Goal: Transaction & Acquisition: Purchase product/service

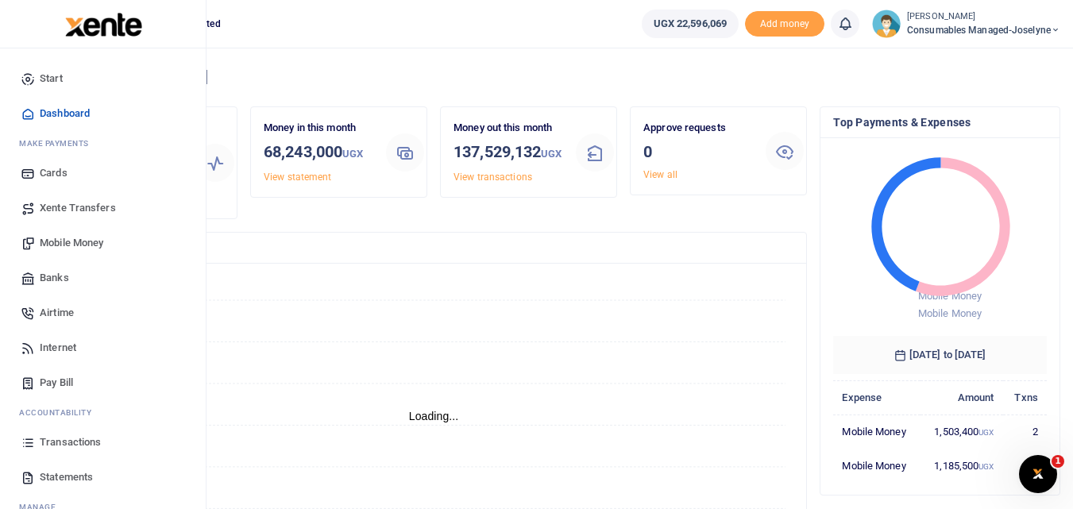
click at [81, 238] on span "Mobile Money" at bounding box center [72, 243] width 64 height 16
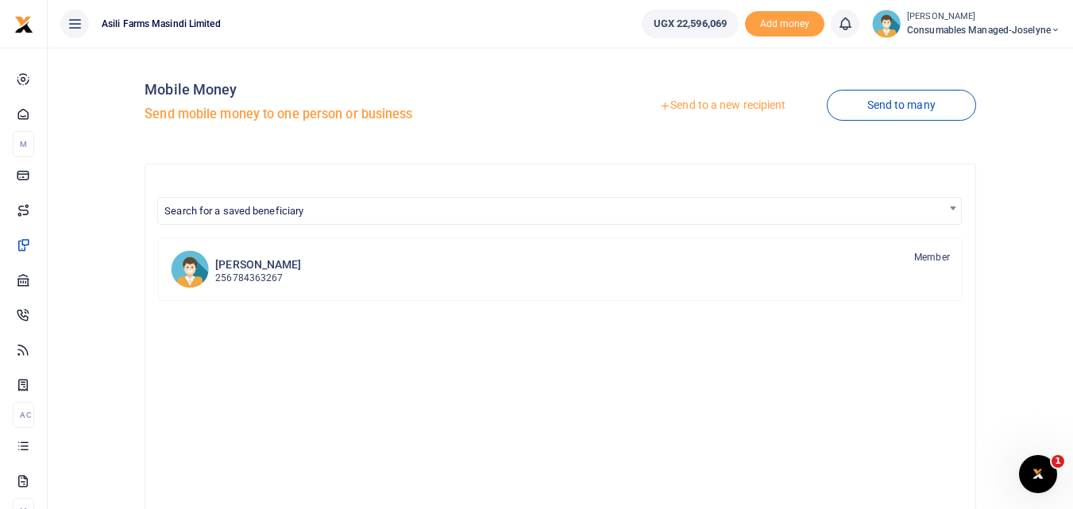
click at [718, 102] on link "Send to a new recipient" at bounding box center [722, 105] width 207 height 29
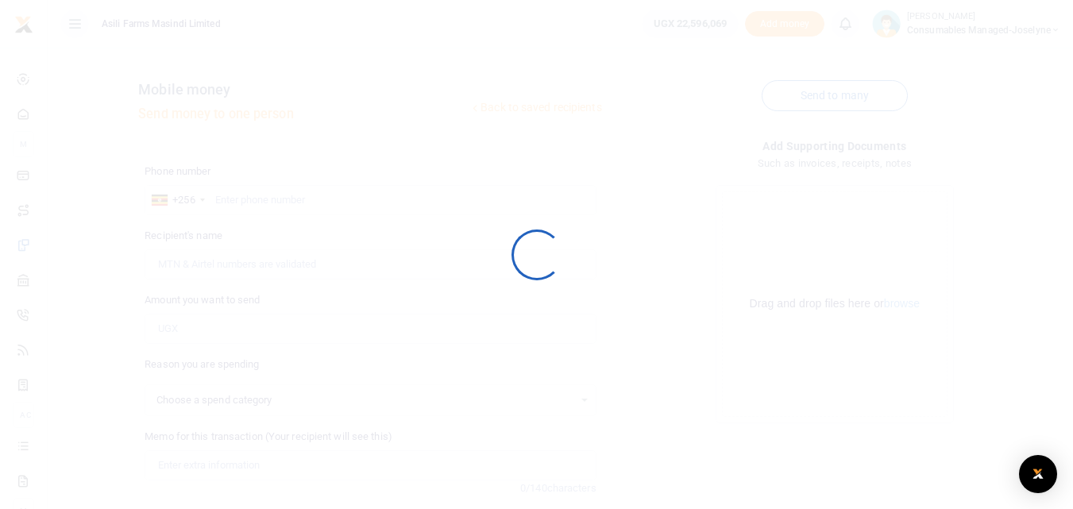
select select
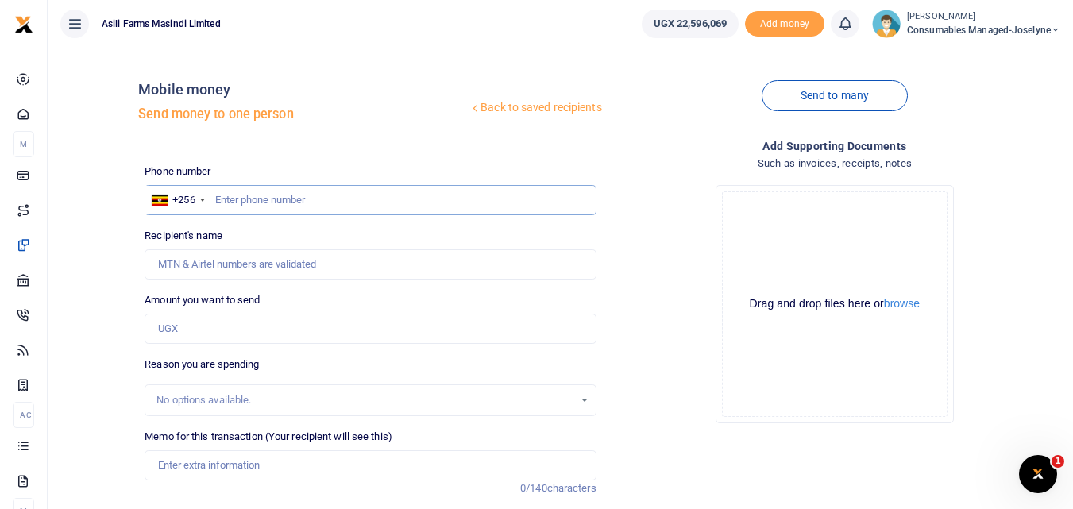
click at [254, 201] on input "text" at bounding box center [370, 200] width 451 height 30
type input "777460006"
type input "Harriet Namirimu"
type input "777460006"
click at [206, 330] on input "Amount you want to send" at bounding box center [370, 329] width 451 height 30
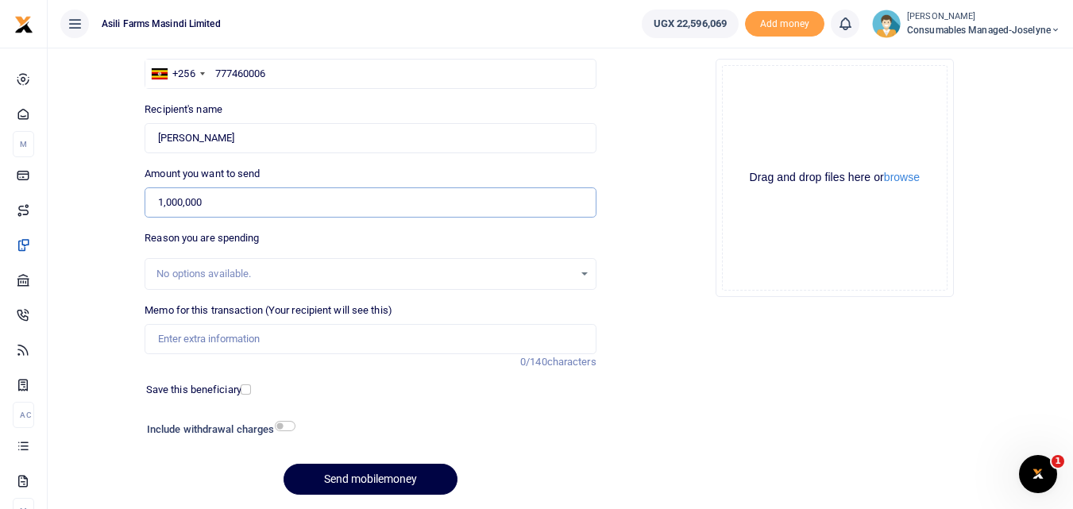
scroll to position [129, 0]
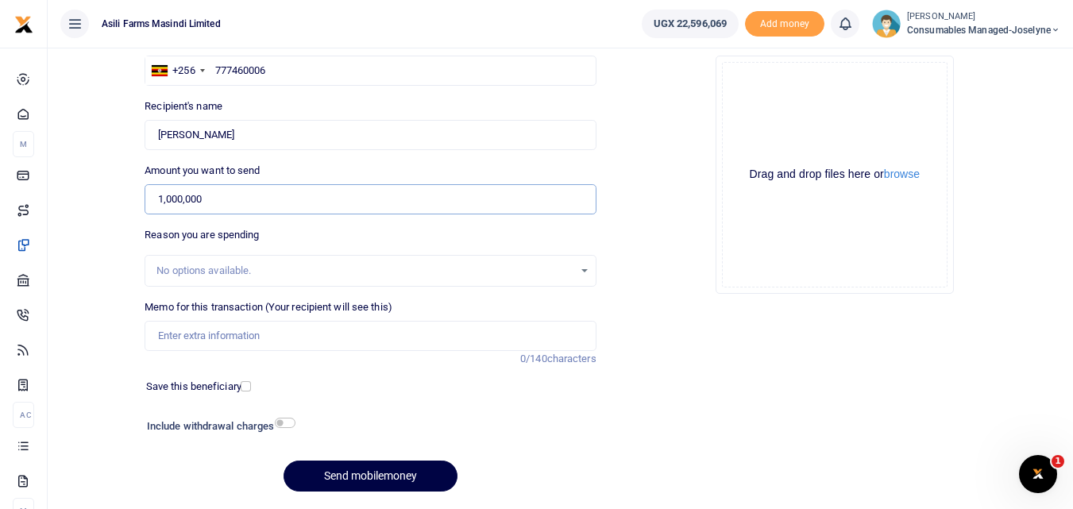
type input "1,000,000"
click at [172, 336] on input "Memo for this transaction (Your recipient will see this)" at bounding box center [370, 336] width 451 height 30
paste input "WK 40 /008 / 02"
click at [208, 155] on div "Phone number +256 Uganda +256 777460006 Phone is required. Recipient's name Fou…" at bounding box center [370, 269] width 464 height 471
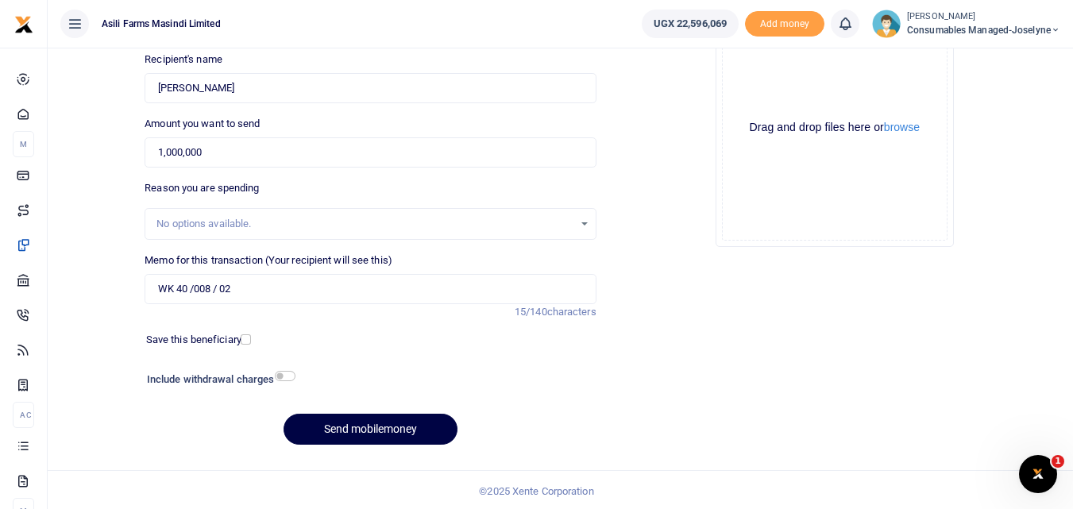
scroll to position [179, 0]
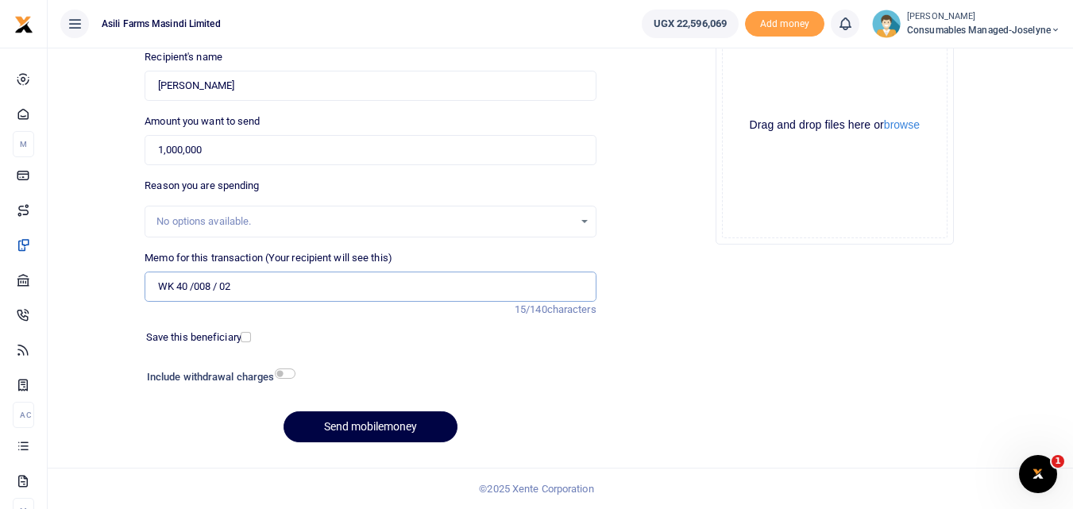
click at [257, 279] on input "WK 40 /008 / 02" at bounding box center [370, 287] width 451 height 30
click at [218, 286] on input "WK 40 /008 / 02 Petrol for spraying mowing welding and bikes for crop scouts an…" at bounding box center [370, 287] width 451 height 30
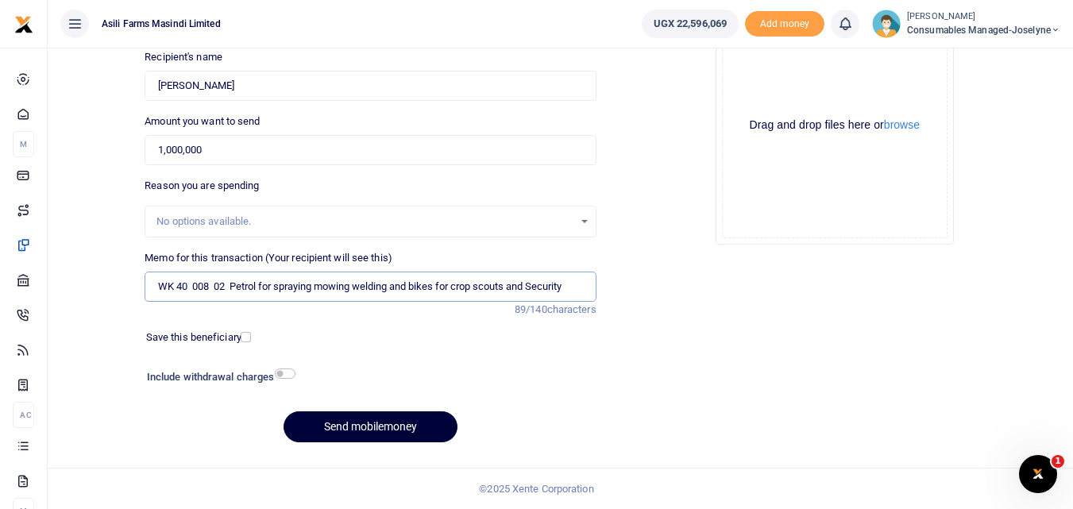
type input "WK 40 008 02 Petrol for spraying mowing welding and bikes for crop scouts and S…"
click at [344, 431] on button "Send mobilemoney" at bounding box center [371, 426] width 174 height 31
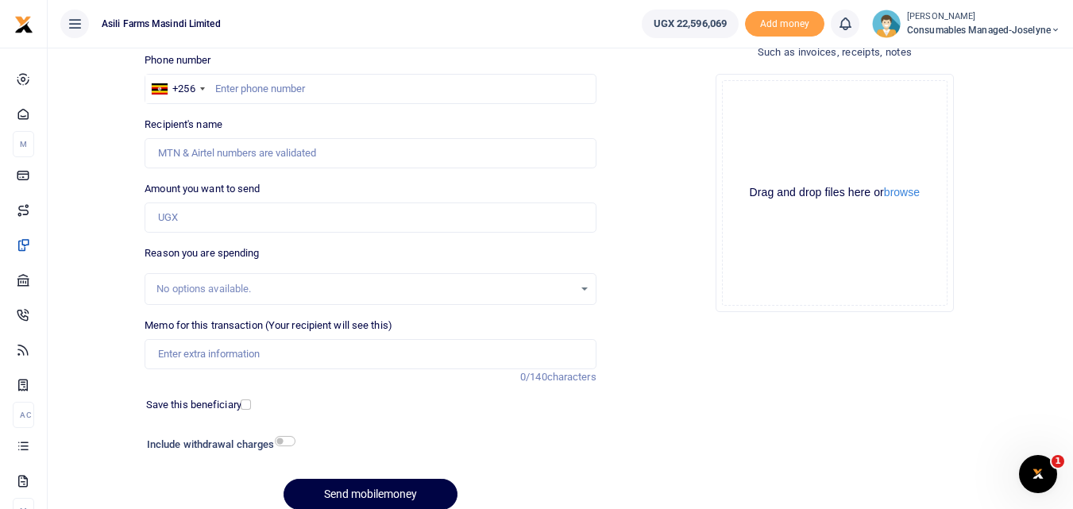
scroll to position [110, 0]
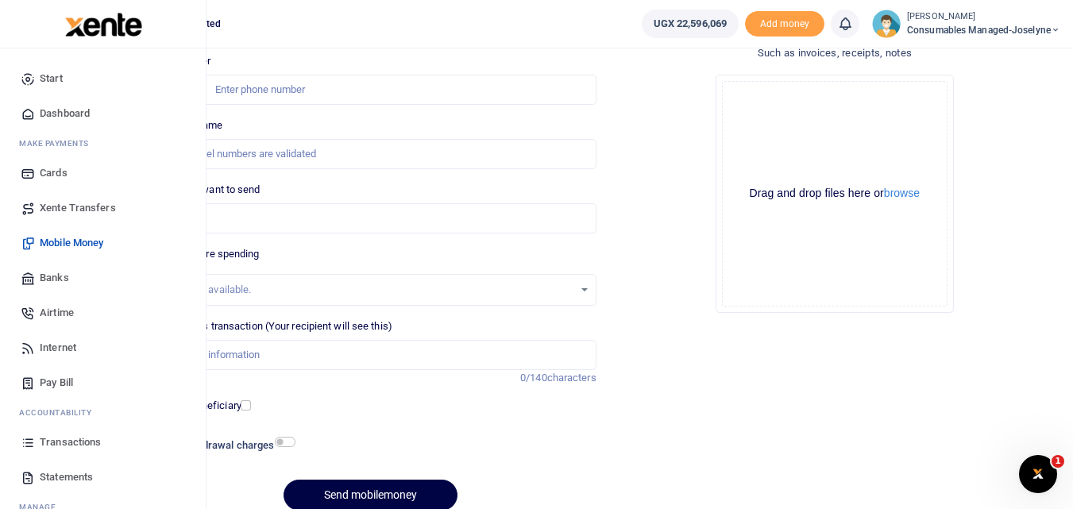
click at [34, 451] on link "Transactions" at bounding box center [103, 442] width 180 height 35
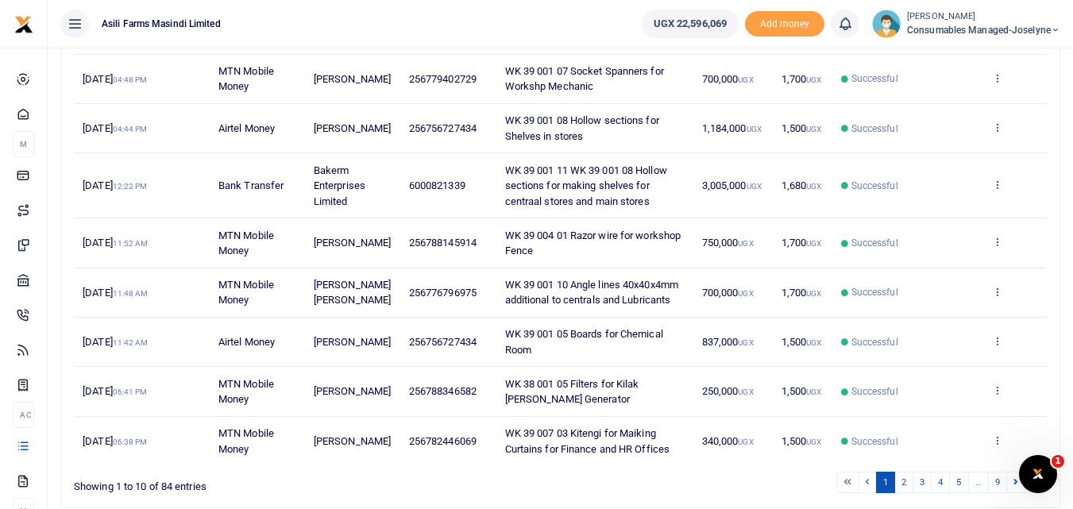
scroll to position [361, 0]
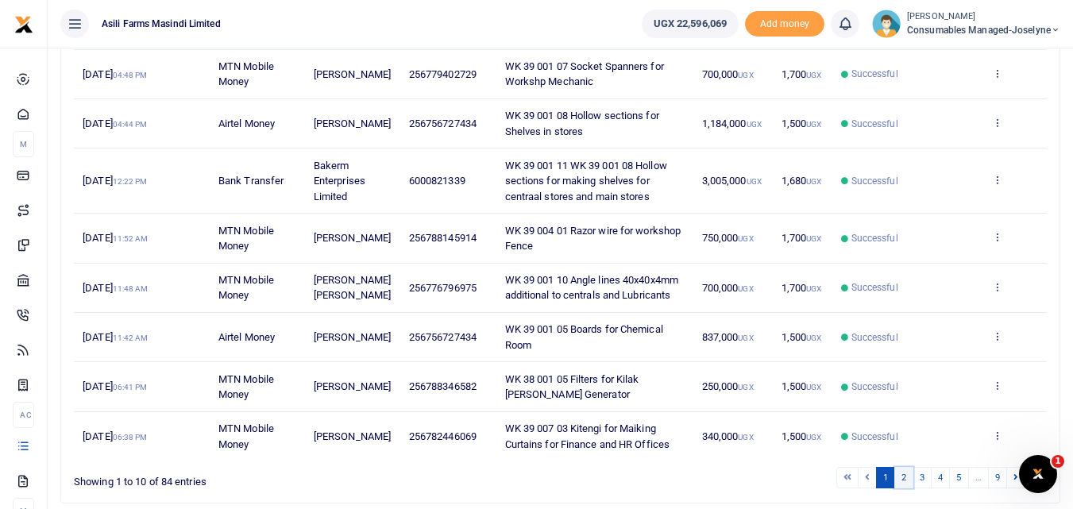
click at [908, 489] on link "2" at bounding box center [903, 477] width 19 height 21
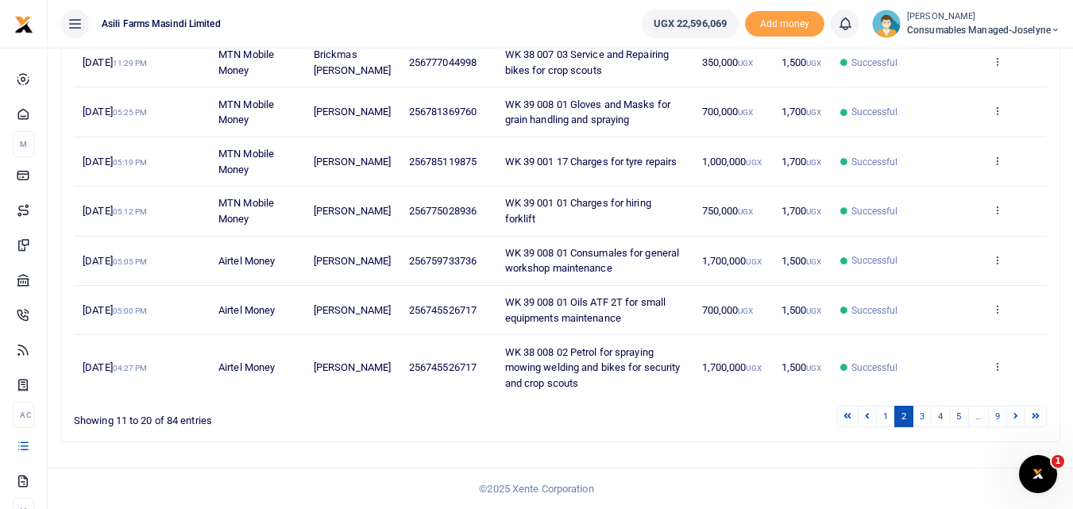
scroll to position [439, 0]
drag, startPoint x: 483, startPoint y: 367, endPoint x: 407, endPoint y: 370, distance: 76.3
click at [407, 370] on td "256745526717" at bounding box center [448, 367] width 96 height 64
copy span "256745526717"
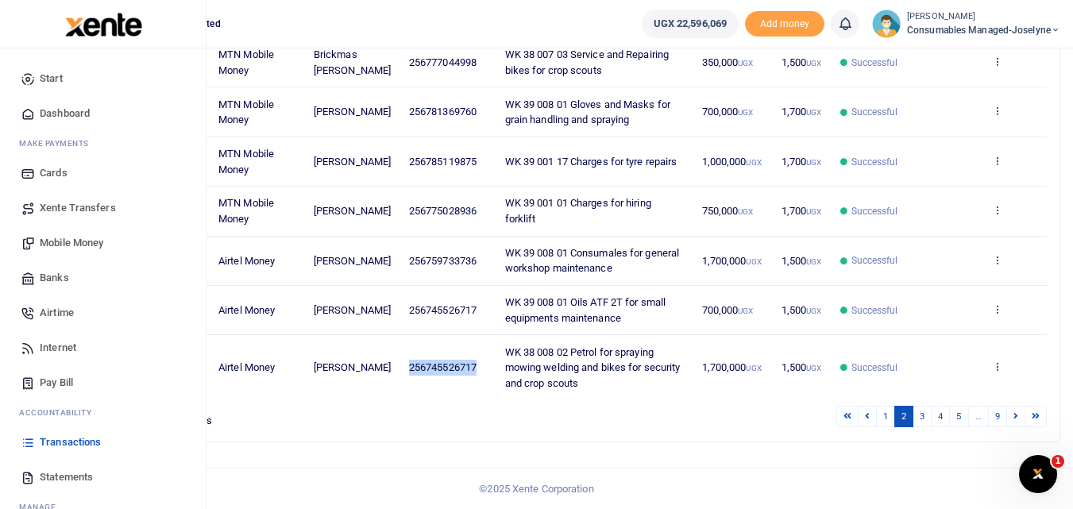
click at [72, 245] on span "Mobile Money" at bounding box center [72, 243] width 64 height 16
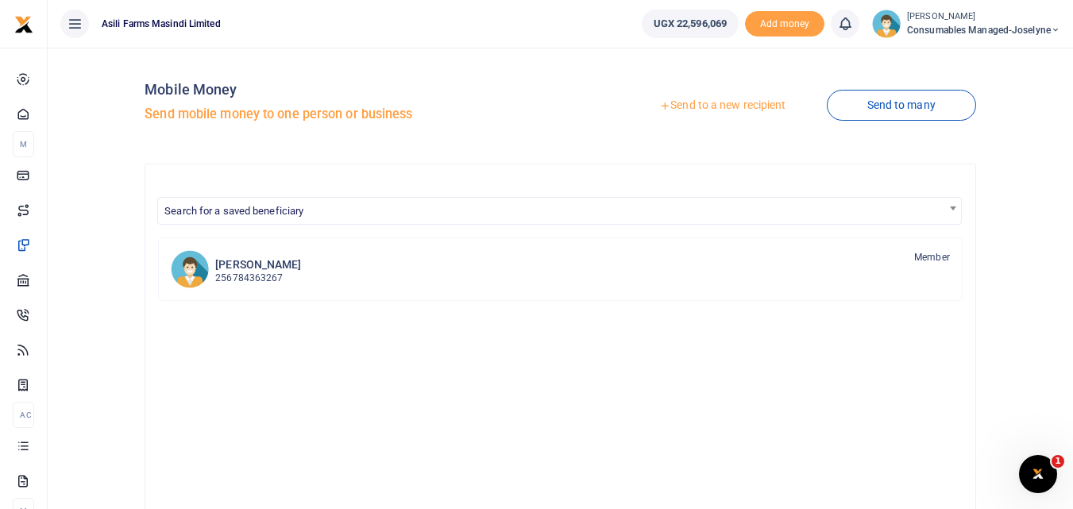
click at [704, 102] on link "Send to a new recipient" at bounding box center [722, 105] width 207 height 29
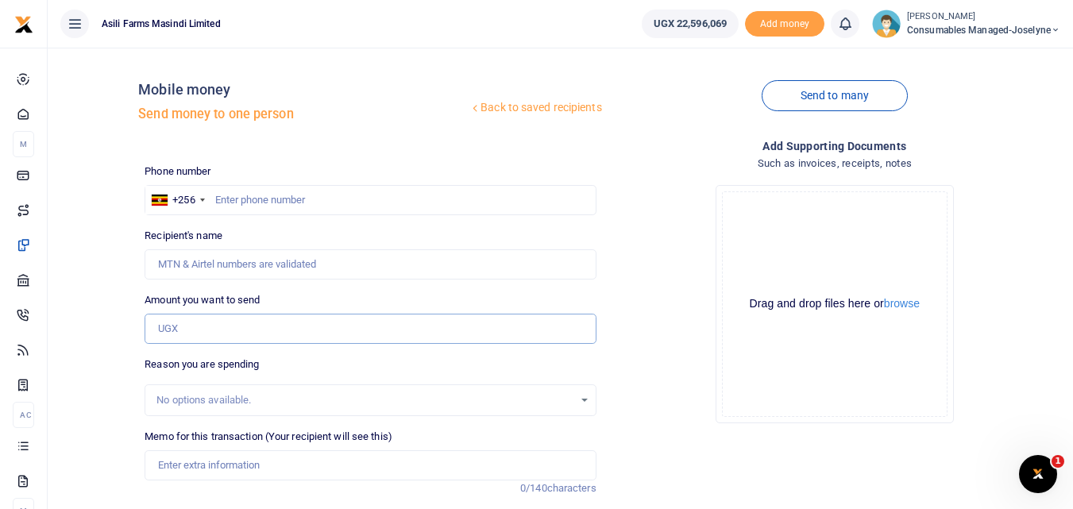
click at [177, 324] on input "Amount you want to send" at bounding box center [370, 329] width 451 height 30
paste input "256745526717"
type input "256745526717"
click at [245, 199] on input "text" at bounding box center [370, 200] width 451 height 30
type input "745526717"
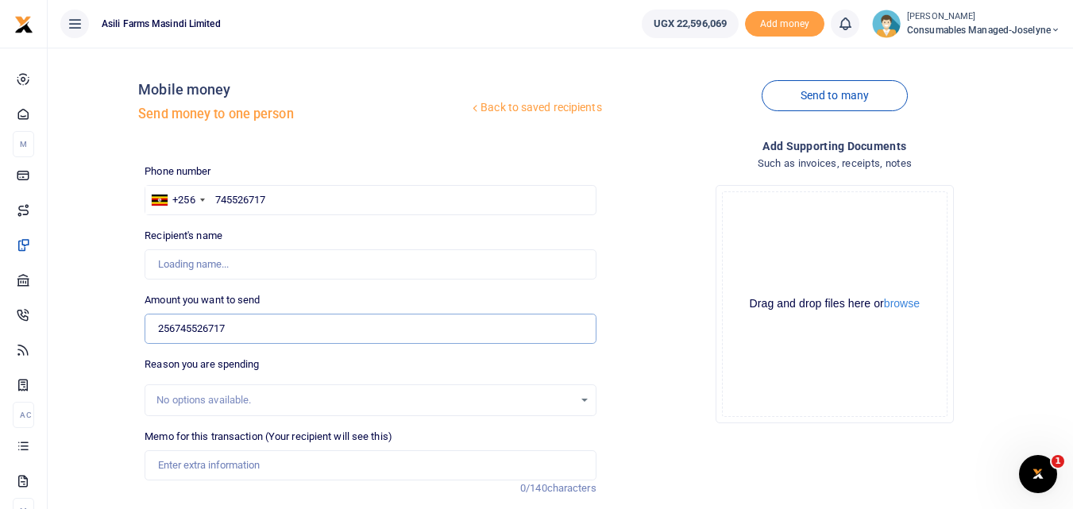
click at [252, 334] on input "256745526717" at bounding box center [370, 329] width 451 height 30
type input "Betty Namukasa"
click at [247, 330] on input "256745526717" at bounding box center [370, 329] width 451 height 30
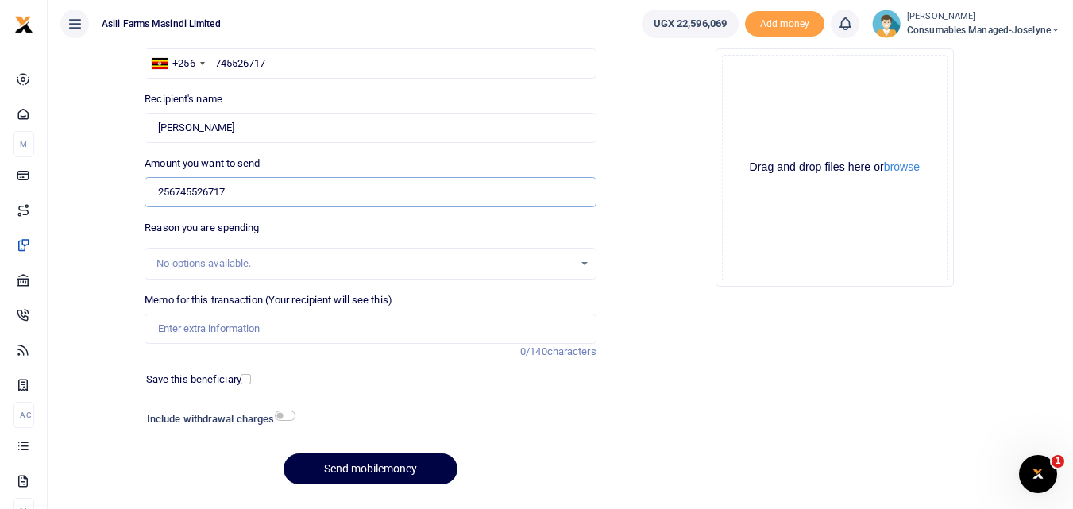
scroll to position [137, 0]
type input "2"
type input "1,700,000"
click at [194, 321] on input "Memo for this transaction (Your recipient will see this)" at bounding box center [370, 328] width 451 height 30
click at [173, 331] on input "Memo for this transaction (Your recipient will see this)" at bounding box center [370, 328] width 451 height 30
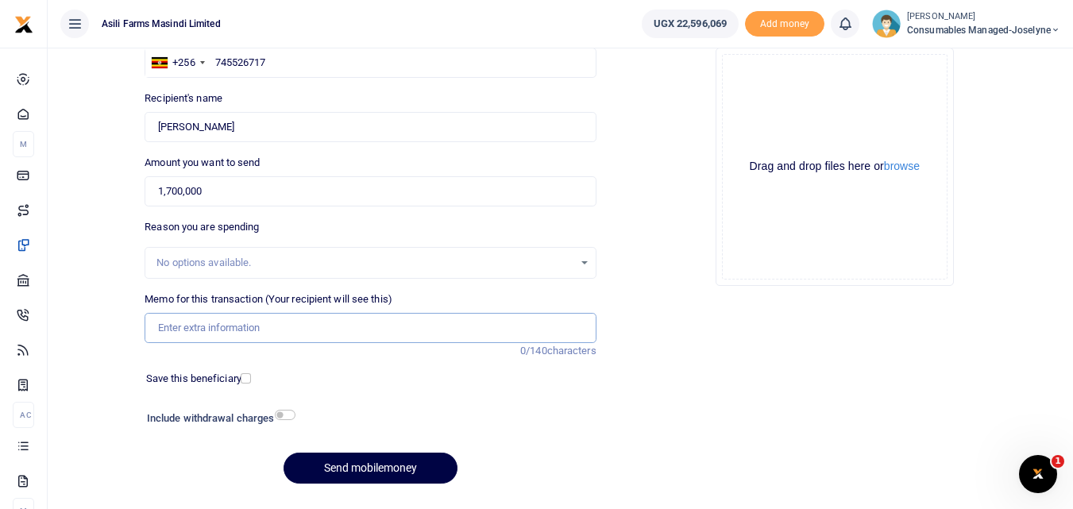
paste input "WK 40 /008 / 02"
click at [219, 332] on input "WK 40 /008 / 02 Petrol for Spraying Welding mowing and bikes for Security and c…" at bounding box center [370, 328] width 451 height 30
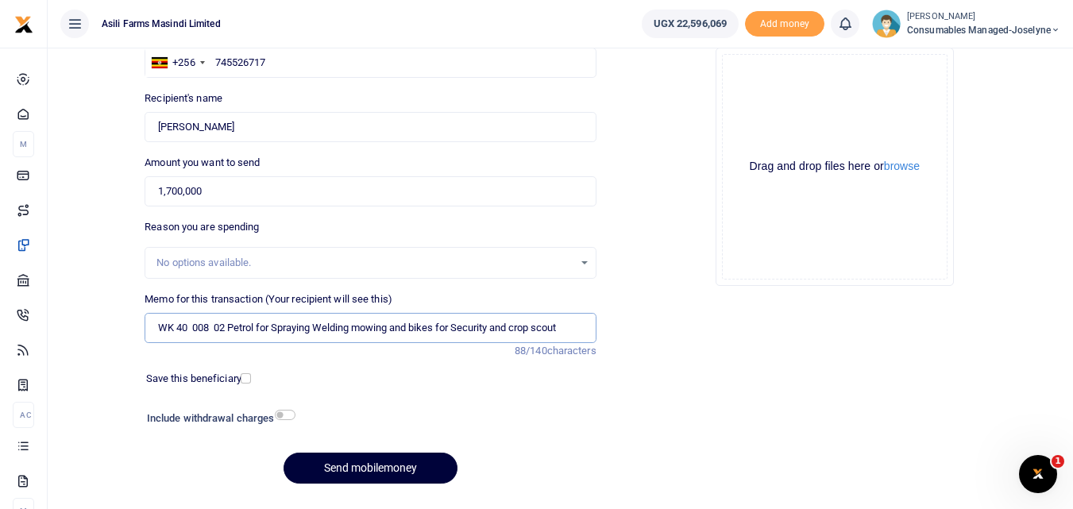
type input "WK 40 008 02 Petrol for Spraying Welding mowing and bikes for Security and crop…"
click at [357, 464] on button "Send mobilemoney" at bounding box center [371, 468] width 174 height 31
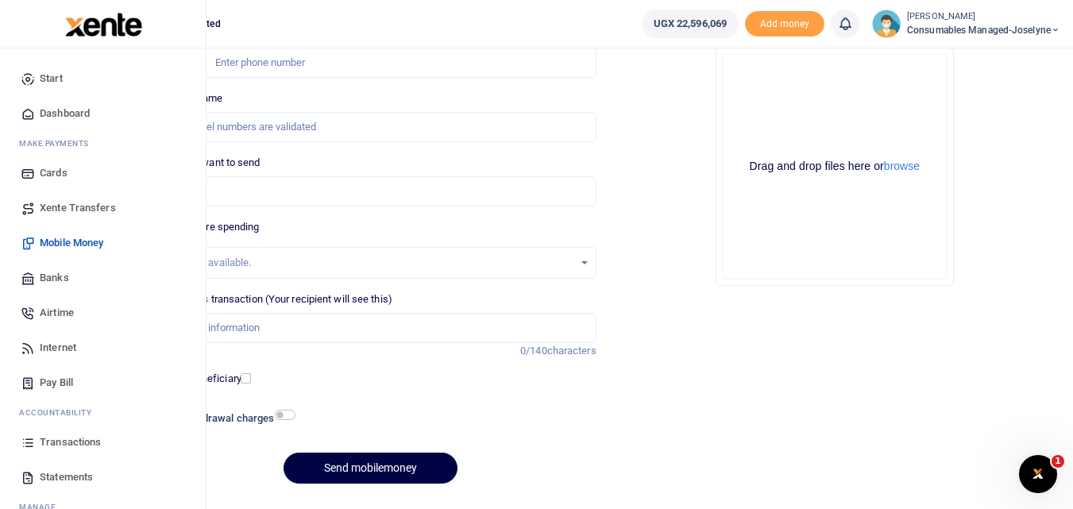
click at [30, 450] on icon at bounding box center [28, 442] width 14 height 14
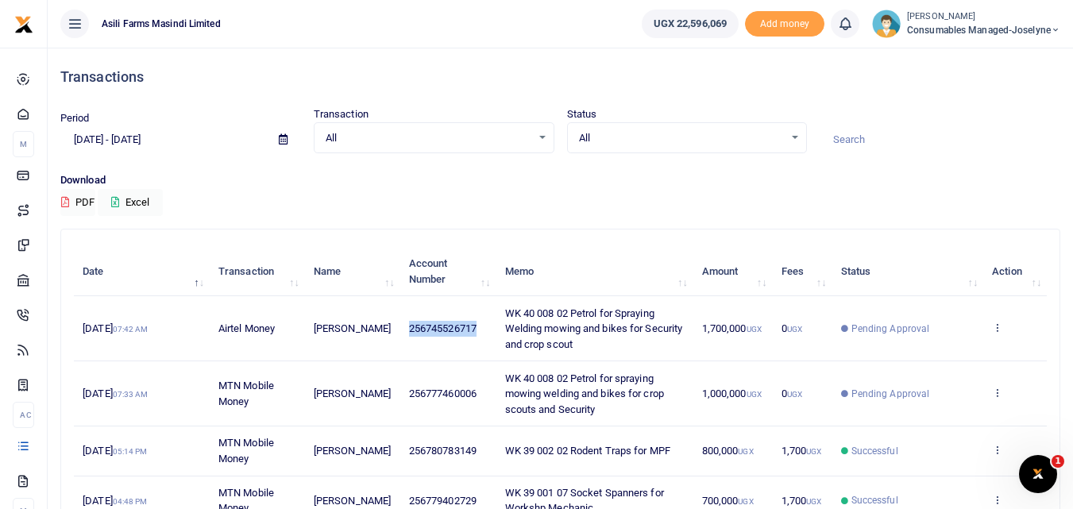
drag, startPoint x: 487, startPoint y: 324, endPoint x: 402, endPoint y: 327, distance: 85.1
click at [402, 327] on td "256745526717" at bounding box center [448, 328] width 96 height 65
copy span "256745526717"
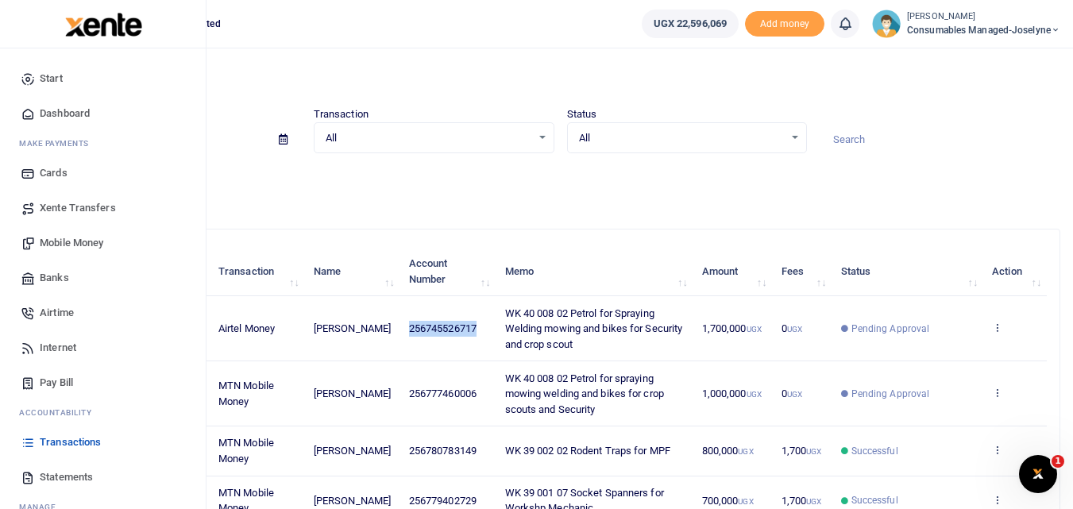
click at [91, 244] on span "Mobile Money" at bounding box center [72, 243] width 64 height 16
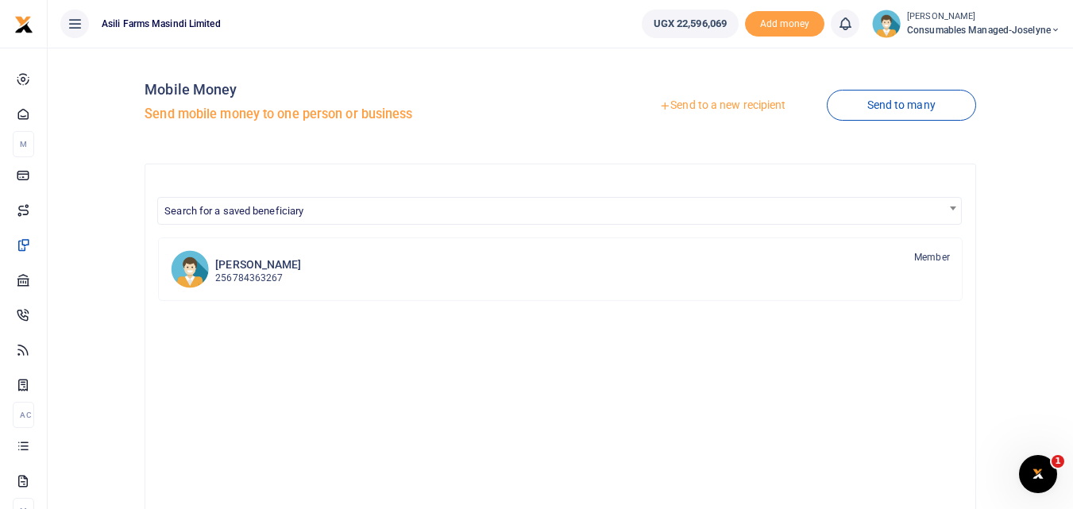
click at [716, 104] on div at bounding box center [536, 254] width 1073 height 509
click at [716, 104] on link "Send to a new recipient" at bounding box center [722, 105] width 207 height 29
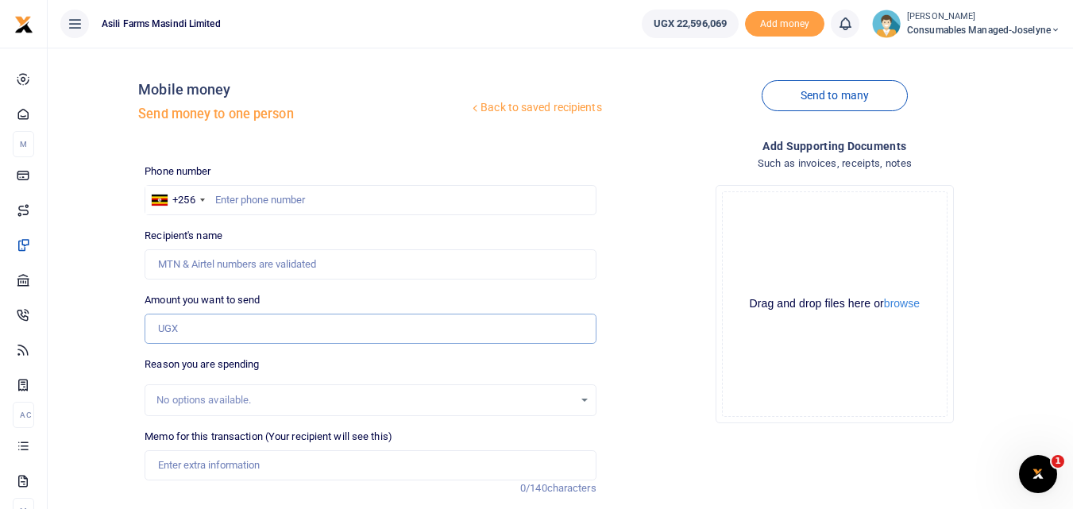
click at [171, 328] on input "Amount you want to send" at bounding box center [370, 329] width 451 height 30
paste input "256745526717"
type input "256745526717"
click at [237, 195] on input "text" at bounding box center [370, 200] width 451 height 30
type input "745526717"
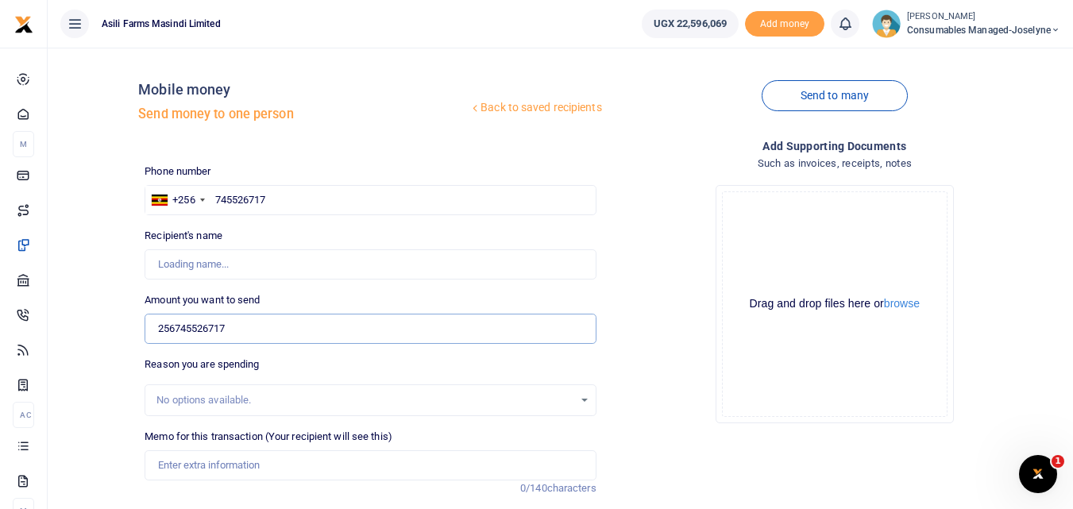
click at [257, 329] on input "256745526717" at bounding box center [370, 329] width 451 height 30
type input "Betty Namukasa"
type input "2"
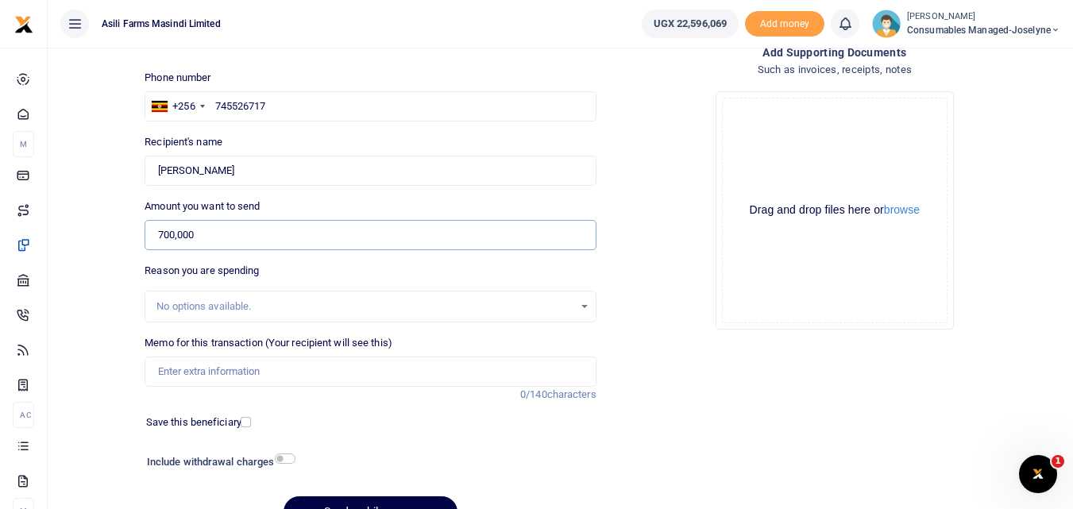
scroll to position [91, 0]
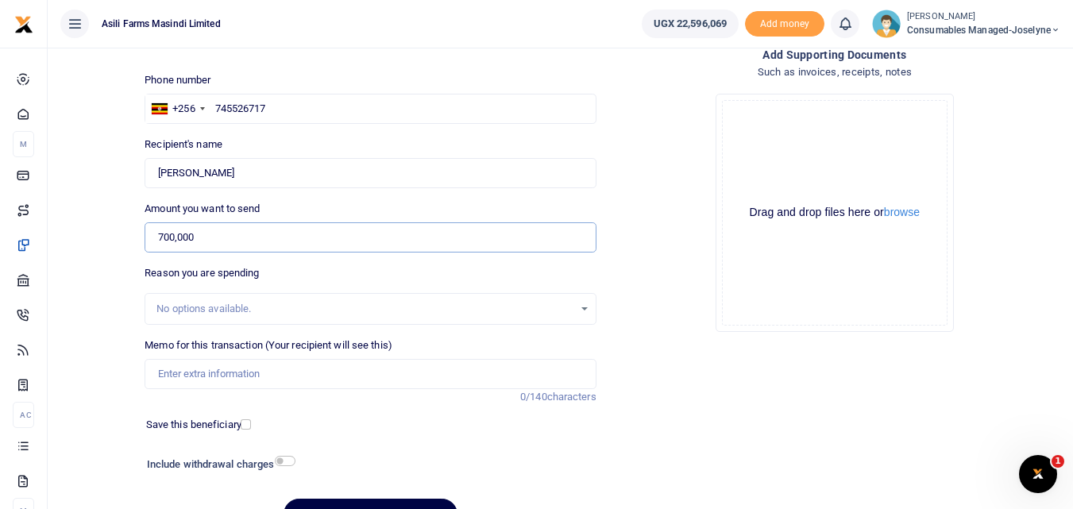
type input "700,000"
click at [215, 369] on input "Memo for this transaction (Your recipient will see this)" at bounding box center [370, 374] width 451 height 30
type input "O"
click at [158, 365] on input "Memo for this transaction (Your recipient will see this)" at bounding box center [370, 374] width 451 height 30
paste input "WK 40 /008 / 01"
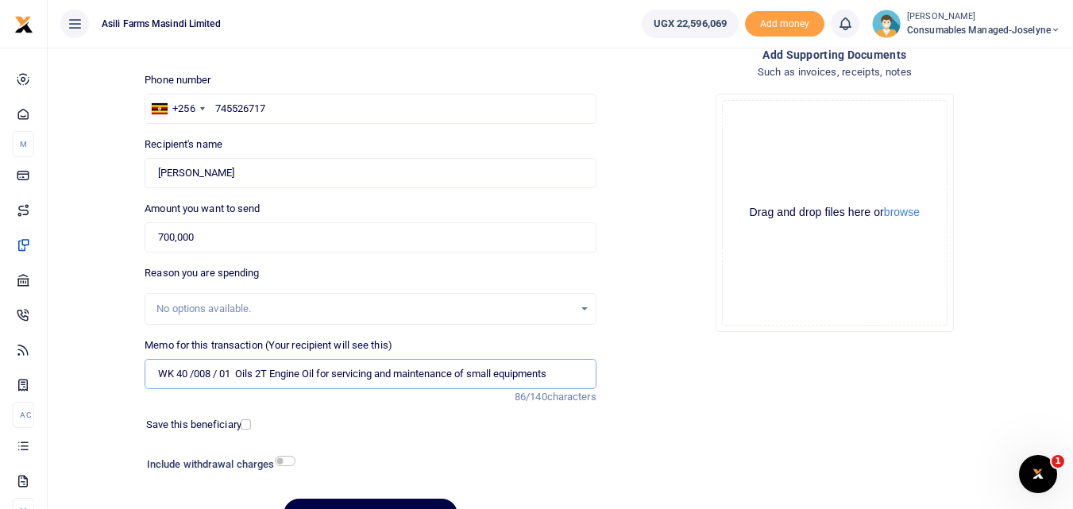
click at [220, 381] on input "WK 40 /008 / 01 Oils 2T Engine Oil for servicing and maintenance of small equip…" at bounding box center [370, 374] width 451 height 30
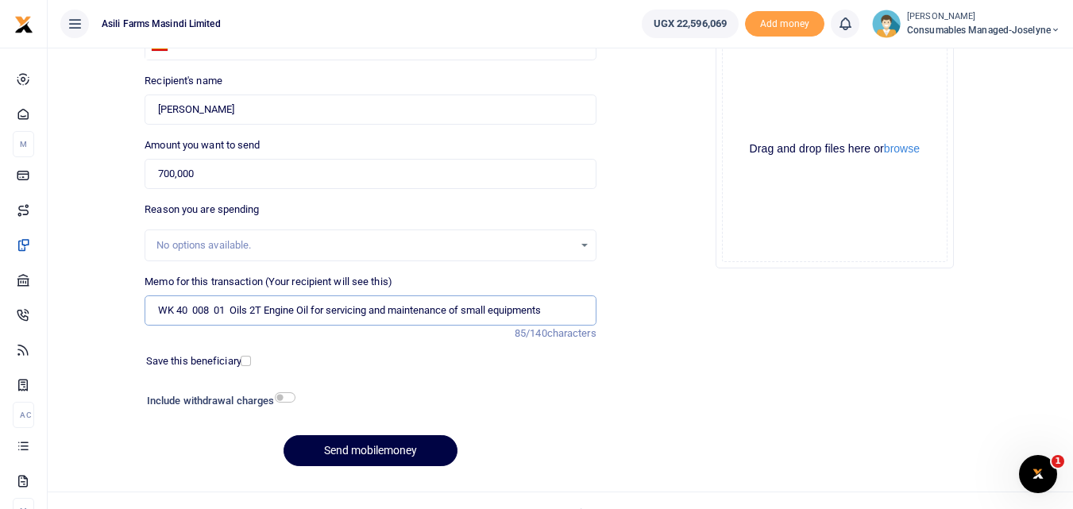
scroll to position [164, 0]
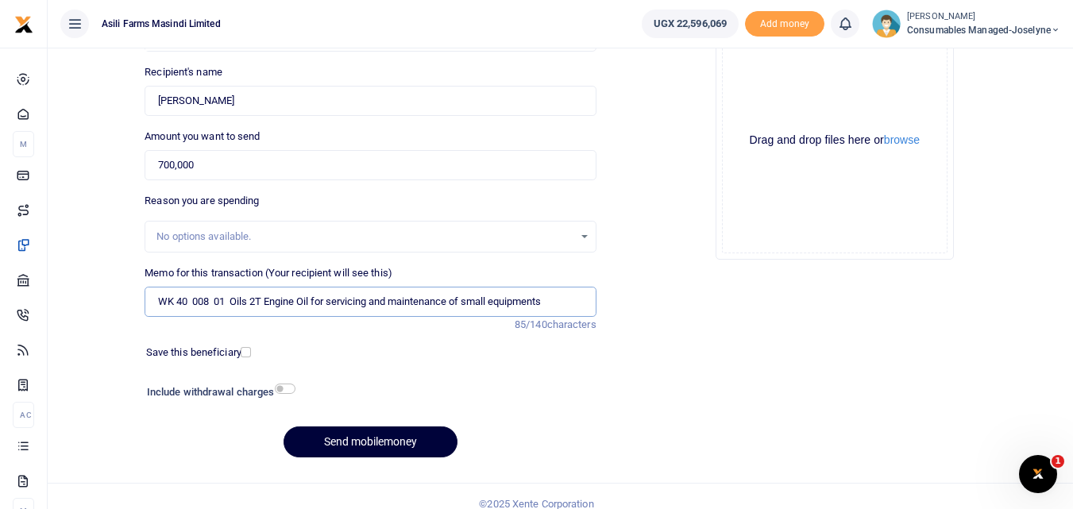
type input "WK 40 008 01 Oils 2T Engine Oil for servicing and maintenance of small equipmen…"
click at [362, 442] on button "Send mobilemoney" at bounding box center [371, 442] width 174 height 31
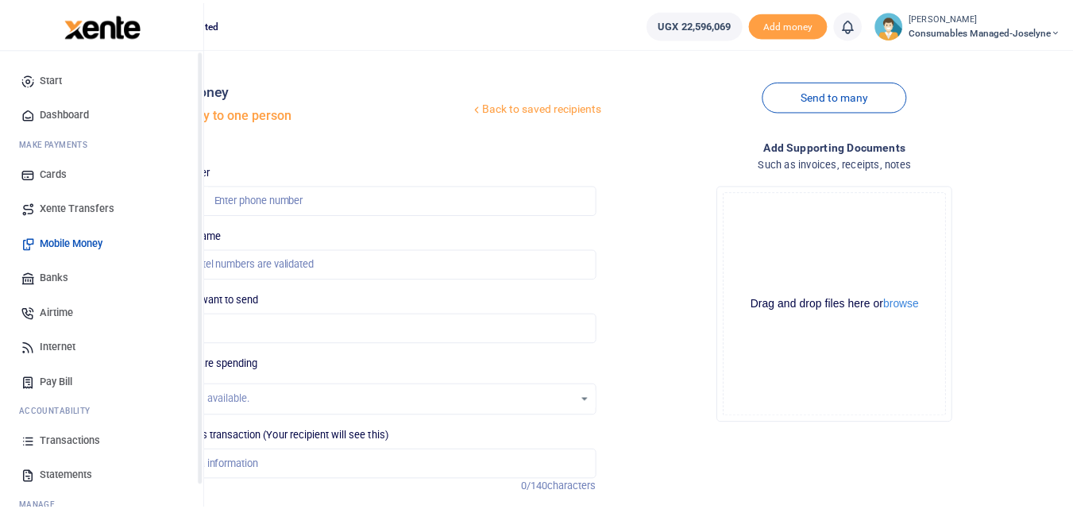
scroll to position [162, 0]
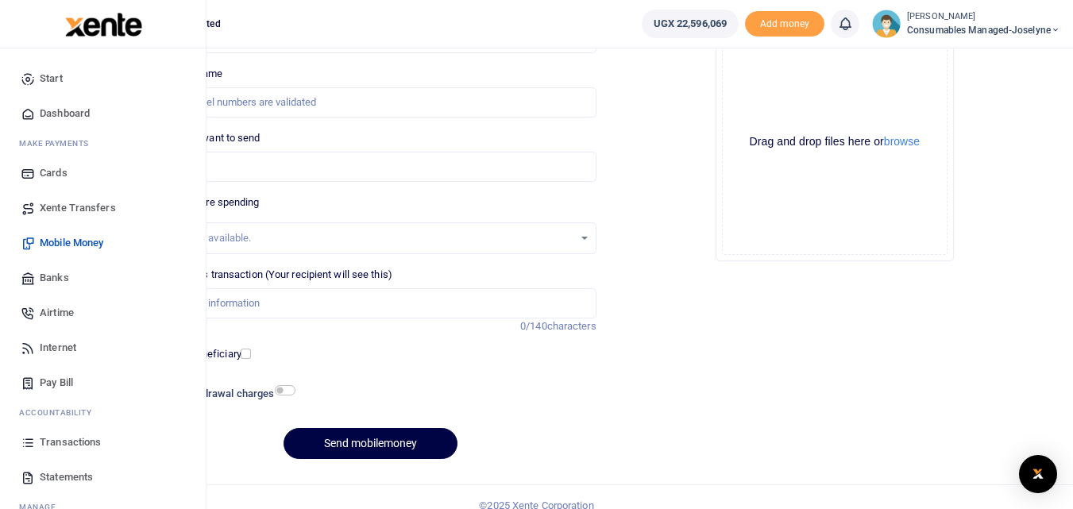
click at [29, 442] on icon at bounding box center [28, 442] width 14 height 14
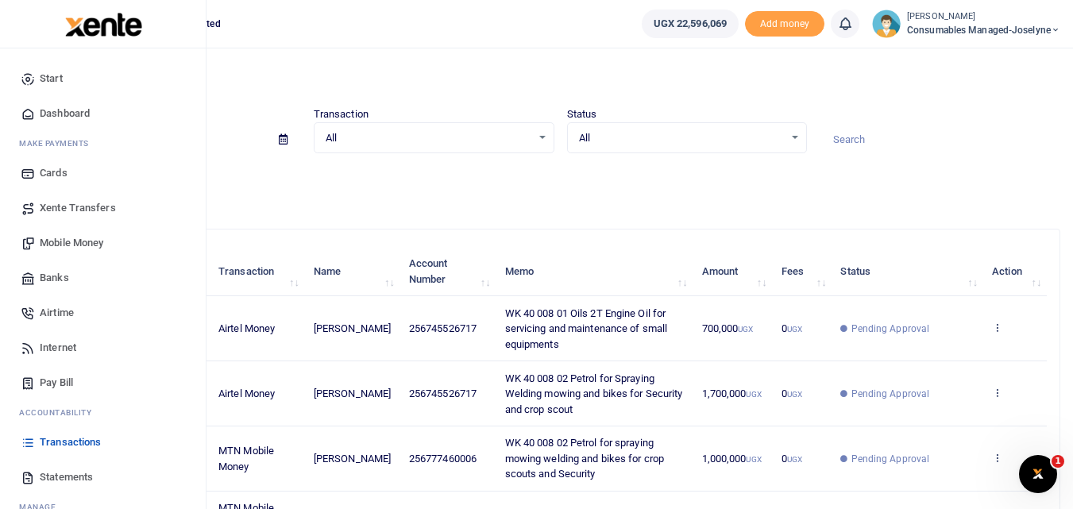
click at [73, 242] on span "Mobile Money" at bounding box center [72, 243] width 64 height 16
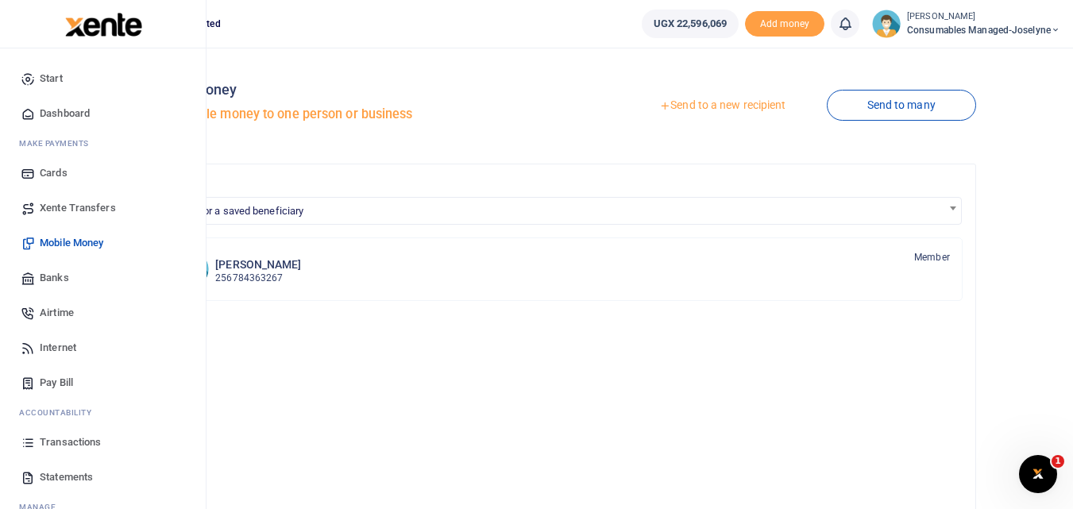
click at [19, 443] on link "Transactions" at bounding box center [103, 442] width 180 height 35
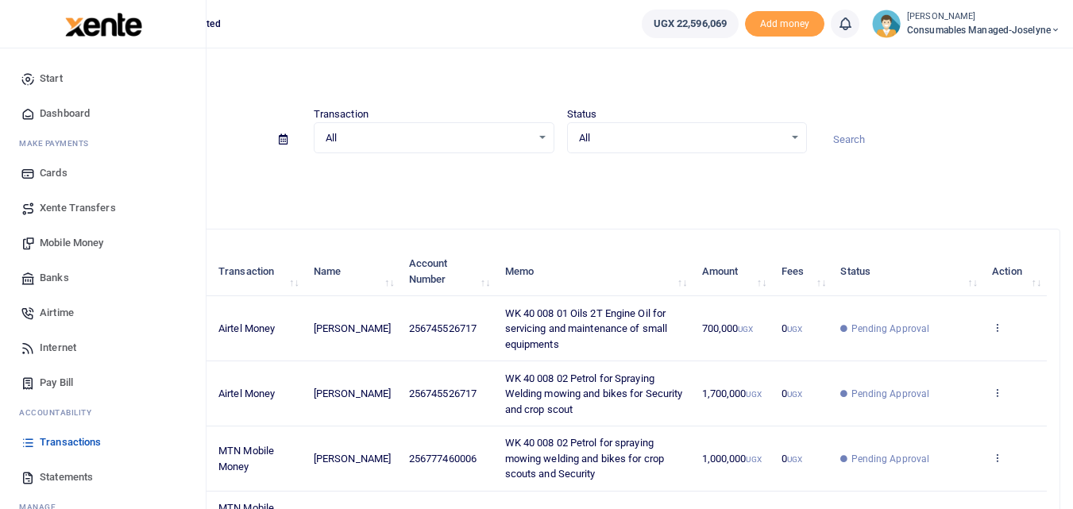
click at [68, 245] on span "Mobile Money" at bounding box center [72, 243] width 64 height 16
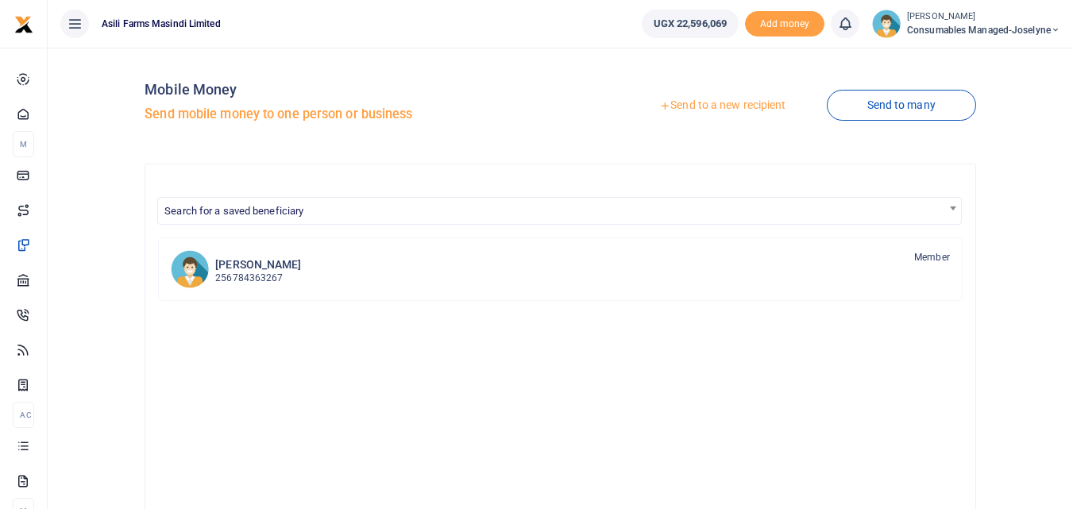
click at [693, 102] on link "Send to a new recipient" at bounding box center [722, 105] width 207 height 29
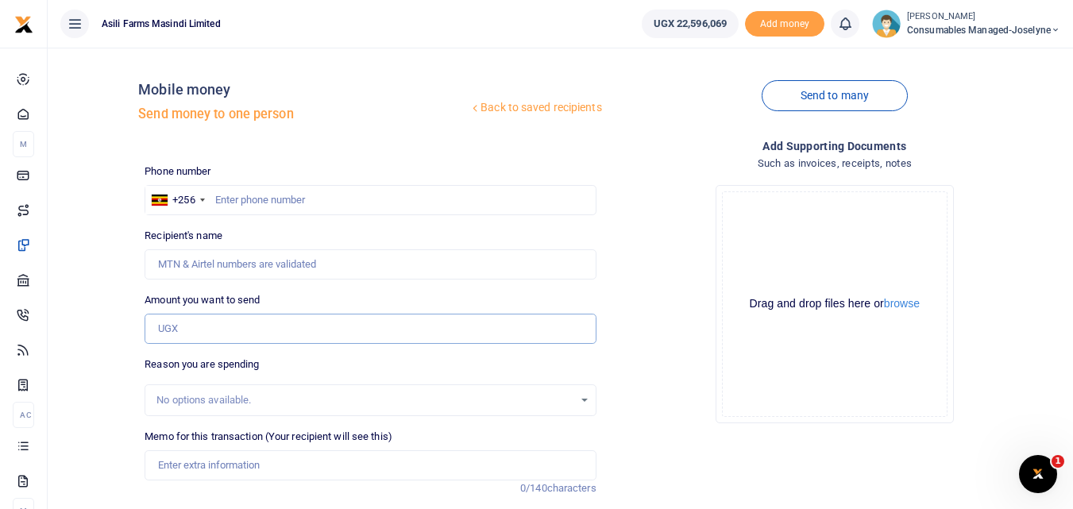
click at [259, 323] on input "Amount you want to send" at bounding box center [370, 329] width 451 height 30
click at [422, 195] on input "text" at bounding box center [370, 200] width 451 height 30
type input "781369760"
type input "Gloria Ngonzi"
type input "781369760"
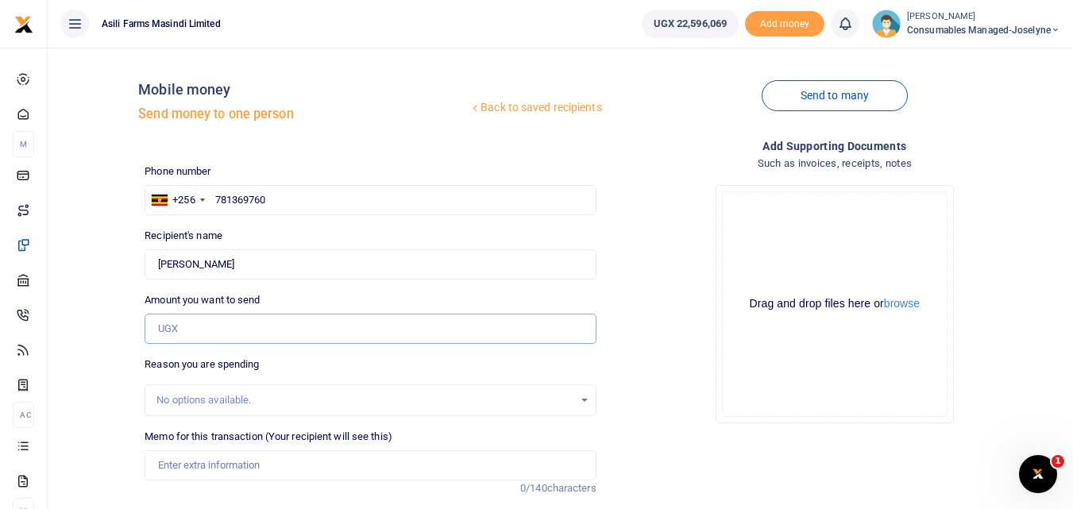
click at [287, 332] on input "Amount you want to send" at bounding box center [370, 329] width 451 height 30
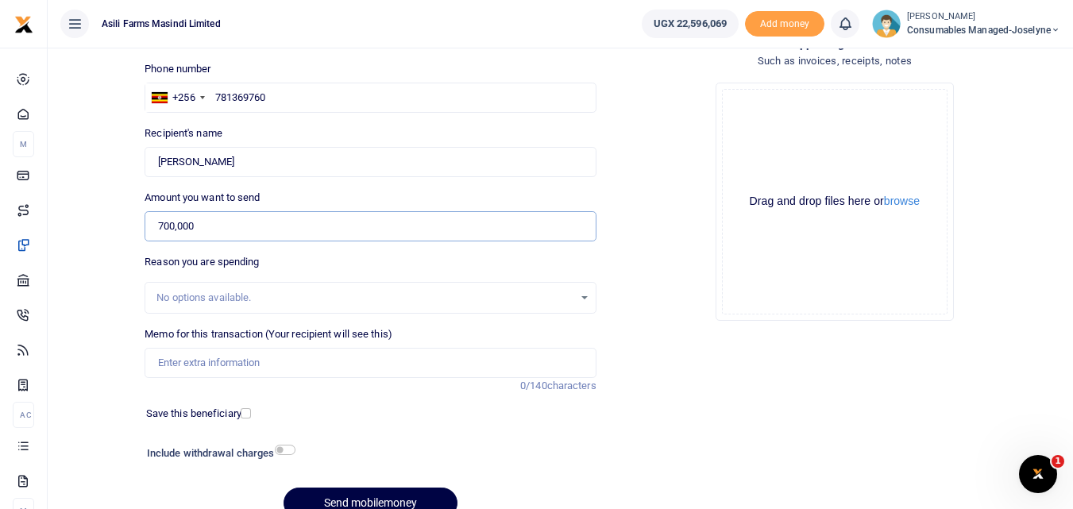
scroll to position [179, 0]
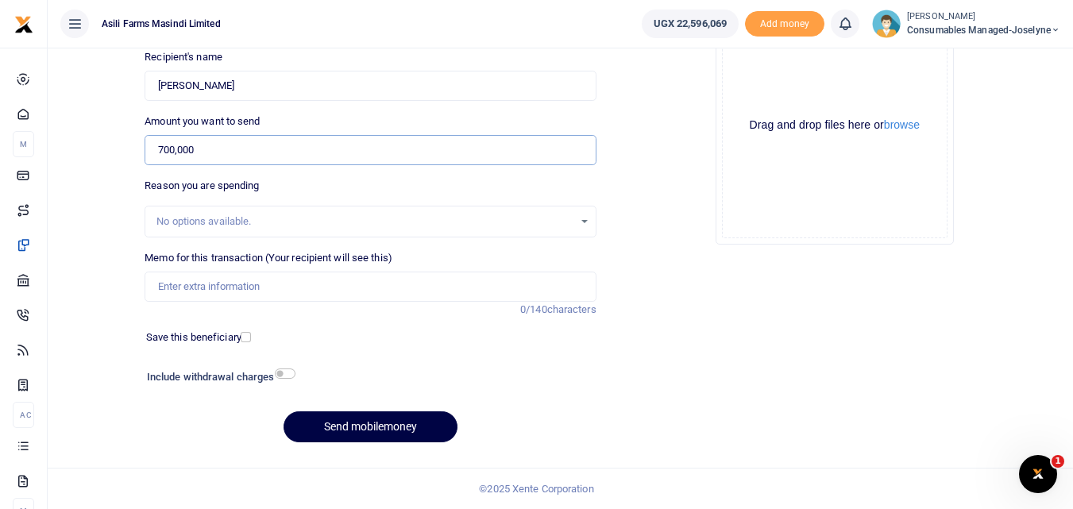
type input "700,000"
click at [218, 286] on input "Memo for this transaction (Your recipient will see this)" at bounding box center [370, 287] width 451 height 30
paste input "WK 40 /008 / 01"
click at [217, 288] on input "WK 40 /008 / 01 Maska and Gloves for spraying team and grain handling" at bounding box center [370, 287] width 451 height 30
type input "WK 40 008 01 Maska and Gloves for spraying team and grain handling"
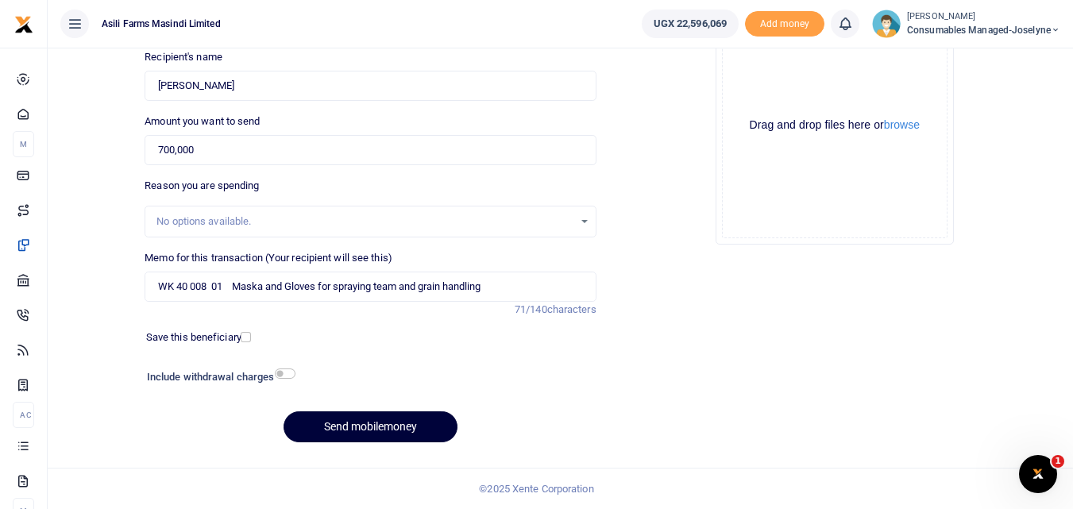
click at [381, 426] on button "Send mobilemoney" at bounding box center [371, 426] width 174 height 31
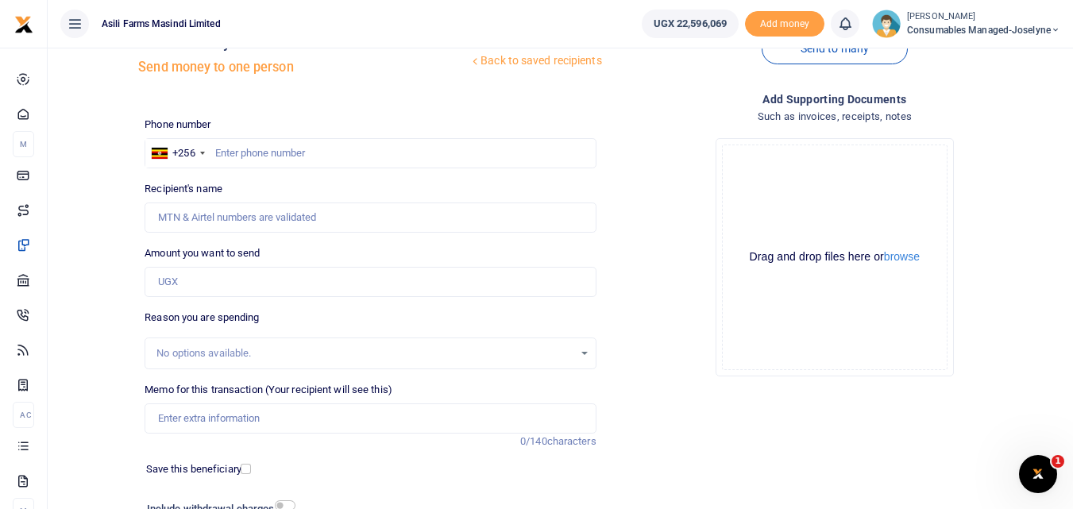
scroll to position [44, 0]
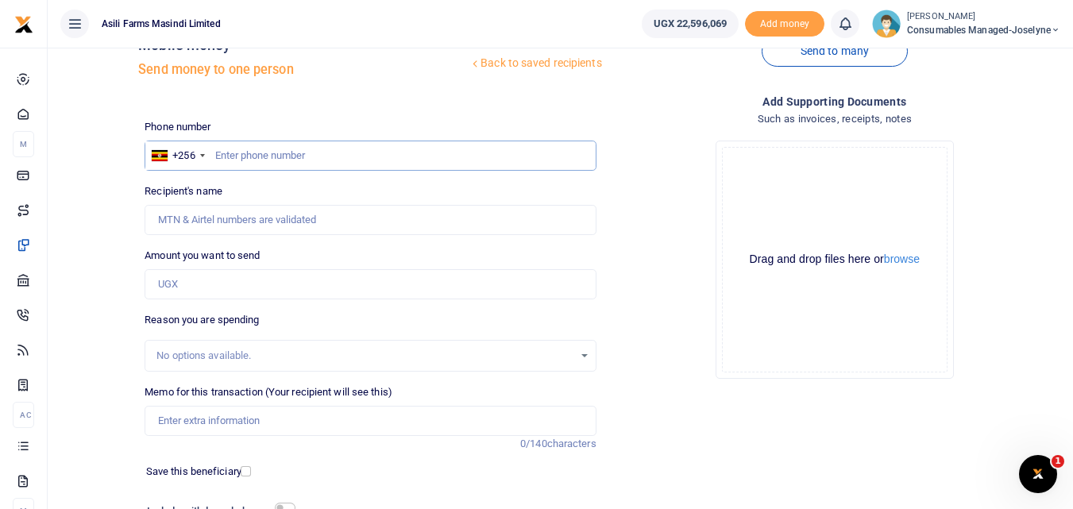
click at [282, 153] on input "text" at bounding box center [370, 156] width 451 height 30
type input "759733736"
click at [216, 288] on input "Amount you want to send" at bounding box center [370, 284] width 451 height 30
type input "Stephen Mutibwa"
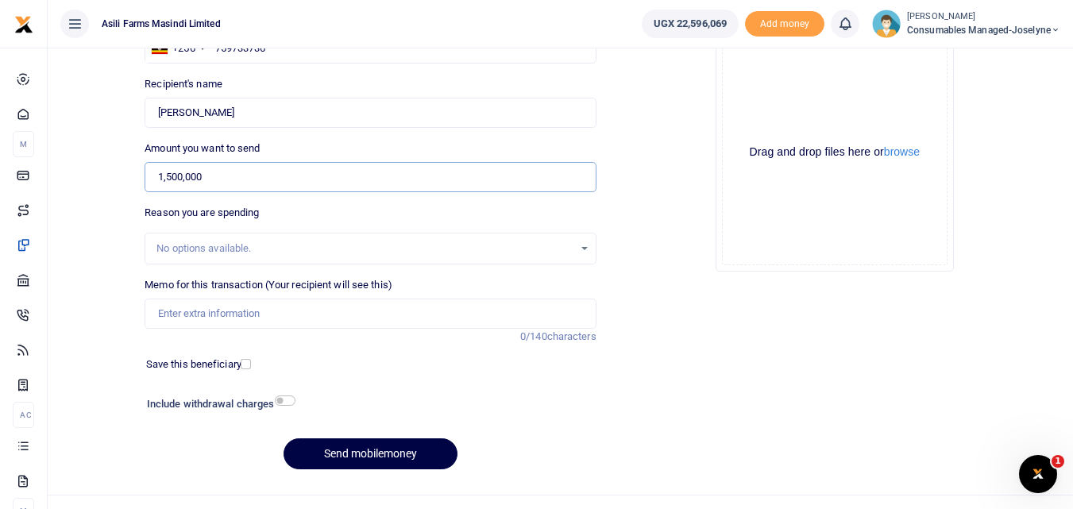
scroll to position [157, 0]
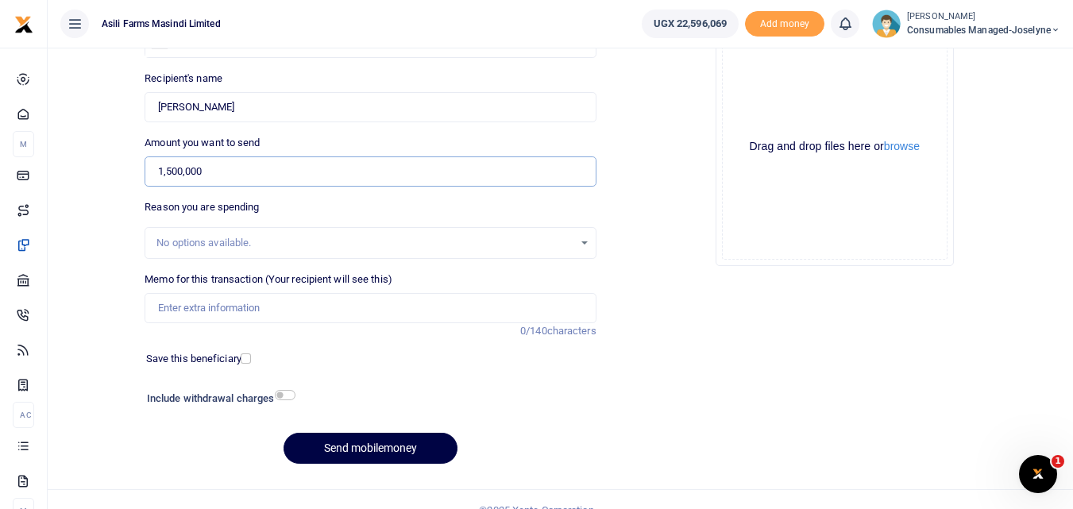
type input "1,500,000"
click at [188, 308] on input "Memo for this transaction (Your recipient will see this)" at bounding box center [370, 308] width 451 height 30
paste input "WK 40 /008 / 01"
click at [219, 312] on input "WK 40 /008 / 01 Consumables for General Maintenance" at bounding box center [370, 308] width 451 height 30
type input "WK 40 008 01 Consumables for General Maintenance"
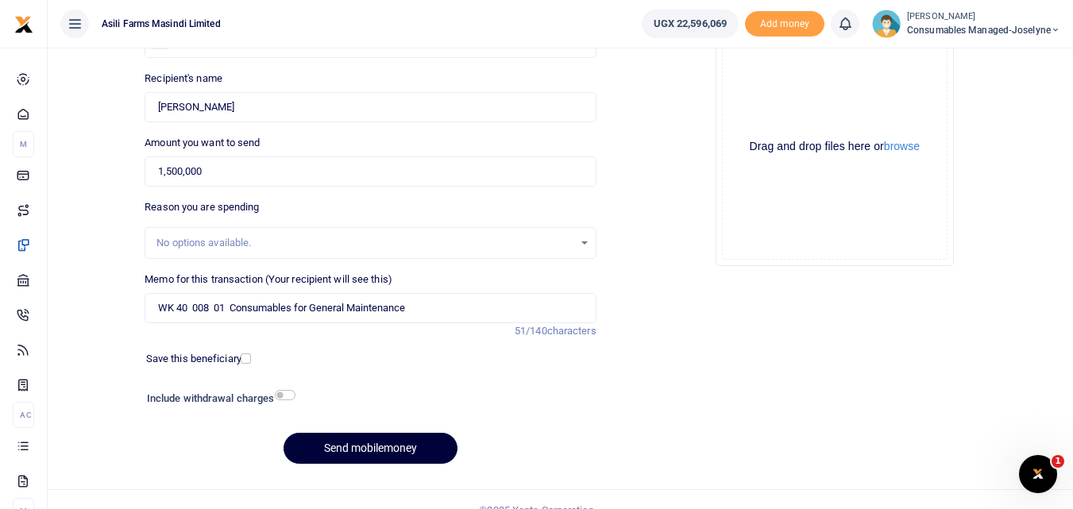
click at [389, 457] on button "Send mobilemoney" at bounding box center [371, 448] width 174 height 31
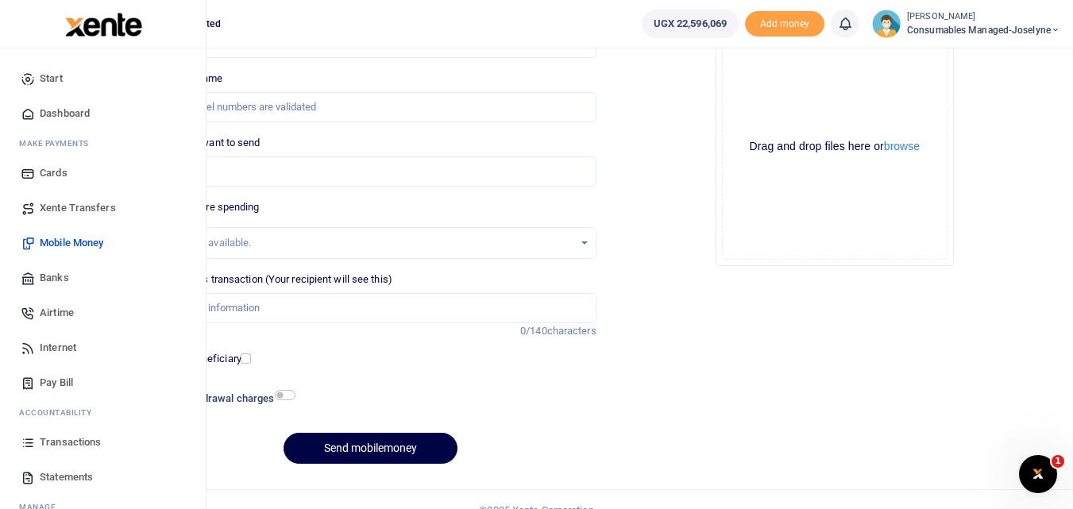
click at [21, 441] on icon at bounding box center [28, 442] width 14 height 14
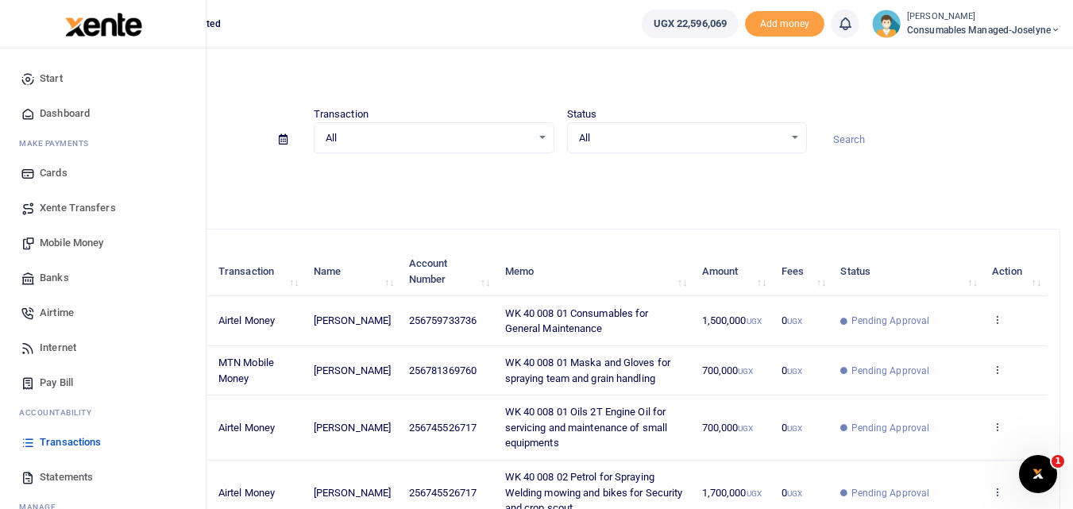
click at [68, 247] on span "Mobile Money" at bounding box center [72, 243] width 64 height 16
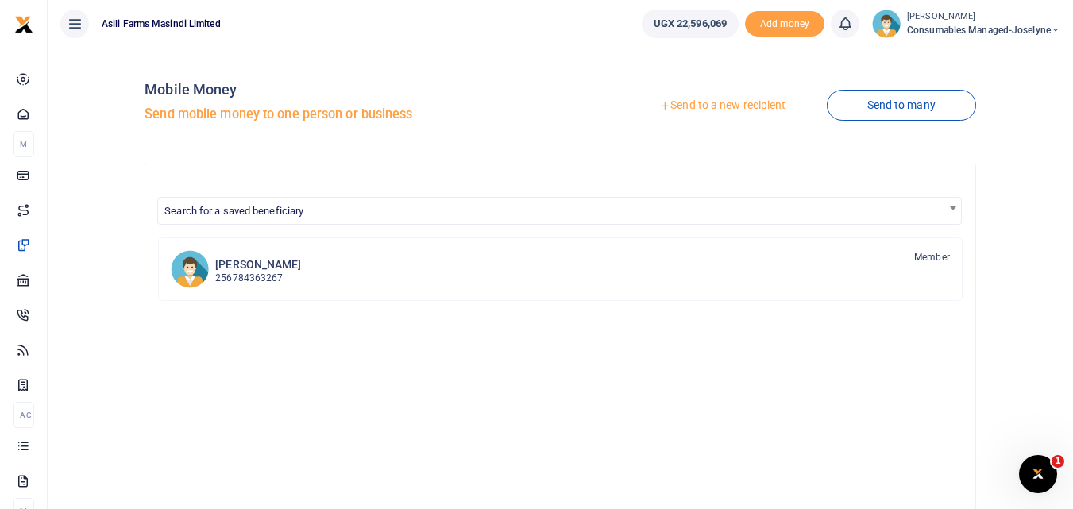
click at [745, 106] on link "Send to a new recipient" at bounding box center [722, 105] width 207 height 29
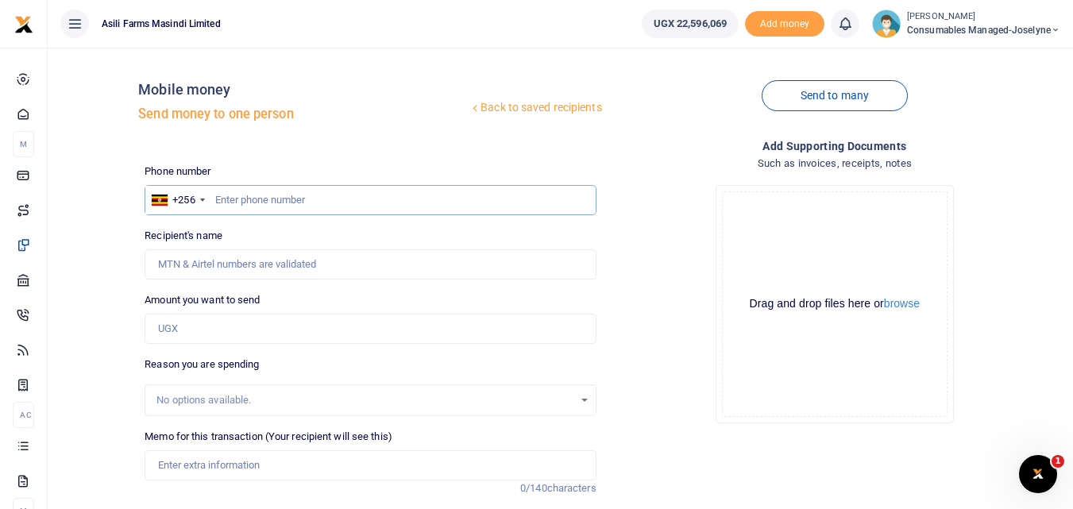
click at [316, 196] on input "text" at bounding box center [370, 200] width 451 height 30
click at [211, 208] on input "text" at bounding box center [370, 200] width 451 height 30
type input "756727434"
type input "[PERSON_NAME]"
type input "756727434"
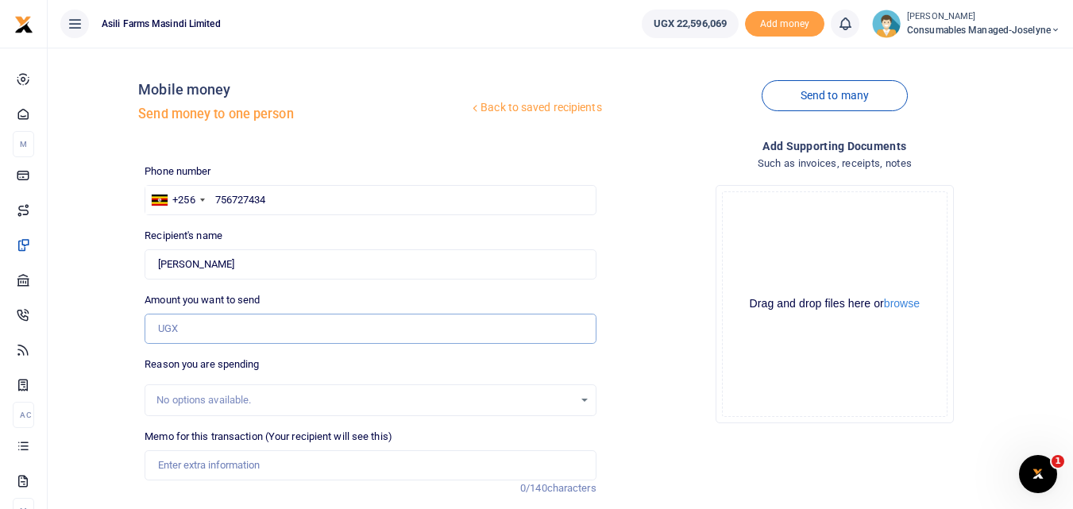
click at [182, 342] on input "Amount you want to send" at bounding box center [370, 329] width 451 height 30
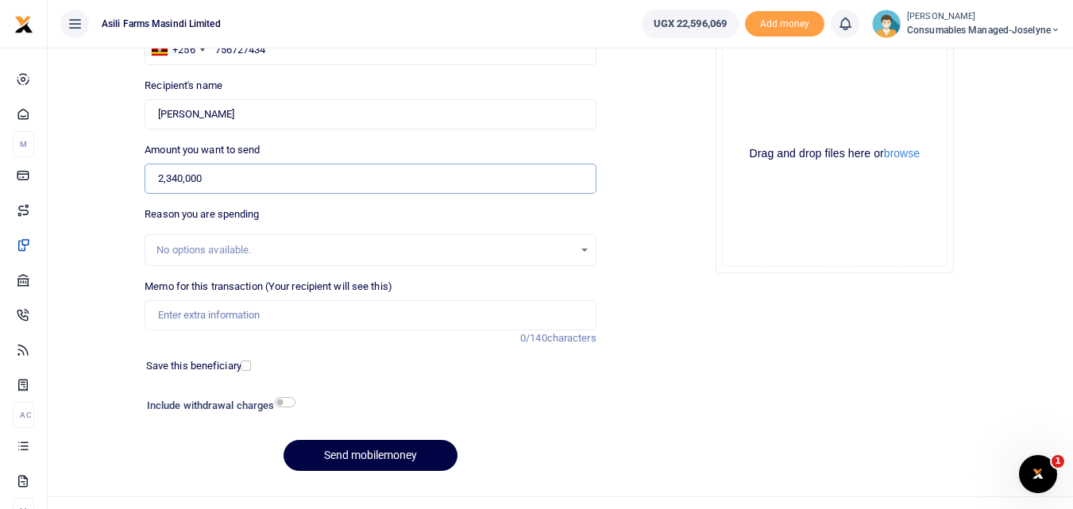
scroll to position [152, 0]
type input "2,340,000"
click at [269, 307] on input "Memo for this transaction (Your recipient will see this)" at bounding box center [370, 314] width 451 height 30
paste input "WK 40 /001 / 10"
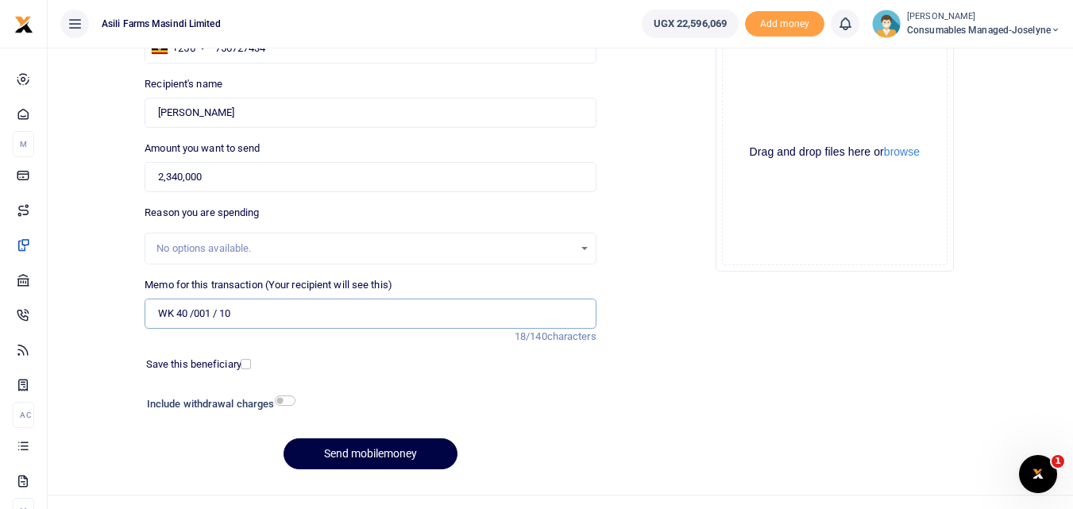
paste input "WK 40 /001 / 11"
click at [218, 314] on input "WK 40 /001 / 10 WK 40 /001 / 11 Ms plates Discs for Combine header repairs" at bounding box center [370, 314] width 451 height 30
click at [388, 453] on button "Send mobilemoney" at bounding box center [371, 454] width 174 height 31
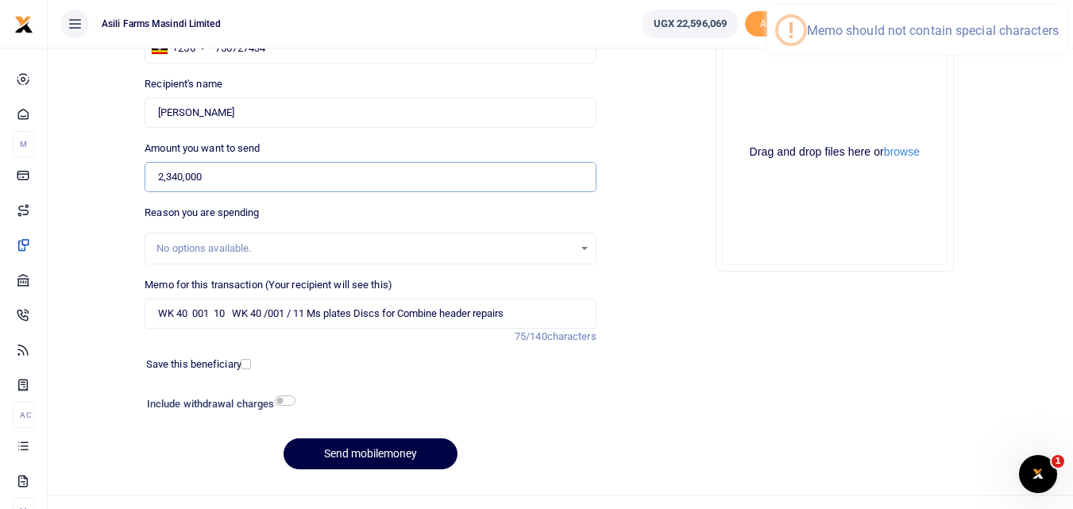
click at [360, 187] on input "2,340,000" at bounding box center [370, 177] width 451 height 30
click at [298, 319] on input "WK 40 001 10 WK 40 /001 / 11 Ms plates Discs for Combine header repairs" at bounding box center [370, 314] width 451 height 30
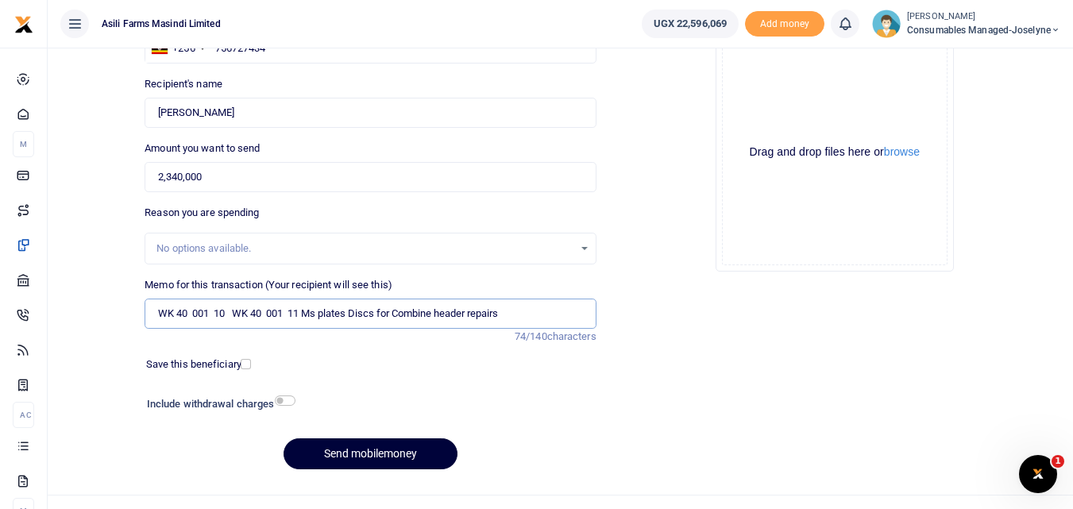
type input "WK 40 001 10 WK 40 001 11 Ms plates Discs for Combine header repairs"
click at [343, 453] on button "Send mobilemoney" at bounding box center [371, 454] width 174 height 31
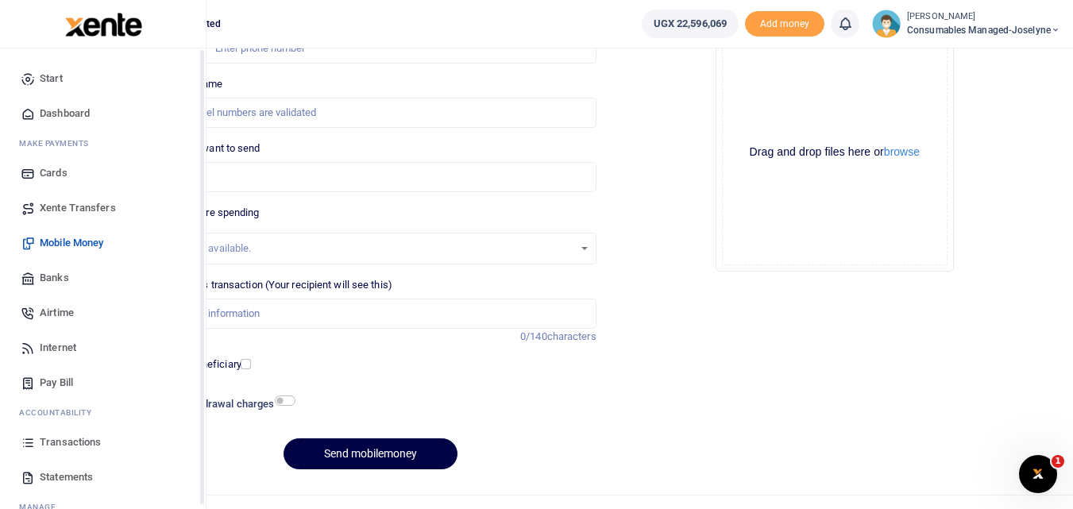
click at [32, 441] on icon at bounding box center [28, 442] width 14 height 14
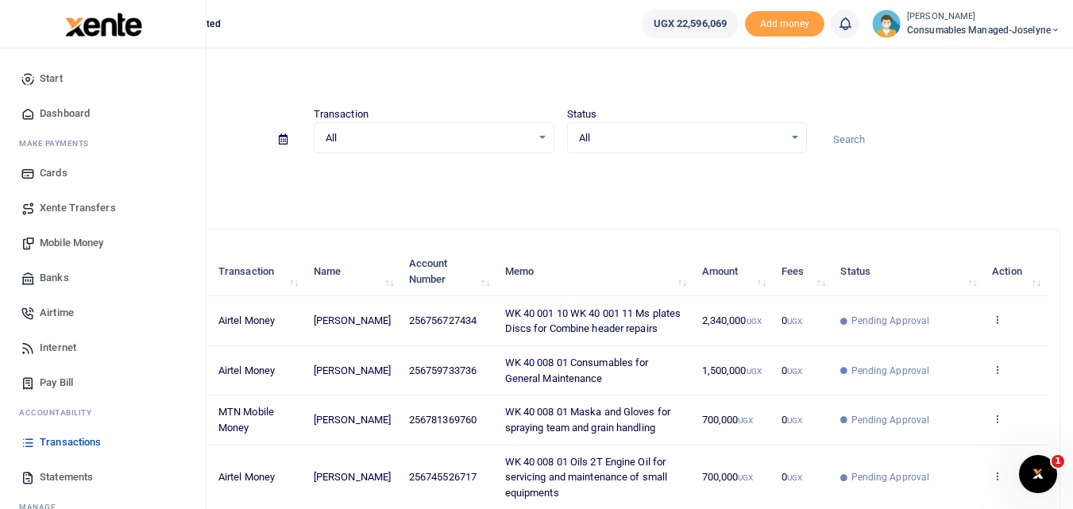
click at [53, 279] on span "Banks" at bounding box center [54, 278] width 29 height 16
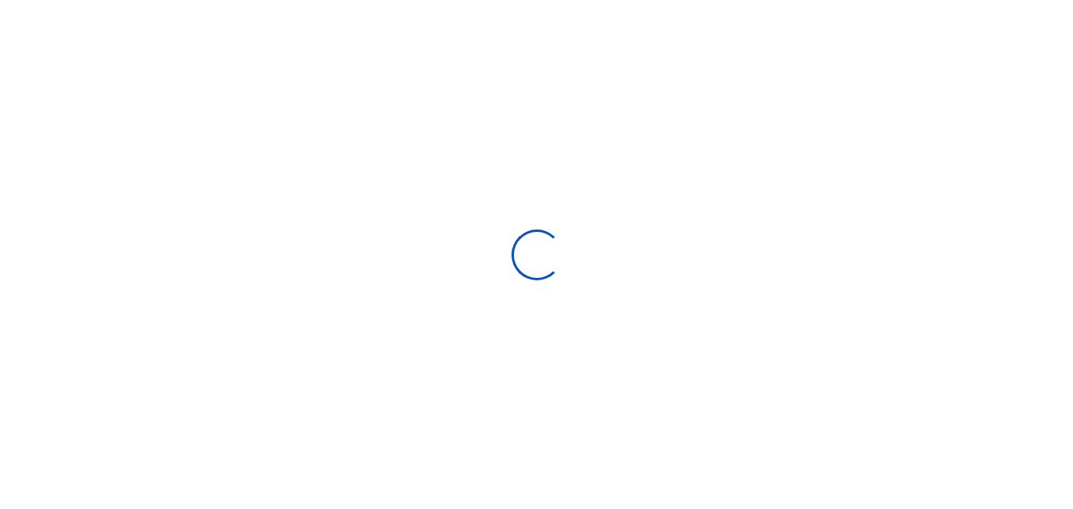
select select
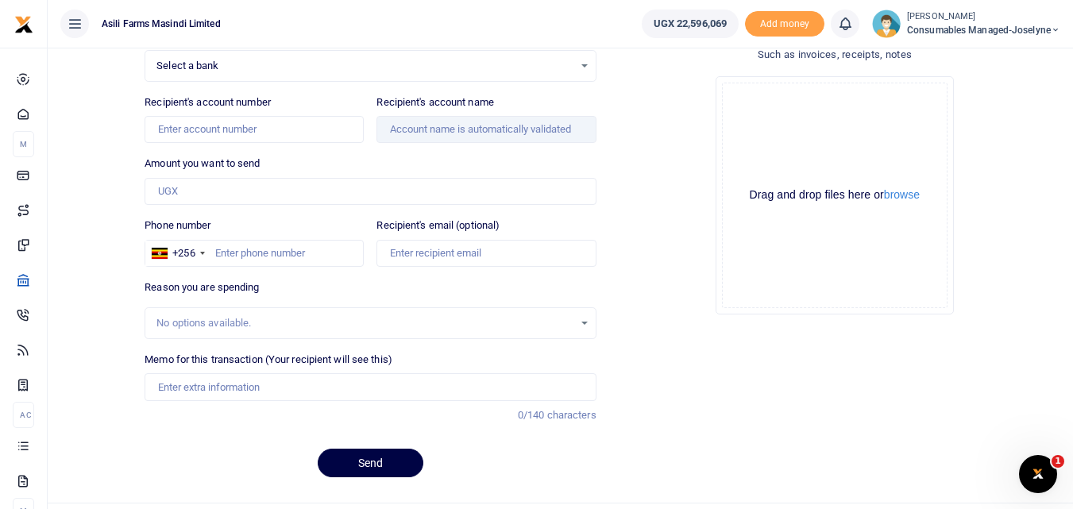
scroll to position [134, 0]
click at [214, 395] on input "Memo for this transaction (Your recipient will see this)" at bounding box center [370, 387] width 451 height 27
paste input "WK 40 /001 / 01"
paste input "WK 40 /001 / 05"
paste input "WK 40 /001 / 07"
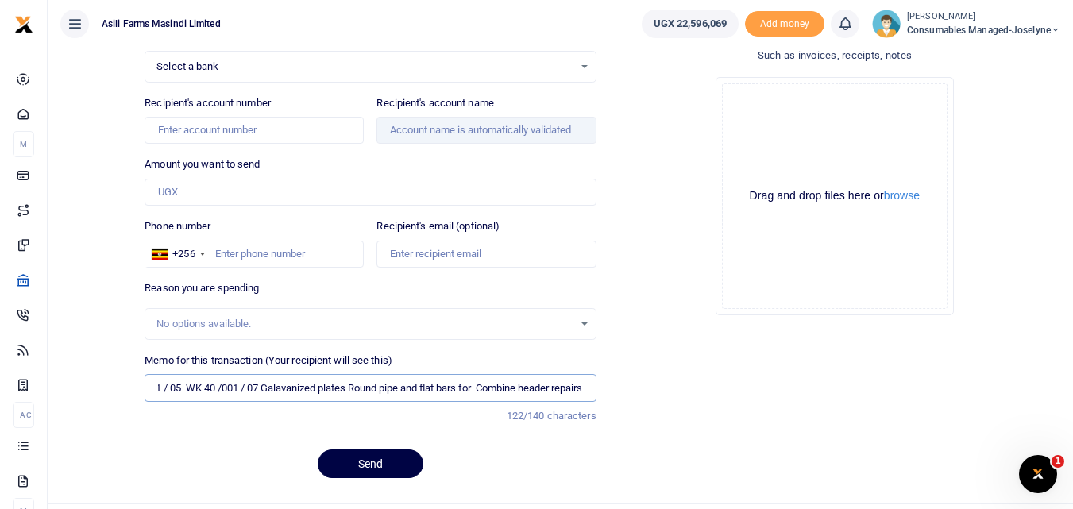
scroll to position [0, 147]
click at [232, 393] on input "WK 40 /001 / 01 WK 40 /001 / 05 WK 40 /001 / 07 Galavanized plates Round pipe a…" at bounding box center [370, 387] width 451 height 27
type input "WK 40 001 01 WK 40 001 05 WK 40 001 07 Galavanized plates Round pipe and flat b…"
click at [195, 195] on input "Amount you want to send" at bounding box center [370, 192] width 451 height 27
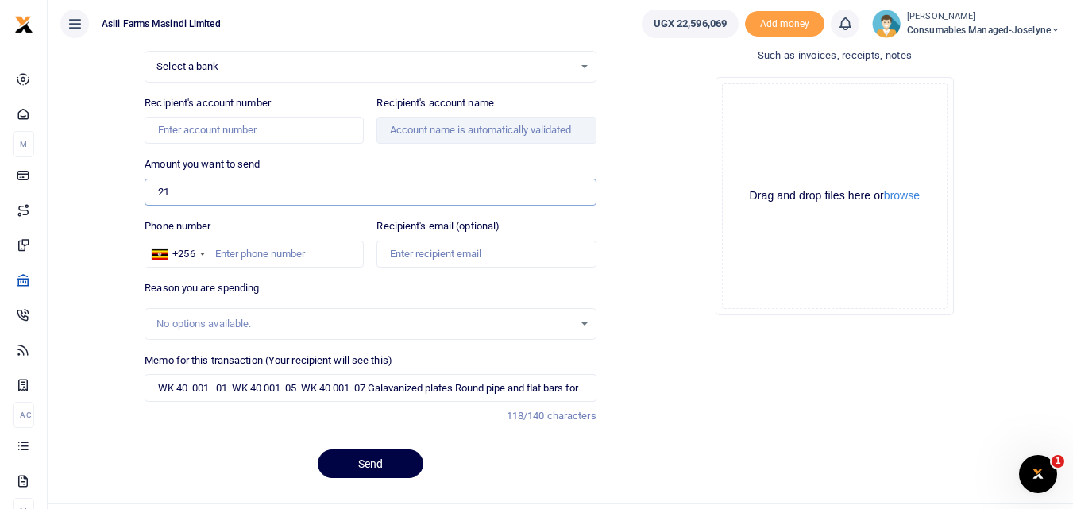
type input "2"
click at [253, 394] on input "WK 40 001 01 WK 40 001 05 WK 40 001 07 Galavanized plates Round pipe and flat b…" at bounding box center [370, 387] width 451 height 27
click at [241, 195] on input "2,145,898" at bounding box center [370, 192] width 451 height 27
click at [238, 184] on input "2,145,899" at bounding box center [370, 192] width 451 height 27
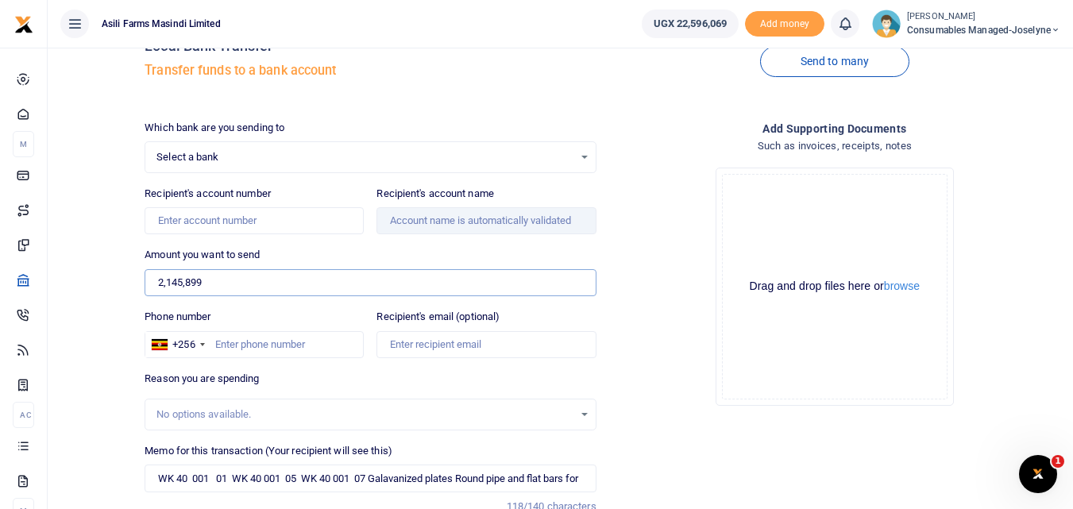
scroll to position [29, 0]
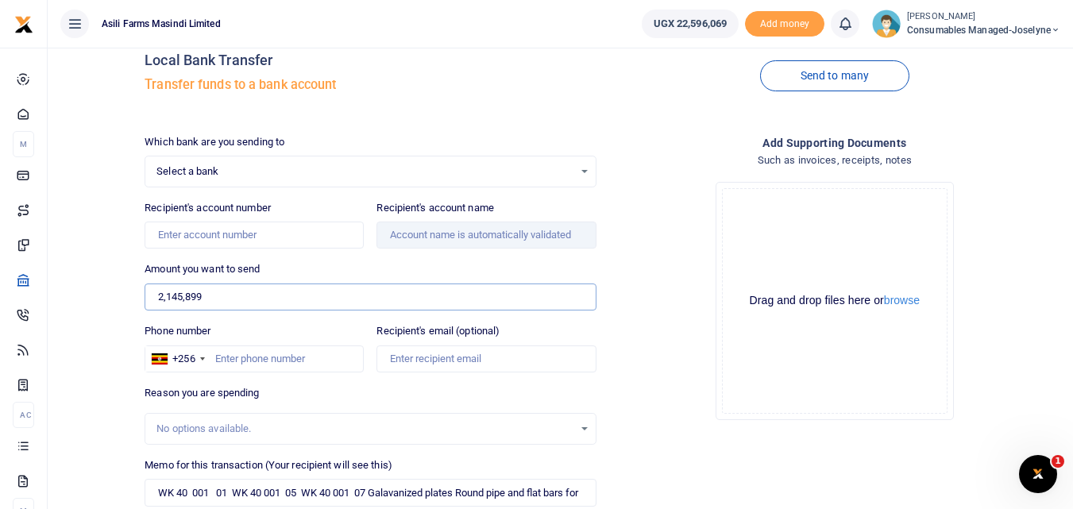
type input "2,145,899"
click at [586, 168] on div "Select a bank Select an option..." at bounding box center [370, 171] width 450 height 17
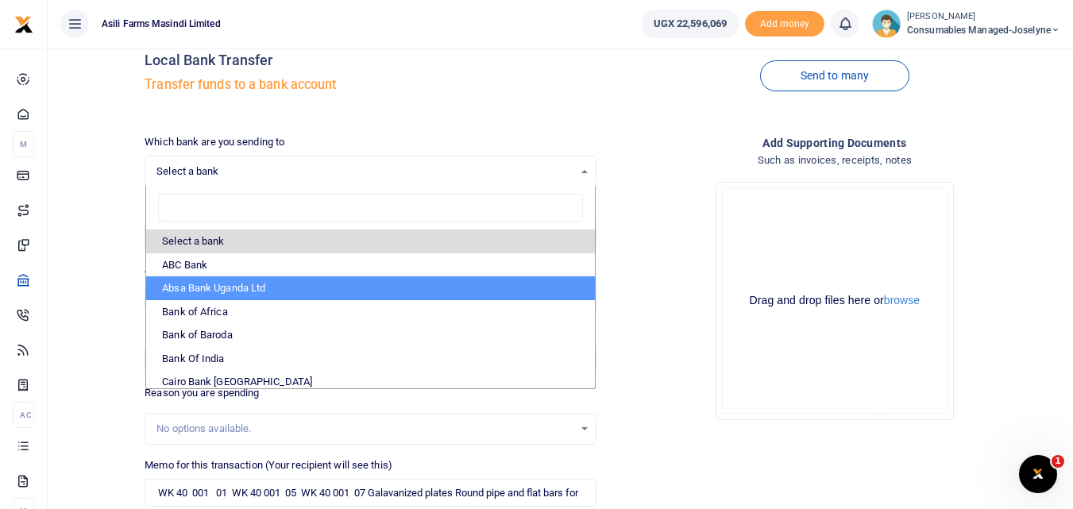
click at [296, 285] on li "Absa Bank Uganda Ltd" at bounding box center [370, 288] width 448 height 24
select select "ABSA"
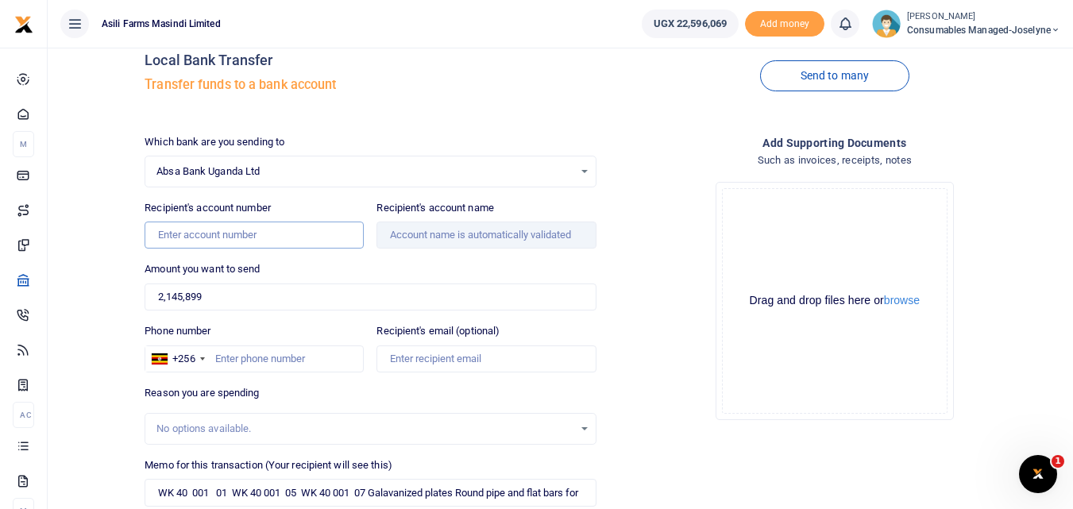
click at [238, 234] on input "Recipient's account number" at bounding box center [254, 235] width 219 height 27
type input "6"
click at [589, 172] on div "Absa Bank Uganda Ltd Select an option..." at bounding box center [370, 171] width 450 height 17
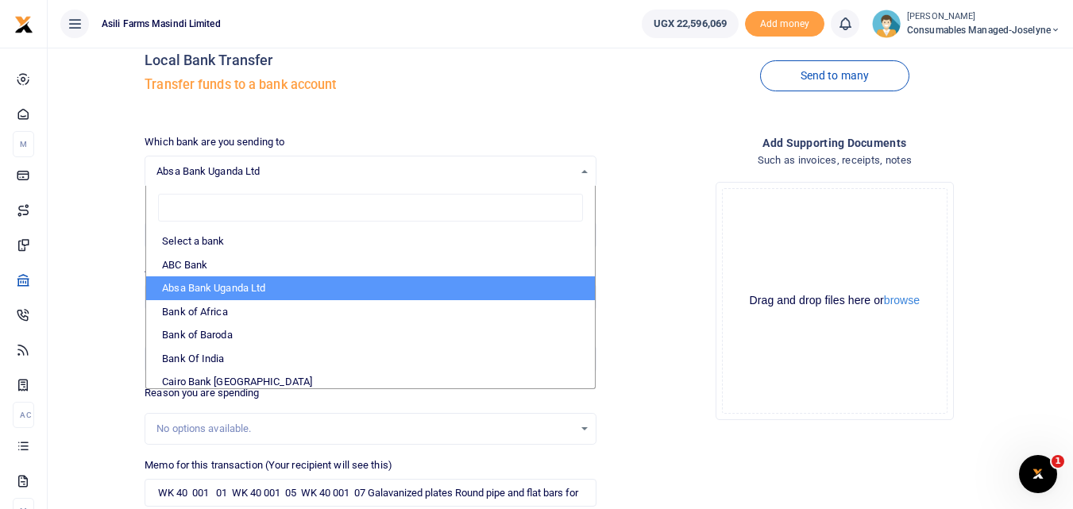
click at [198, 203] on input "search" at bounding box center [370, 208] width 424 height 29
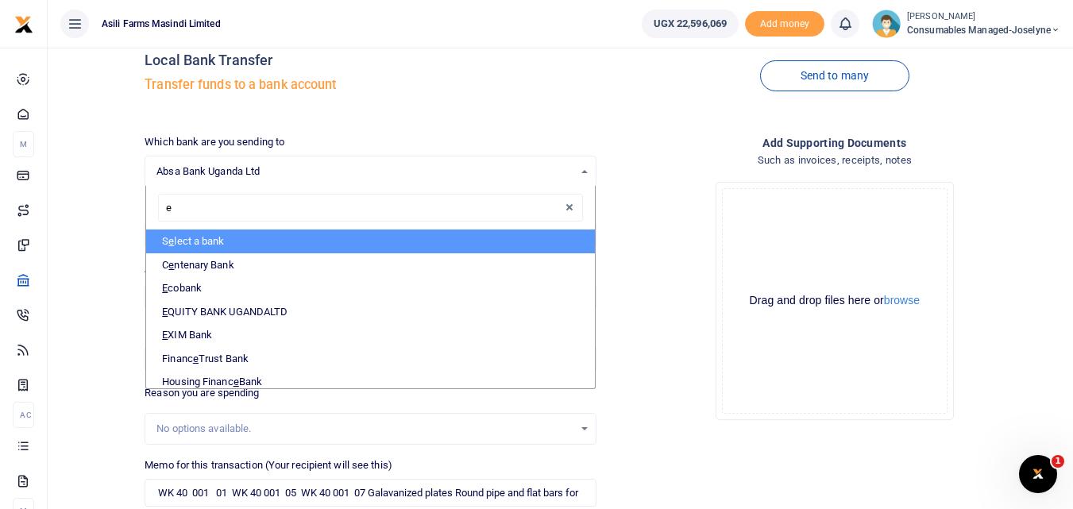
type input "eq"
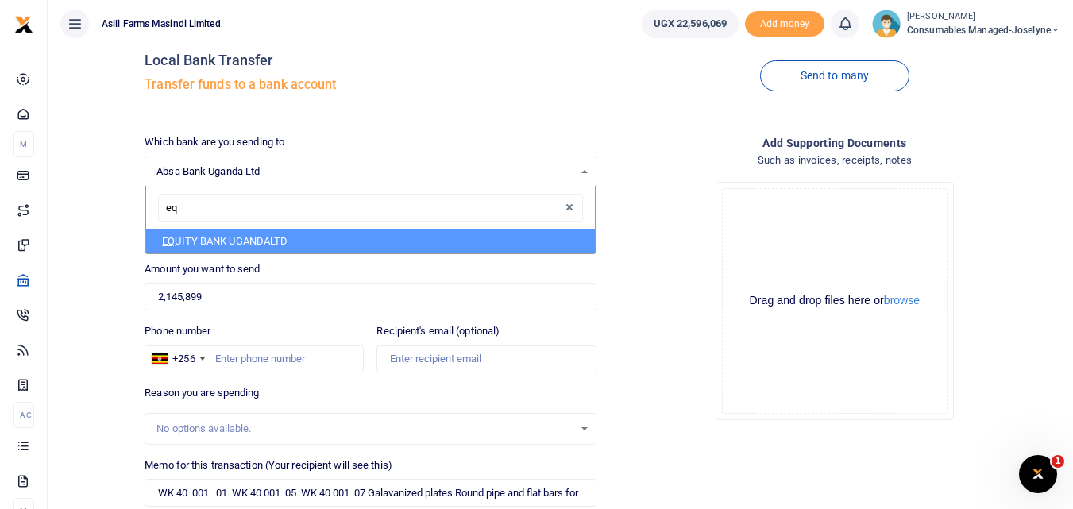
click at [245, 243] on li "EQ UITY BANK UGANDALTD" at bounding box center [370, 242] width 448 height 24
select select "EQU"
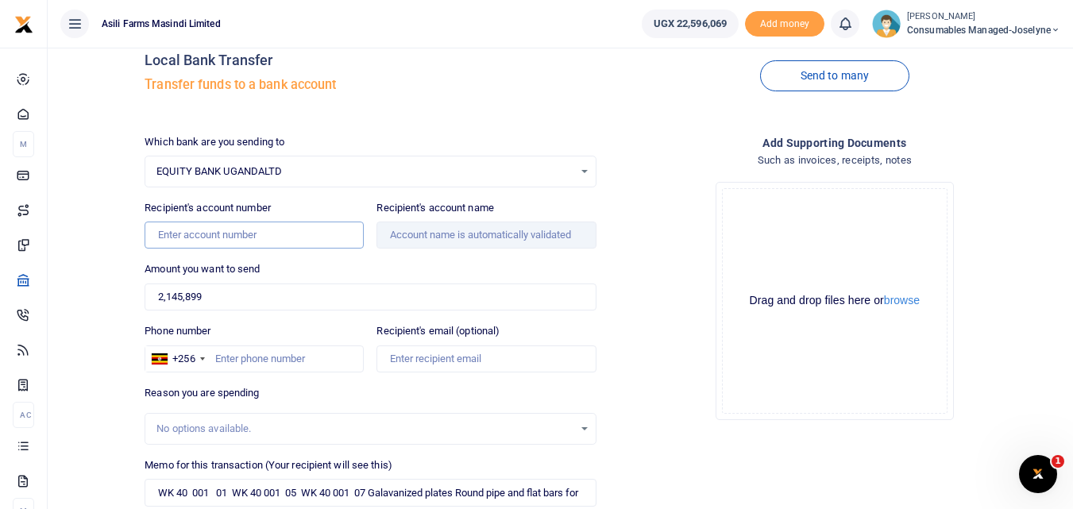
click at [237, 241] on input "Recipient's account number" at bounding box center [254, 235] width 219 height 27
type input "1035202156272"
click at [247, 299] on input "2,145,899" at bounding box center [370, 297] width 451 height 27
type input "Doshi Hardware (Uganda) Limited"
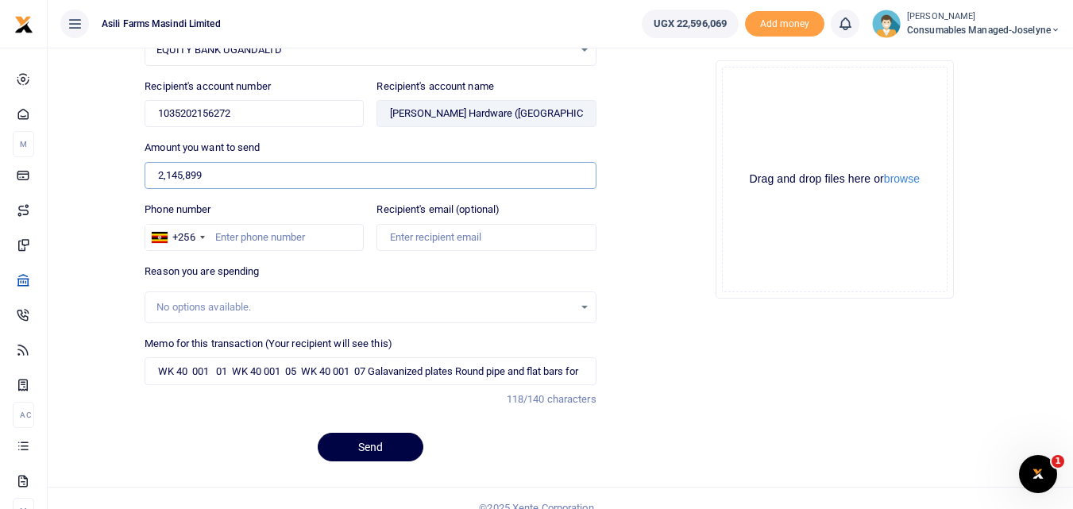
scroll to position [161, 0]
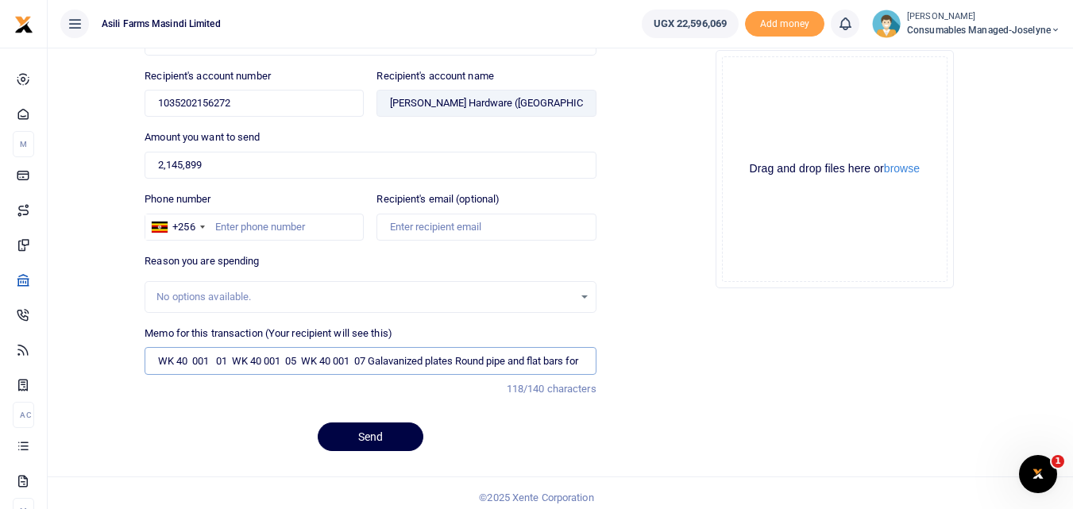
click at [510, 369] on input "WK 40 001 01 WK 40 001 05 WK 40 001 07 Galavanized plates Round pipe and flat b…" at bounding box center [370, 360] width 451 height 27
click at [315, 225] on input "Phone number" at bounding box center [254, 227] width 219 height 27
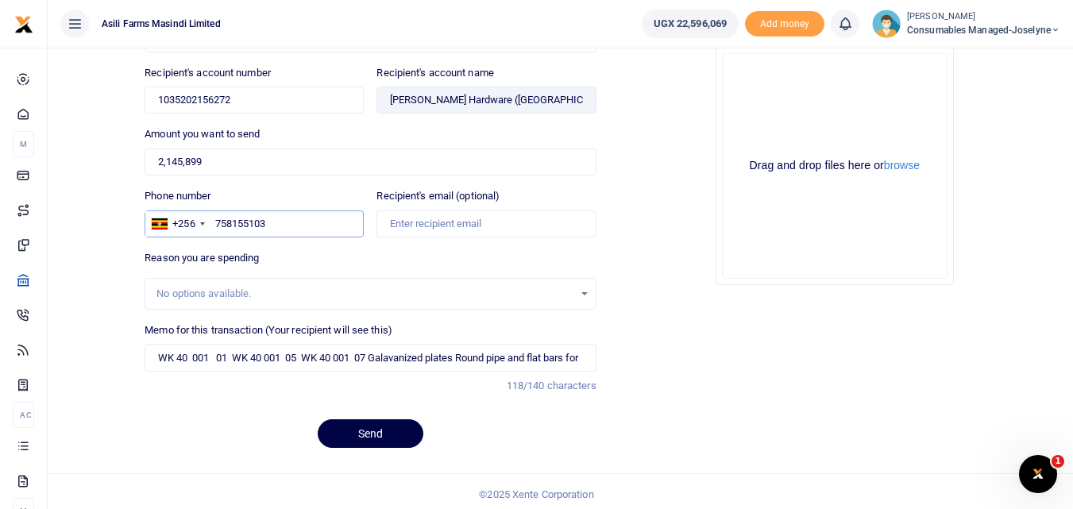
scroll to position [170, 0]
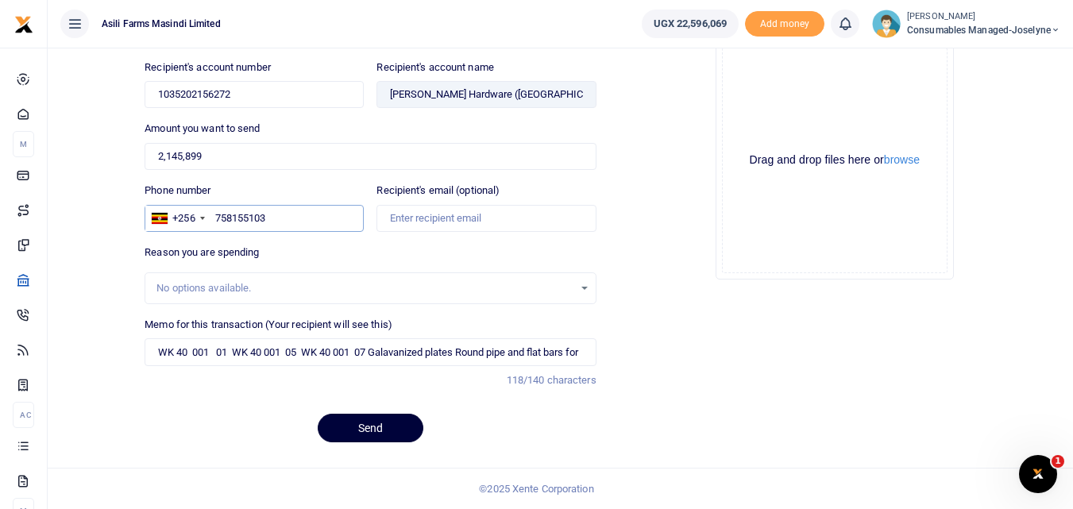
type input "758155103"
click at [368, 428] on button "Send" at bounding box center [371, 428] width 106 height 29
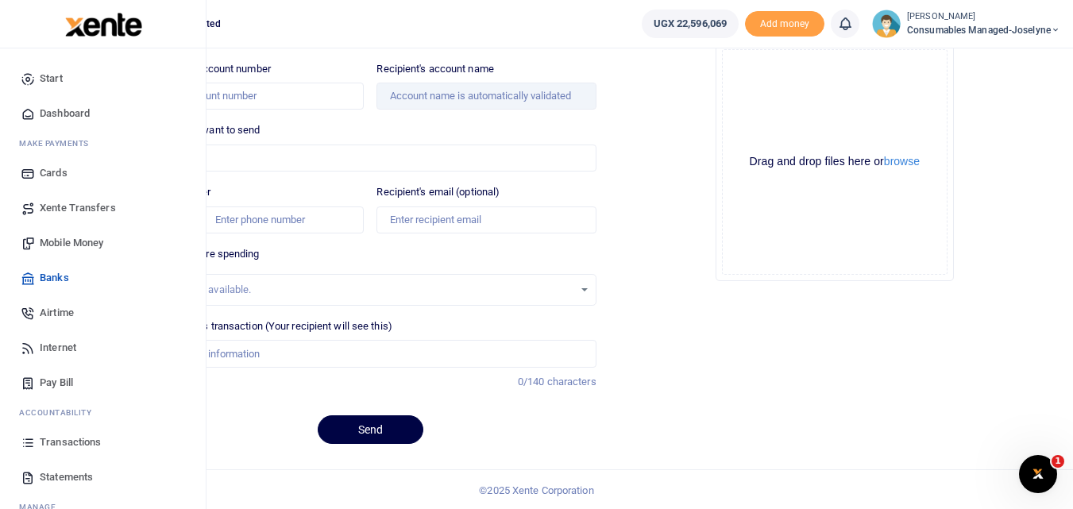
click at [30, 444] on icon at bounding box center [28, 442] width 14 height 14
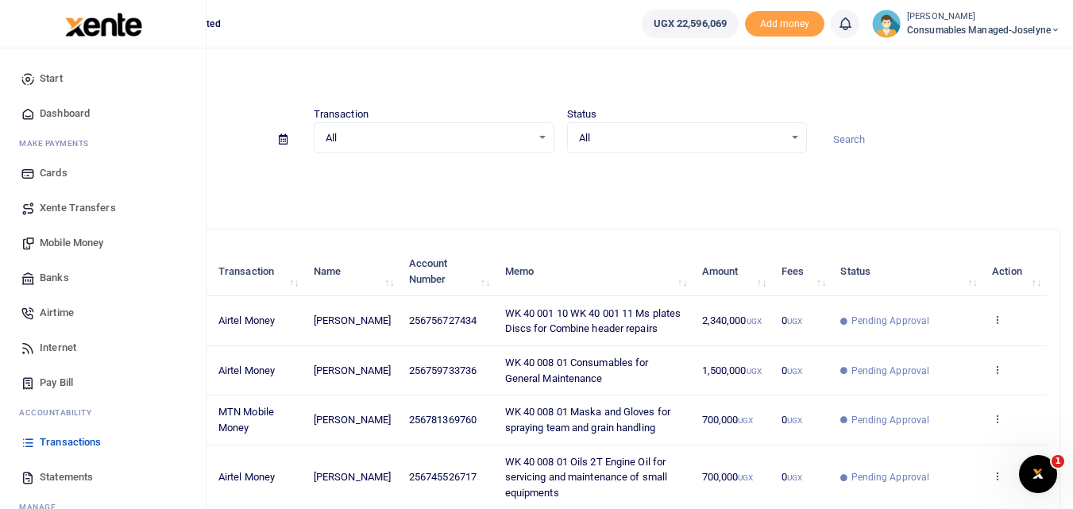
click at [56, 234] on link "Mobile Money" at bounding box center [103, 243] width 180 height 35
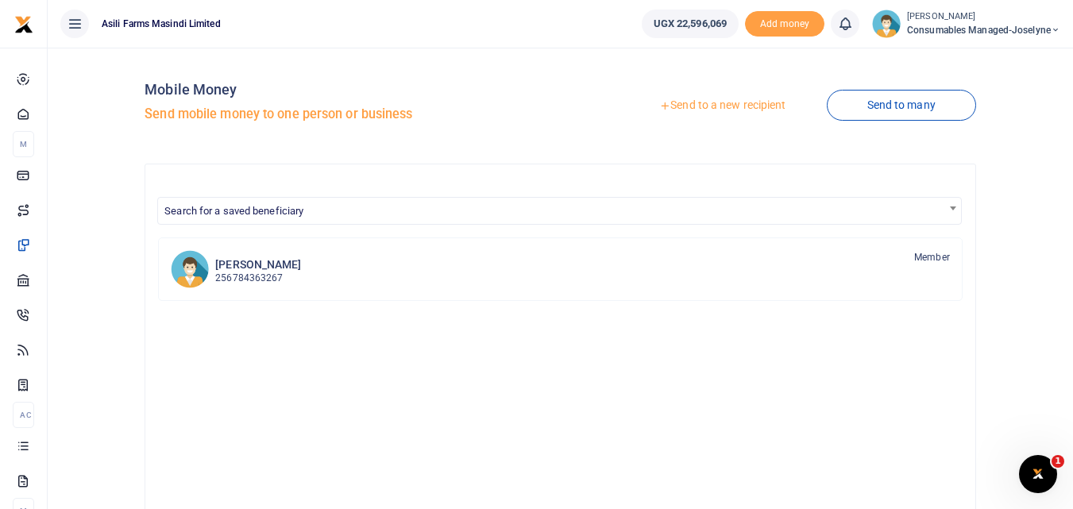
click at [719, 102] on link "Send to a new recipient" at bounding box center [722, 105] width 207 height 29
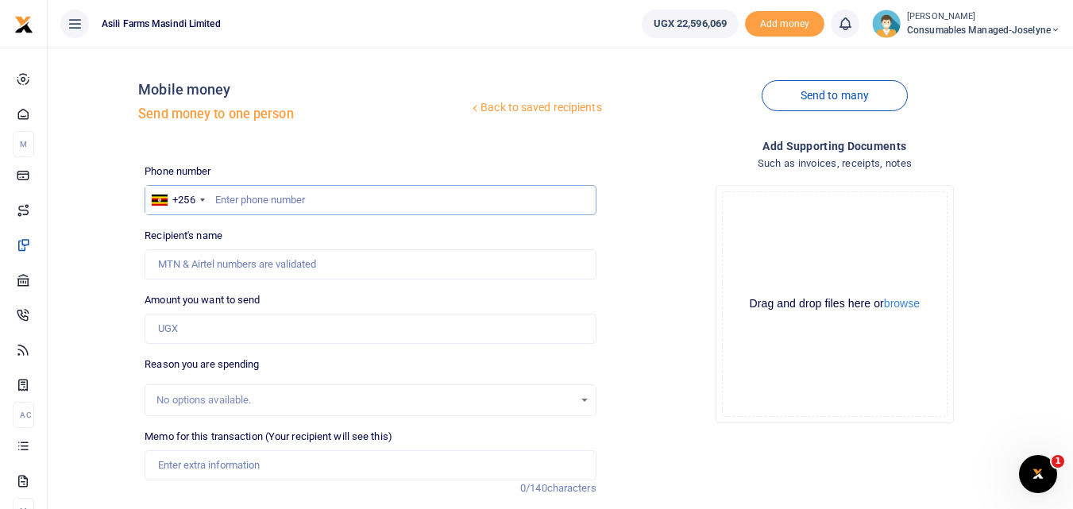
click at [261, 192] on input "text" at bounding box center [370, 200] width 451 height 30
type input "9"
click at [182, 327] on input "Amount you want to send" at bounding box center [370, 329] width 451 height 30
type input "975,000"
click at [237, 189] on input "text" at bounding box center [370, 200] width 451 height 30
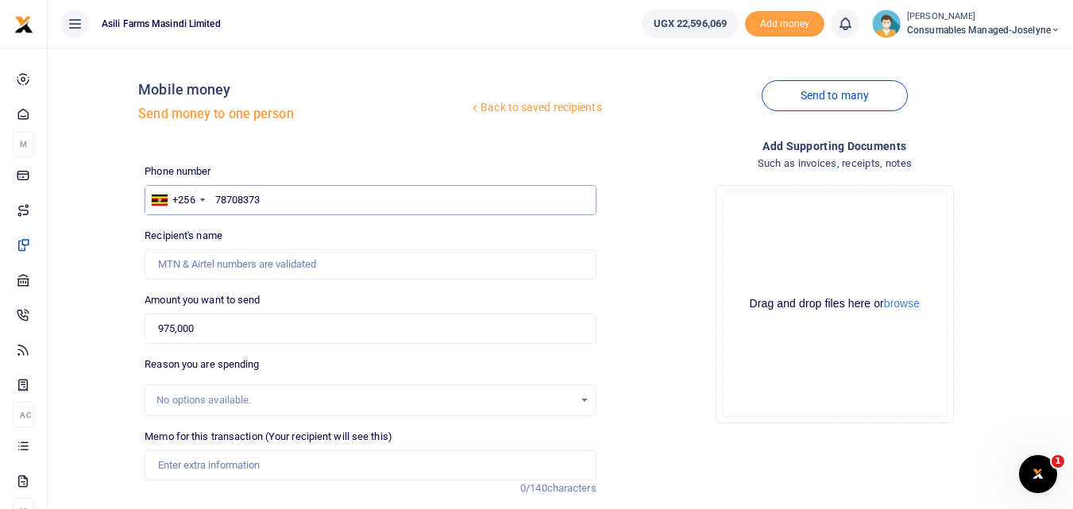
type input "787083730"
type input "Abdu Noor Ssemambo"
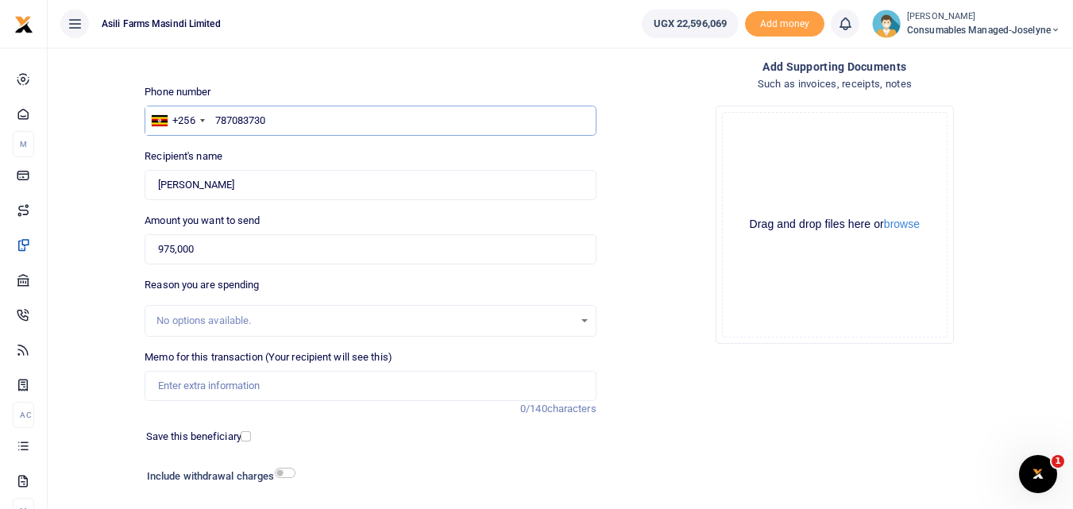
scroll to position [87, 0]
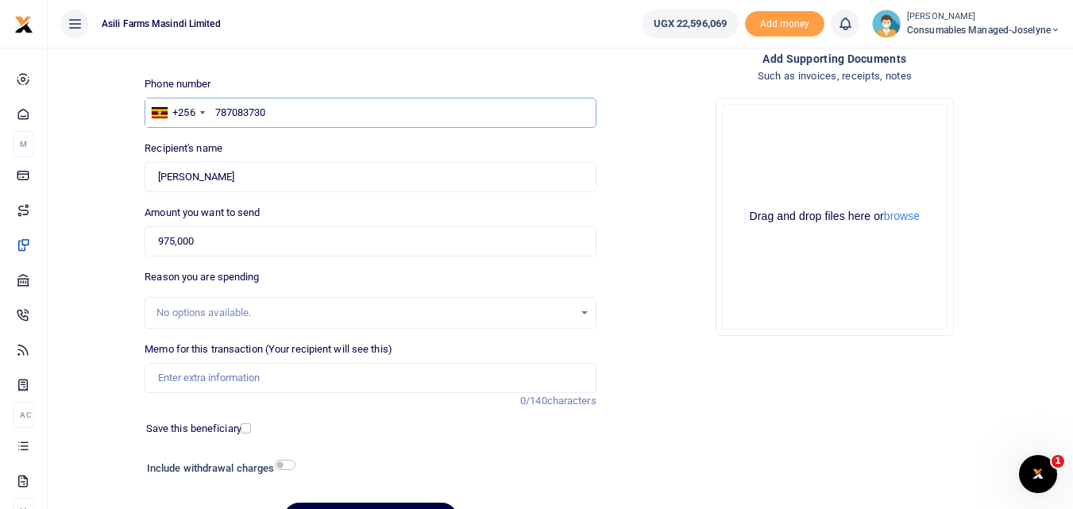
type input "787083730"
paste input "WK 40 /001 / 04"
click at [218, 381] on input "WK 40 /001 / 04 U Channel for combine header wings" at bounding box center [370, 378] width 451 height 30
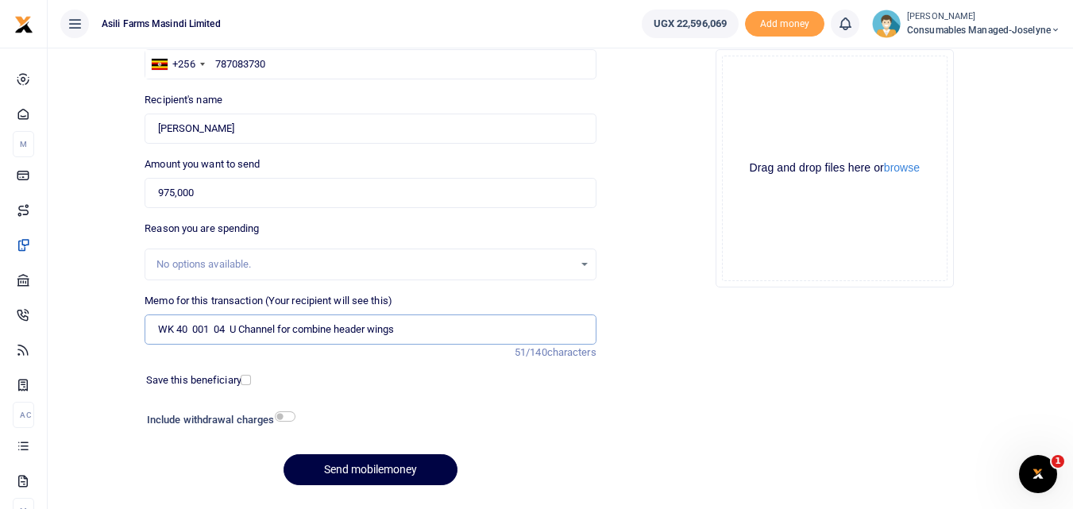
scroll to position [137, 0]
type input "WK 40 001 04 U Channel for combine header wings"
click at [364, 466] on button "Send mobilemoney" at bounding box center [371, 469] width 174 height 31
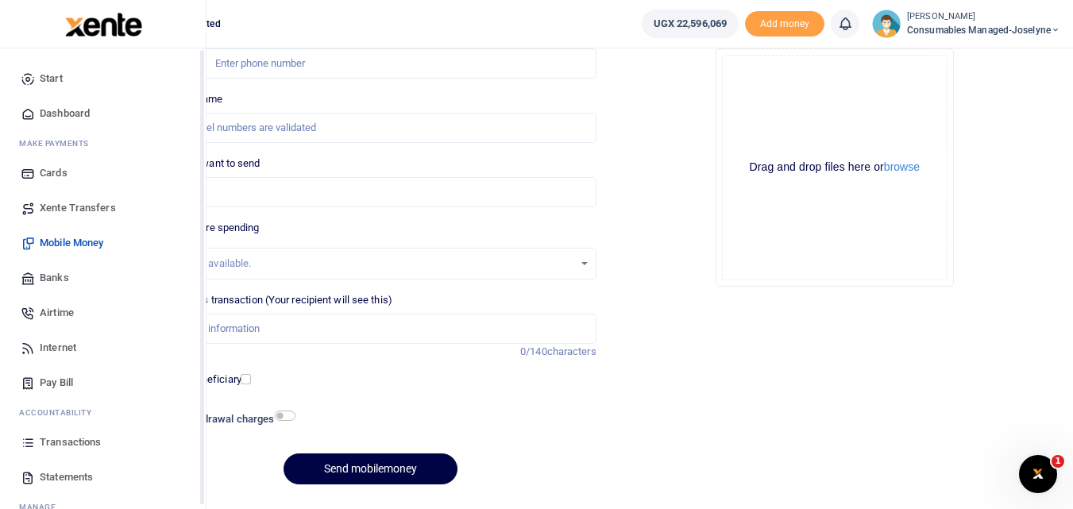
click at [25, 442] on icon at bounding box center [28, 442] width 14 height 14
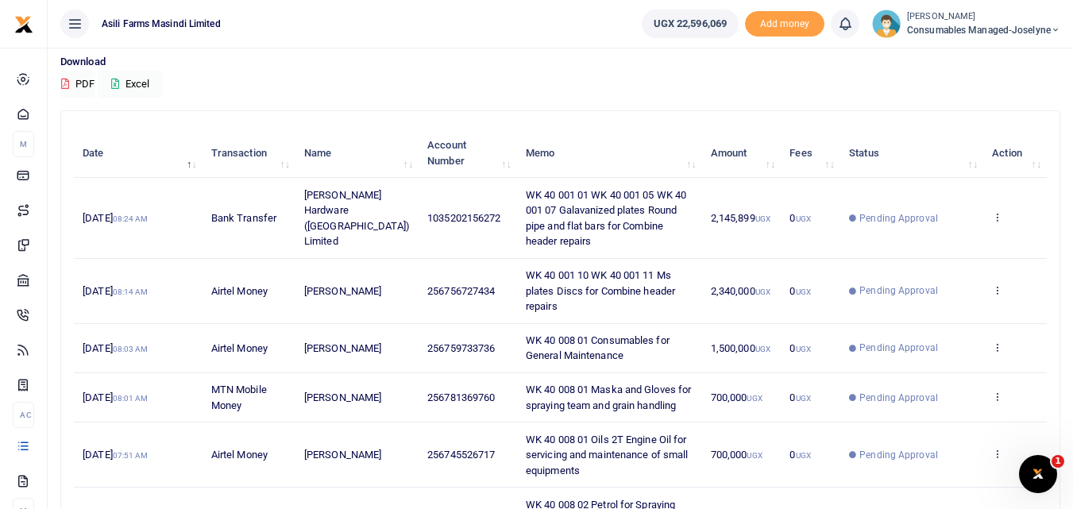
scroll to position [115, 0]
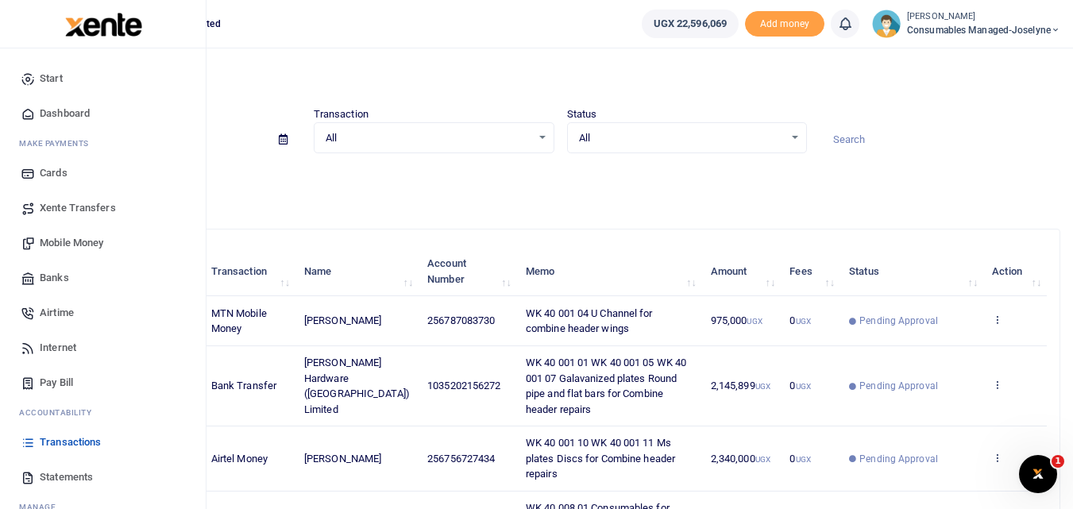
click at [87, 244] on span "Mobile Money" at bounding box center [72, 243] width 64 height 16
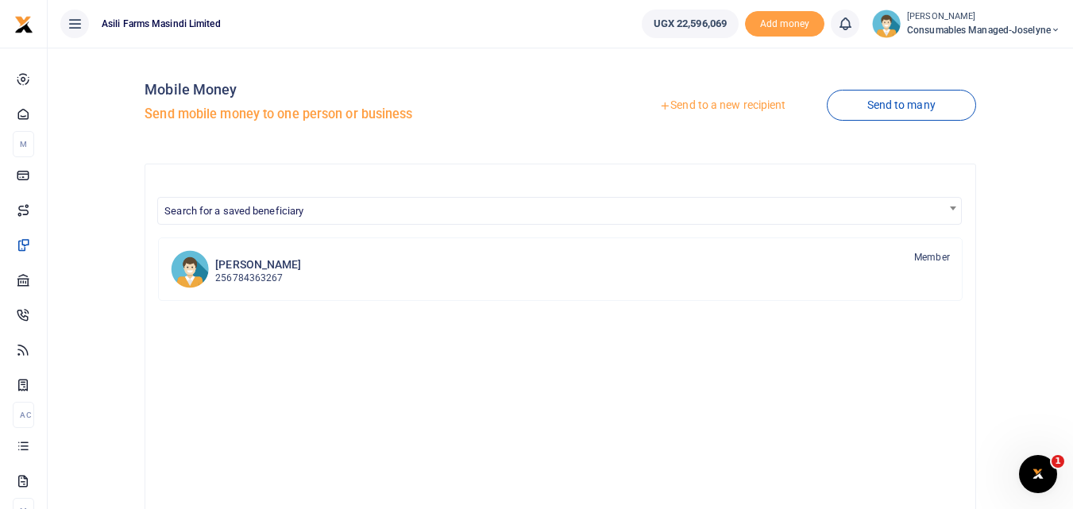
click at [709, 110] on link "Send to a new recipient" at bounding box center [722, 105] width 207 height 29
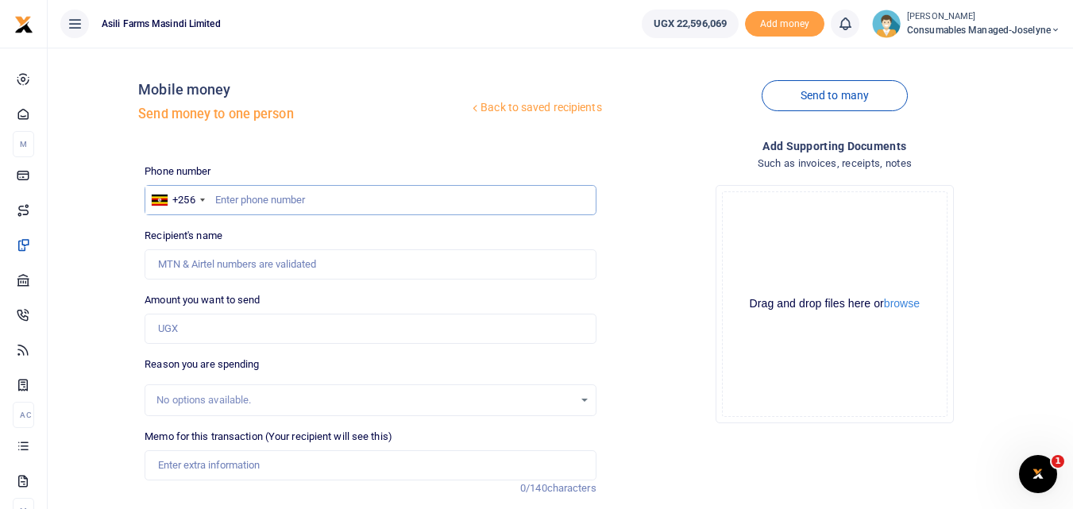
click at [239, 201] on input "text" at bounding box center [370, 200] width 451 height 30
click at [207, 326] on input "Amount you want to send" at bounding box center [370, 329] width 451 height 30
click at [269, 263] on input "Recipient's name" at bounding box center [370, 264] width 451 height 30
click at [297, 205] on input "756180772" at bounding box center [370, 200] width 451 height 30
click at [292, 199] on input "756180772" at bounding box center [370, 200] width 451 height 30
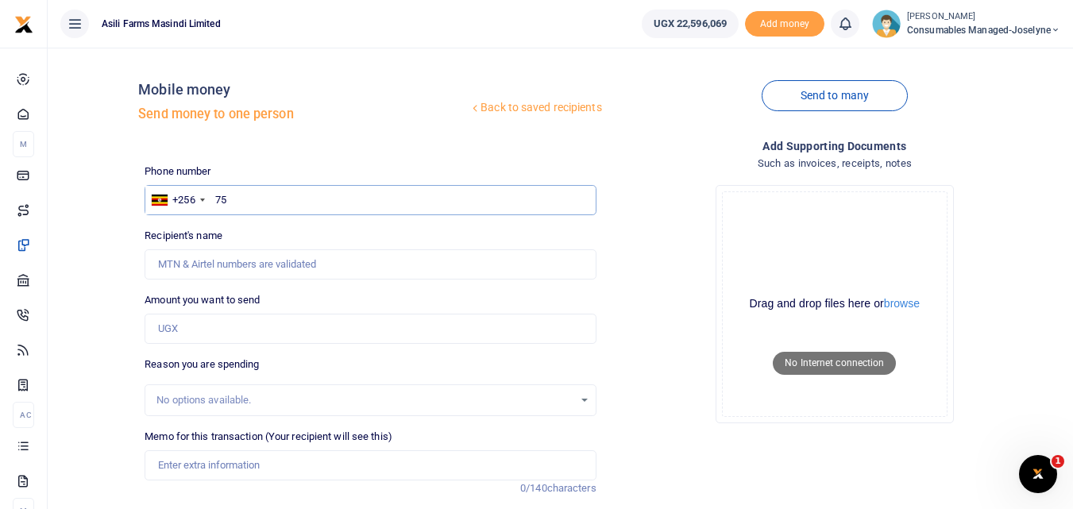
type input "7"
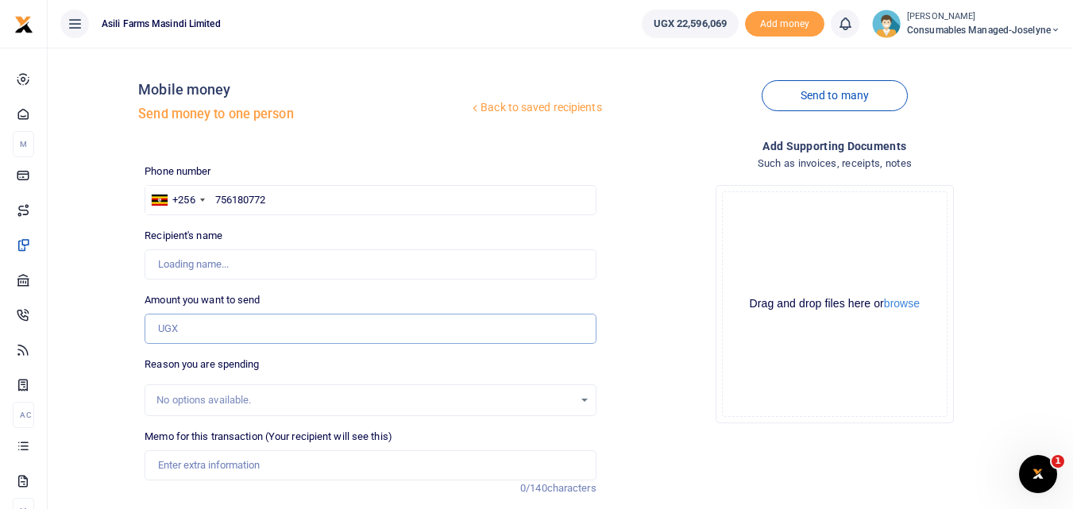
click at [207, 327] on input "Amount you want to send" at bounding box center [370, 329] width 451 height 30
click at [299, 203] on input "756180772" at bounding box center [370, 200] width 451 height 30
type input "756180772"
click at [231, 316] on input "Amount you want to send" at bounding box center [370, 329] width 451 height 30
type input "Millicent Nasike"
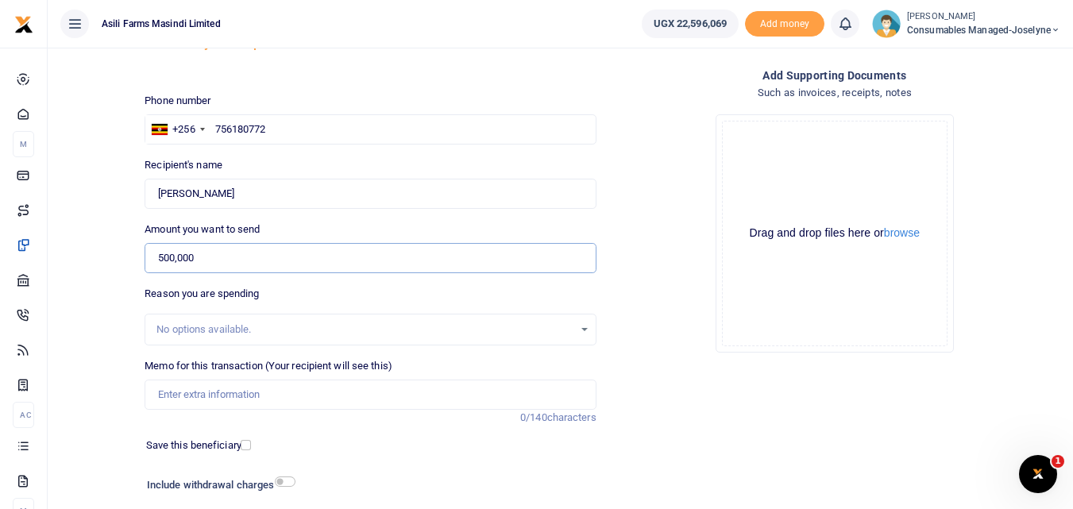
scroll to position [95, 0]
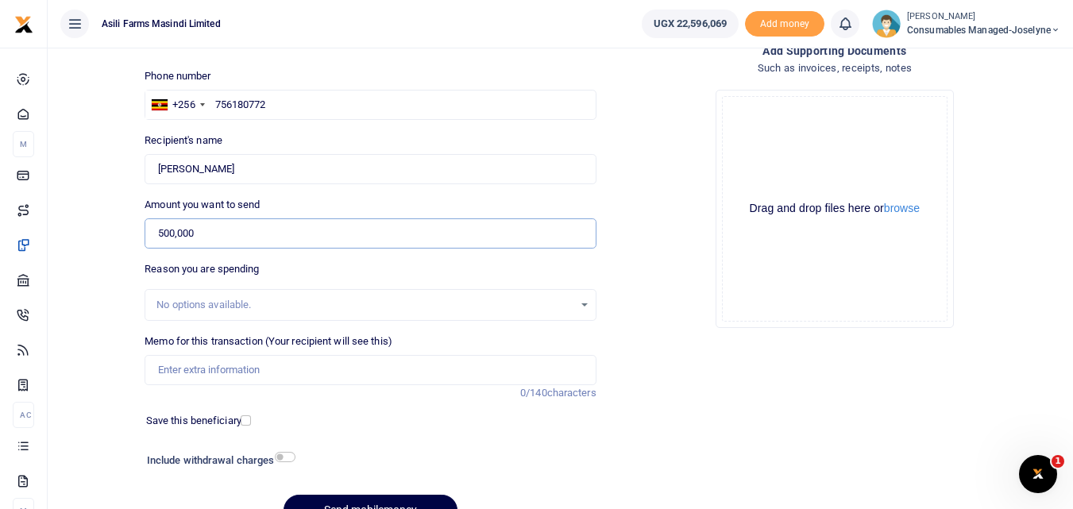
type input "500,000"
click at [191, 372] on input "Memo for this transaction (Your recipient will see this)" at bounding box center [370, 370] width 451 height 30
click at [155, 372] on input "Memo for this transaction (Your recipient will see this)" at bounding box center [370, 370] width 451 height 30
paste input "WK 40 /001 / 25"
click at [220, 373] on input "WK 40 /001 / 25 Cotton waste for grain handling" at bounding box center [370, 370] width 451 height 30
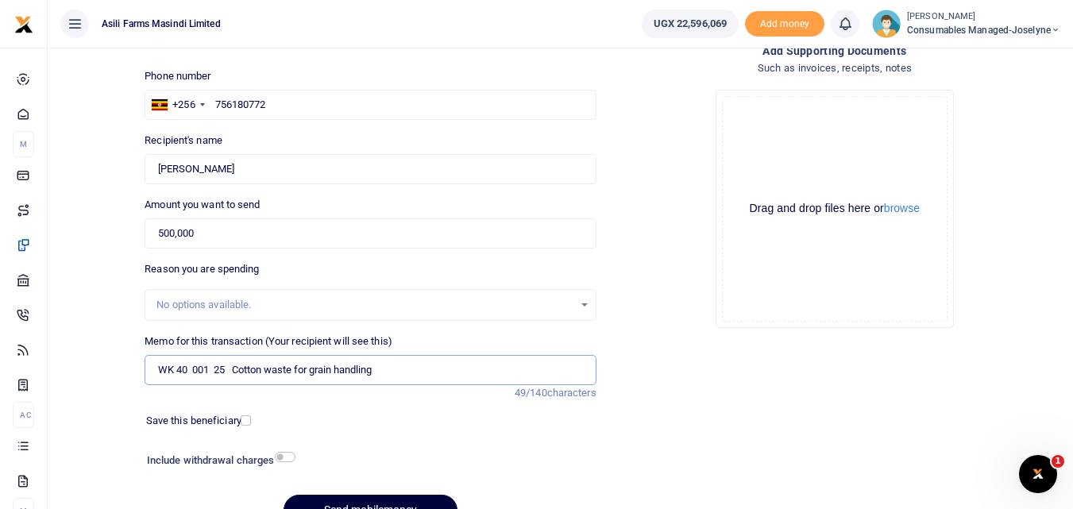
type input "WK 40 001 25 Cotton waste for grain handling"
click at [359, 503] on button "Send mobilemoney" at bounding box center [371, 510] width 174 height 31
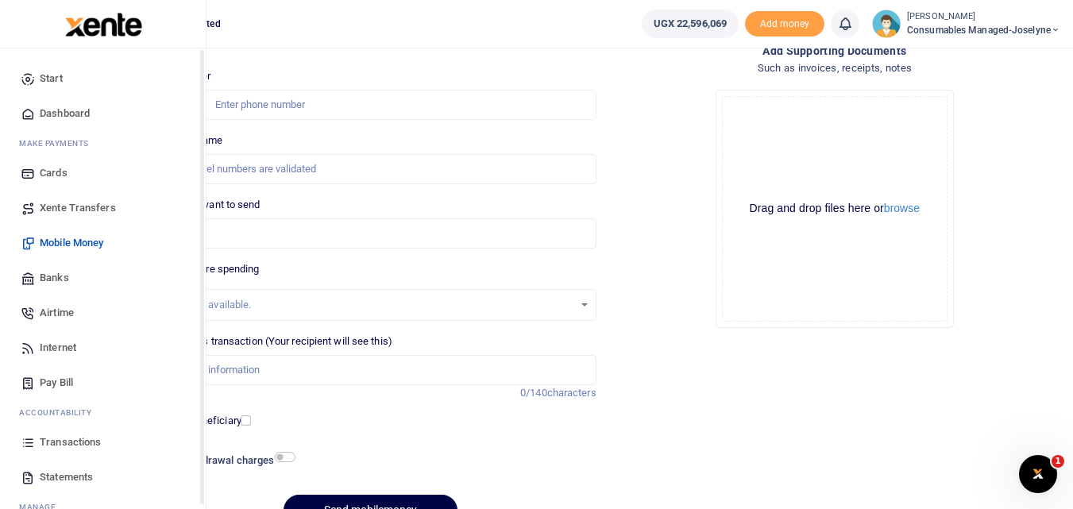
click at [34, 442] on icon at bounding box center [28, 442] width 14 height 14
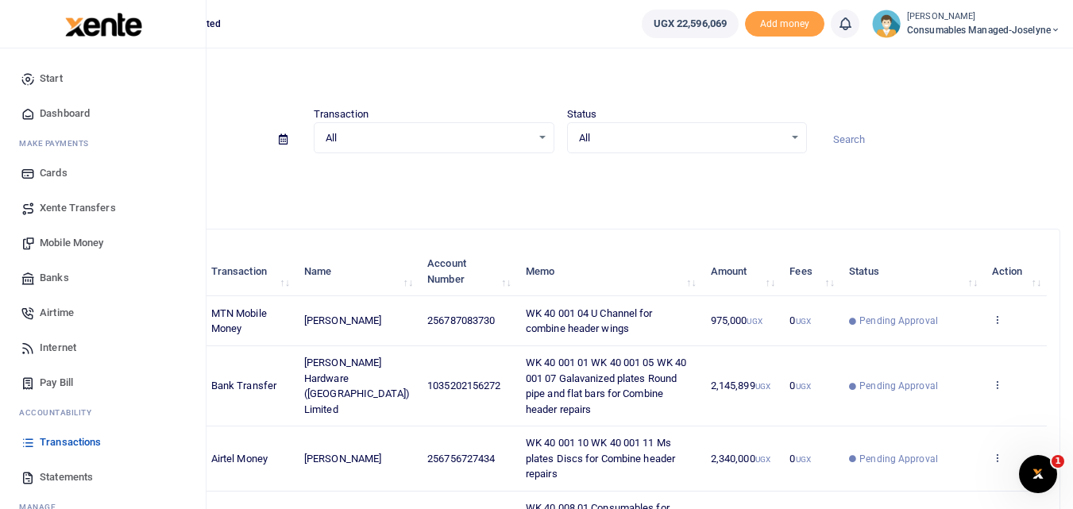
click at [82, 244] on span "Mobile Money" at bounding box center [72, 243] width 64 height 16
click at [91, 244] on span "Mobile Money" at bounding box center [72, 243] width 64 height 16
click at [74, 238] on span "Mobile Money" at bounding box center [72, 243] width 64 height 16
click at [54, 236] on span "Mobile Money" at bounding box center [72, 243] width 64 height 16
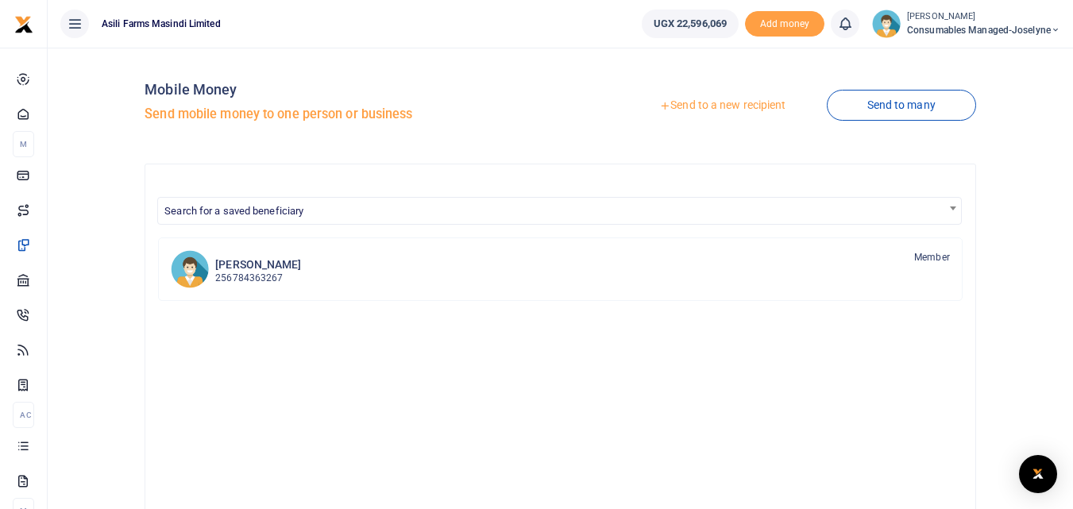
click at [706, 105] on link "Send to a new recipient" at bounding box center [722, 105] width 207 height 29
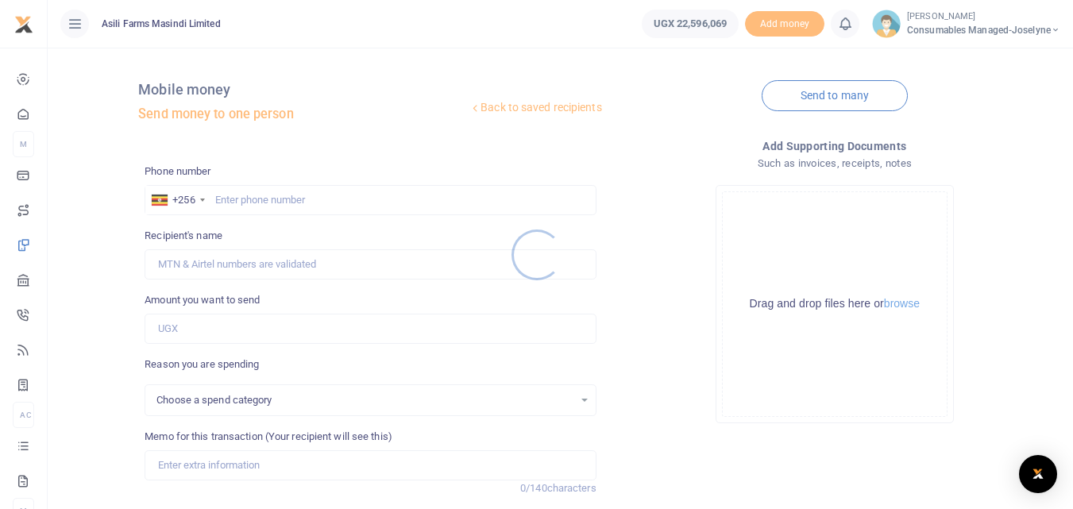
select select
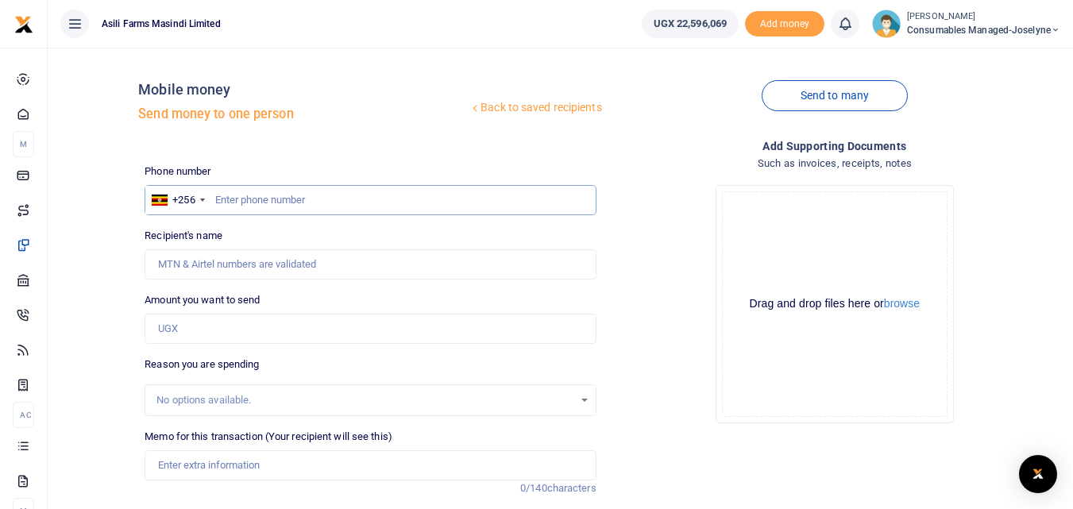
click at [248, 203] on input "text" at bounding box center [370, 200] width 451 height 30
type input "753264942"
click at [211, 327] on input "Amount you want to send" at bounding box center [370, 329] width 451 height 30
type input "John Mutebi"
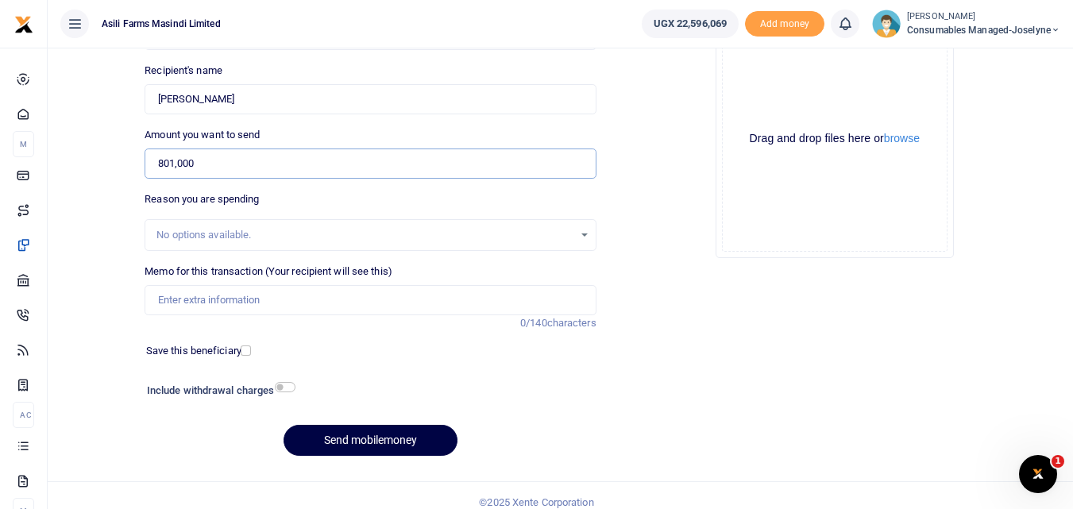
scroll to position [179, 0]
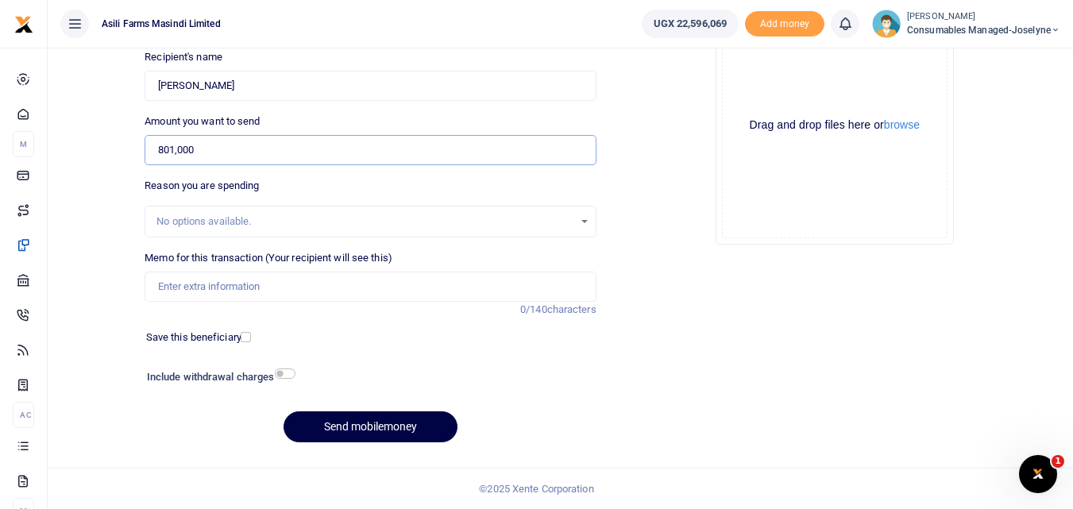
type input "801,000"
click at [230, 284] on input "Memo for this transaction (Your recipient will see this)" at bounding box center [370, 287] width 451 height 30
paste input "WK 40/003 / 01"
click at [215, 288] on input "WK 40/003 / 01 Safty Shoes for Graduate Traines and new recruits" at bounding box center [370, 287] width 451 height 30
type input "WK 40 003 01 Safty Shoes for Graduate Traines and new recruits"
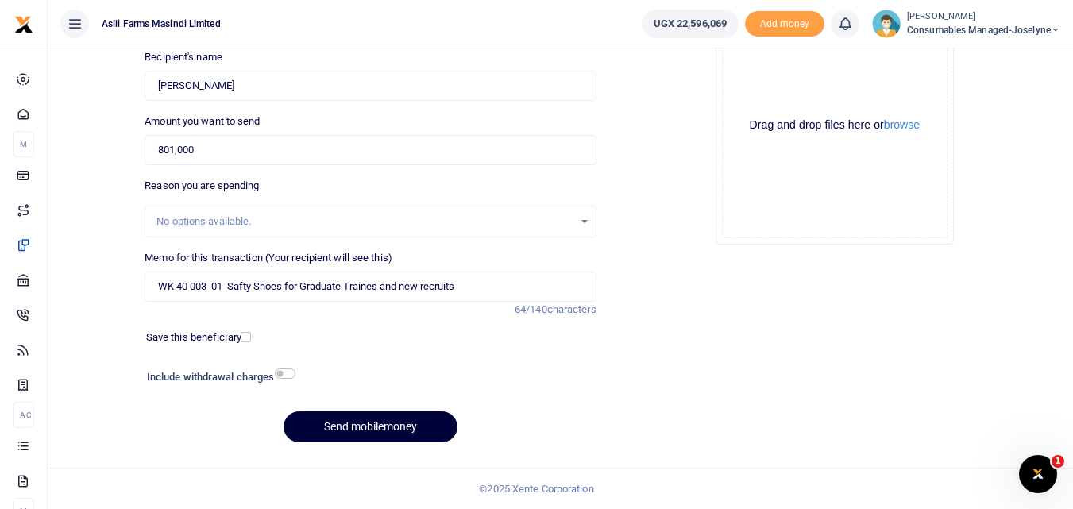
click at [370, 423] on button "Send mobilemoney" at bounding box center [371, 426] width 174 height 31
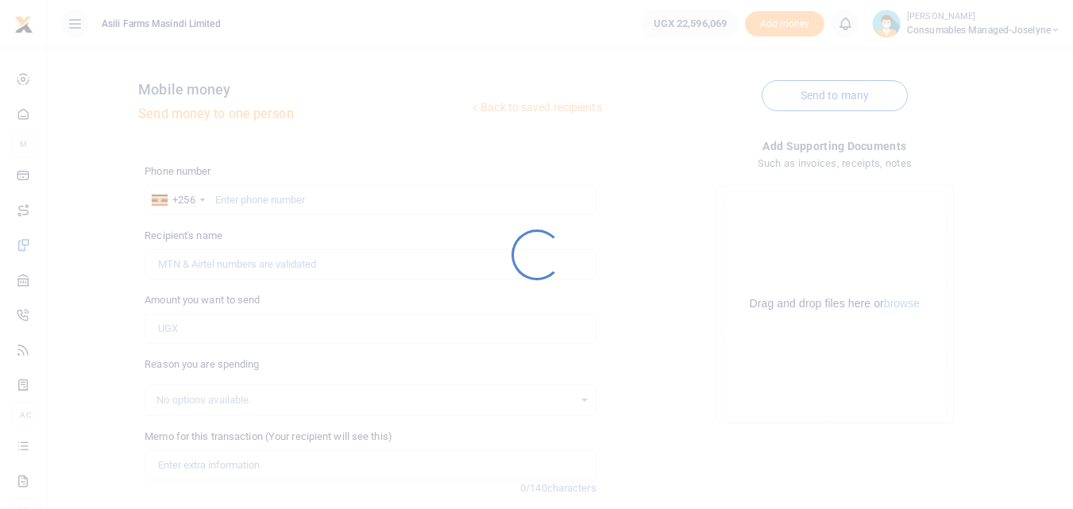
scroll to position [179, 0]
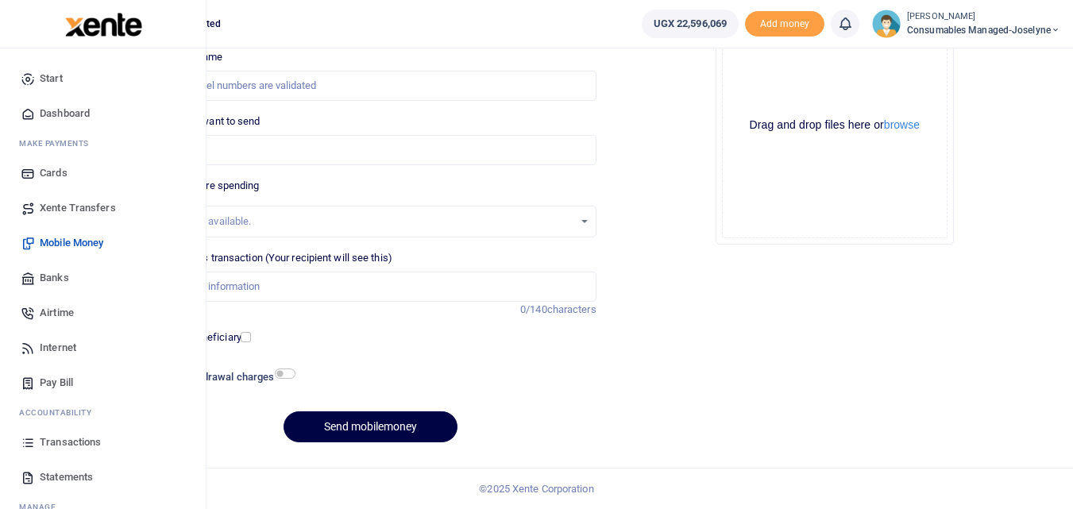
click at [30, 445] on icon at bounding box center [28, 442] width 14 height 14
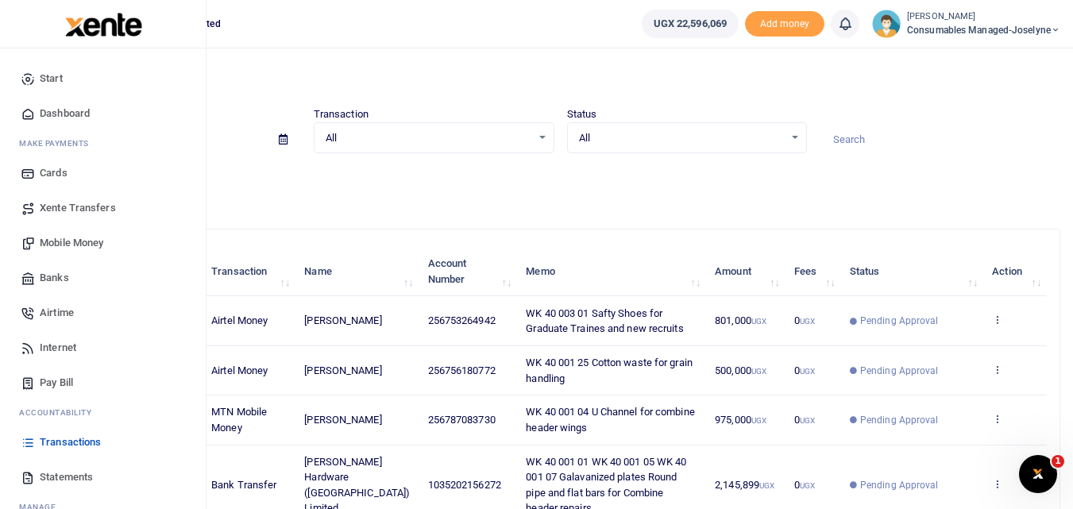
click at [51, 244] on span "Mobile Money" at bounding box center [72, 243] width 64 height 16
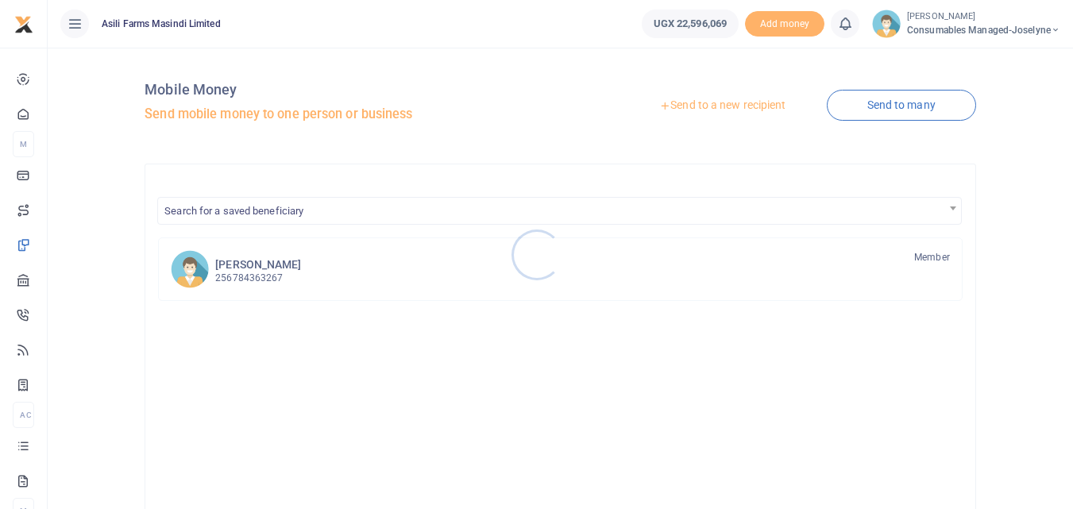
click at [721, 105] on div at bounding box center [536, 254] width 1073 height 509
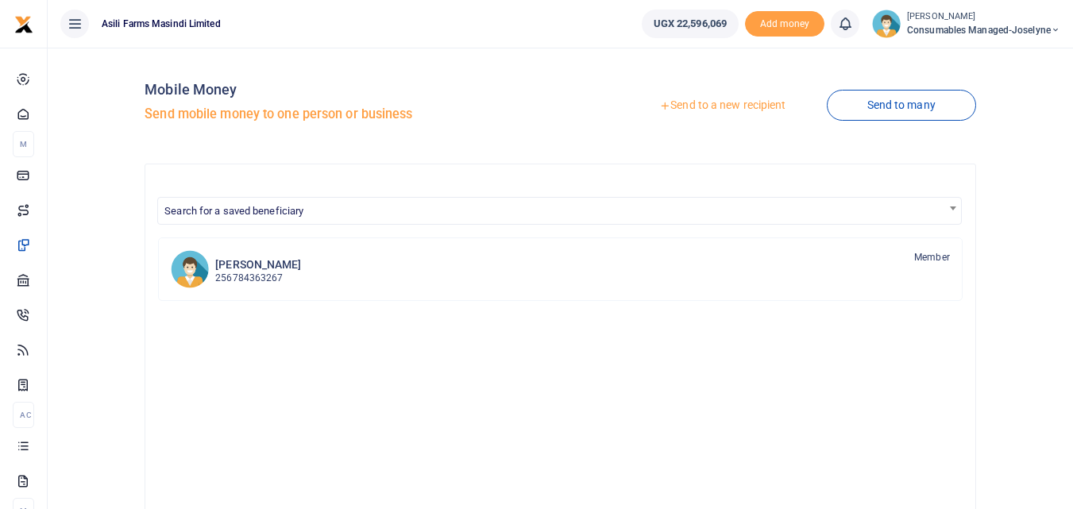
click at [725, 106] on link "Send to a new recipient" at bounding box center [722, 105] width 207 height 29
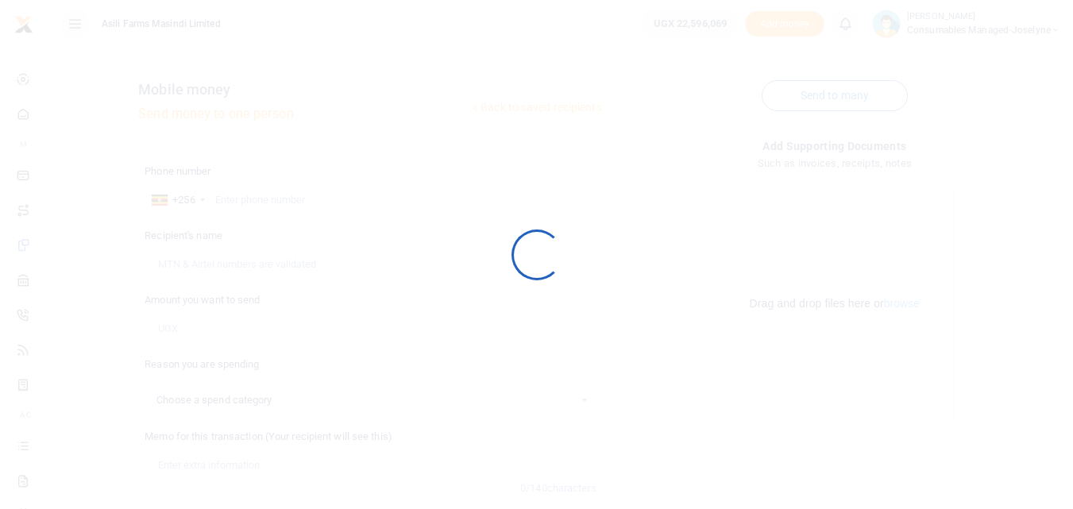
select select
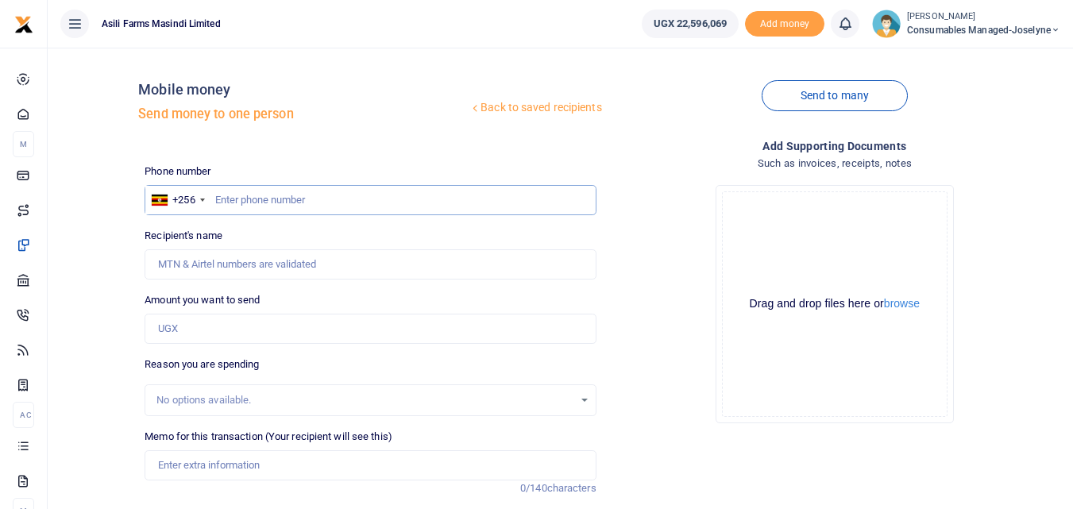
click at [250, 191] on input "text" at bounding box center [370, 200] width 451 height 30
type input "775715261"
type input "Doreen Kabayanja"
type input "775715261"
click at [189, 330] on input "Amount you want to send" at bounding box center [370, 329] width 451 height 30
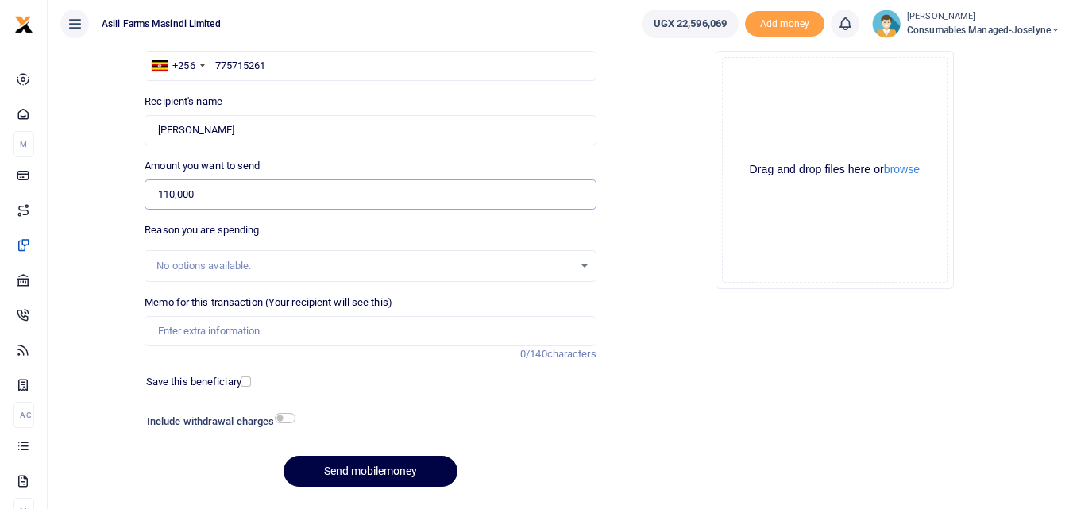
scroll to position [179, 0]
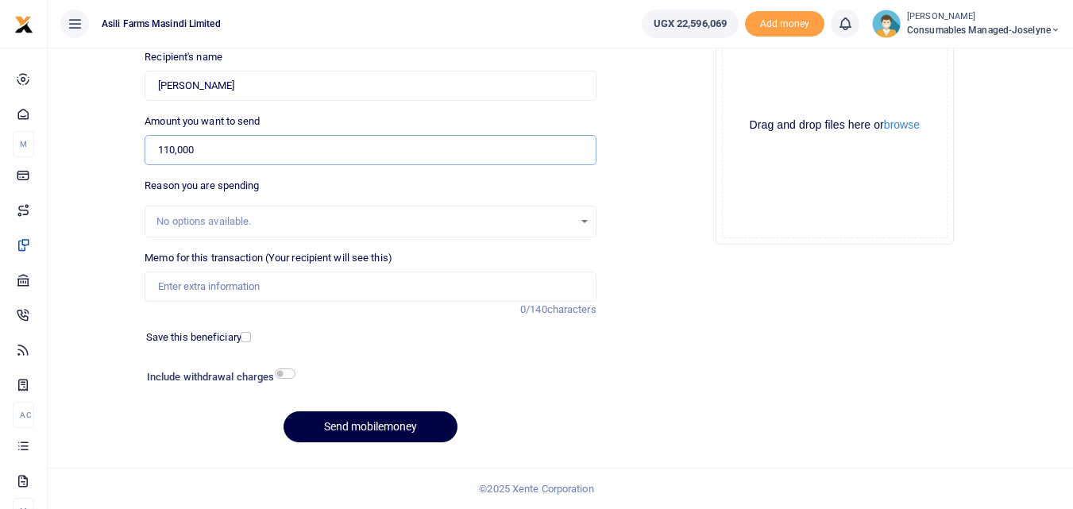
type input "110,000"
click at [209, 288] on input "Memo for this transaction (Your recipient will see this)" at bounding box center [370, 287] width 451 height 30
paste input "WK 40/004 / 05"
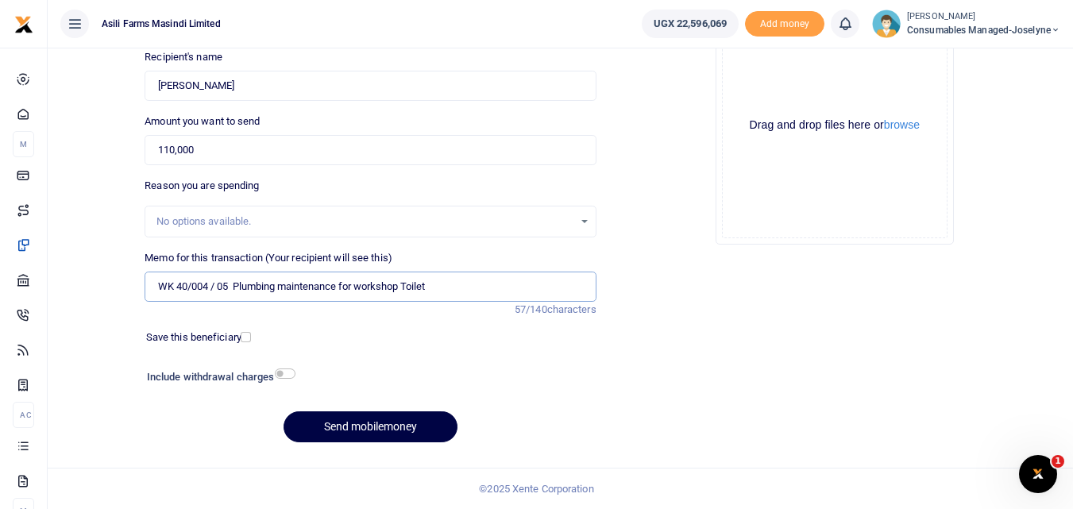
click at [215, 292] on input "WK 40/004 / 05 Plumbing maintenance for workshop Toilet" at bounding box center [370, 287] width 451 height 30
type input "WK 40 004 05 Plumbing maintenance for workshop Toilet"
click at [332, 419] on button "Send mobilemoney" at bounding box center [371, 426] width 174 height 31
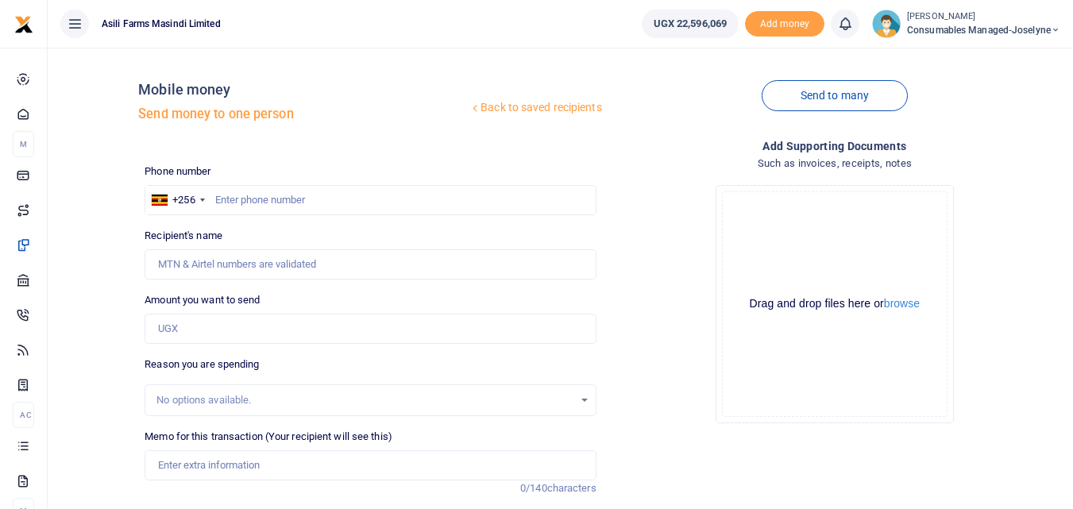
scroll to position [179, 0]
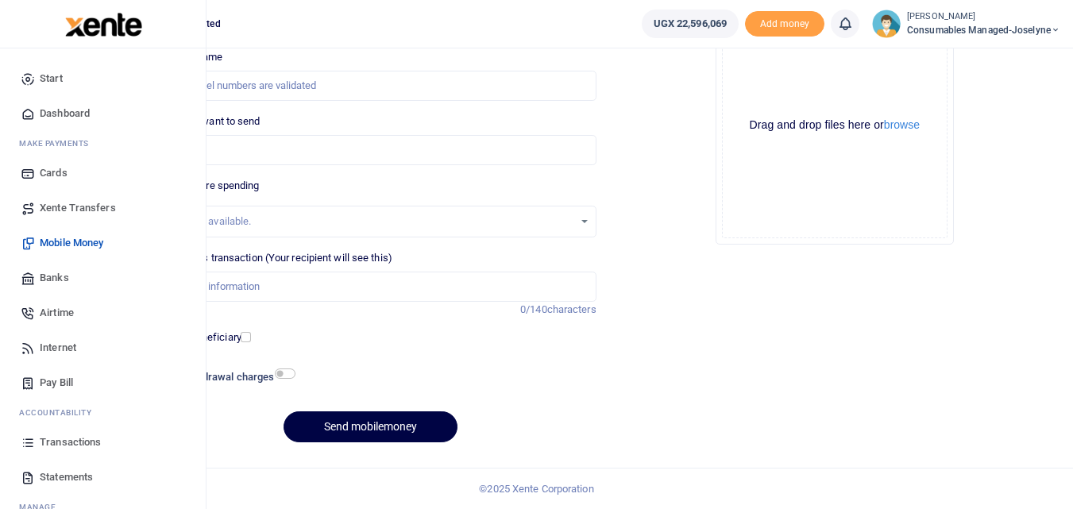
click at [31, 439] on icon at bounding box center [28, 442] width 14 height 14
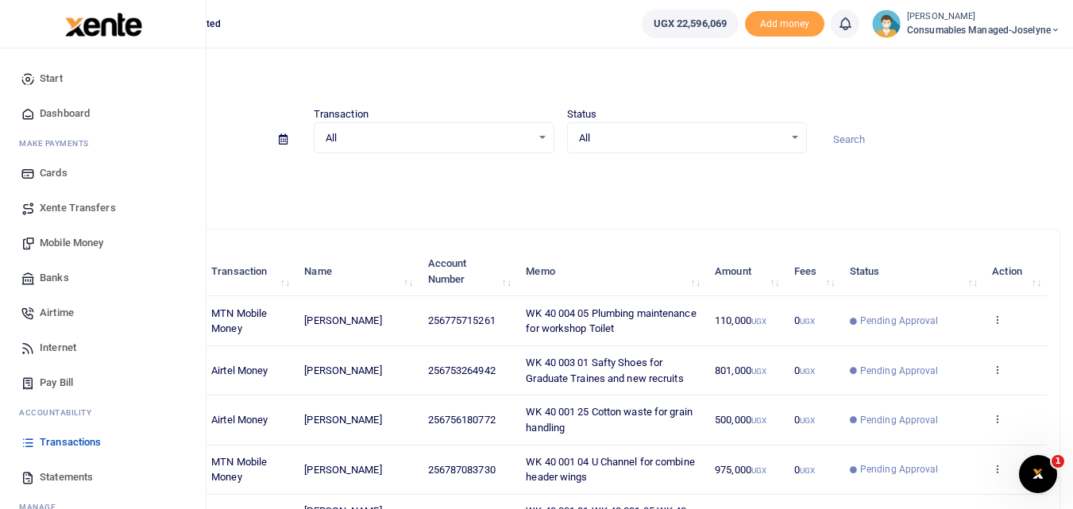
click at [65, 244] on span "Mobile Money" at bounding box center [72, 243] width 64 height 16
click at [80, 239] on span "Mobile Money" at bounding box center [72, 243] width 64 height 16
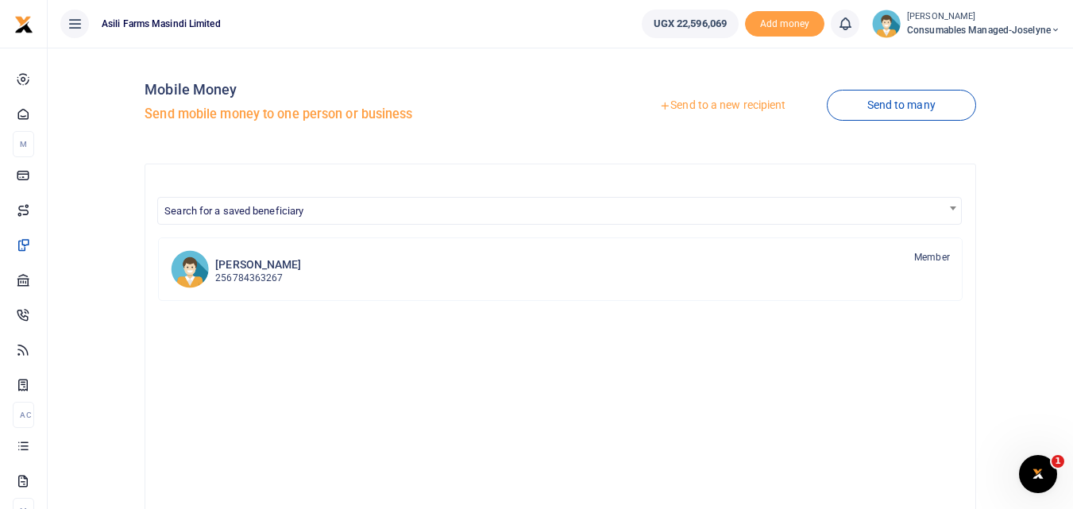
click at [708, 109] on link "Send to a new recipient" at bounding box center [722, 105] width 207 height 29
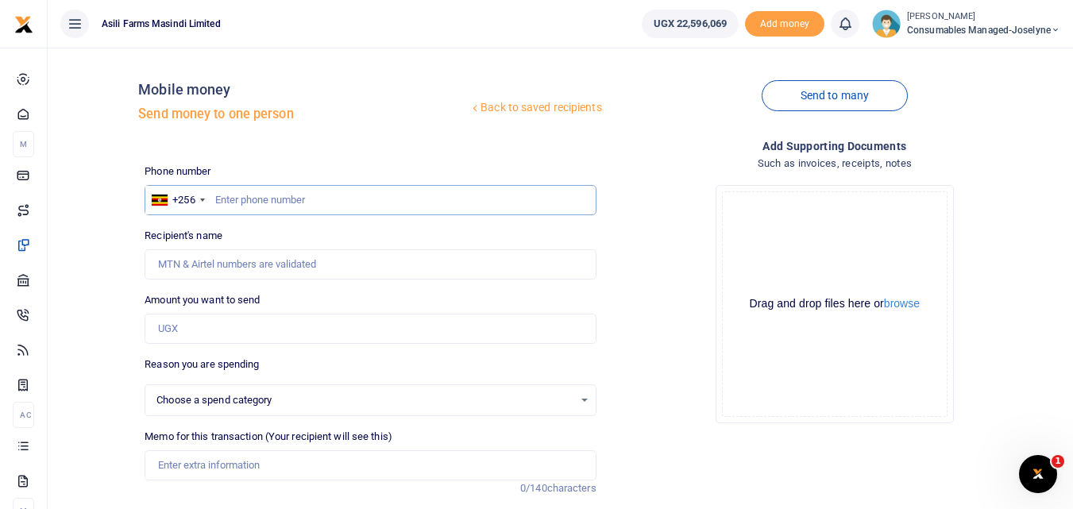
click at [259, 204] on input "text" at bounding box center [370, 200] width 451 height 30
click at [246, 203] on input "text" at bounding box center [370, 200] width 451 height 30
type input "77"
select select
type input "774243099"
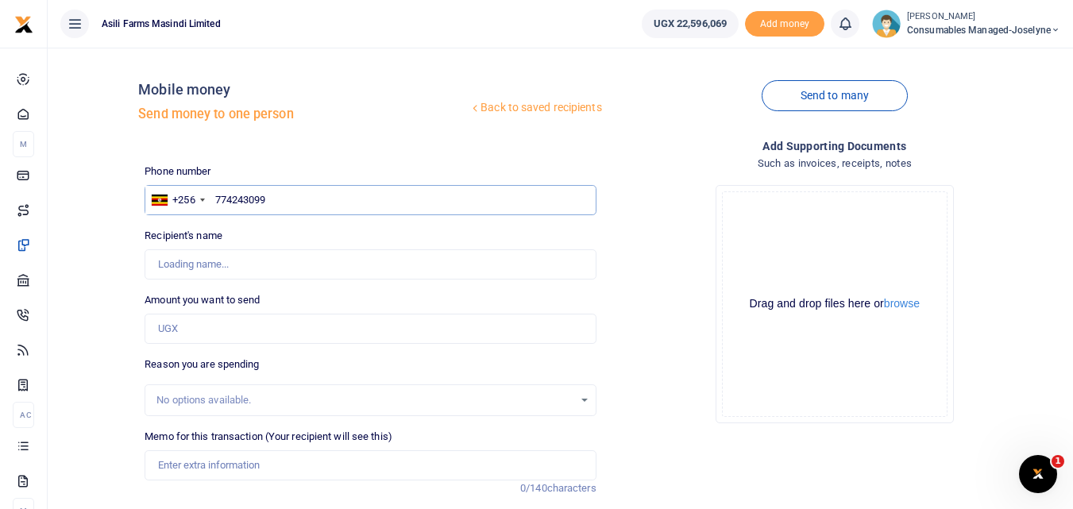
type input "[PERSON_NAME] [PERSON_NAME]"
type input "774243099"
click at [206, 324] on input "Amount you want to send" at bounding box center [370, 329] width 451 height 30
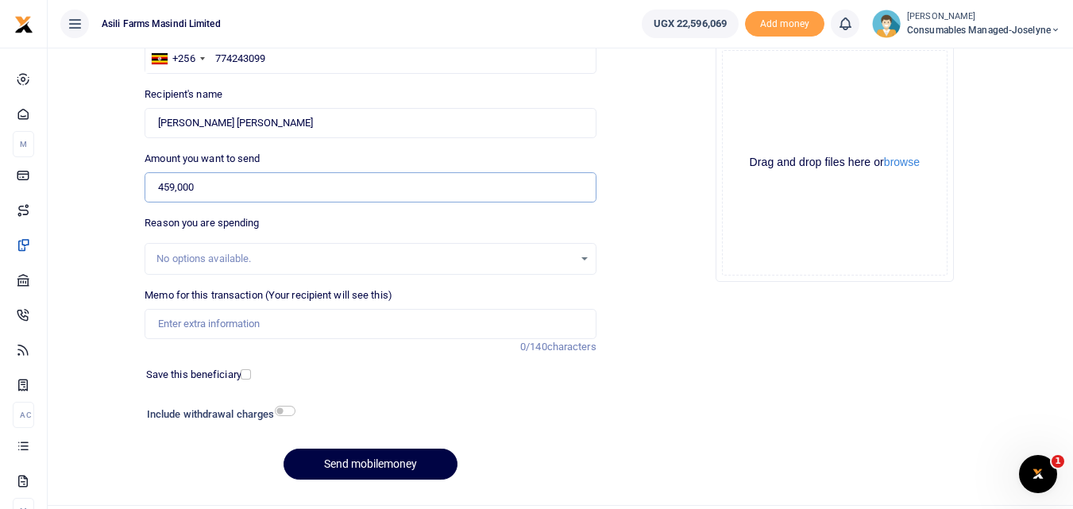
scroll to position [179, 0]
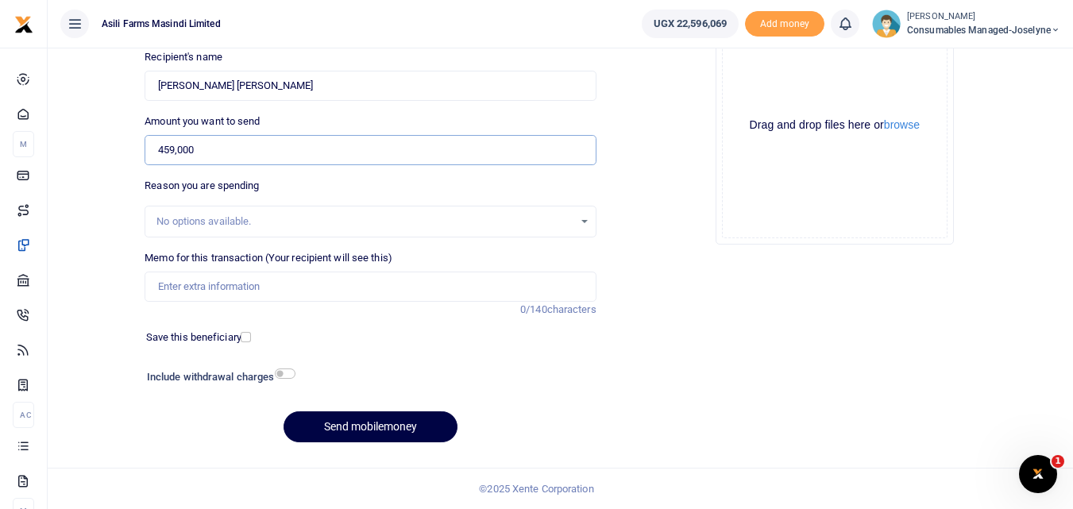
type input "459,000"
click at [168, 280] on input "Memo for this transaction (Your recipient will see this)" at bounding box center [370, 287] width 451 height 30
paste input "WK 40 /007 / 07"
click at [280, 287] on input "WK 40 /007 / 07" at bounding box center [370, 287] width 451 height 30
paste input "Bike Service for Security for the Month of September - 6 bikes"
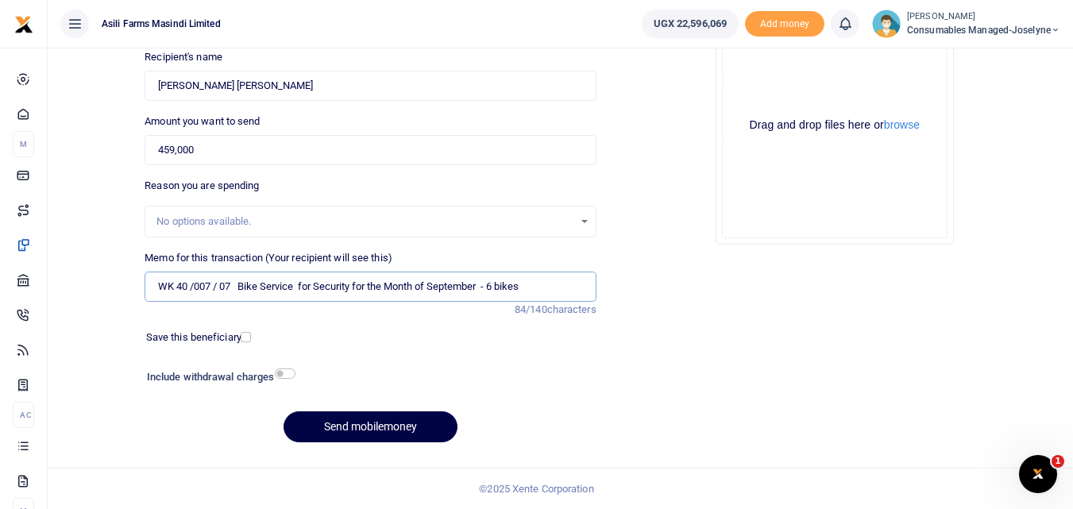
click at [492, 284] on input "WK 40 /007 / 07 Bike Service for Security for the Month of September - 6 bikes" at bounding box center [370, 287] width 451 height 30
click at [216, 290] on input "WK 40 /007 / 07 Bike Service for Security for the Month of September 6 bikes" at bounding box center [370, 287] width 451 height 30
type input "WK 40 007 07 Bike Service for Security for the Month of September 6 bikes"
click at [368, 427] on button "Send mobilemoney" at bounding box center [371, 426] width 174 height 31
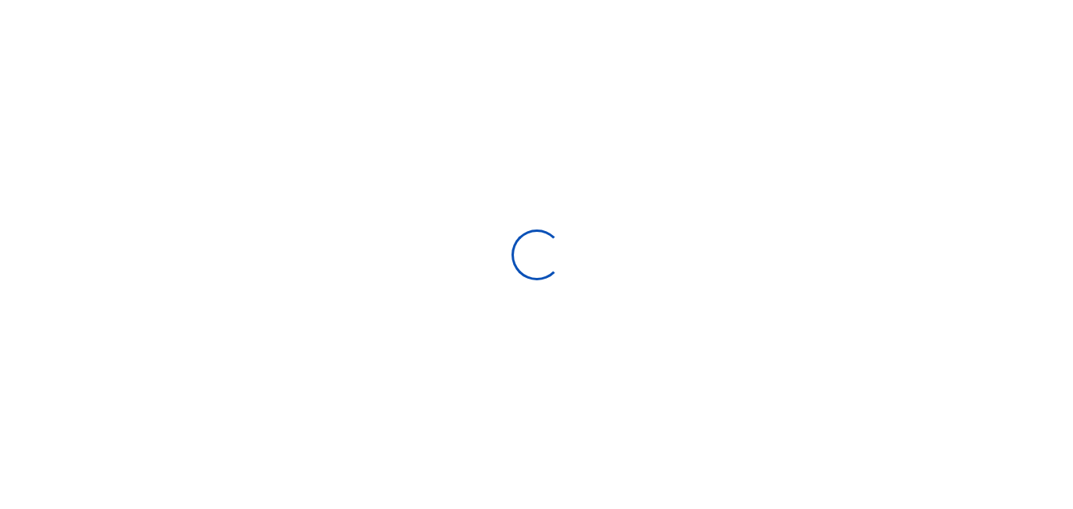
scroll to position [179, 0]
select select
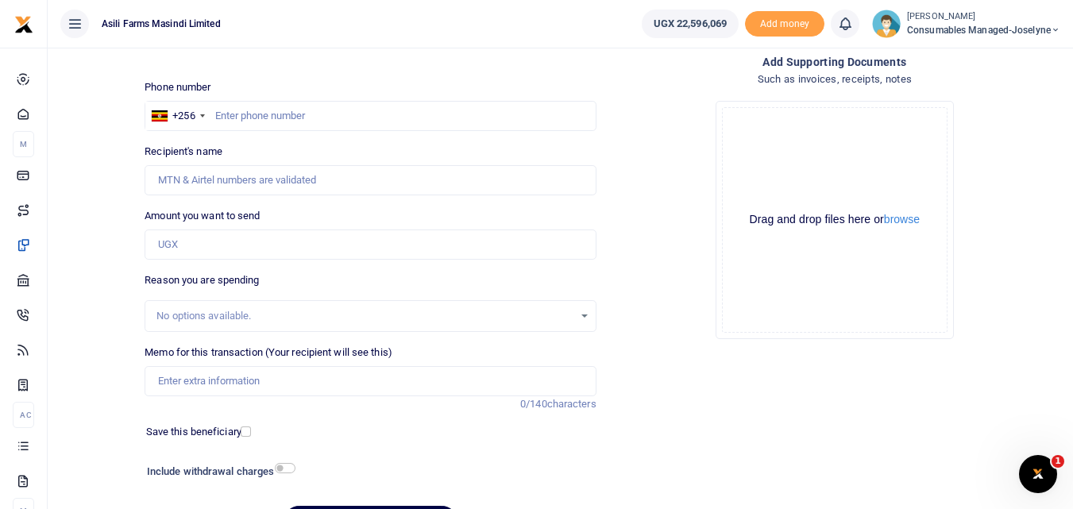
scroll to position [82, 0]
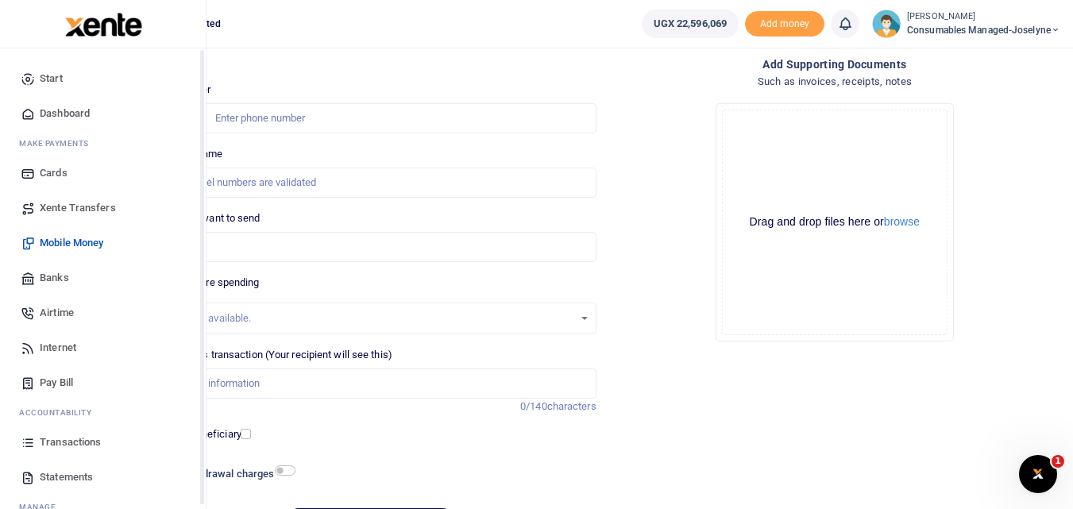
click at [23, 436] on icon at bounding box center [28, 442] width 14 height 14
click at [34, 443] on icon at bounding box center [28, 442] width 14 height 14
click at [28, 442] on icon at bounding box center [28, 442] width 14 height 14
click at [31, 443] on icon at bounding box center [28, 442] width 14 height 14
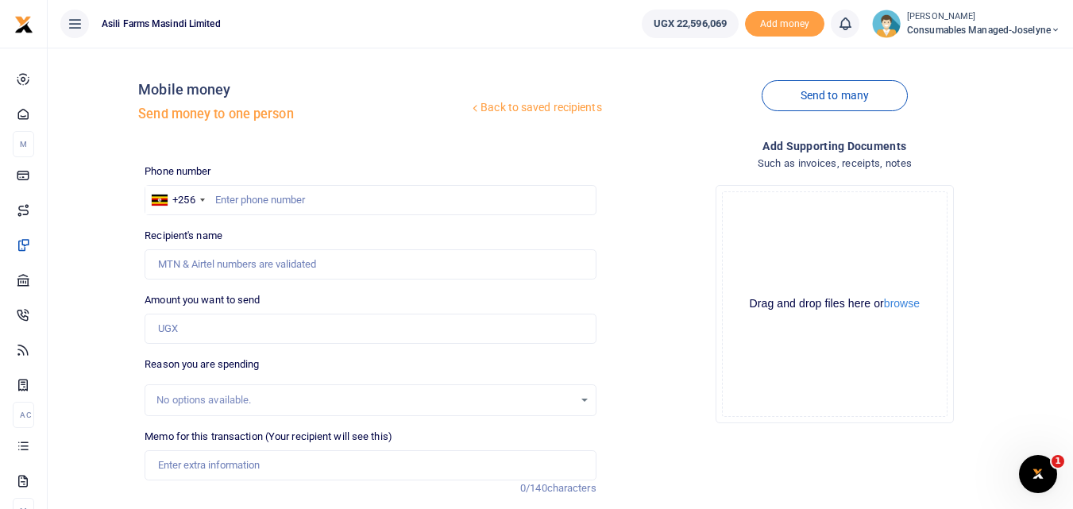
scroll to position [6, 0]
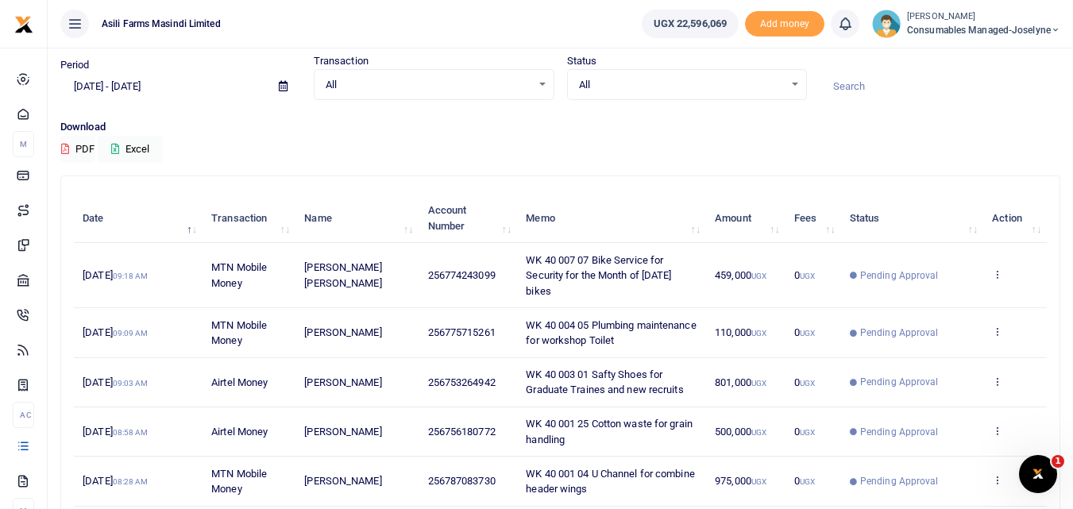
scroll to position [55, 0]
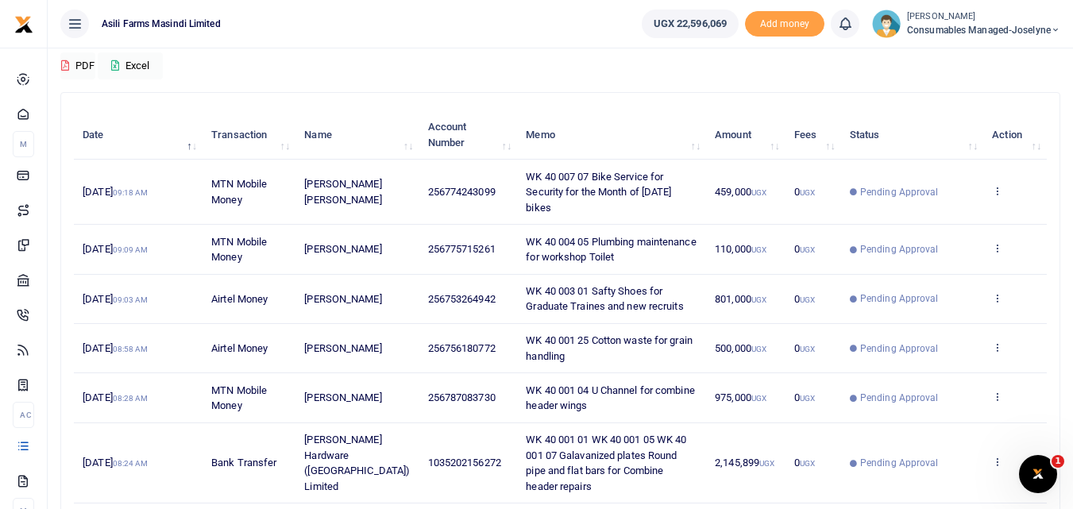
scroll to position [137, 0]
click at [995, 184] on icon at bounding box center [997, 189] width 10 height 11
click at [954, 207] on link "View details" at bounding box center [939, 209] width 126 height 22
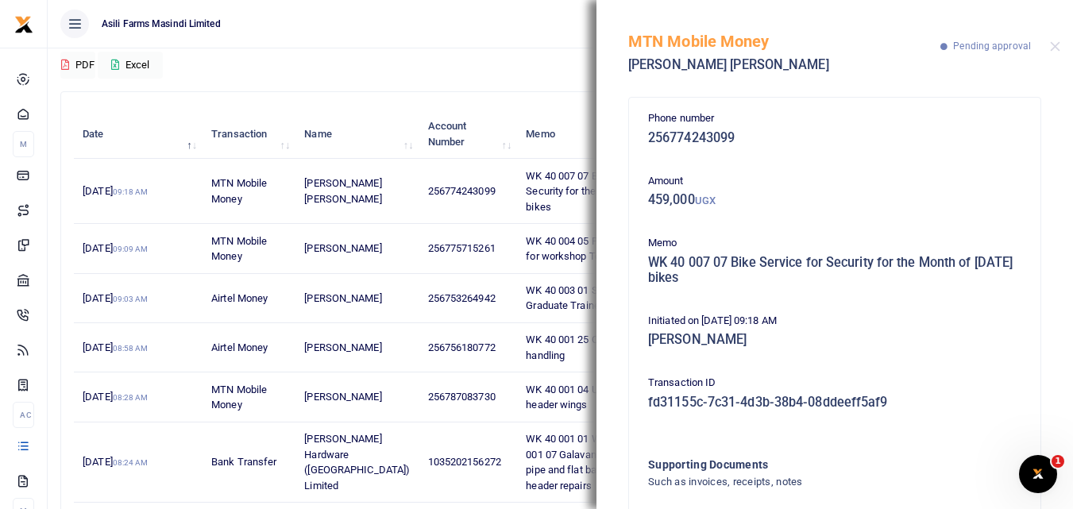
scroll to position [110, 0]
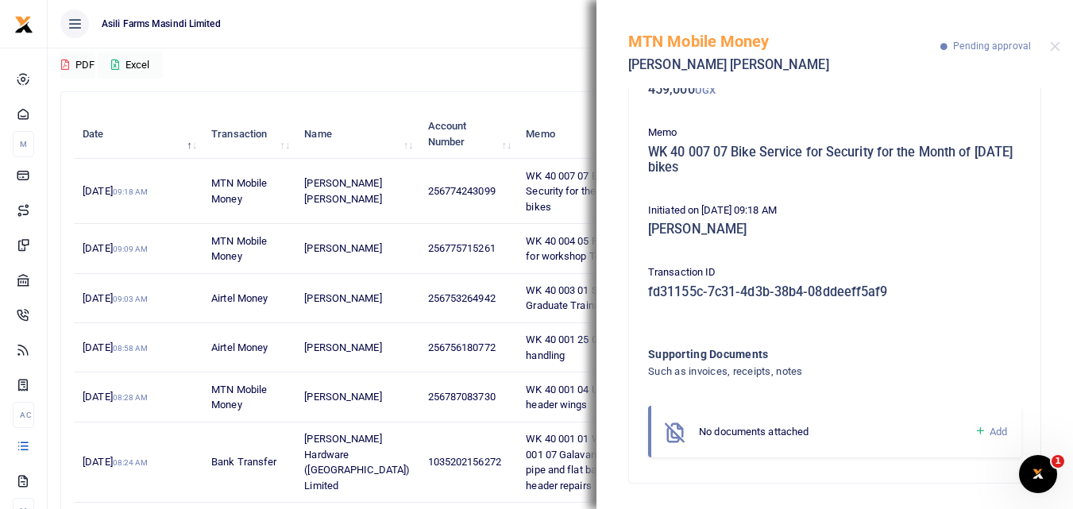
click at [975, 436] on icon at bounding box center [981, 431] width 12 height 14
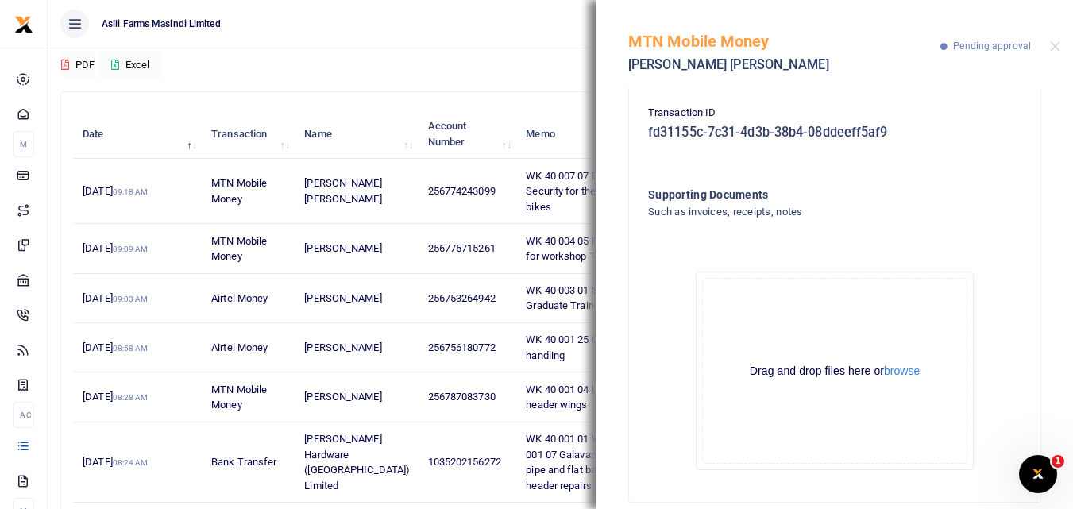
scroll to position [289, 0]
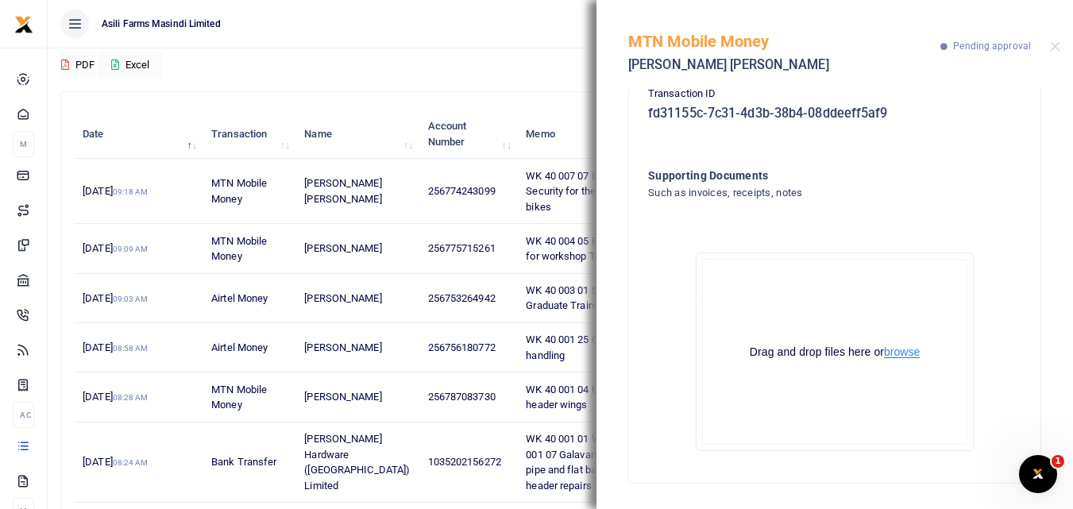
click at [893, 349] on button "browse" at bounding box center [902, 352] width 36 height 12
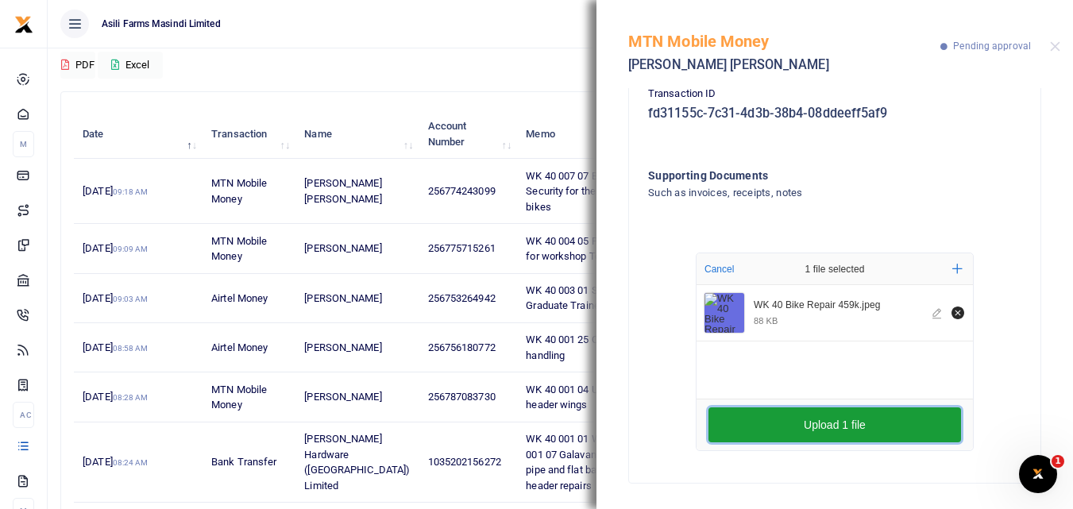
click at [853, 419] on button "Upload 1 file" at bounding box center [835, 425] width 253 height 35
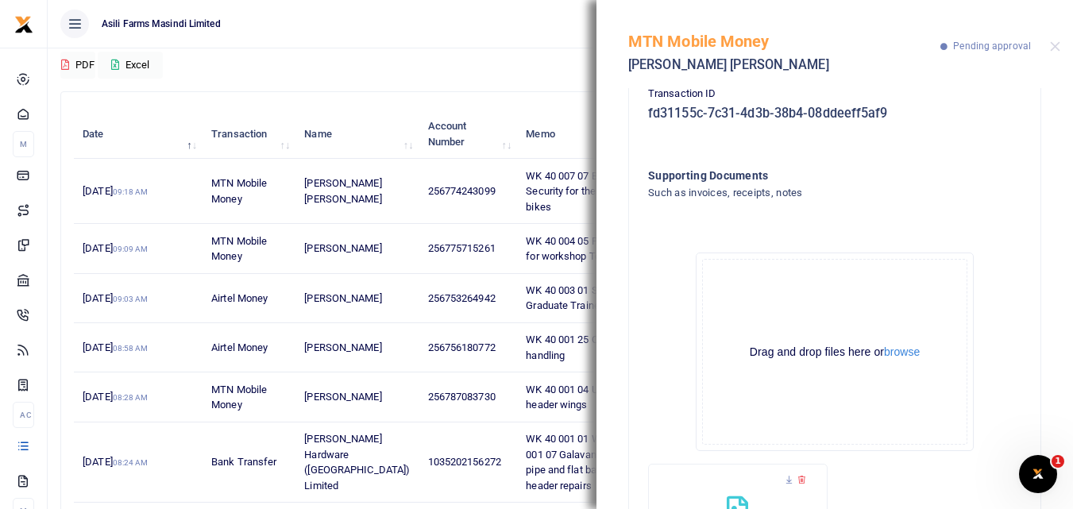
click at [1061, 44] on div "MTN Mobile Money Jackson Buni Ondoga Pending approval" at bounding box center [835, 44] width 477 height 88
click at [1060, 45] on button "Close" at bounding box center [1055, 46] width 10 height 10
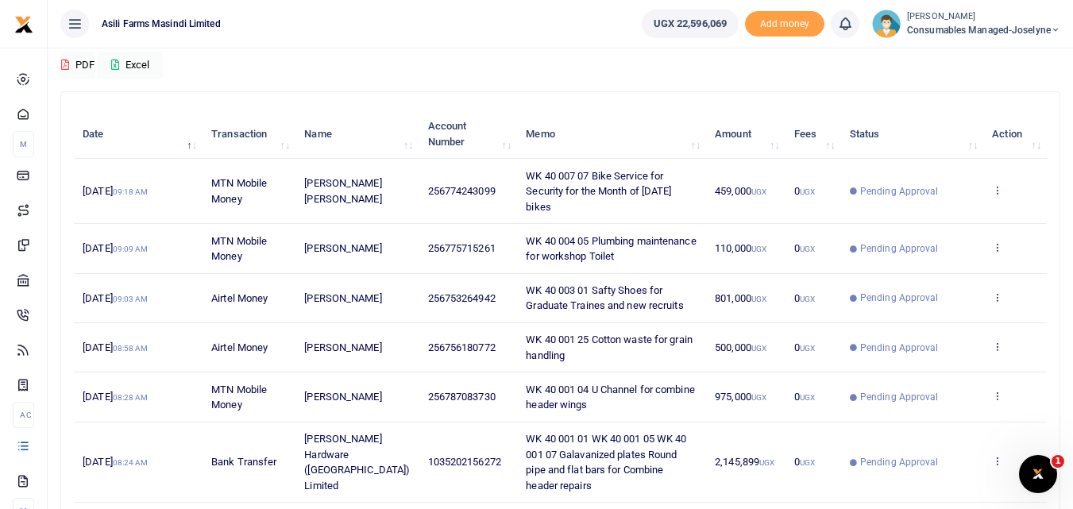
click at [991, 230] on td "View details Send again" at bounding box center [1015, 248] width 64 height 49
click at [996, 241] on icon at bounding box center [997, 246] width 10 height 11
click at [941, 258] on link "View details" at bounding box center [939, 259] width 126 height 22
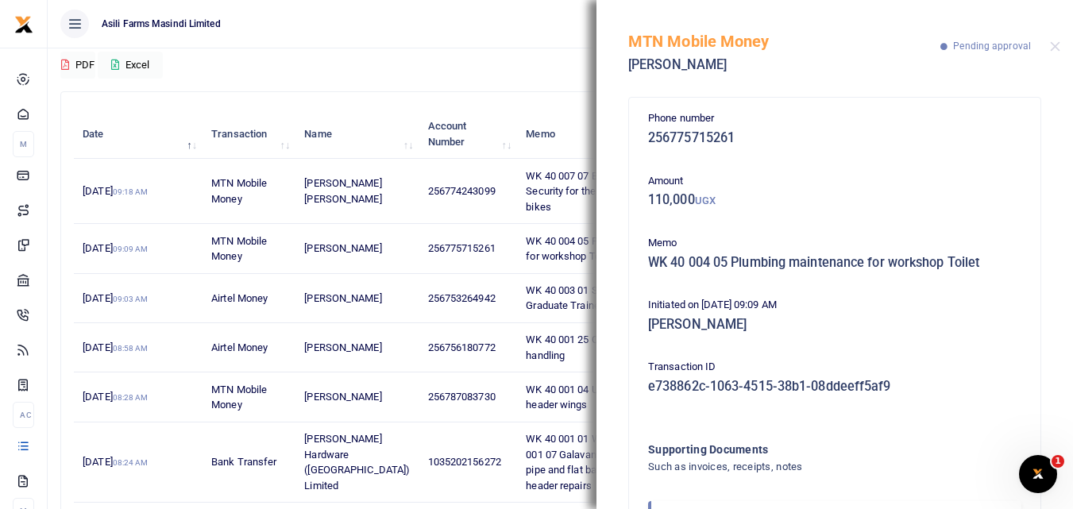
scroll to position [95, 0]
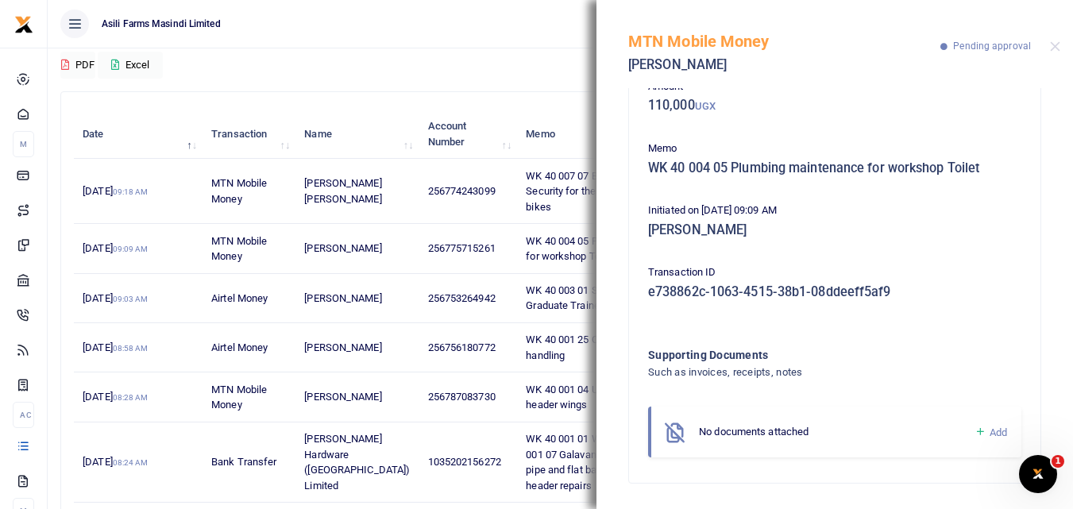
click at [975, 430] on icon at bounding box center [981, 432] width 12 height 14
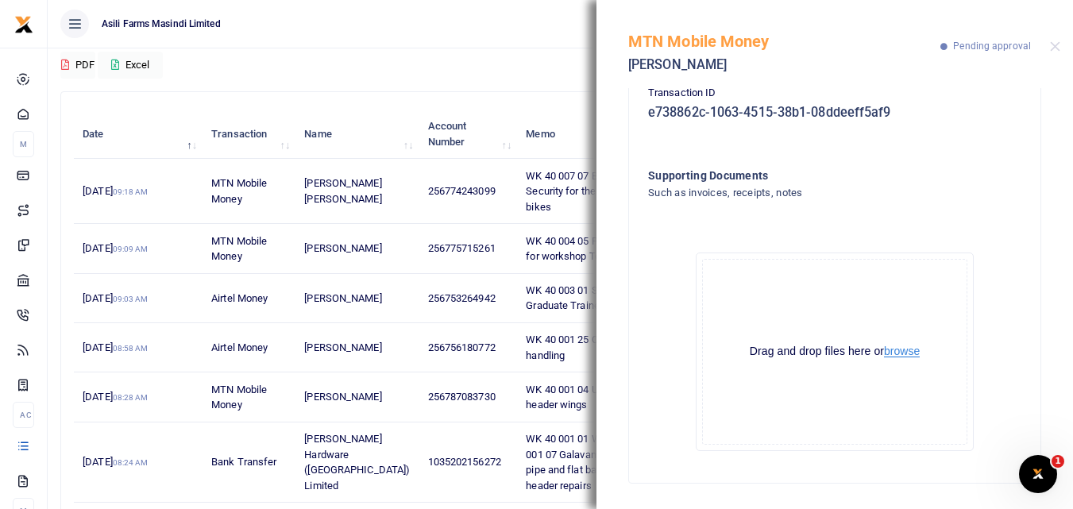
click at [903, 347] on button "browse" at bounding box center [902, 352] width 36 height 12
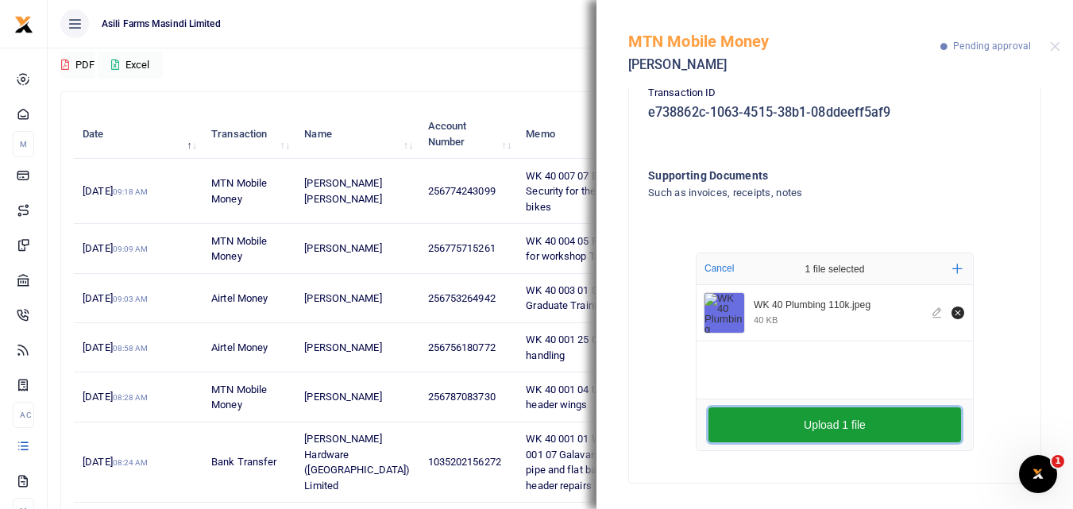
click at [821, 430] on button "Upload 1 file" at bounding box center [835, 425] width 253 height 35
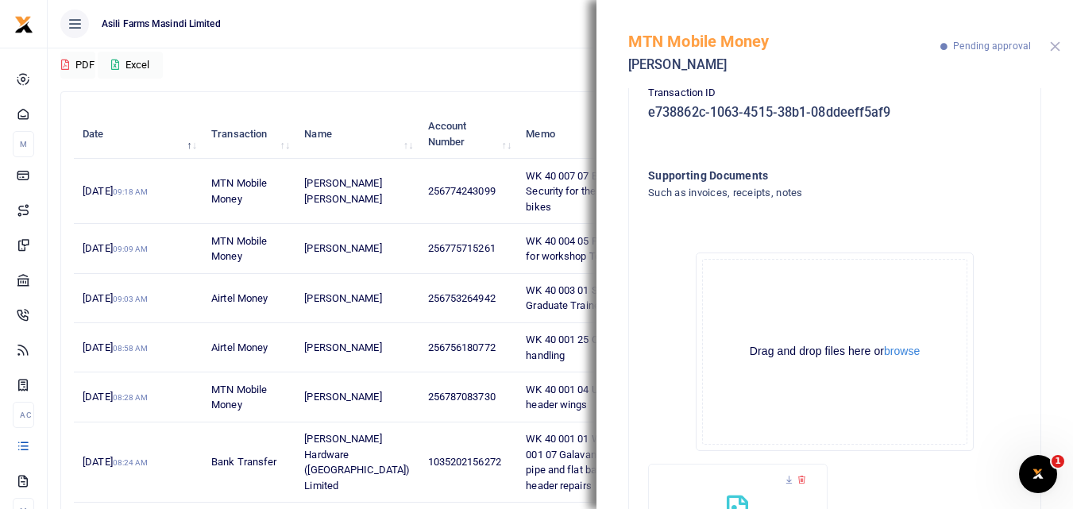
click at [1055, 46] on button "Close" at bounding box center [1055, 46] width 10 height 10
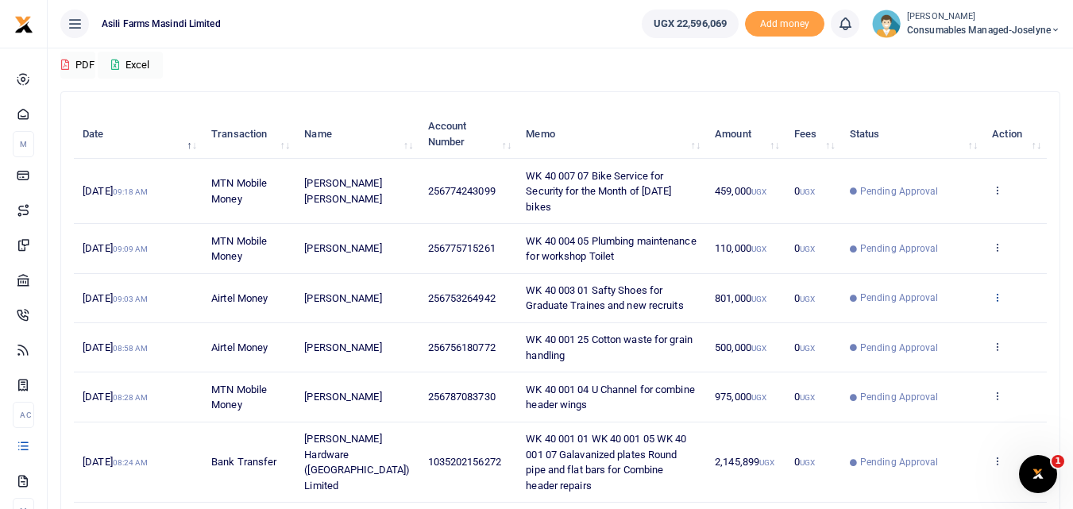
click at [999, 292] on icon at bounding box center [997, 297] width 10 height 11
click at [960, 307] on link "View details" at bounding box center [939, 308] width 126 height 22
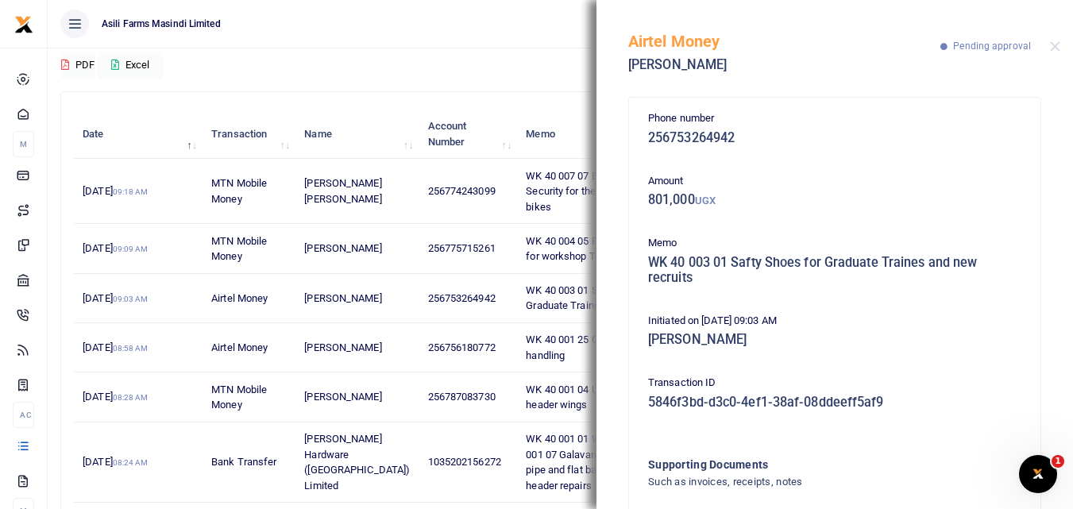
scroll to position [110, 0]
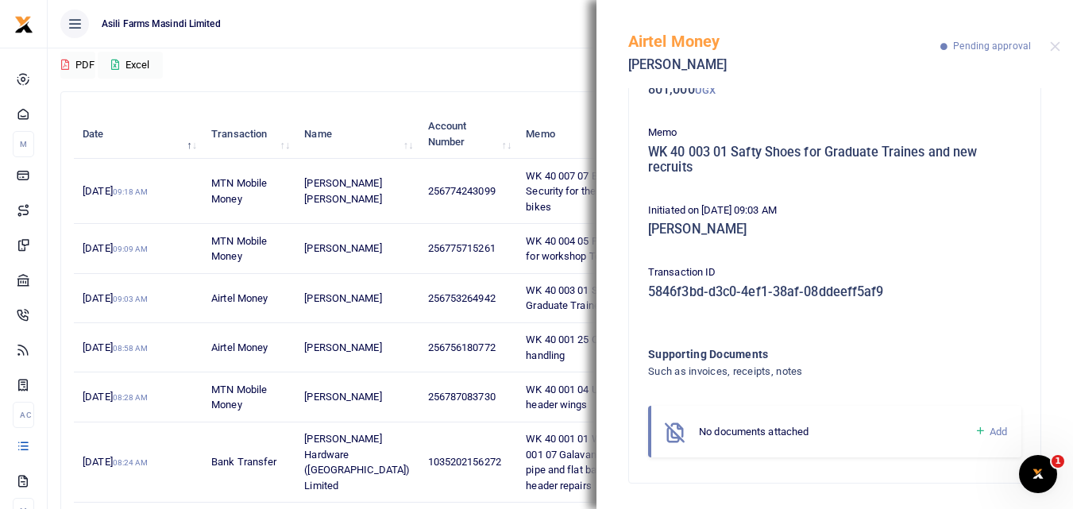
click at [975, 431] on icon at bounding box center [981, 431] width 12 height 14
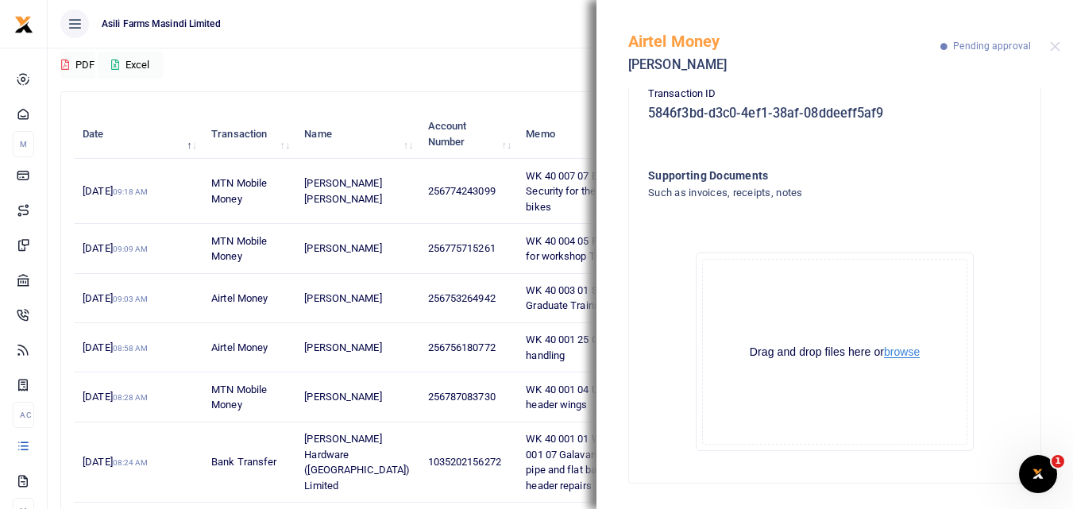
click at [903, 351] on button "browse" at bounding box center [902, 352] width 36 height 12
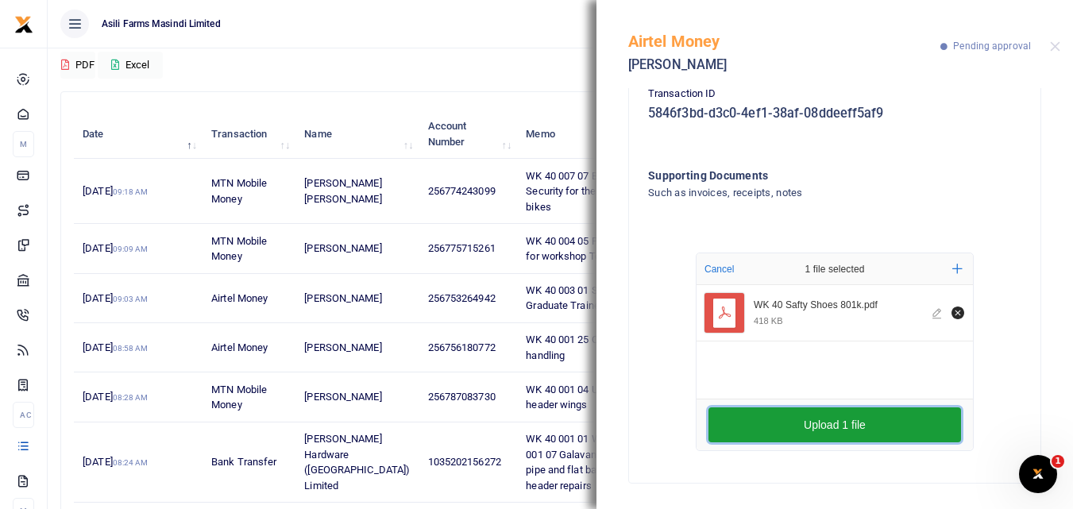
click at [763, 427] on button "Upload 1 file" at bounding box center [835, 425] width 253 height 35
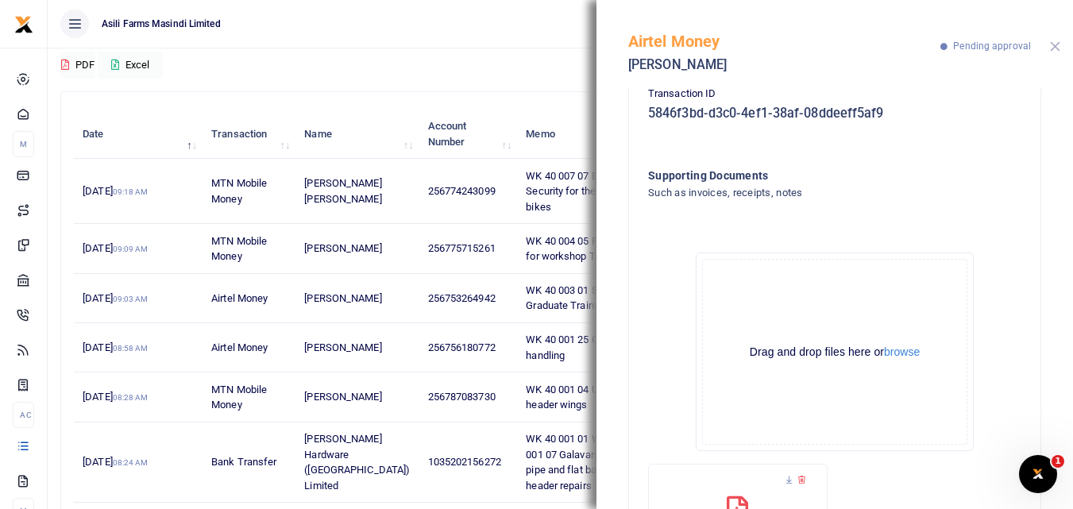
click at [1053, 51] on button "Close" at bounding box center [1055, 46] width 10 height 10
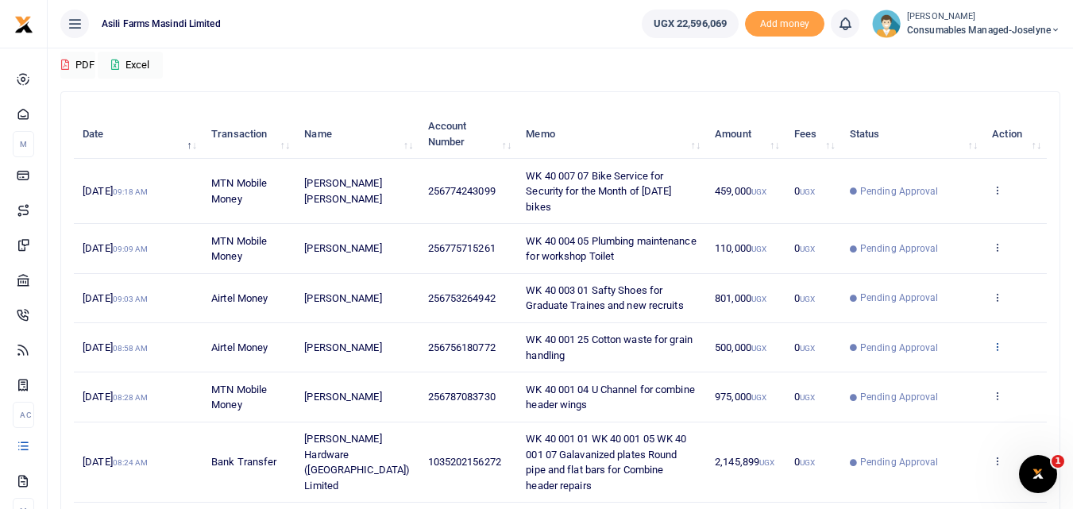
click at [997, 341] on icon at bounding box center [997, 346] width 10 height 11
click at [946, 361] on link "View details" at bounding box center [939, 357] width 126 height 22
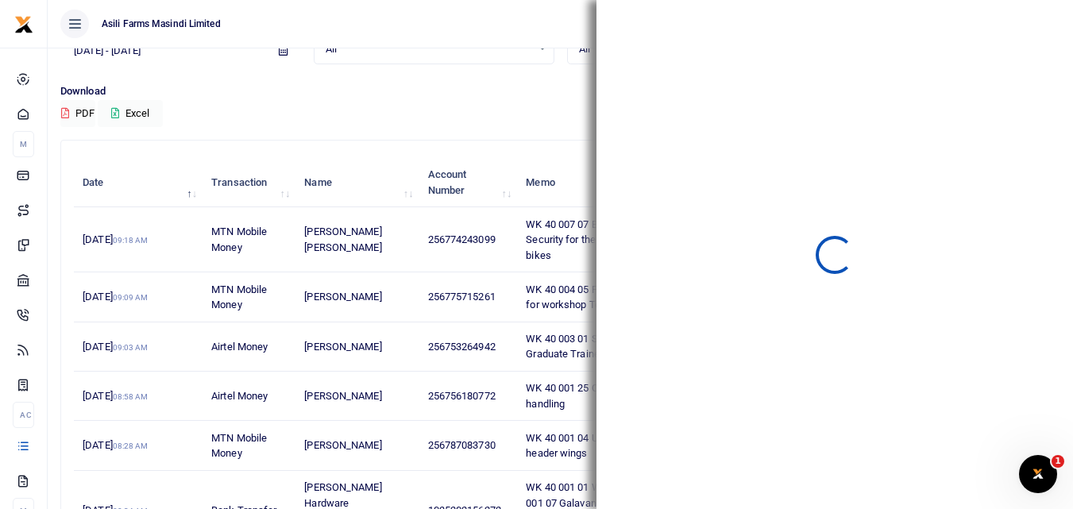
scroll to position [79, 0]
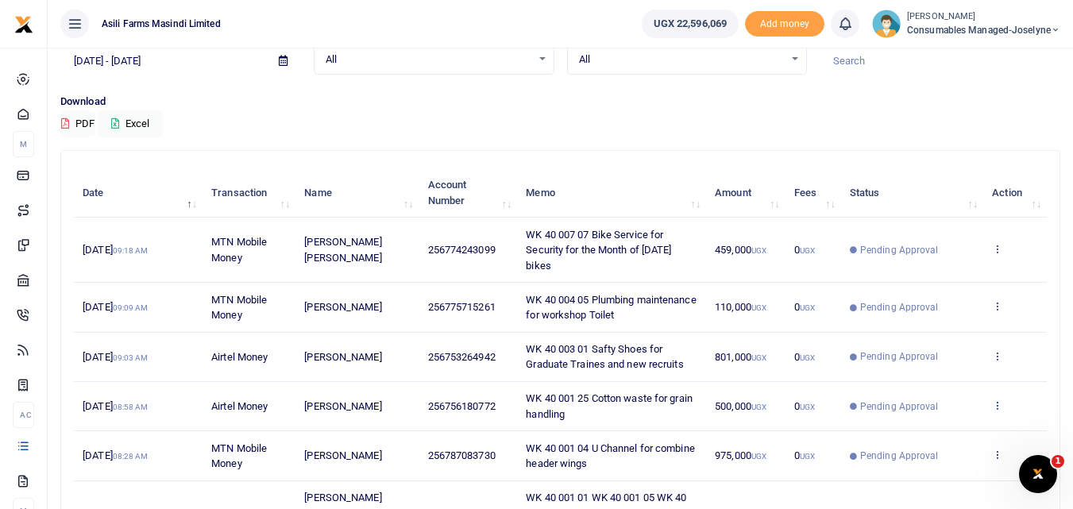
click at [996, 400] on icon at bounding box center [997, 405] width 10 height 11
click at [953, 409] on link "View details" at bounding box center [939, 416] width 126 height 22
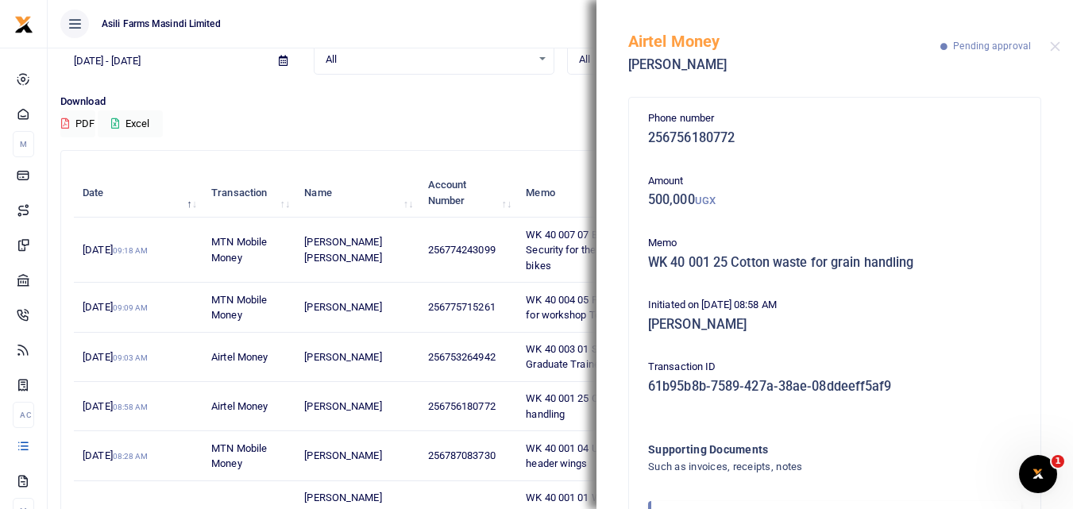
scroll to position [95, 0]
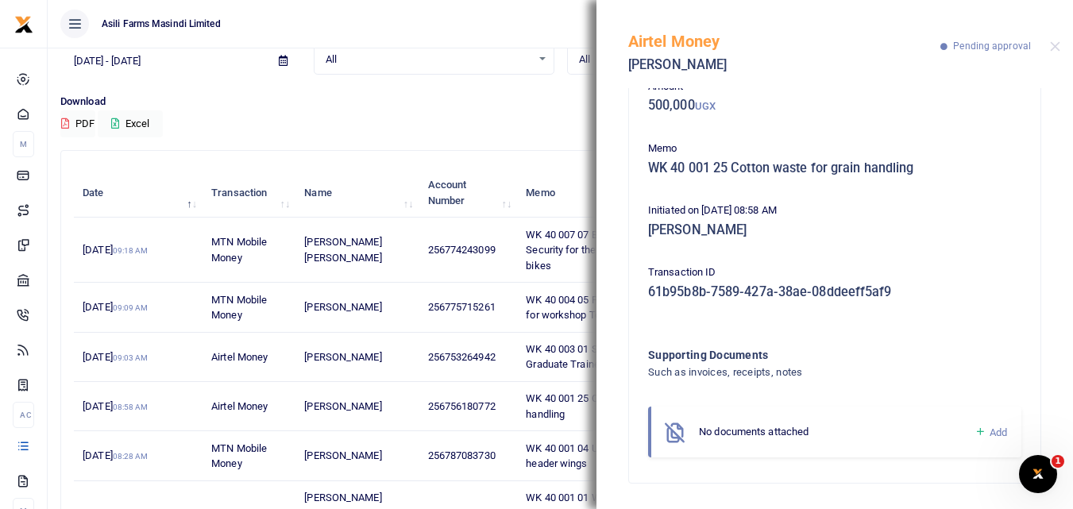
click at [975, 431] on icon at bounding box center [981, 432] width 12 height 14
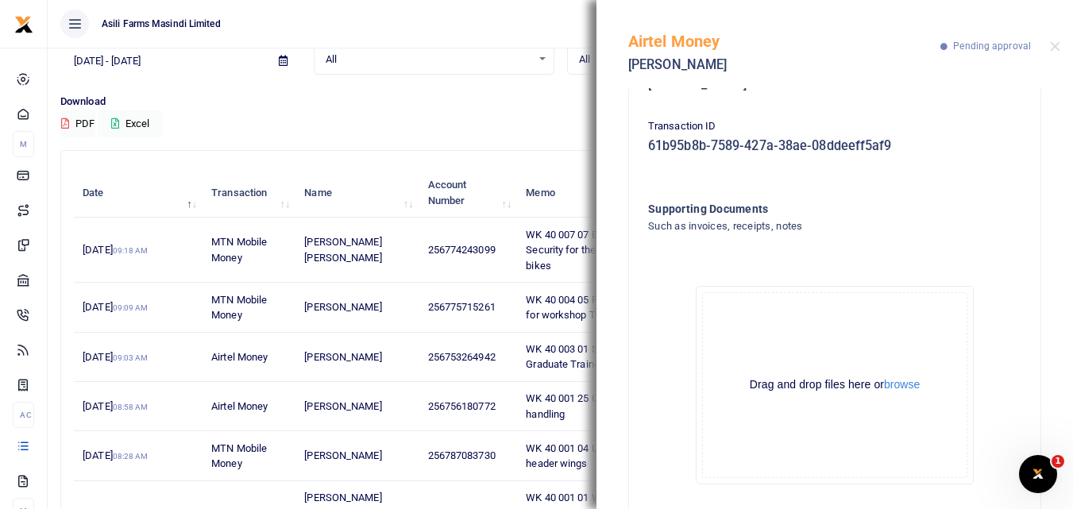
scroll to position [274, 0]
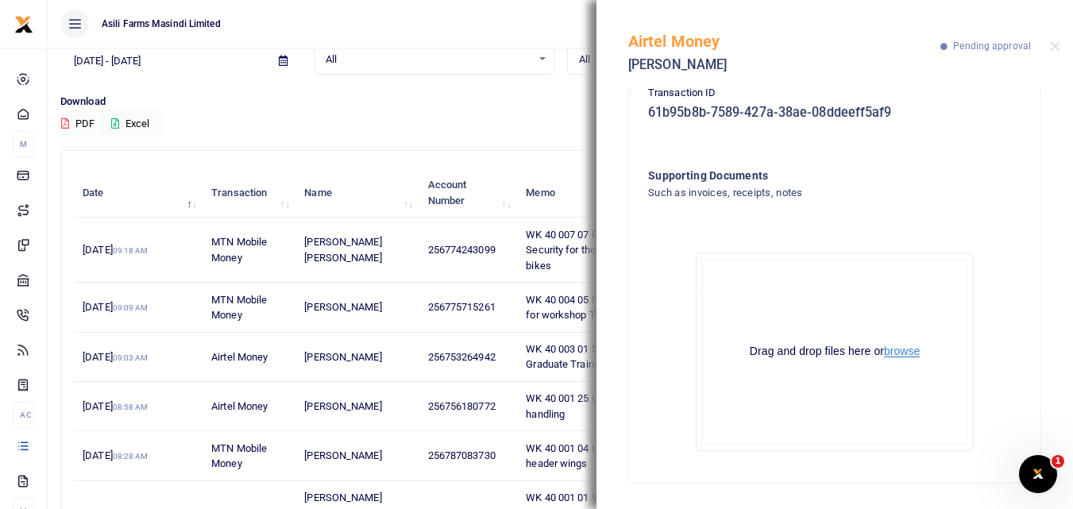
click at [884, 347] on button "browse" at bounding box center [902, 352] width 36 height 12
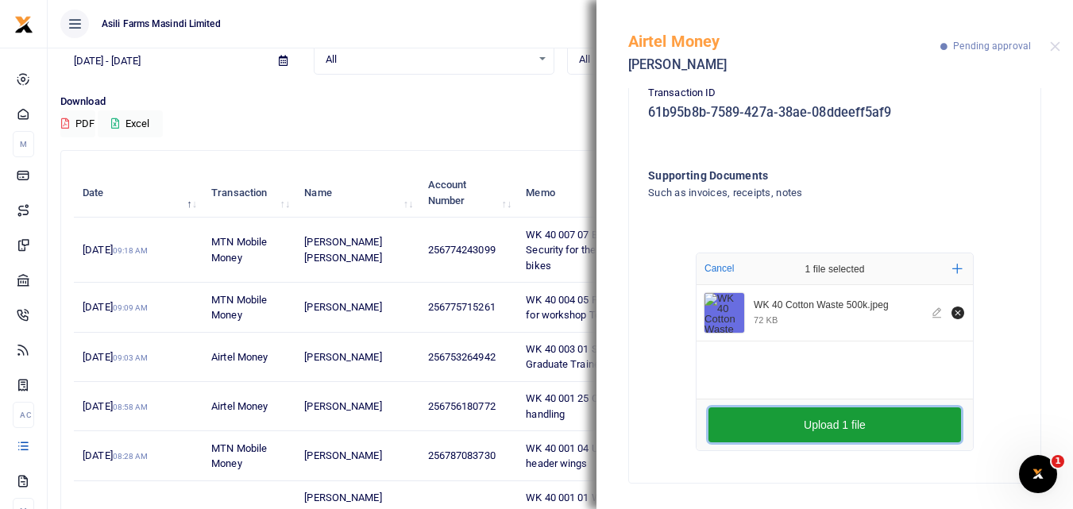
click at [733, 415] on button "Upload 1 file" at bounding box center [835, 425] width 253 height 35
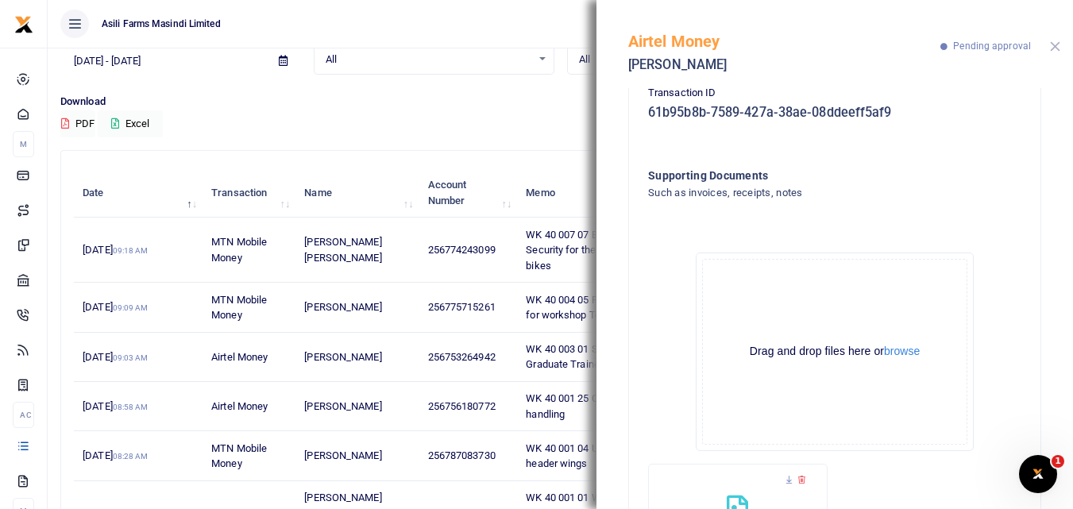
click at [1056, 48] on button "Close" at bounding box center [1055, 46] width 10 height 10
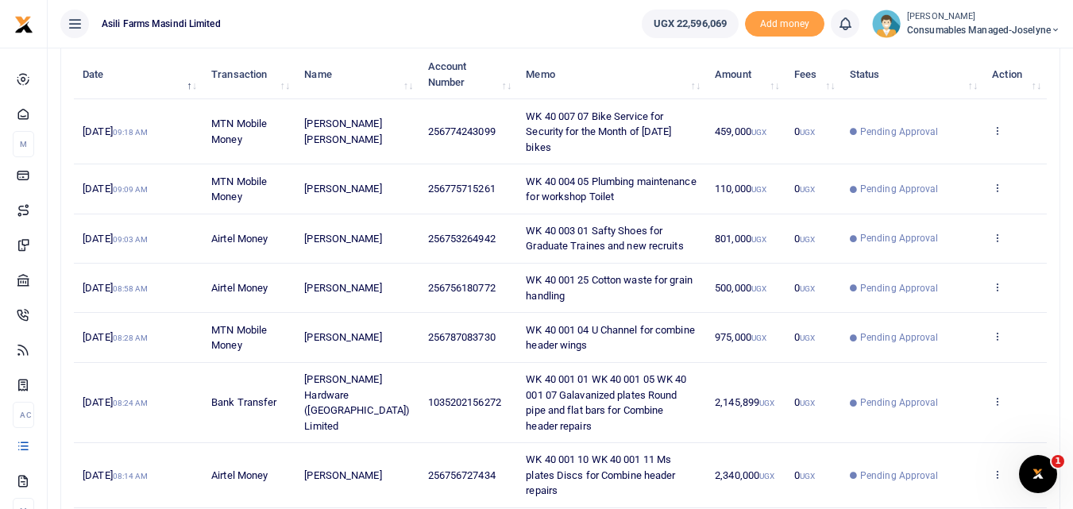
scroll to position [202, 0]
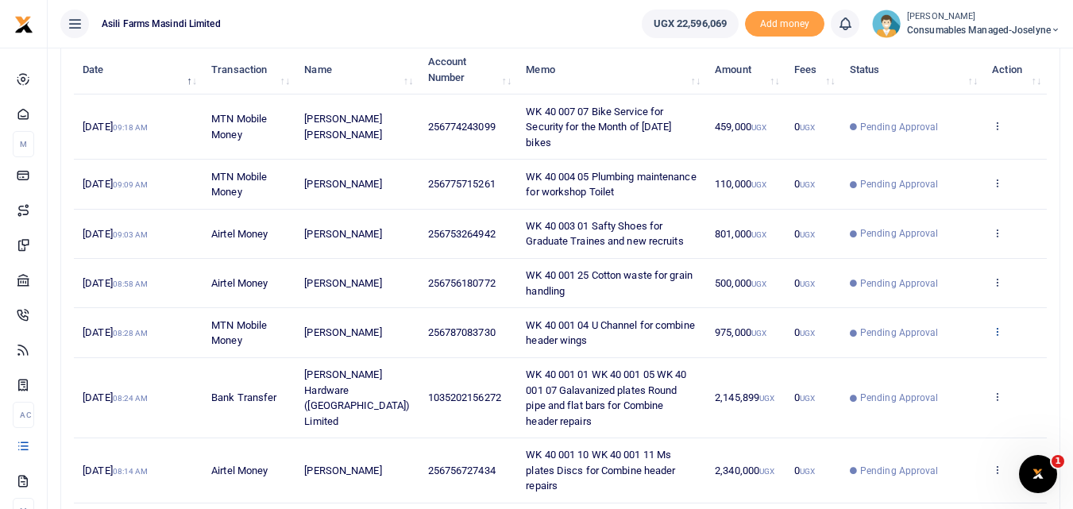
click at [996, 326] on icon at bounding box center [997, 331] width 10 height 11
click at [956, 338] on link "View details" at bounding box center [939, 343] width 126 height 22
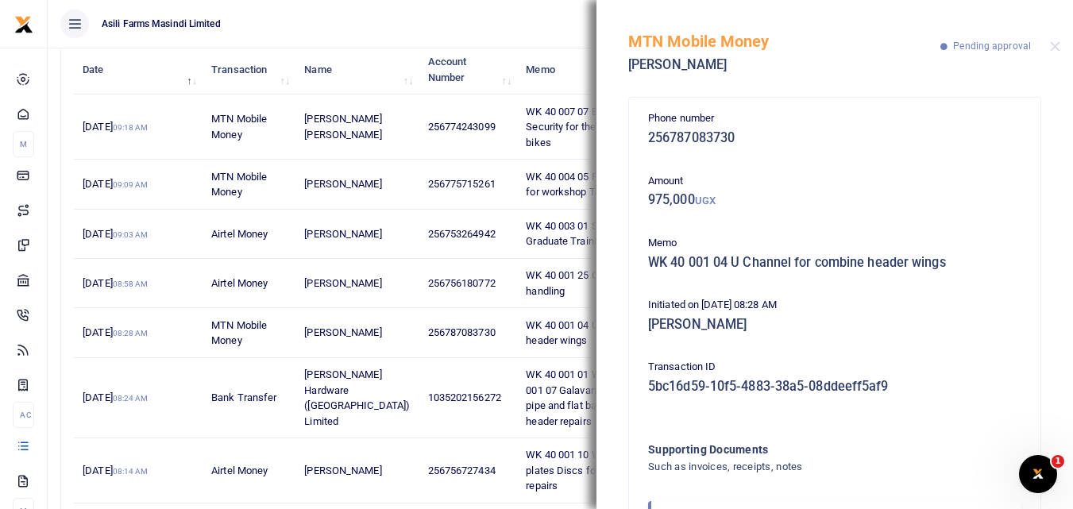
scroll to position [95, 0]
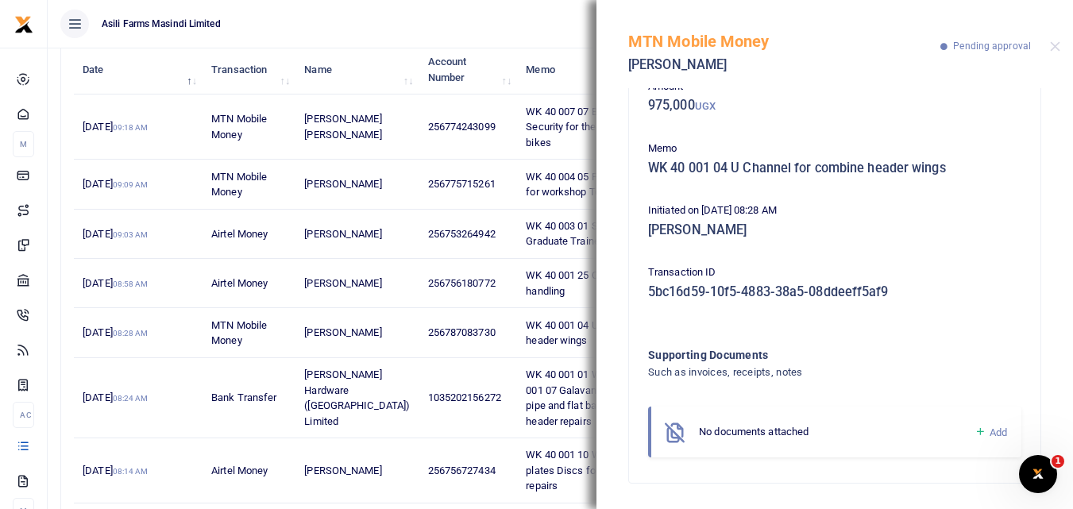
click at [961, 432] on div "No documents attached" at bounding box center [837, 432] width 276 height 16
click at [975, 433] on icon at bounding box center [981, 432] width 12 height 14
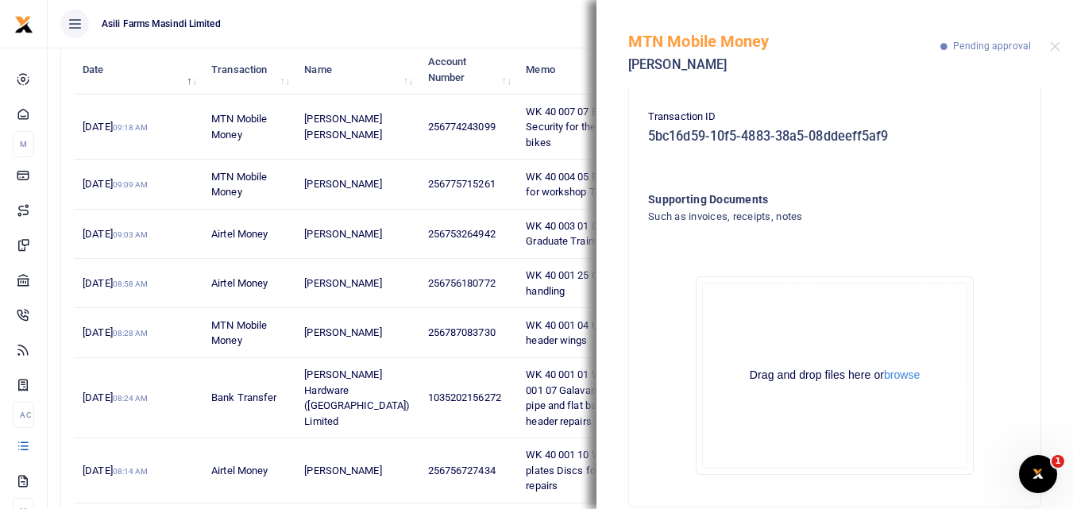
scroll to position [274, 0]
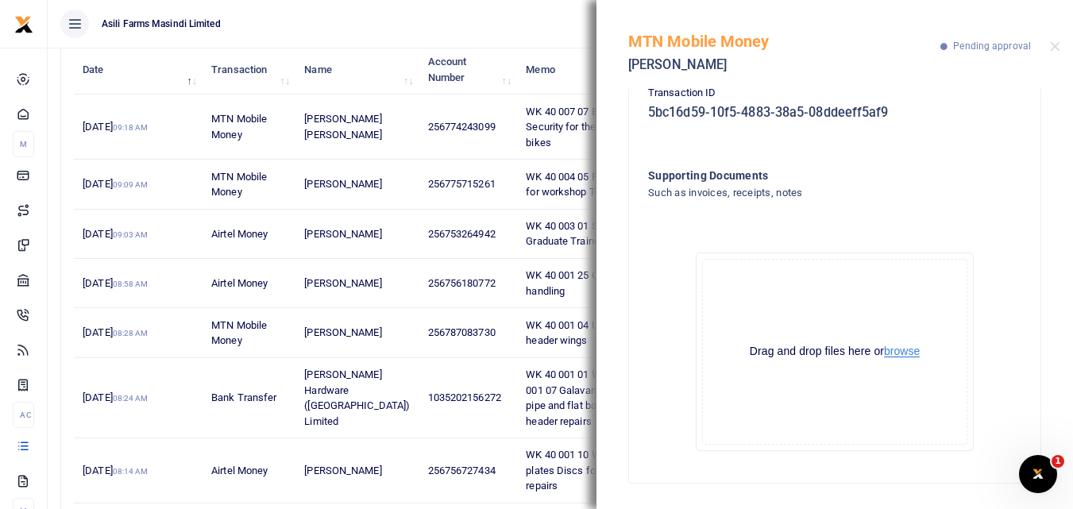
click at [898, 353] on button "browse" at bounding box center [902, 352] width 36 height 12
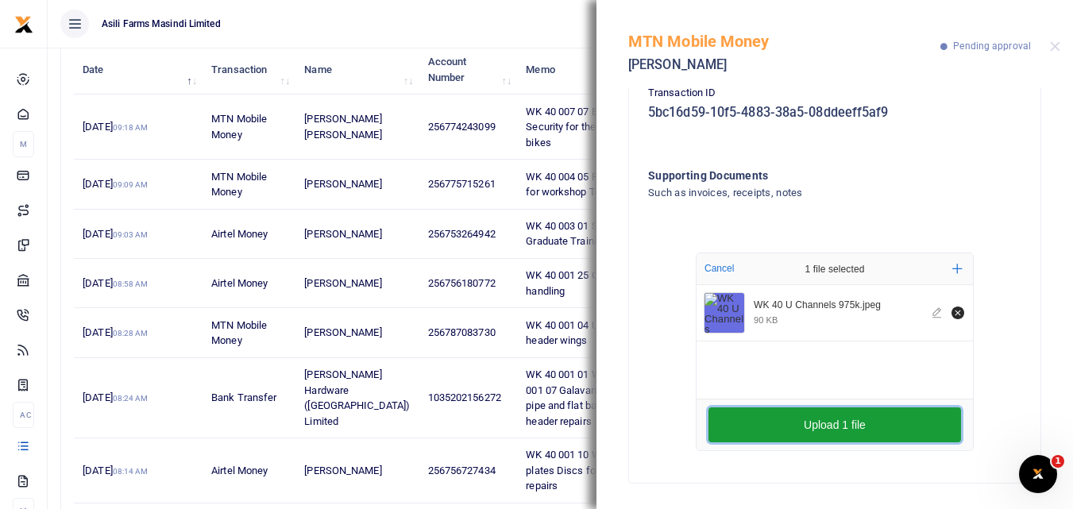
click at [748, 421] on button "Upload 1 file" at bounding box center [835, 425] width 253 height 35
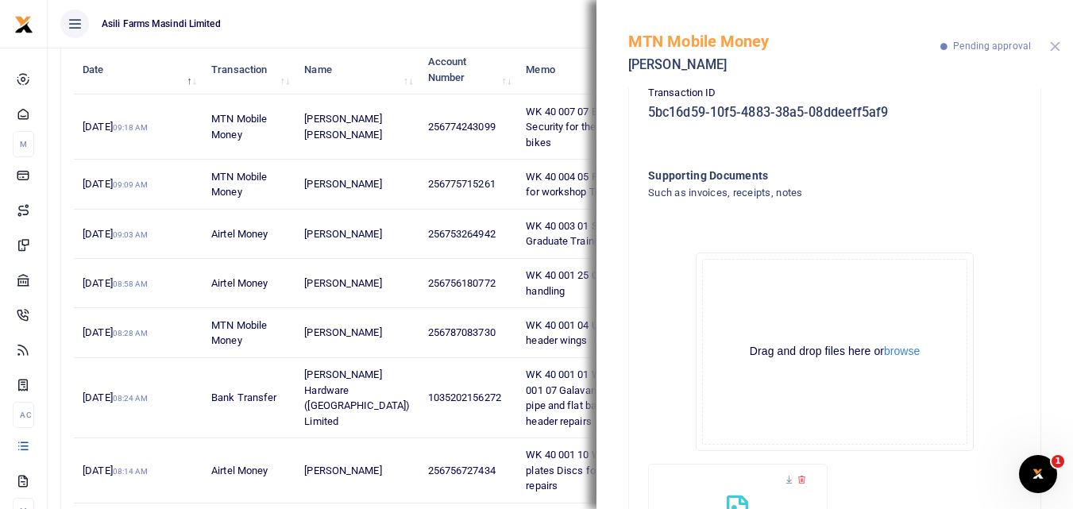
click at [1057, 44] on button "Close" at bounding box center [1055, 46] width 10 height 10
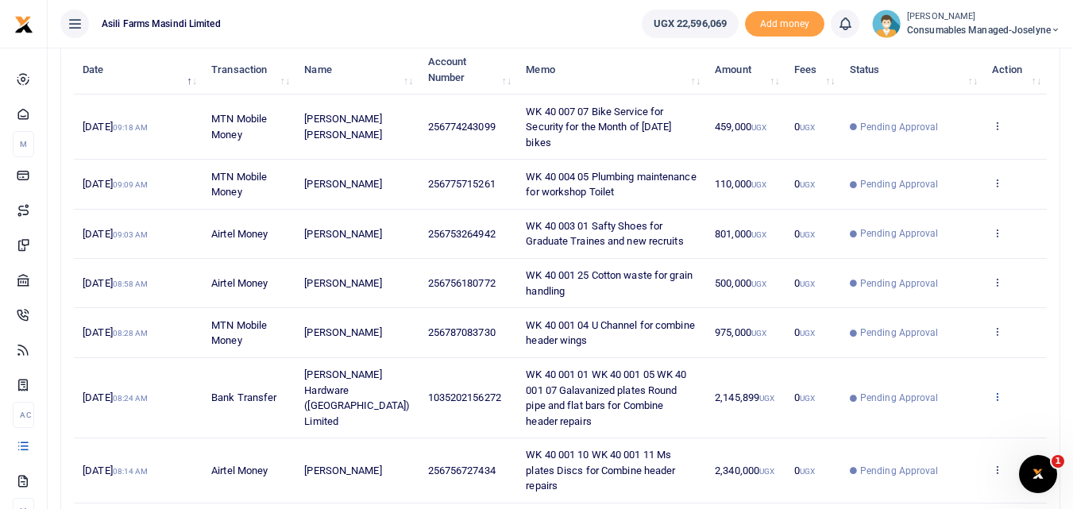
click at [997, 391] on icon at bounding box center [997, 396] width 10 height 11
click at [952, 405] on link "View details" at bounding box center [939, 408] width 126 height 22
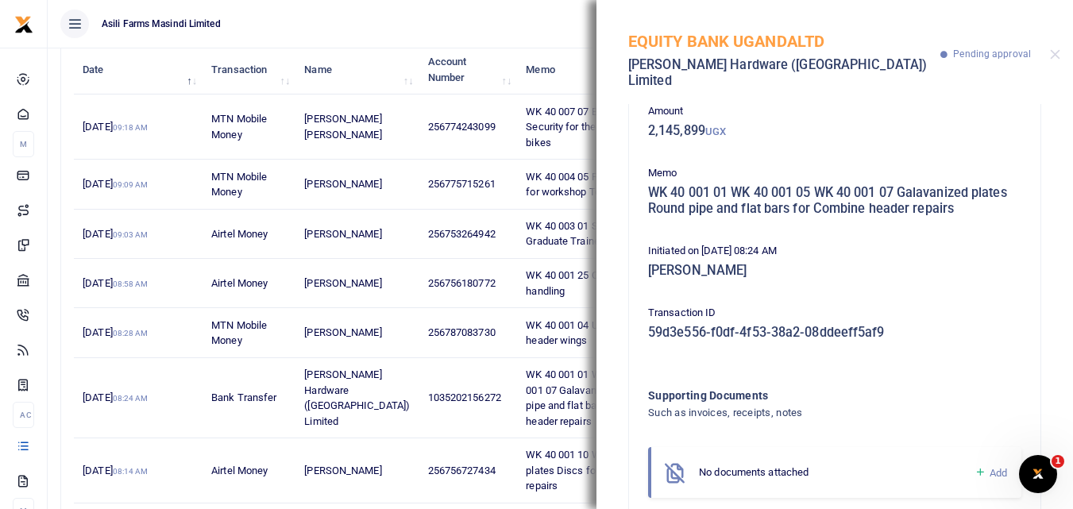
scroll to position [110, 0]
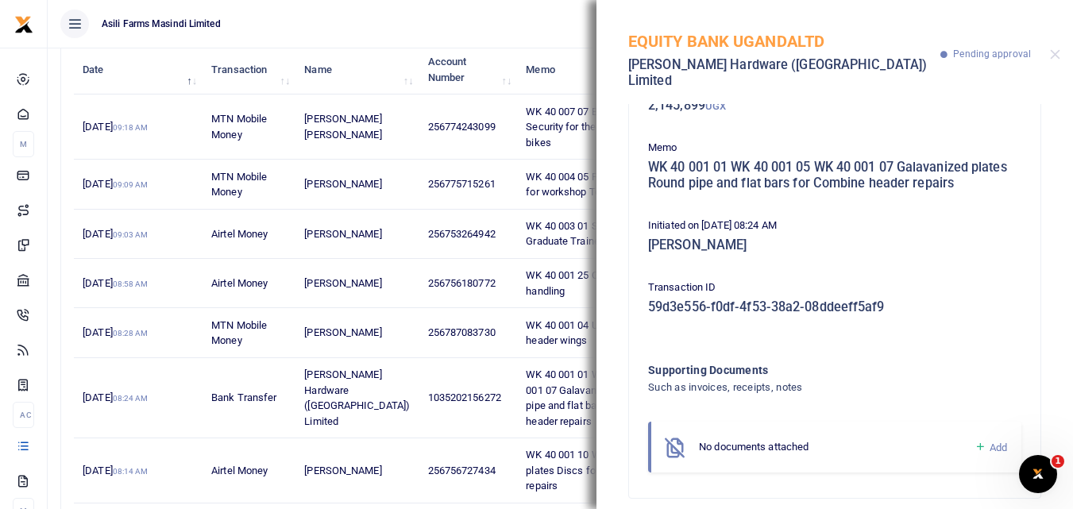
click at [975, 440] on icon at bounding box center [981, 447] width 12 height 14
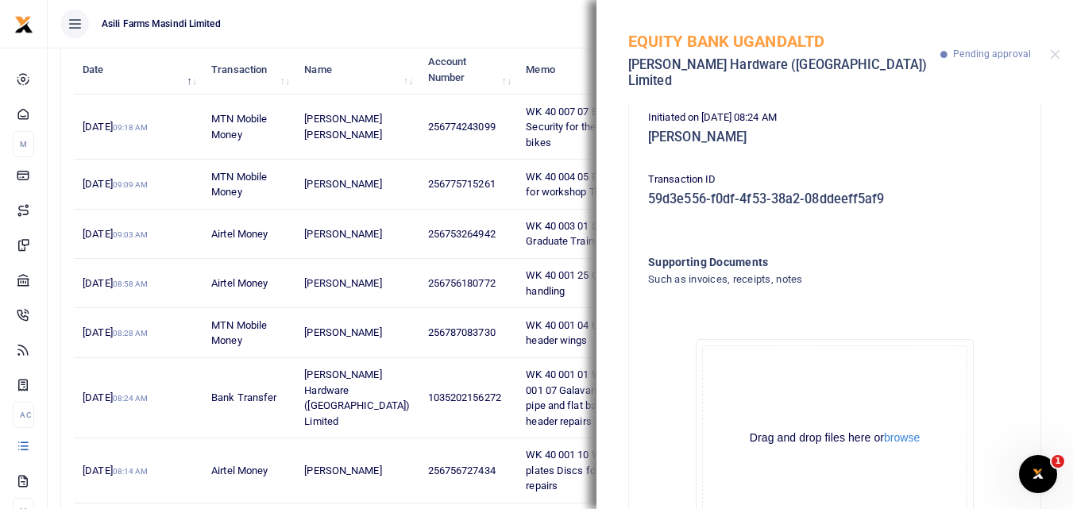
scroll to position [222, 0]
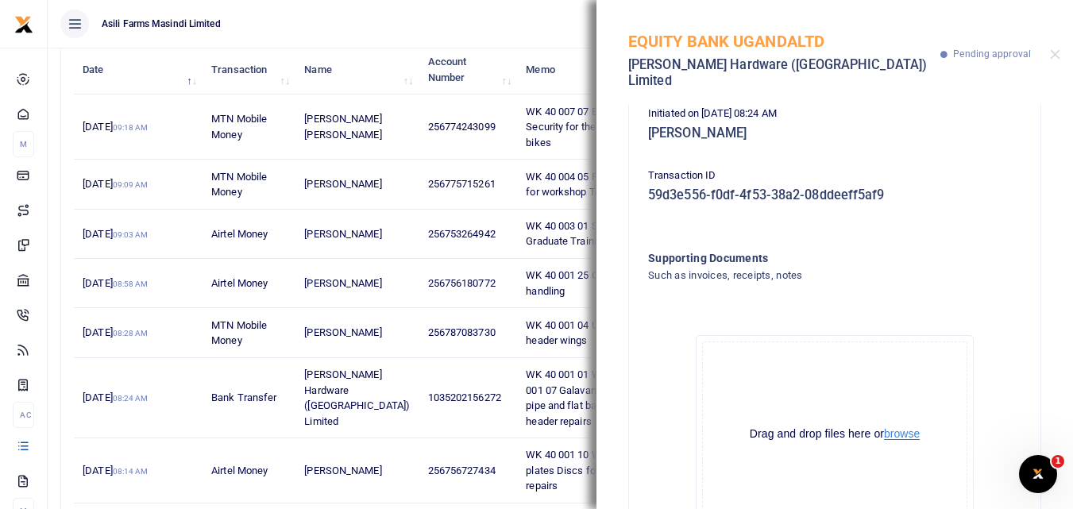
click at [908, 428] on button "browse" at bounding box center [902, 434] width 36 height 12
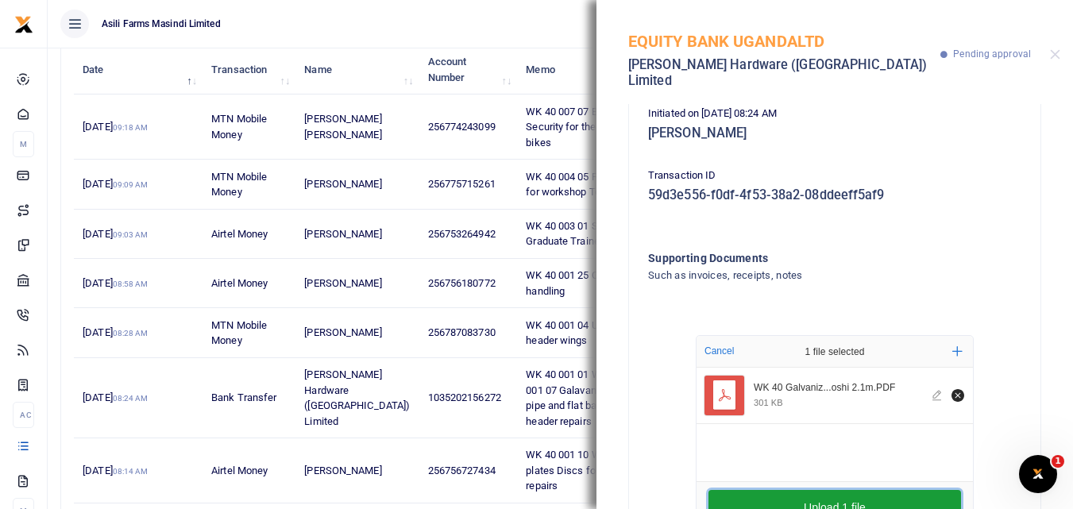
click at [760, 490] on button "Upload 1 file" at bounding box center [835, 507] width 253 height 35
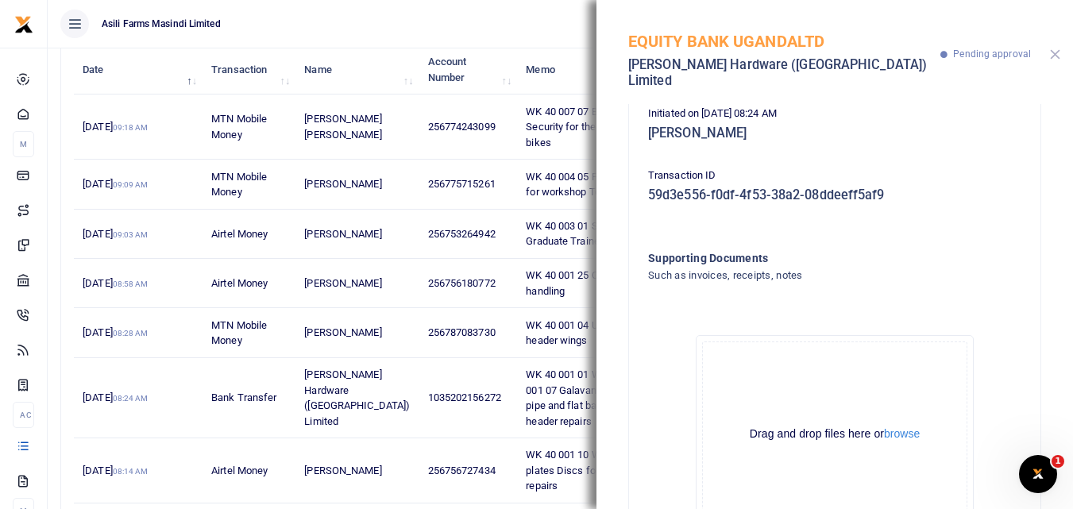
click at [1055, 49] on button "Close" at bounding box center [1055, 54] width 10 height 10
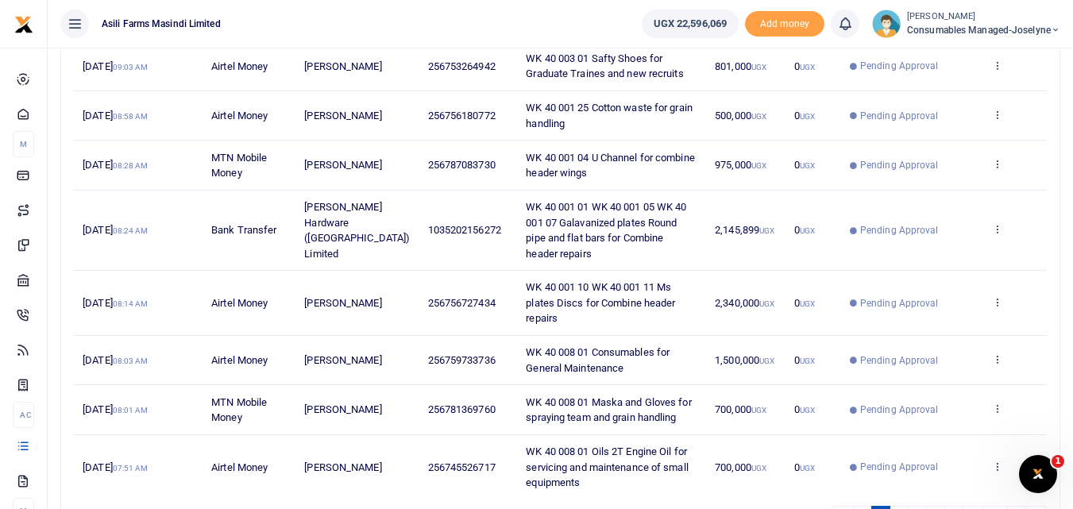
scroll to position [373, 0]
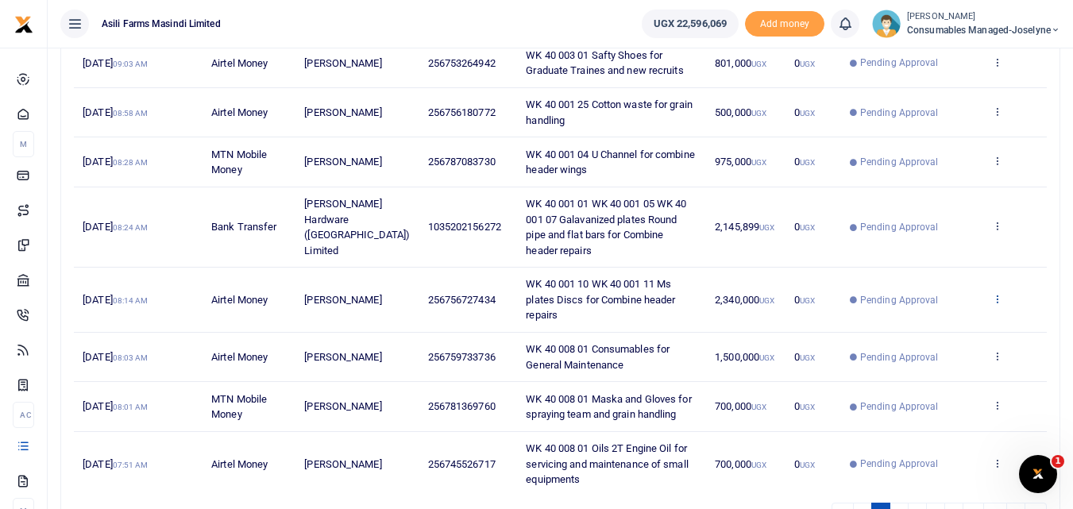
click at [998, 293] on icon at bounding box center [997, 298] width 10 height 11
click at [952, 306] on link "View details" at bounding box center [939, 303] width 126 height 22
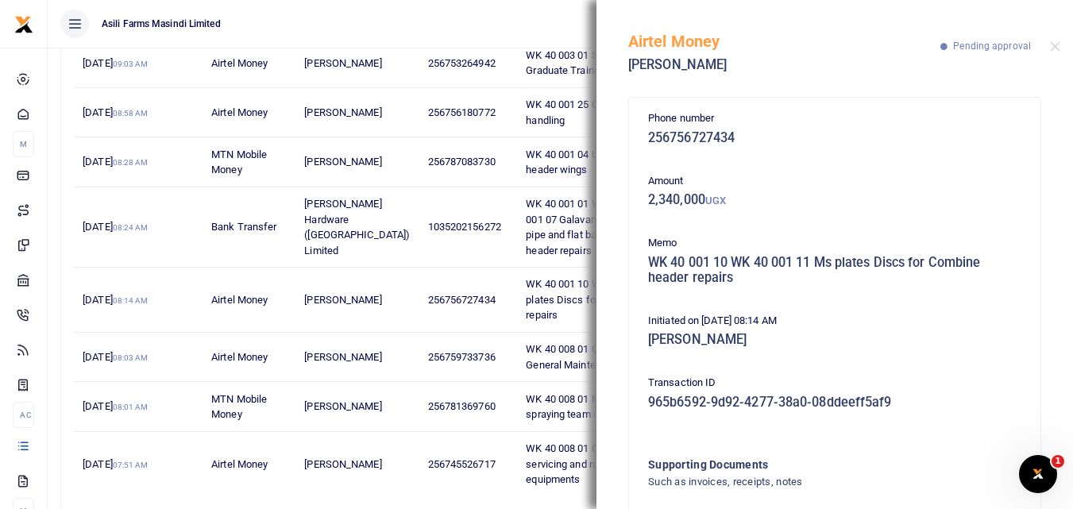
scroll to position [110, 0]
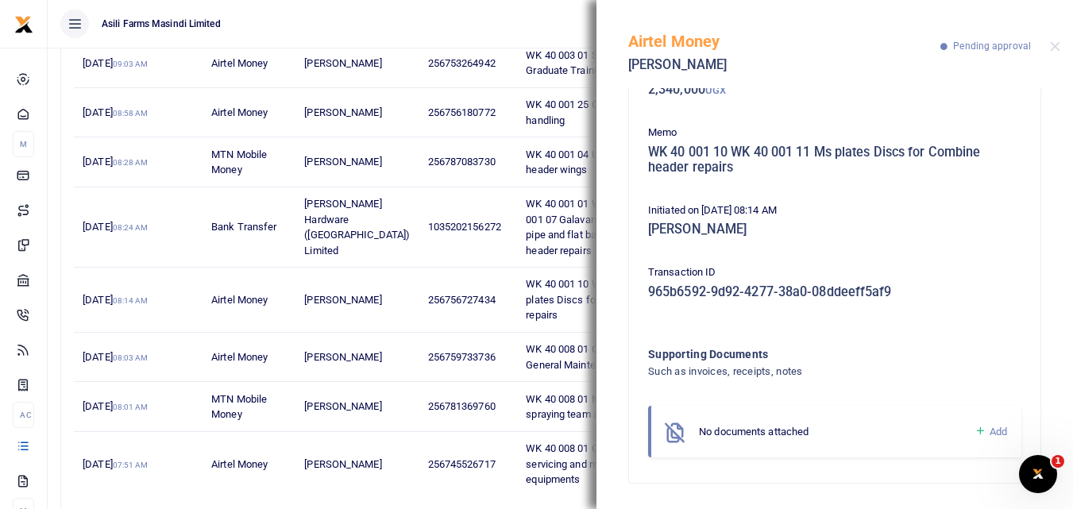
click at [975, 431] on icon at bounding box center [981, 431] width 12 height 14
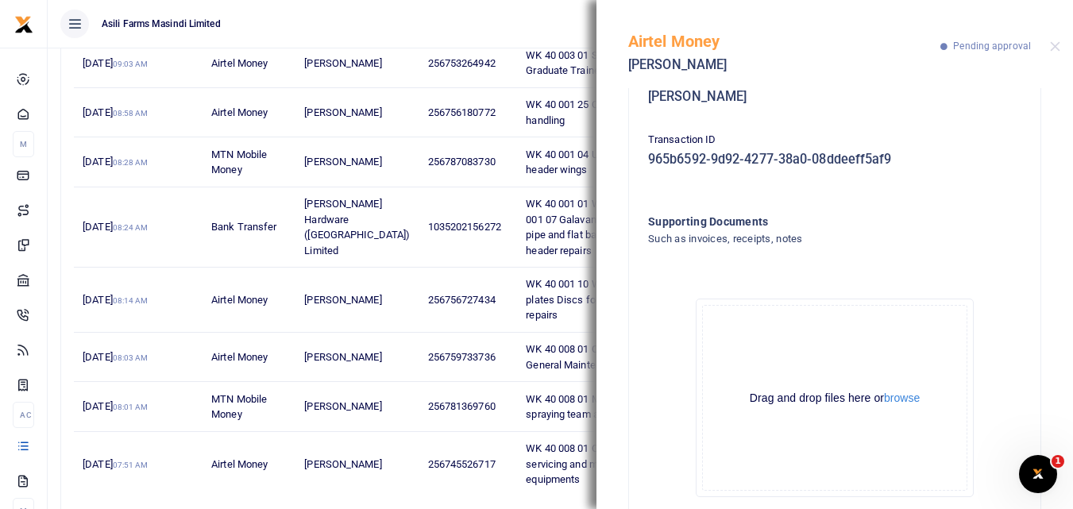
scroll to position [289, 0]
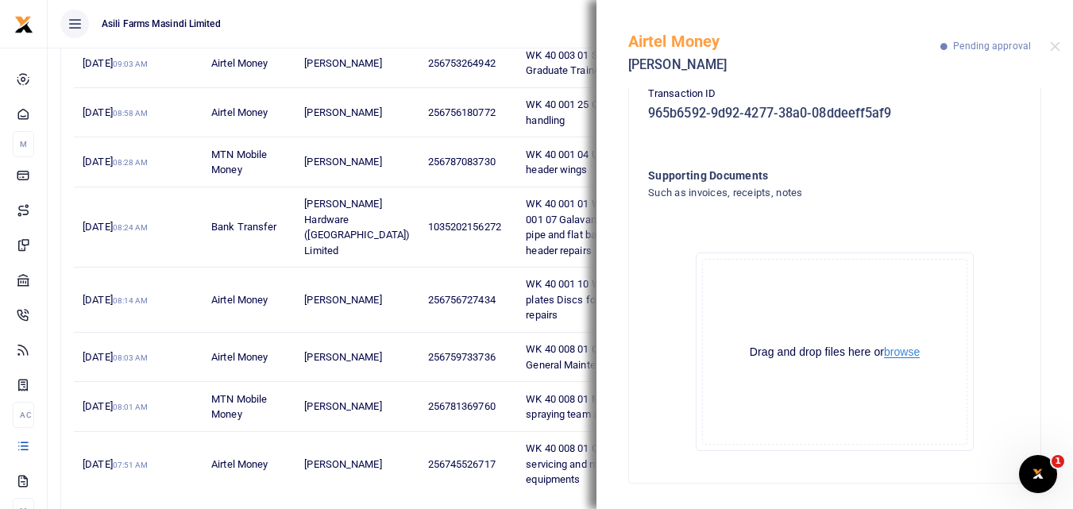
click at [914, 352] on button "browse" at bounding box center [902, 352] width 36 height 12
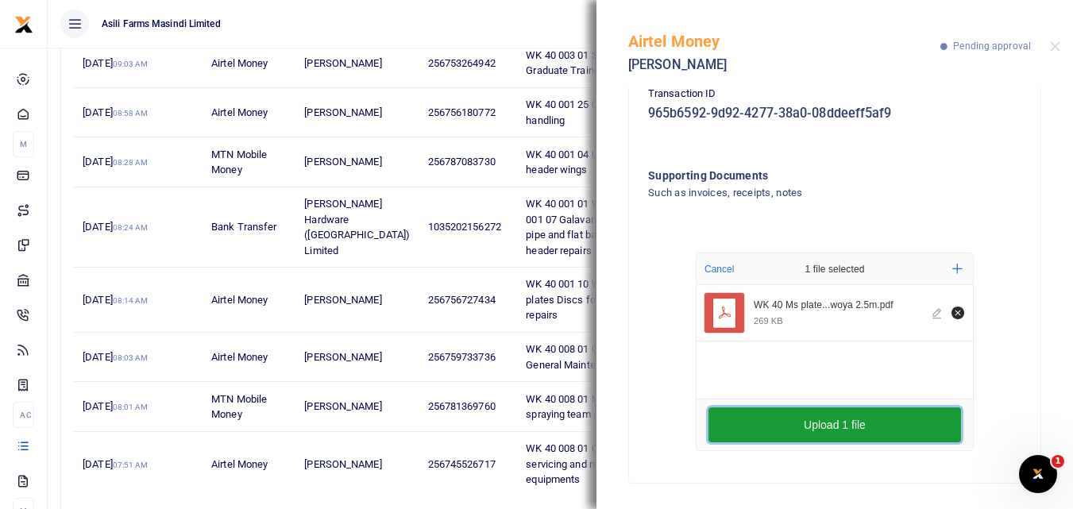
click at [749, 416] on button "Upload 1 file" at bounding box center [835, 425] width 253 height 35
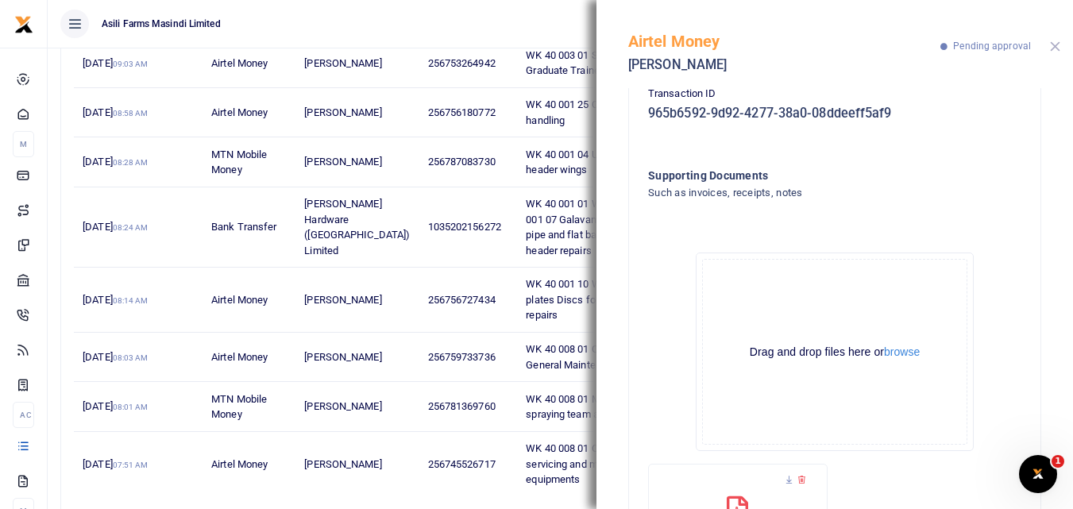
click at [1056, 47] on button "Close" at bounding box center [1055, 46] width 10 height 10
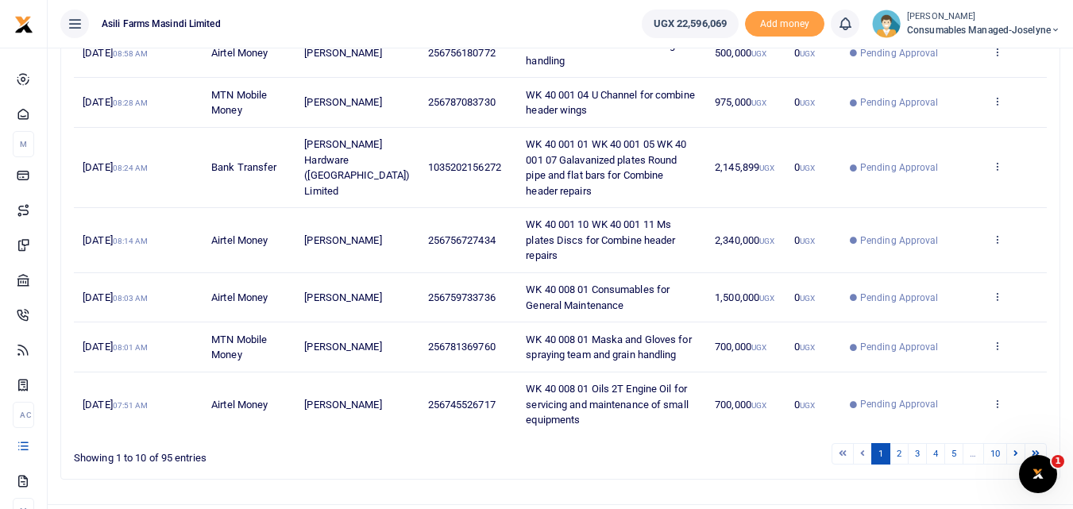
scroll to position [439, 0]
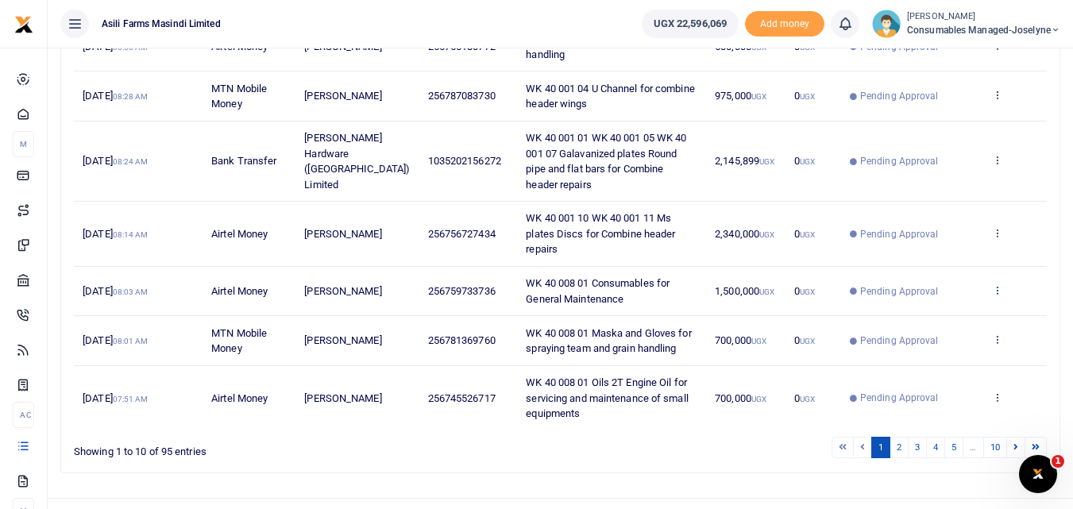
click at [994, 284] on icon at bounding box center [997, 289] width 10 height 11
click at [943, 285] on link "View details" at bounding box center [939, 286] width 126 height 22
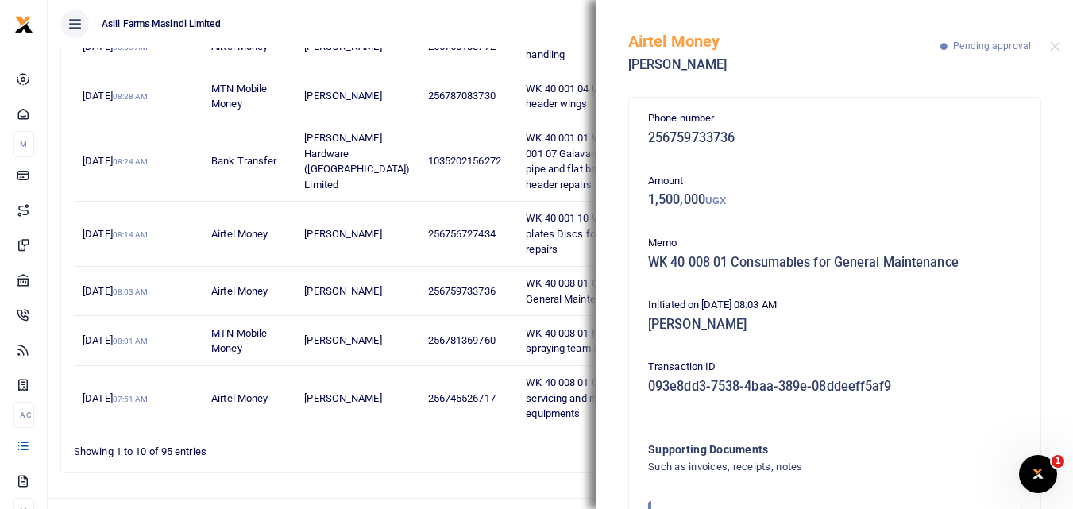
scroll to position [95, 0]
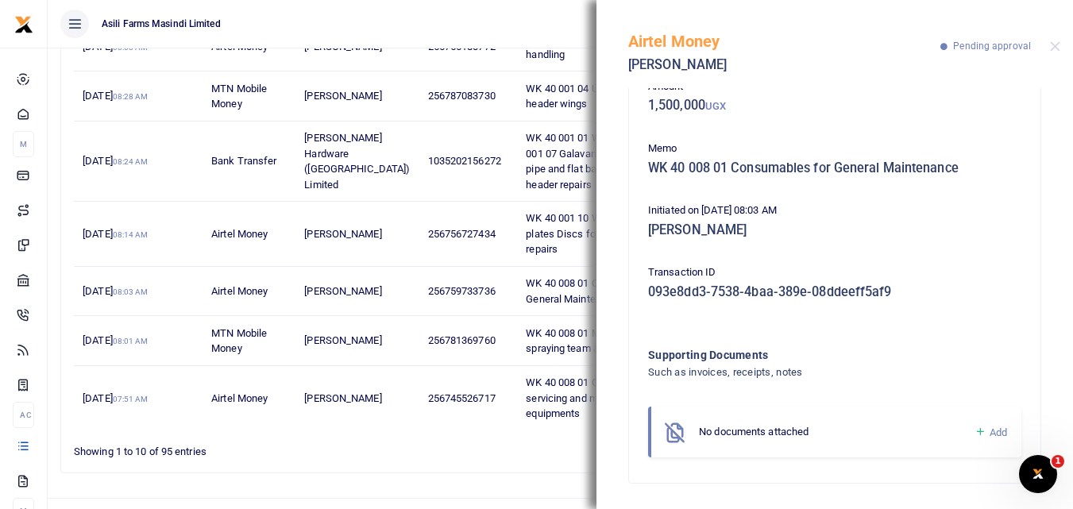
click at [975, 432] on icon at bounding box center [981, 432] width 12 height 14
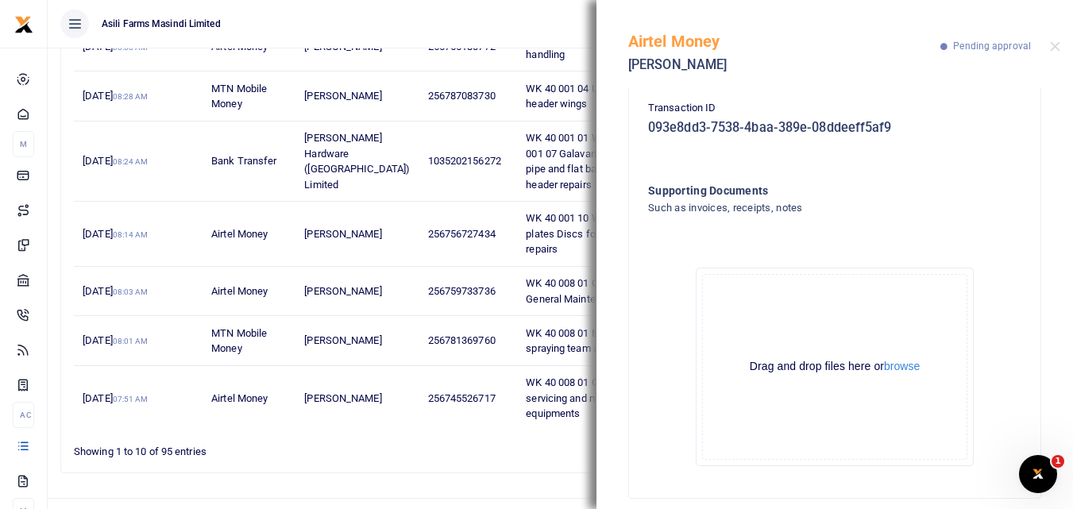
scroll to position [274, 0]
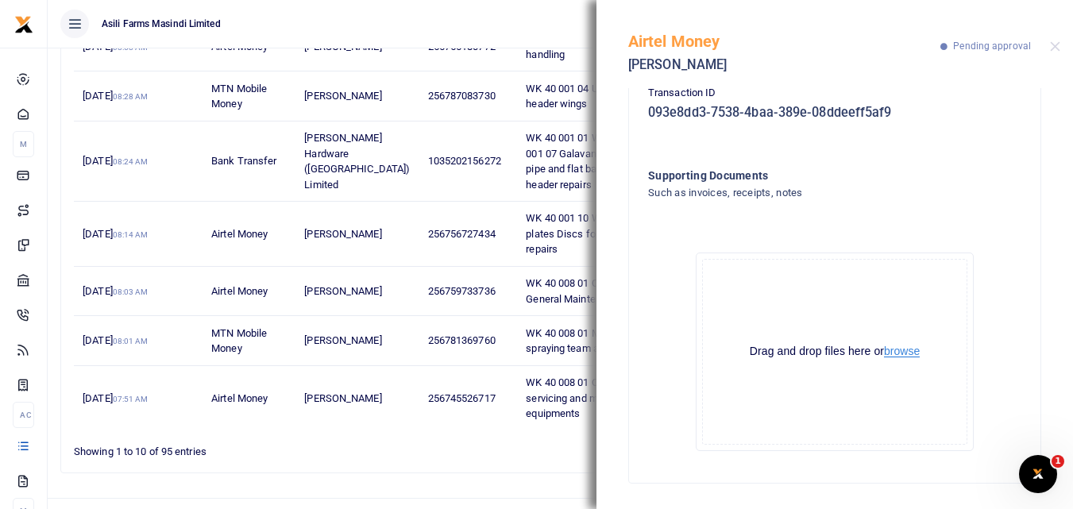
click at [898, 346] on button "browse" at bounding box center [902, 352] width 36 height 12
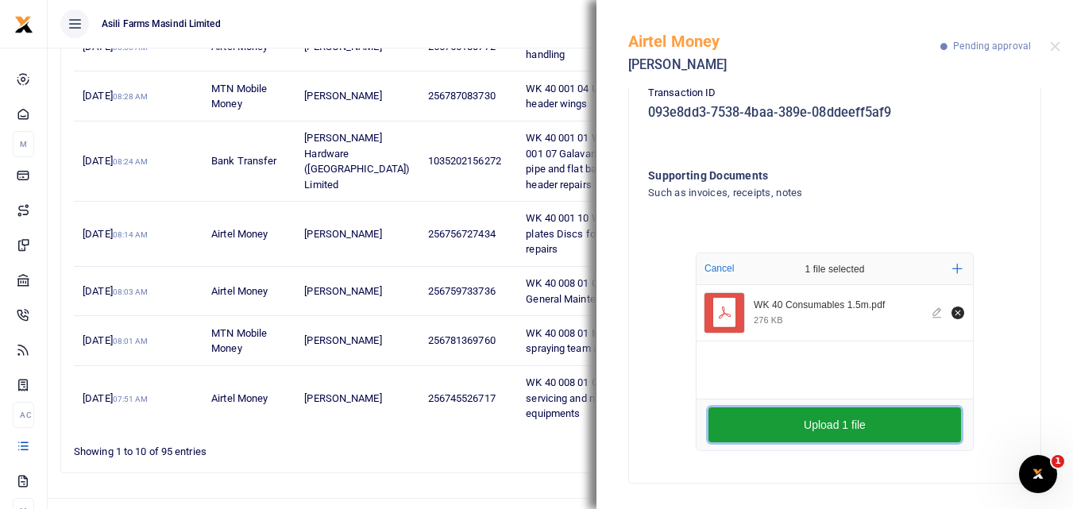
click at [781, 418] on button "Upload 1 file" at bounding box center [835, 425] width 253 height 35
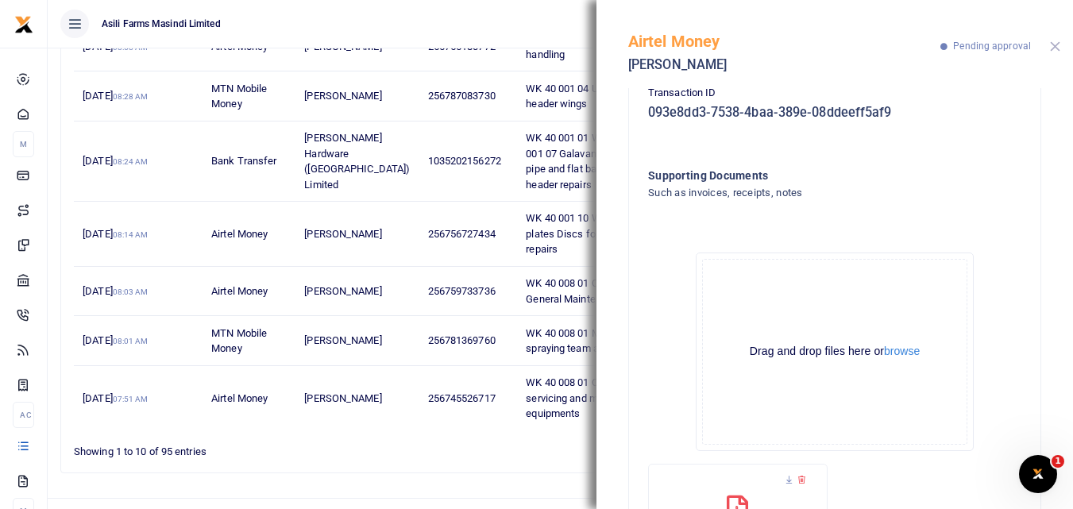
click at [1059, 46] on button "Close" at bounding box center [1055, 46] width 10 height 10
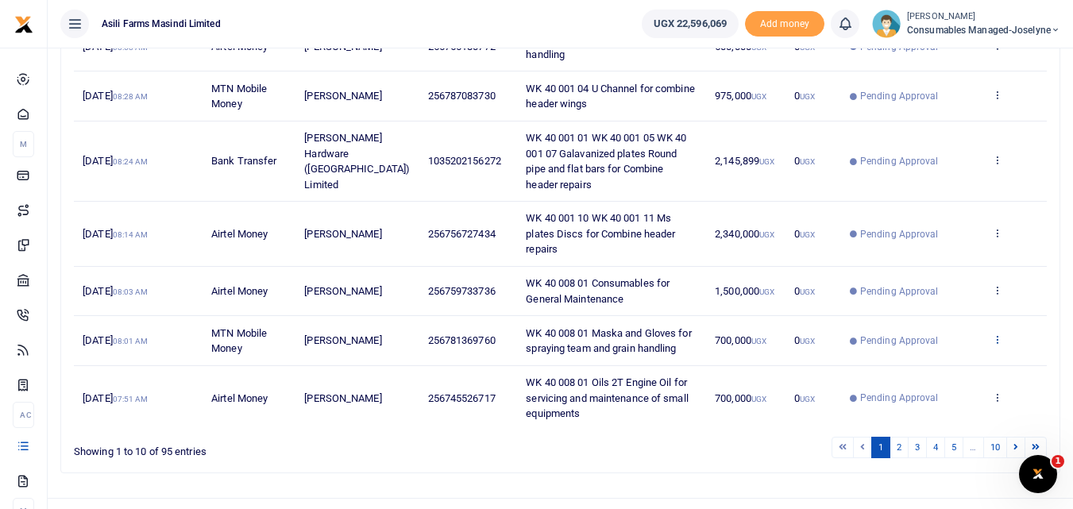
click at [999, 334] on icon at bounding box center [997, 339] width 10 height 11
click at [964, 330] on link "View details" at bounding box center [939, 335] width 126 height 22
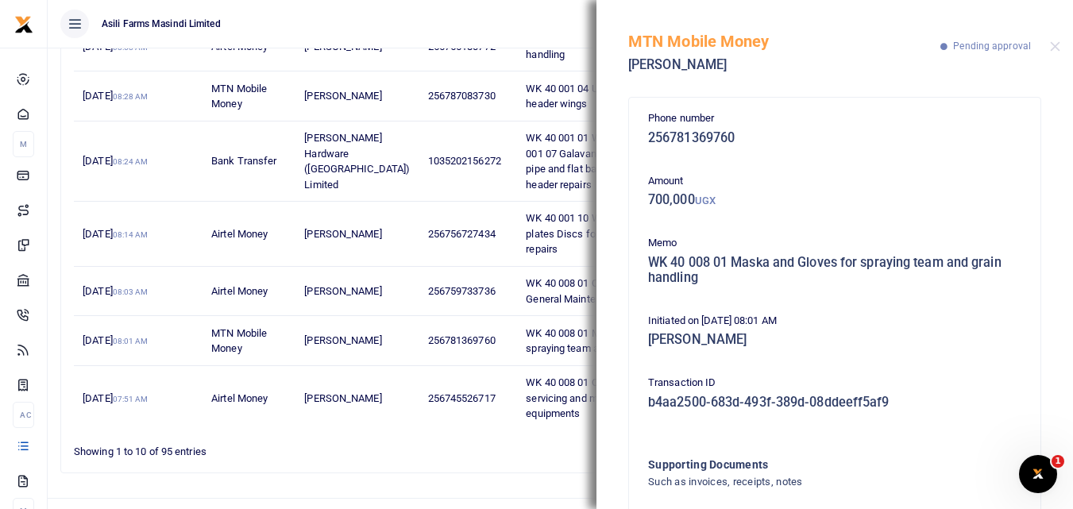
scroll to position [110, 0]
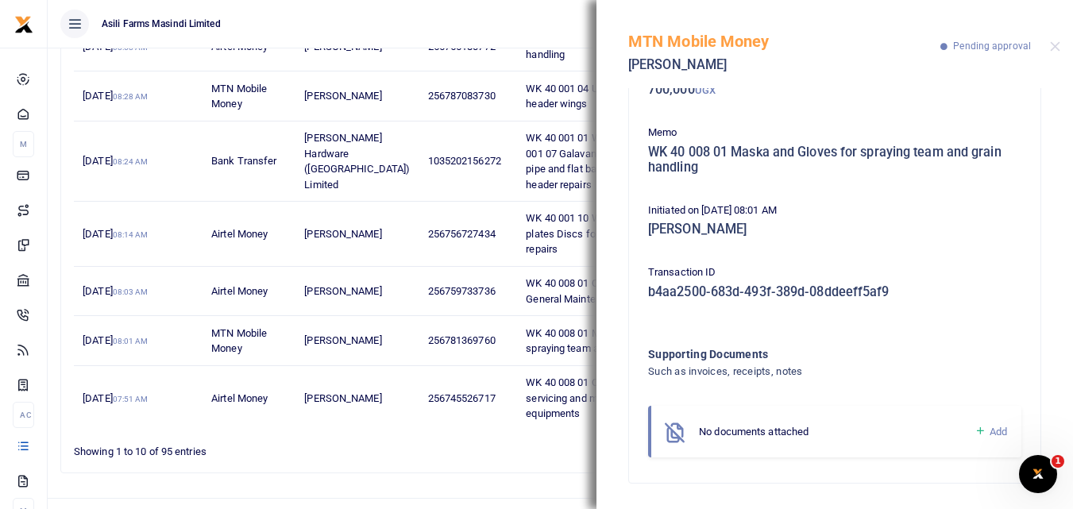
click at [975, 432] on icon at bounding box center [981, 431] width 12 height 14
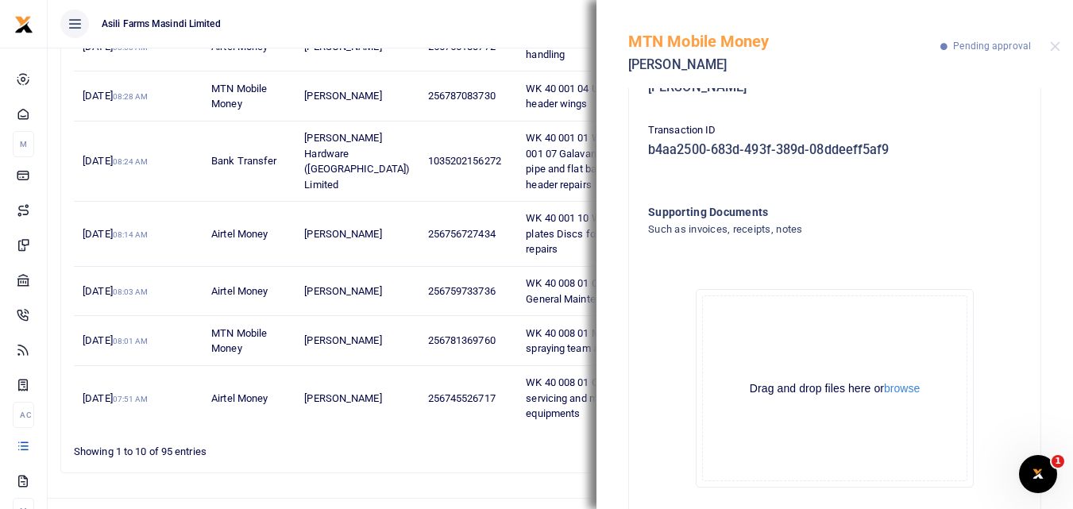
scroll to position [289, 0]
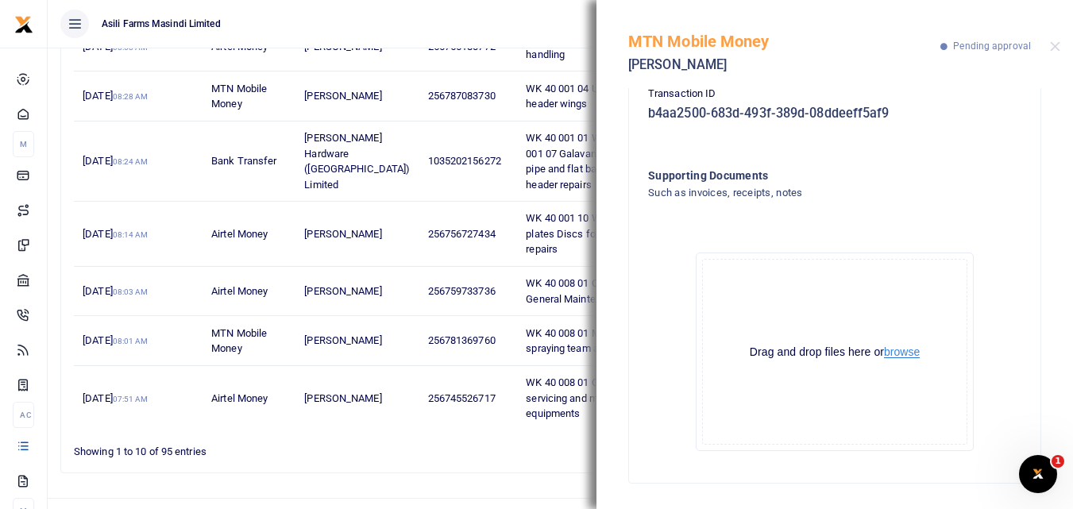
click at [898, 355] on button "browse" at bounding box center [902, 352] width 36 height 12
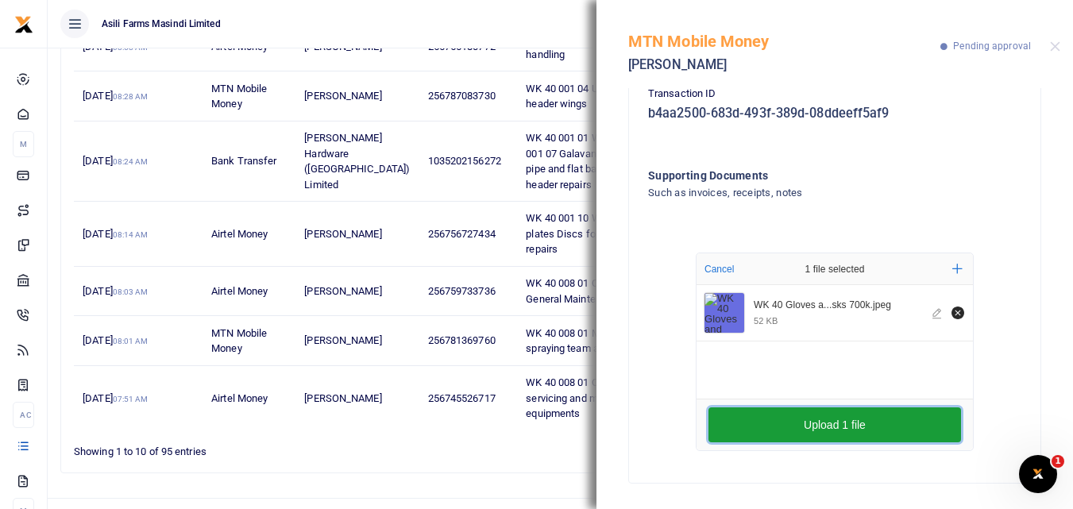
click at [780, 427] on button "Upload 1 file" at bounding box center [835, 425] width 253 height 35
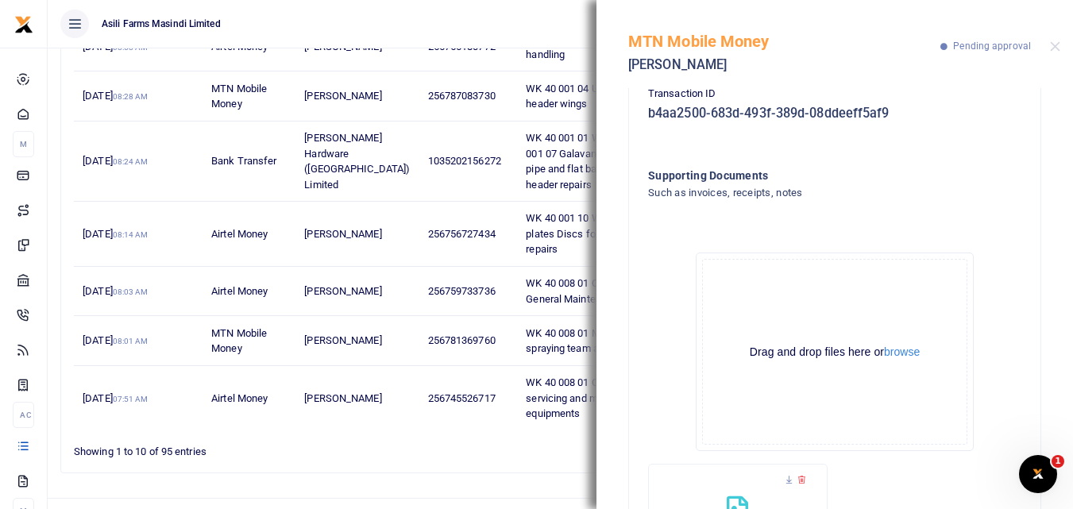
click at [1049, 47] on div "MTN Mobile Money Gloria Ngonzi Pending approval" at bounding box center [835, 44] width 477 height 88
click at [1057, 44] on button "Close" at bounding box center [1055, 46] width 10 height 10
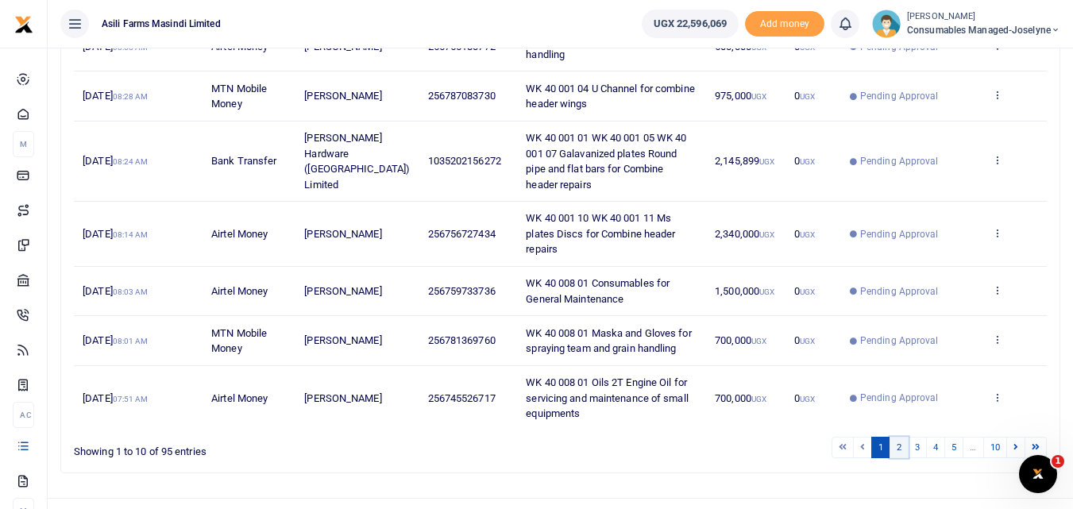
click at [902, 437] on link "2" at bounding box center [899, 447] width 19 height 21
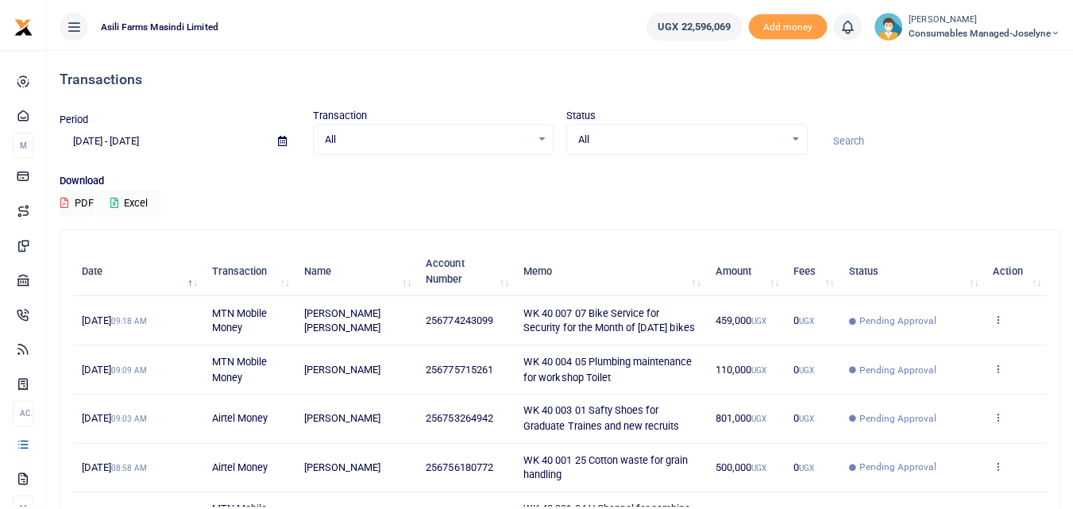
scroll to position [396, 0]
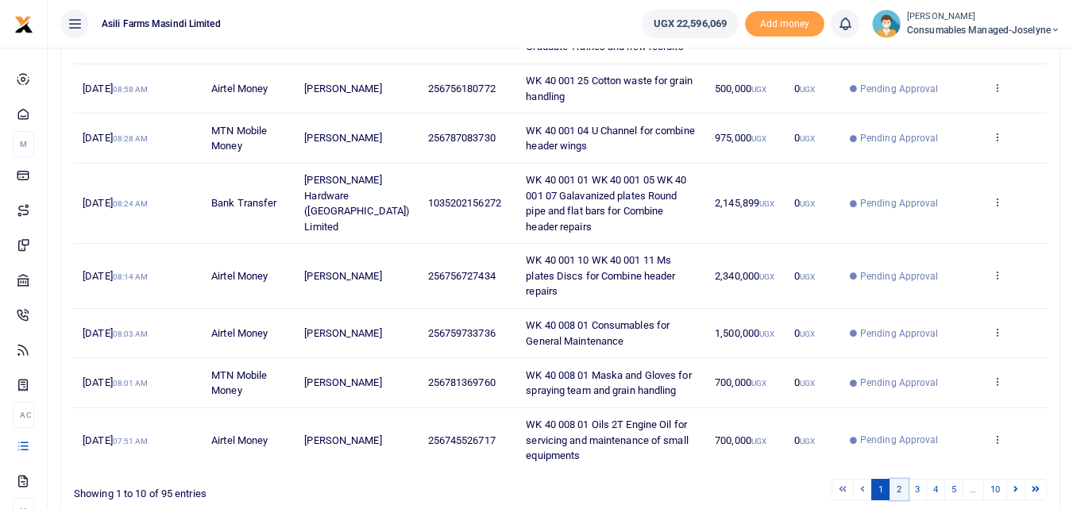
click at [898, 479] on link "2" at bounding box center [899, 489] width 19 height 21
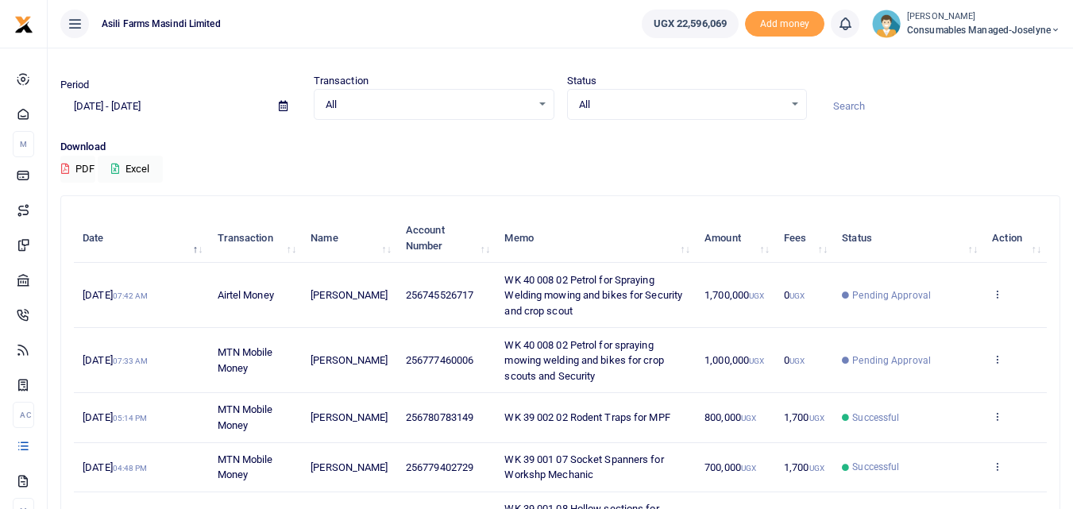
scroll to position [35, 0]
click at [1002, 361] on icon at bounding box center [997, 357] width 10 height 11
click at [937, 386] on link "View details" at bounding box center [939, 384] width 126 height 22
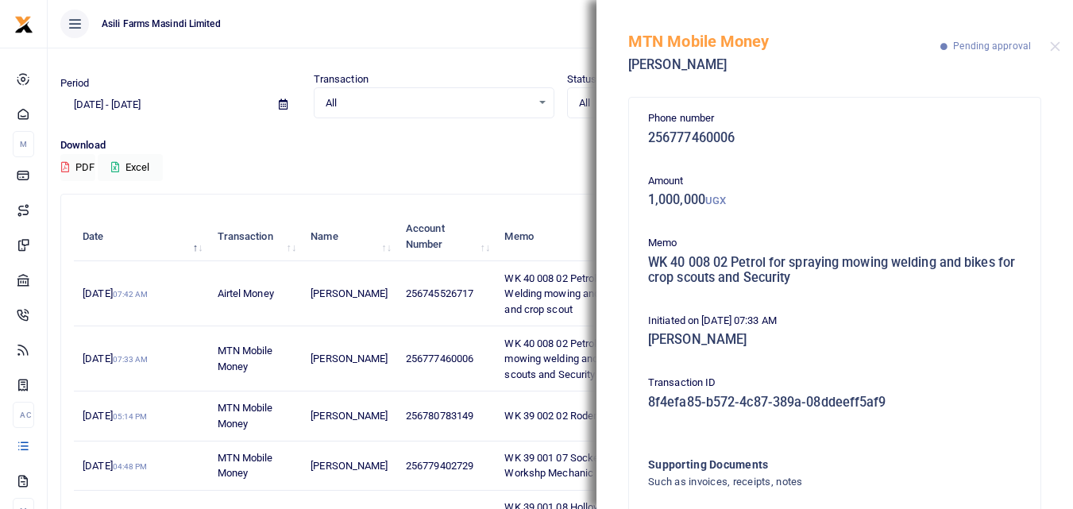
scroll to position [110, 0]
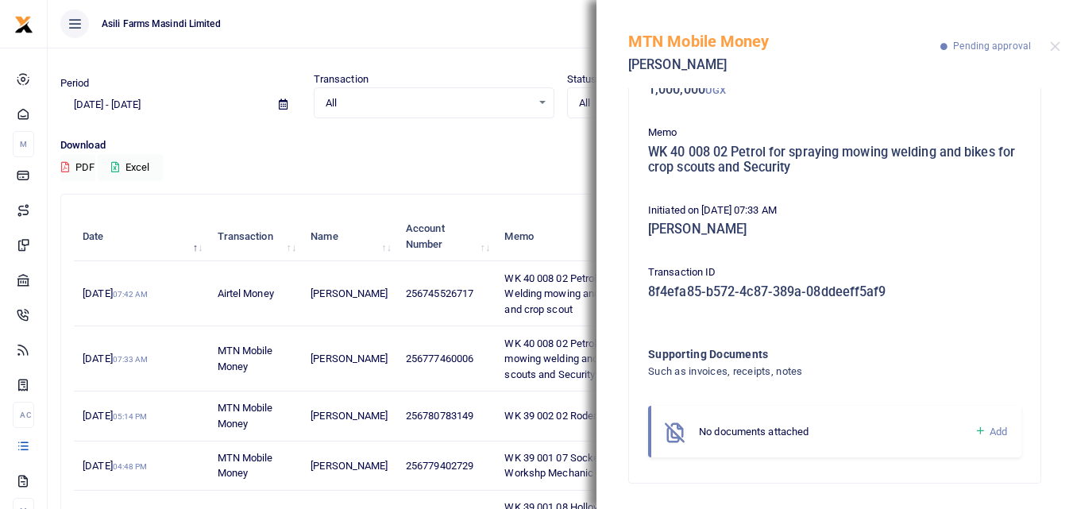
click at [975, 435] on icon at bounding box center [981, 431] width 12 height 14
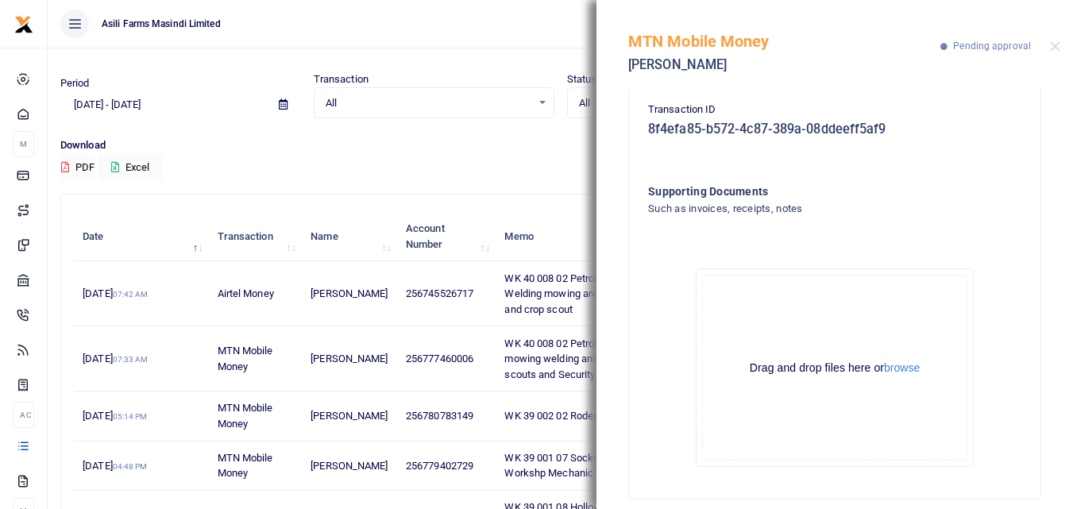
scroll to position [289, 0]
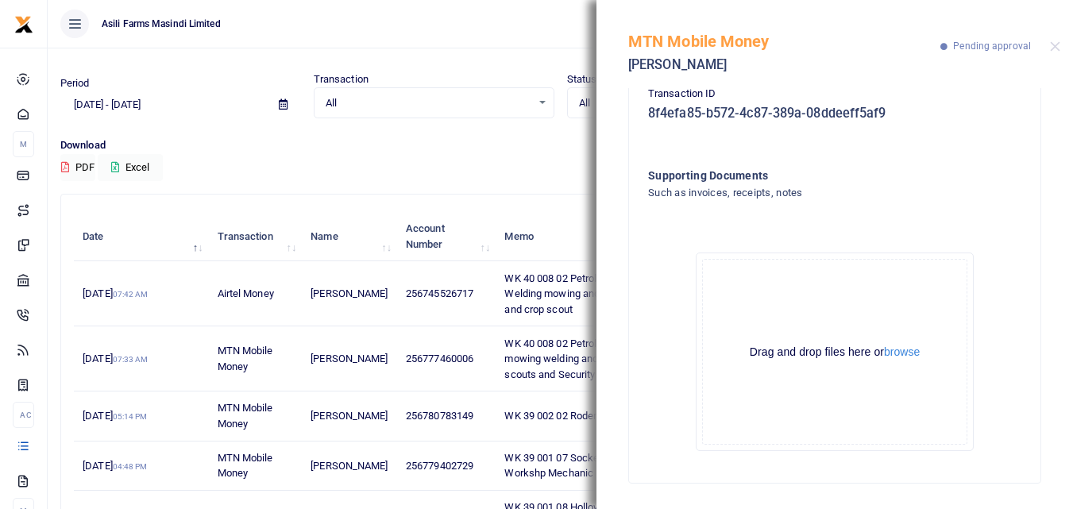
click at [893, 342] on div "Drag and drop files here or browse Powered by Uppy" at bounding box center [834, 352] width 265 height 186
click at [898, 352] on button "browse" at bounding box center [902, 352] width 36 height 12
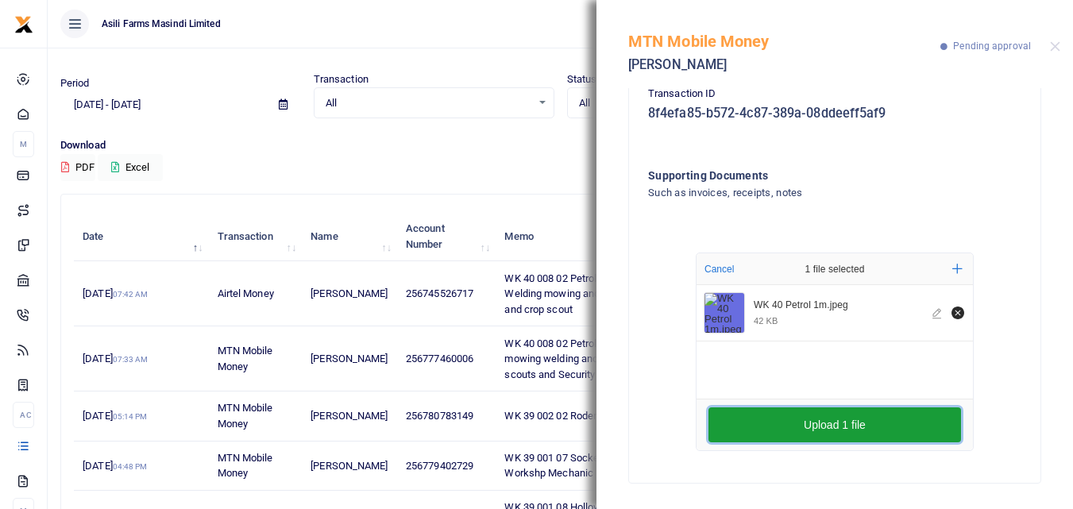
click at [785, 419] on button "Upload 1 file" at bounding box center [835, 425] width 253 height 35
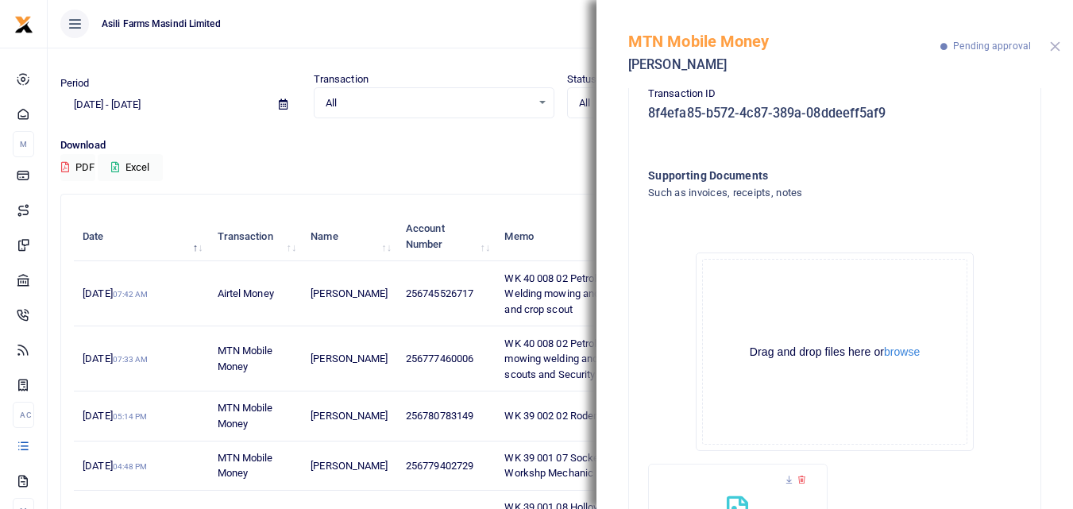
click at [1057, 48] on button "Close" at bounding box center [1055, 46] width 10 height 10
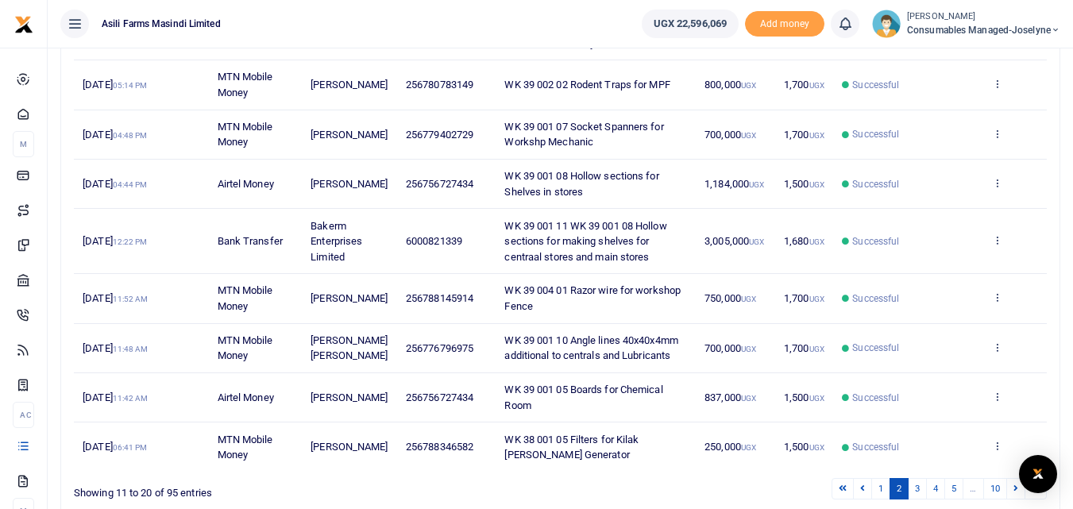
scroll to position [454, 0]
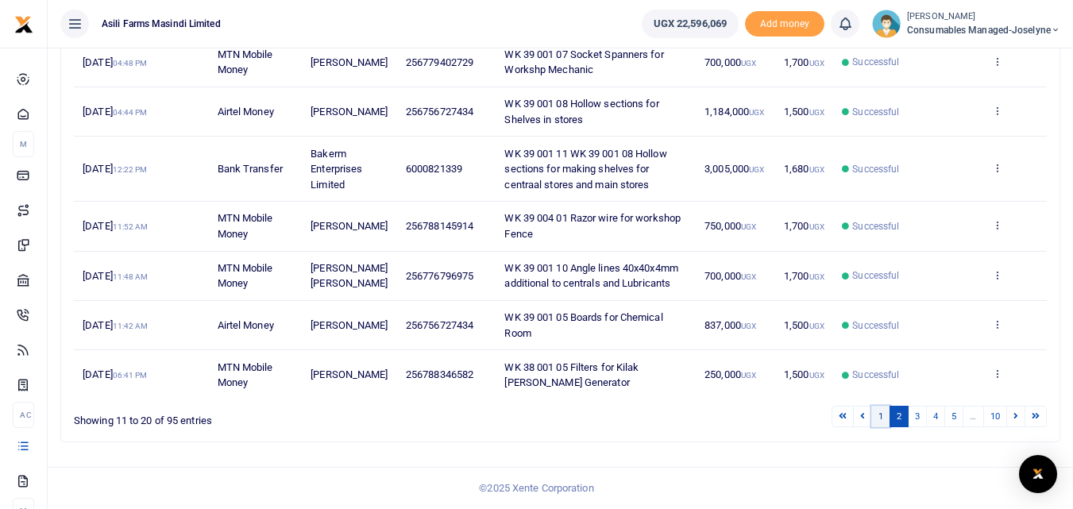
click at [880, 412] on link "1" at bounding box center [880, 416] width 19 height 21
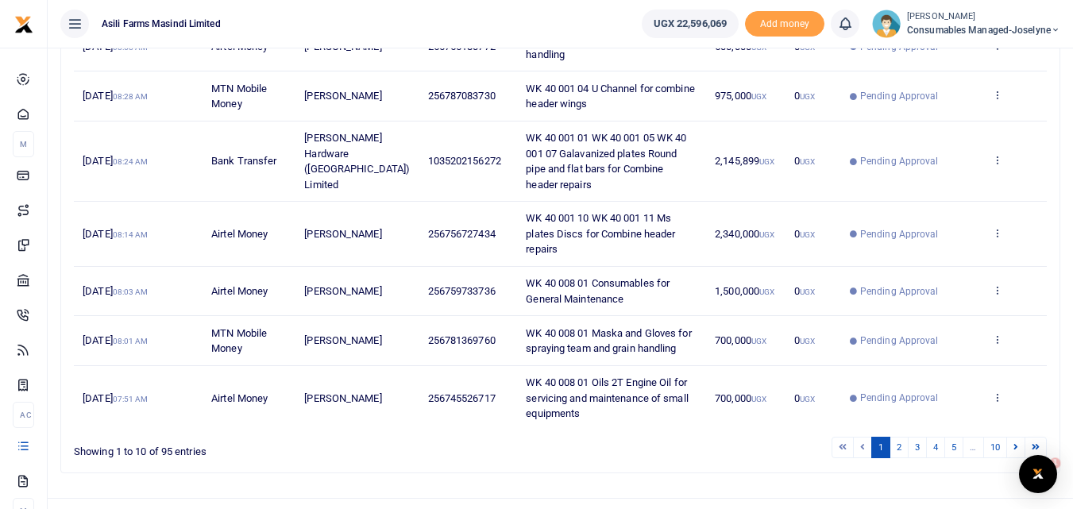
scroll to position [0, 0]
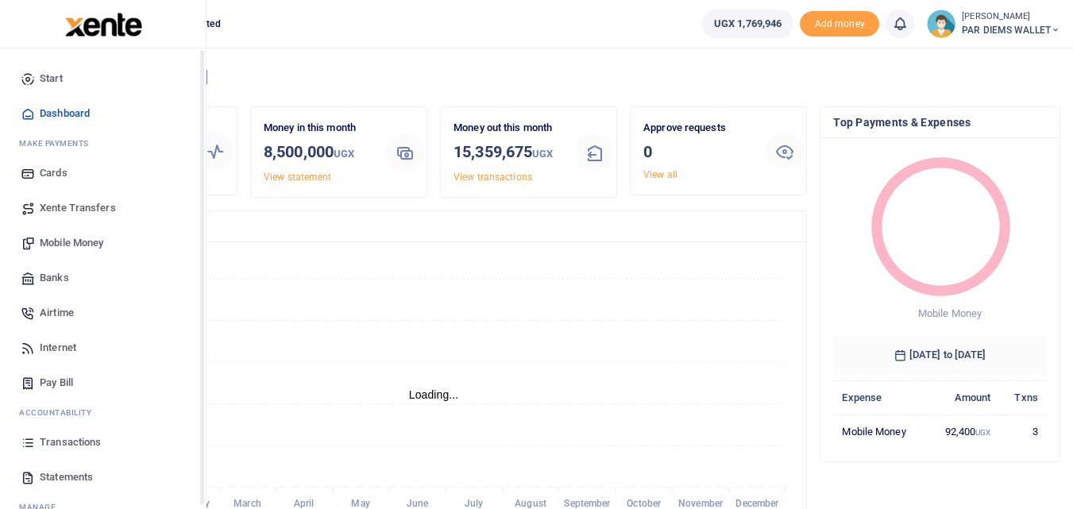
scroll to position [13, 13]
click at [57, 246] on span "Mobile Money" at bounding box center [72, 243] width 64 height 16
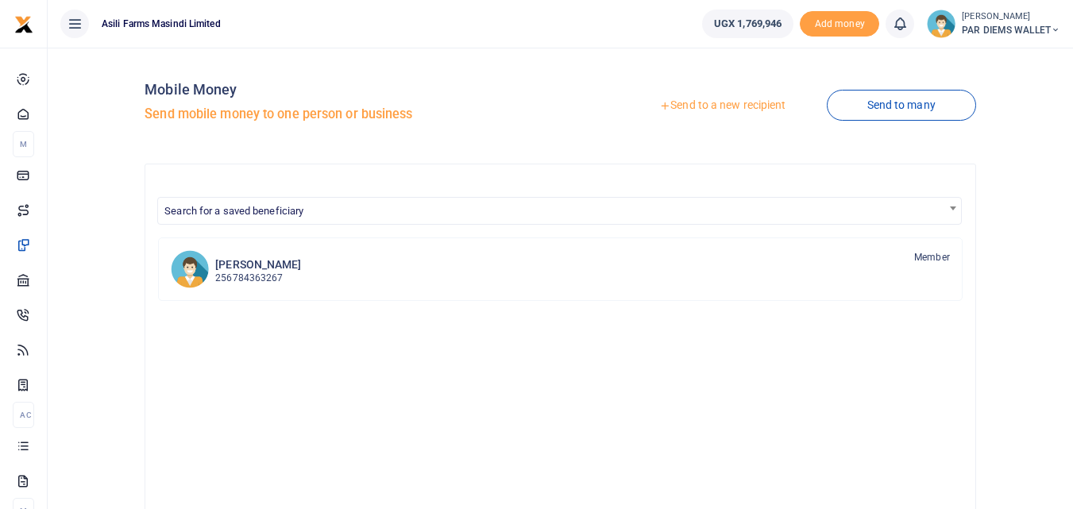
click at [709, 105] on link "Send to a new recipient" at bounding box center [722, 105] width 207 height 29
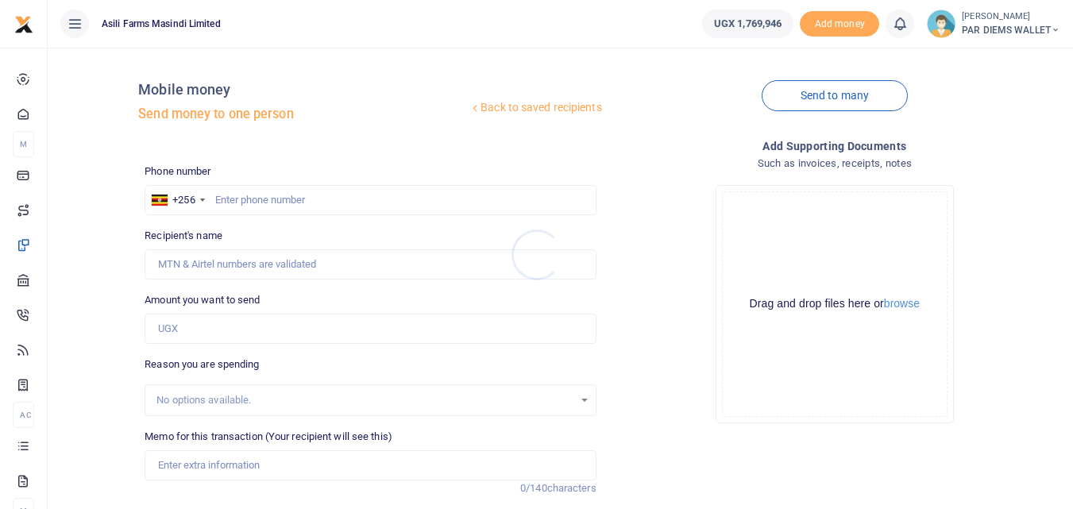
click at [251, 198] on div at bounding box center [536, 254] width 1073 height 509
click at [251, 198] on input "text" at bounding box center [370, 200] width 451 height 30
type input "777043841"
type input "Innocent Ruteisire"
type input "777043841"
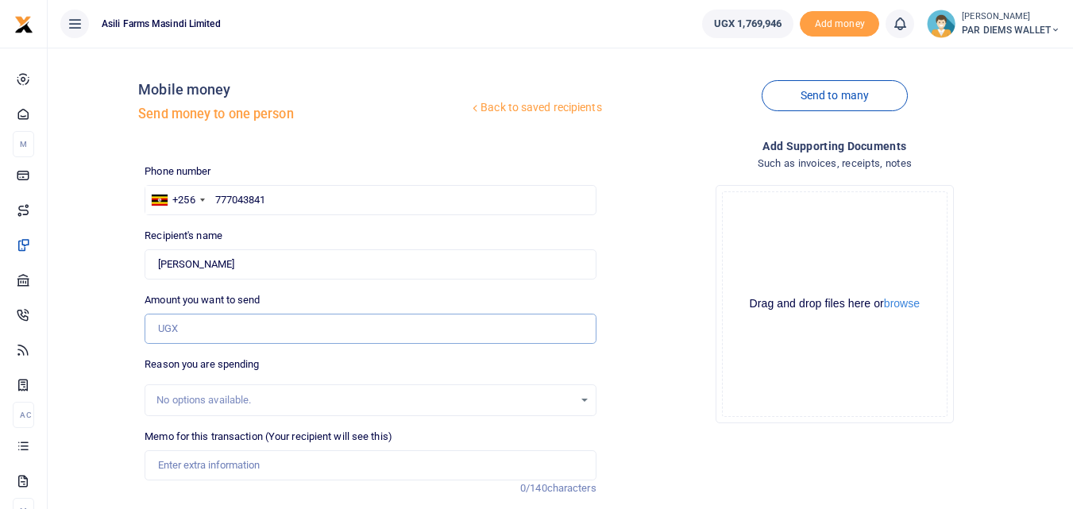
click at [258, 321] on input "Amount you want to send" at bounding box center [370, 329] width 451 height 30
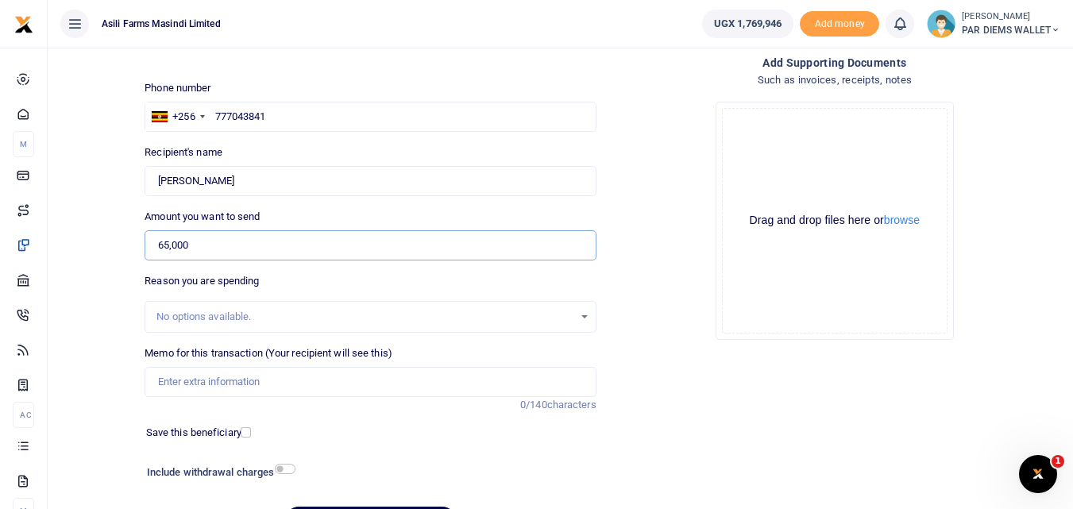
scroll to position [84, 0]
click at [202, 238] on input "65,000" at bounding box center [370, 245] width 451 height 30
type input "6"
type input "75,000"
click at [208, 386] on input "Memo for this transaction (Your recipient will see this)" at bounding box center [370, 381] width 451 height 30
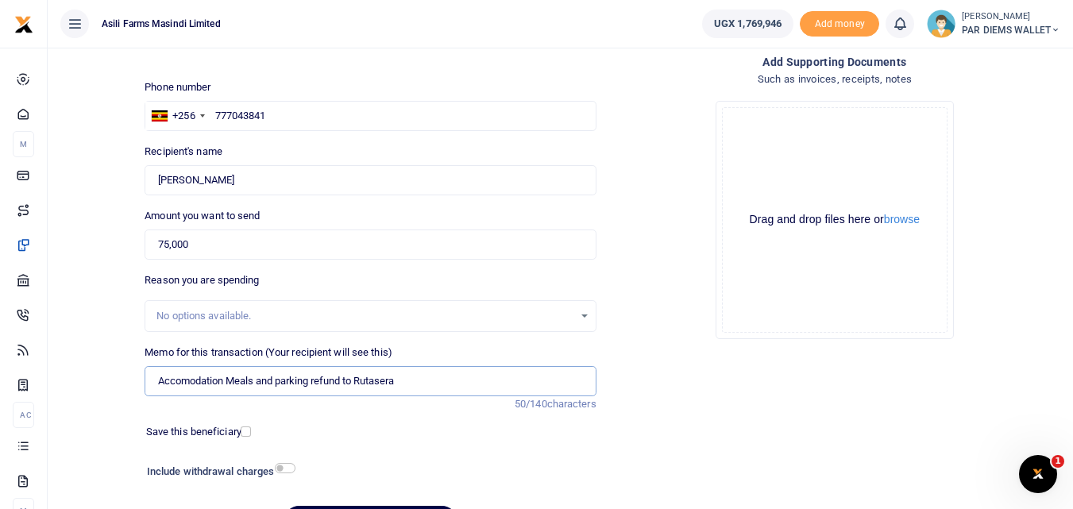
type input "Accomodation Meals and parking refund to Rutasera"
click at [205, 238] on input "75,000" at bounding box center [370, 245] width 451 height 30
type input "7"
type input "65,000"
click at [427, 381] on input "Accomodation Meals and parking refund to Rutasera" at bounding box center [370, 381] width 451 height 30
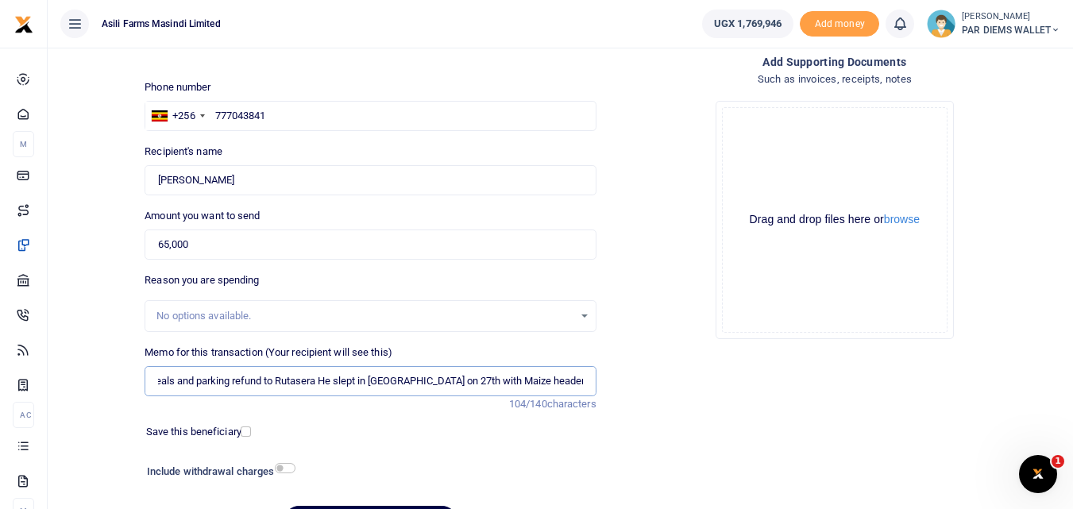
scroll to position [0, 81]
type input "Accomodation Meals and parking refund to Rutasera He slept in Karuma on 27th wi…"
click at [749, 130] on div "Drag and drop files here or browse Powered by Uppy" at bounding box center [835, 220] width 226 height 226
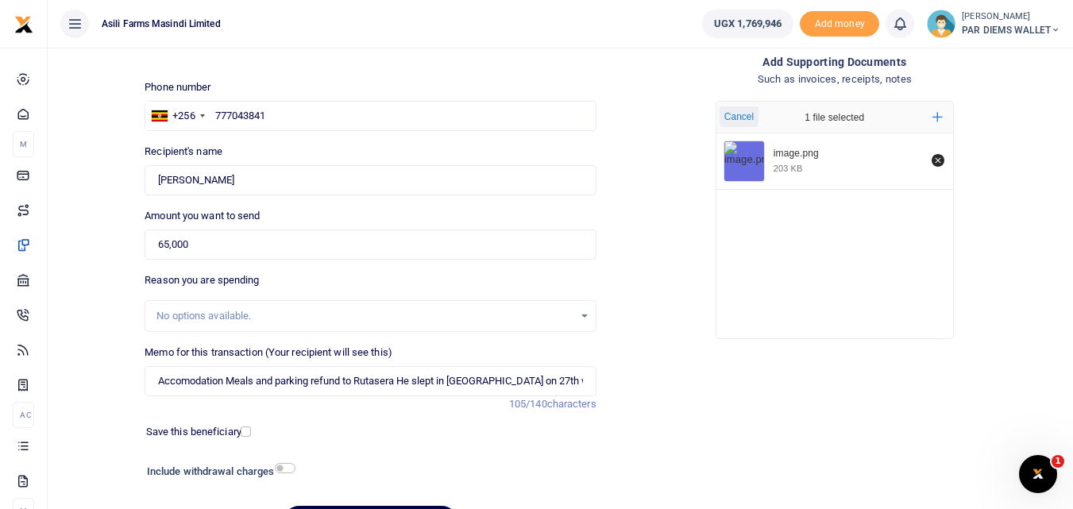
scroll to position [179, 0]
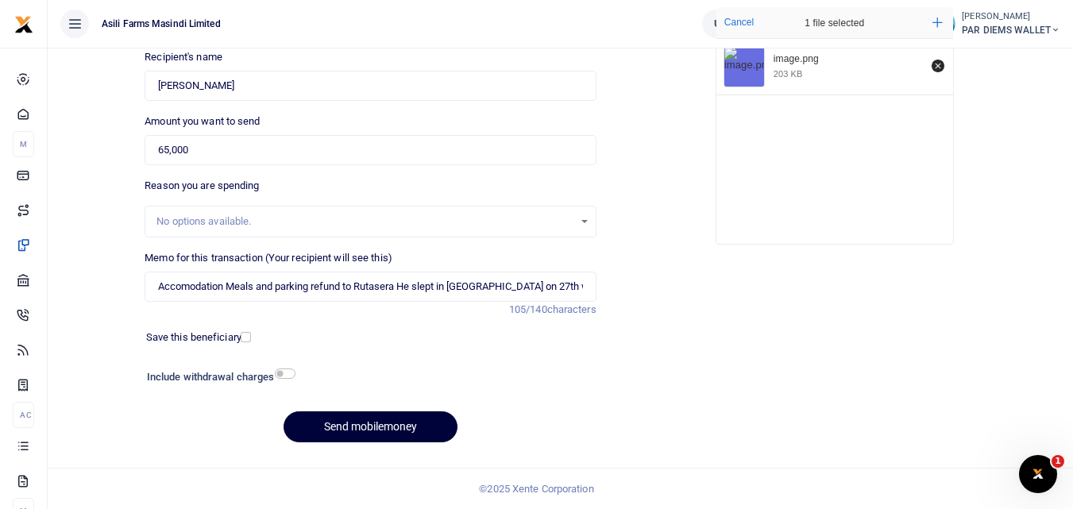
click at [369, 426] on button "Send mobilemoney" at bounding box center [371, 426] width 174 height 31
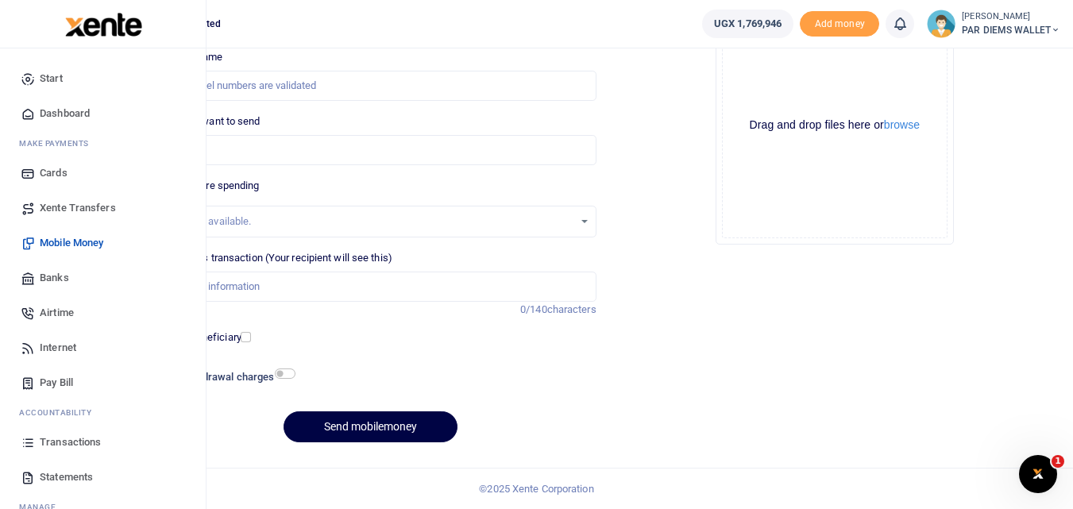
click at [25, 446] on icon at bounding box center [28, 442] width 14 height 14
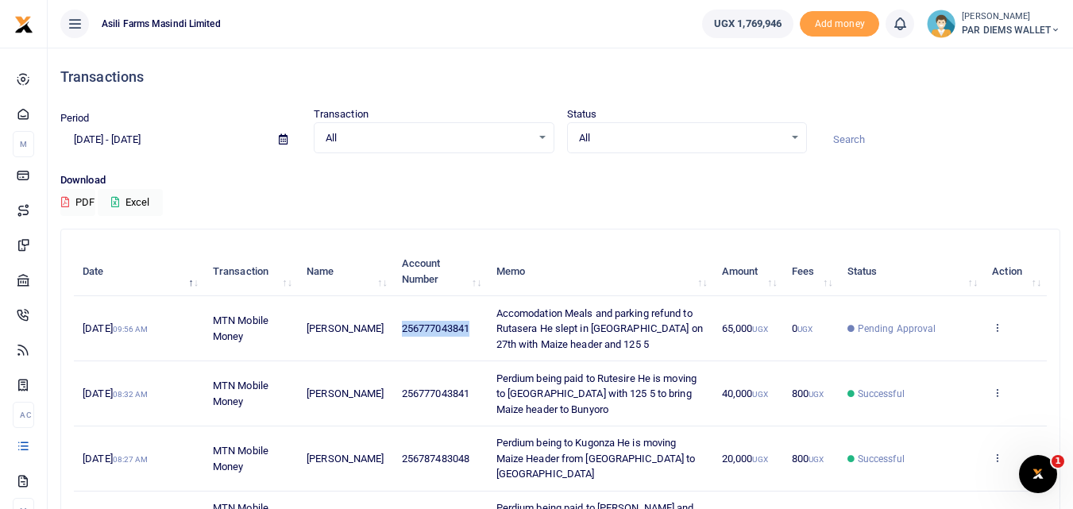
drag, startPoint x: 460, startPoint y: 328, endPoint x: 378, endPoint y: 326, distance: 81.8
click at [393, 326] on td "256777043841" at bounding box center [440, 328] width 95 height 65
copy span "256777043841"
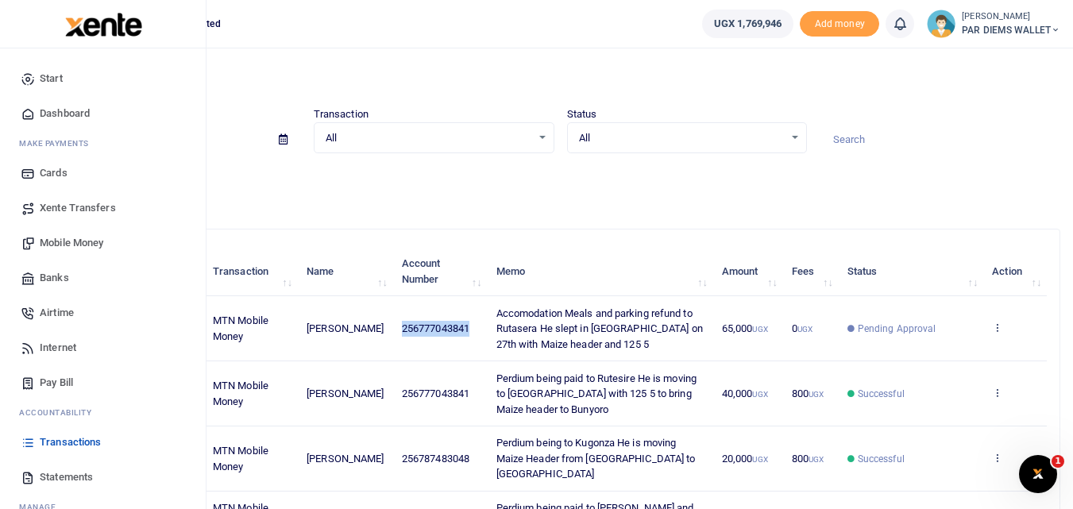
click at [61, 245] on span "Mobile Money" at bounding box center [72, 243] width 64 height 16
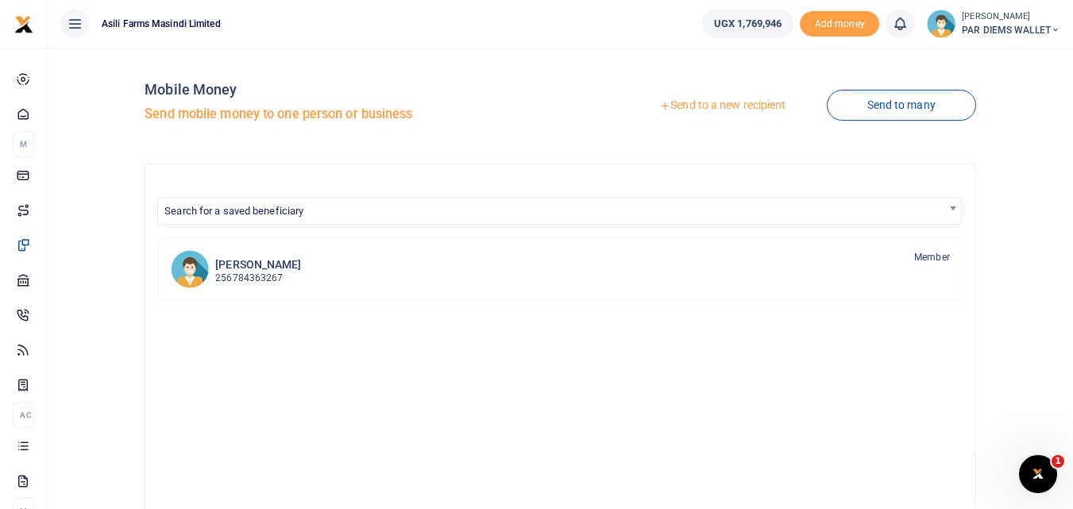
click at [699, 103] on link "Send to a new recipient" at bounding box center [722, 105] width 207 height 29
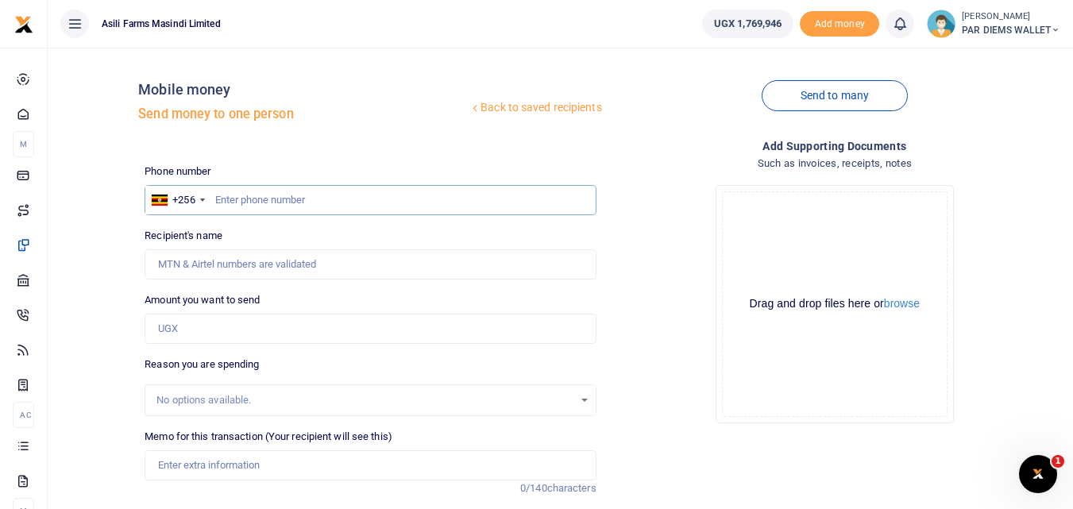
click at [241, 202] on input "text" at bounding box center [370, 200] width 451 height 30
click at [169, 333] on input "Amount you want to send" at bounding box center [370, 329] width 451 height 30
paste input "256777043841"
type input "256777043841"
click at [244, 199] on input "text" at bounding box center [370, 200] width 451 height 30
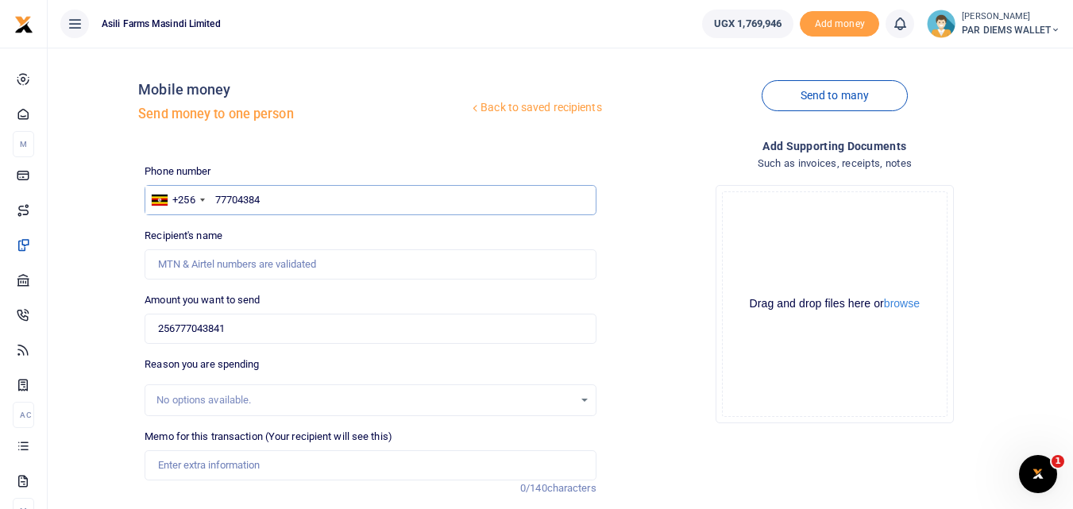
type input "777043841"
type input "Innocent Ruteisire"
type input "777043841"
click at [236, 328] on input "256777043841" at bounding box center [370, 329] width 451 height 30
type input "2"
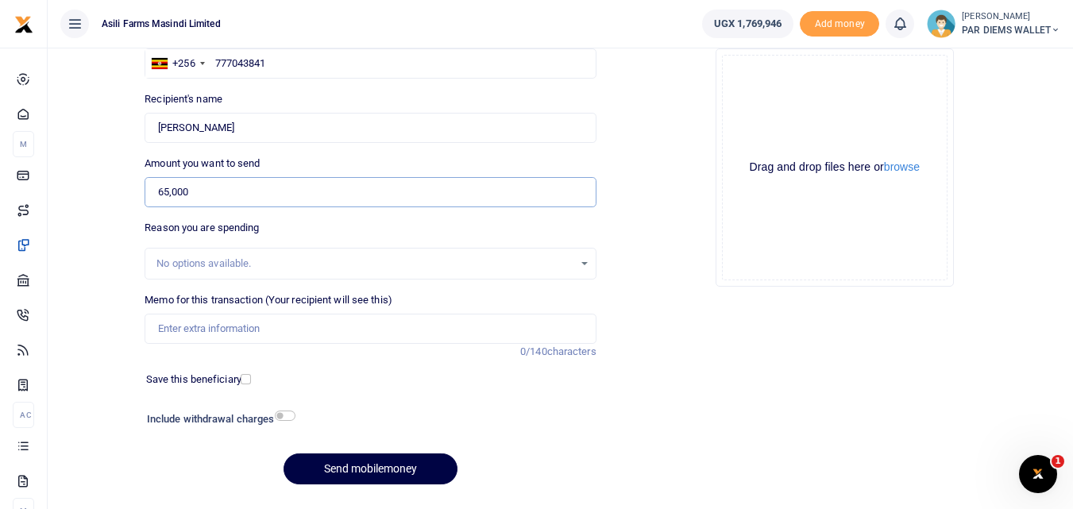
scroll to position [179, 0]
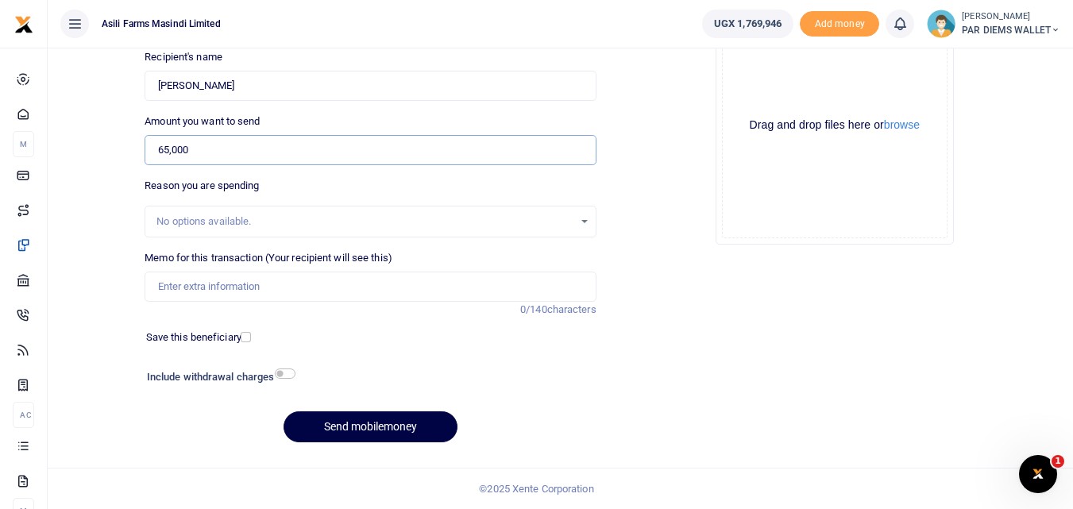
type input "65,000"
click at [295, 296] on input "Memo for this transaction (Your recipient will see this)" at bounding box center [370, 287] width 451 height 30
type input "Transport and perdium being paid to Rutasera"
click at [164, 159] on input "65,000" at bounding box center [370, 150] width 451 height 30
type input "85,000"
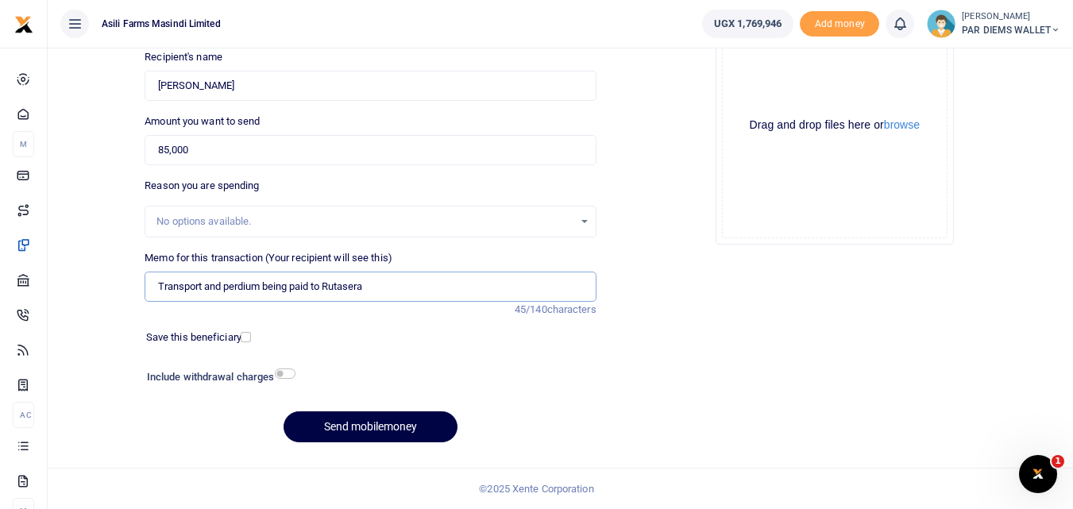
click at [261, 291] on input "Transport and perdium being paid to Rutasera" at bounding box center [370, 287] width 451 height 30
click at [405, 284] on input "Transport and perdium x 2 being paid to Rutasera" at bounding box center [370, 287] width 451 height 30
type input "Transport and perdium x 2 being paid to Rutasera He is moving to Kilak to Pick …"
click at [763, 79] on div "Drag and drop files here or browse Powered by Uppy" at bounding box center [835, 126] width 226 height 226
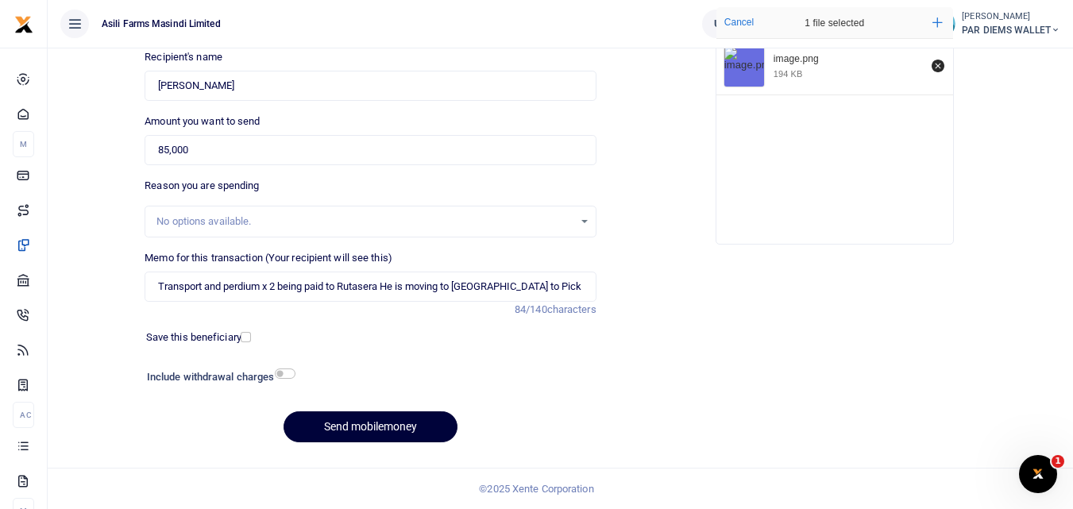
click at [364, 422] on button "Send mobilemoney" at bounding box center [371, 426] width 174 height 31
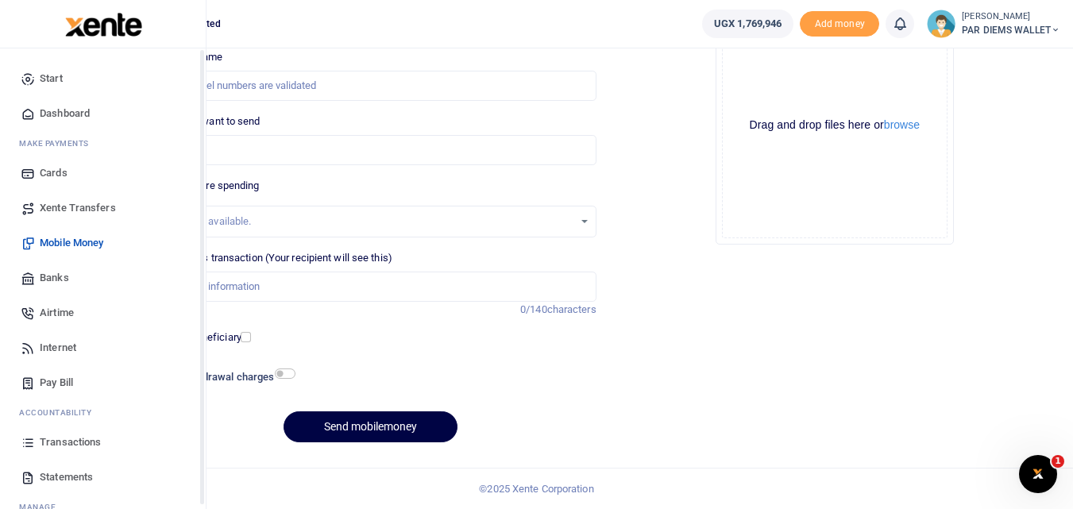
click at [30, 442] on icon at bounding box center [28, 442] width 14 height 14
click at [32, 444] on icon at bounding box center [28, 442] width 14 height 14
click at [22, 444] on icon at bounding box center [28, 442] width 14 height 14
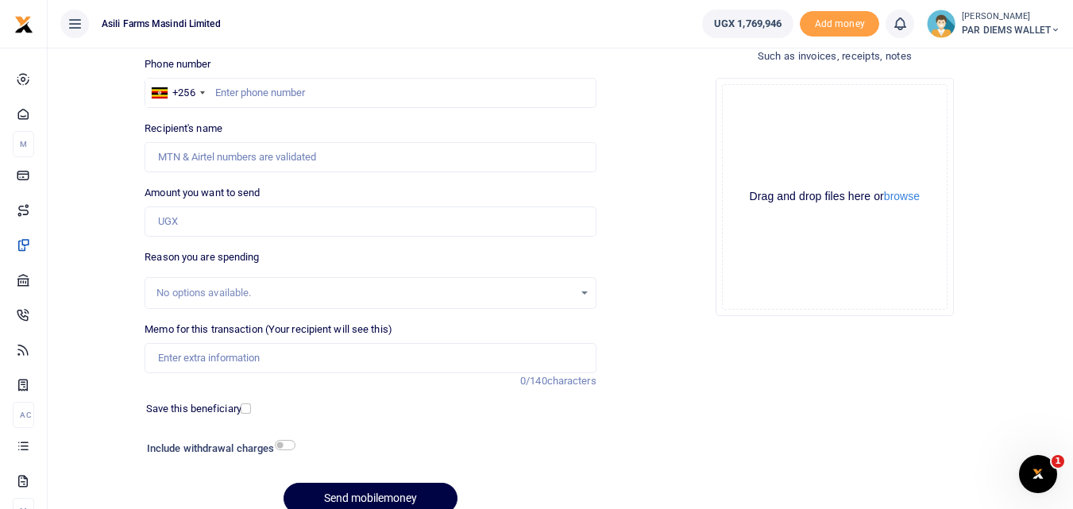
scroll to position [89, 0]
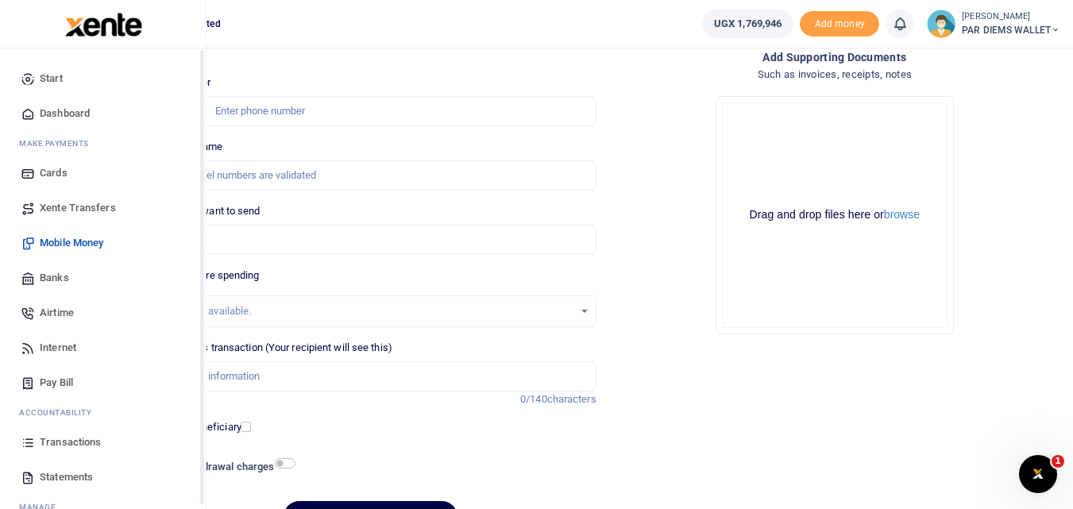
click at [25, 439] on icon at bounding box center [28, 442] width 14 height 14
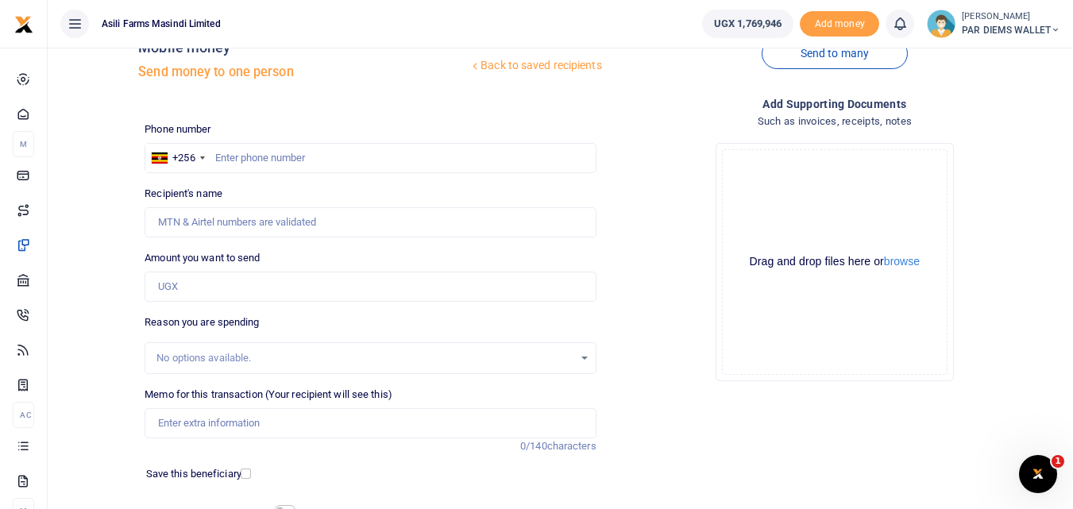
scroll to position [40, 0]
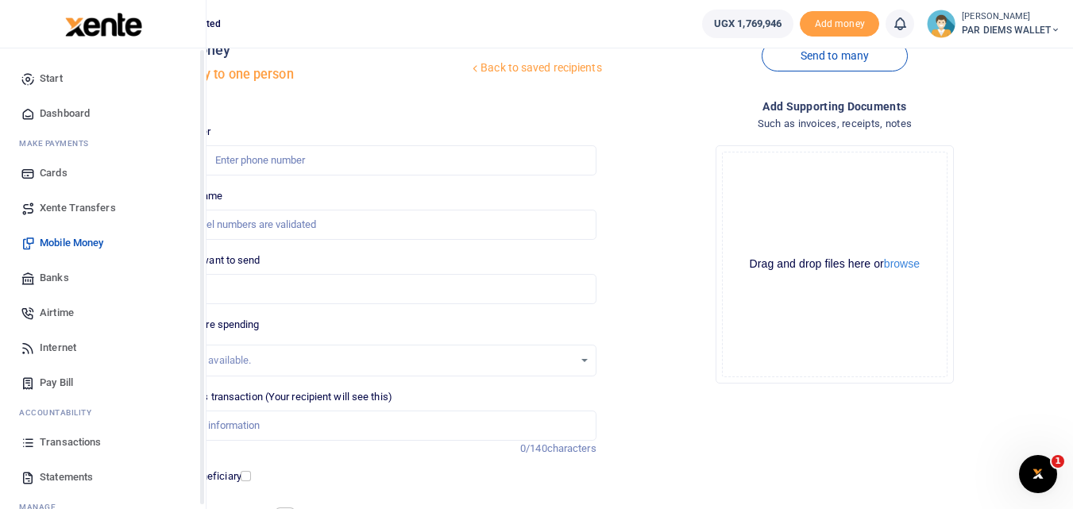
click at [27, 444] on icon at bounding box center [28, 442] width 14 height 14
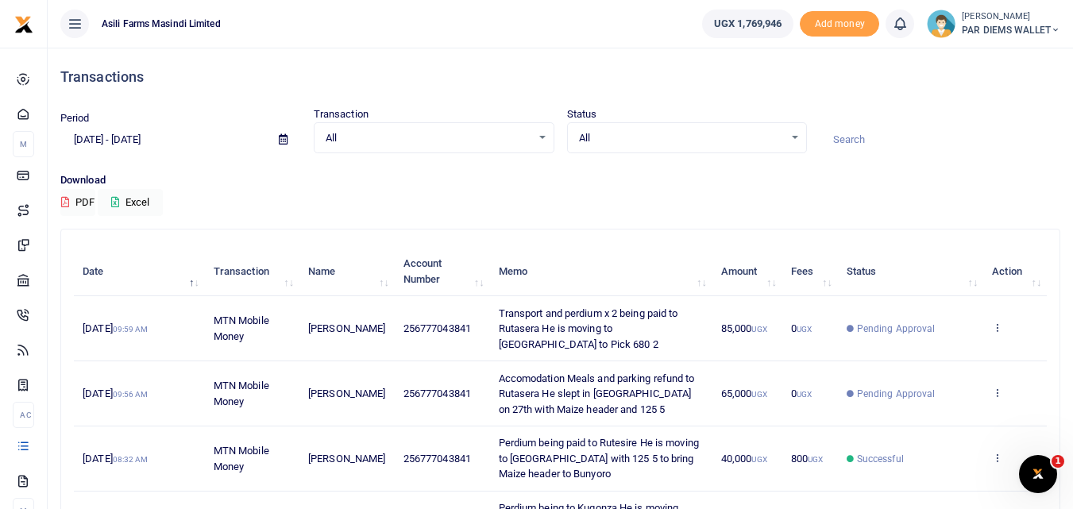
scroll to position [5, 0]
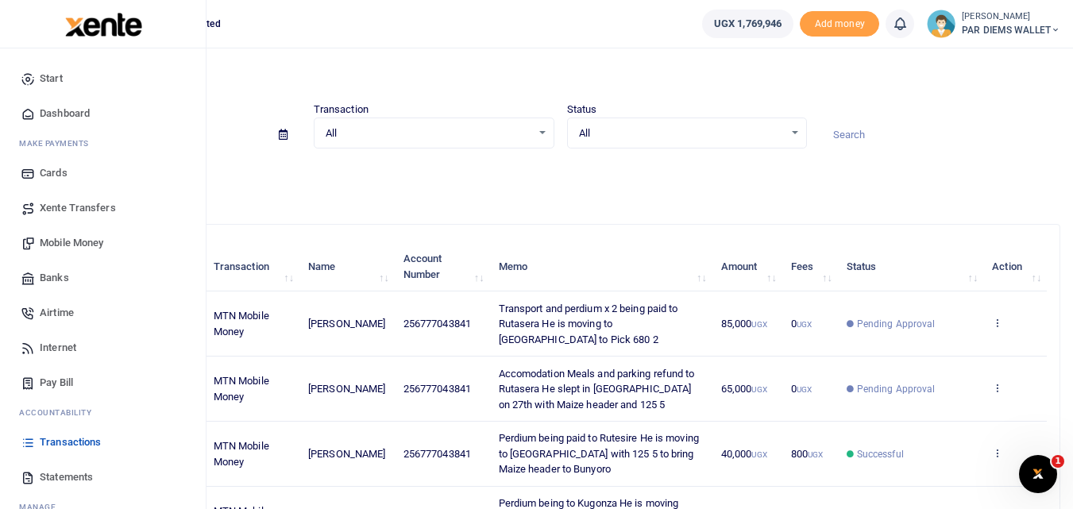
click at [71, 242] on span "Mobile Money" at bounding box center [72, 243] width 64 height 16
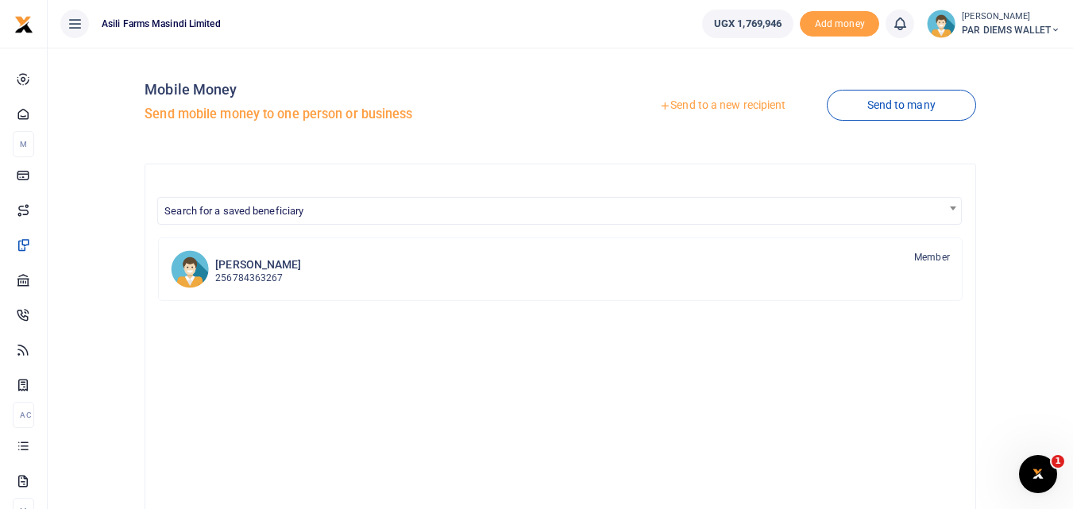
click at [724, 105] on link "Send to a new recipient" at bounding box center [722, 105] width 207 height 29
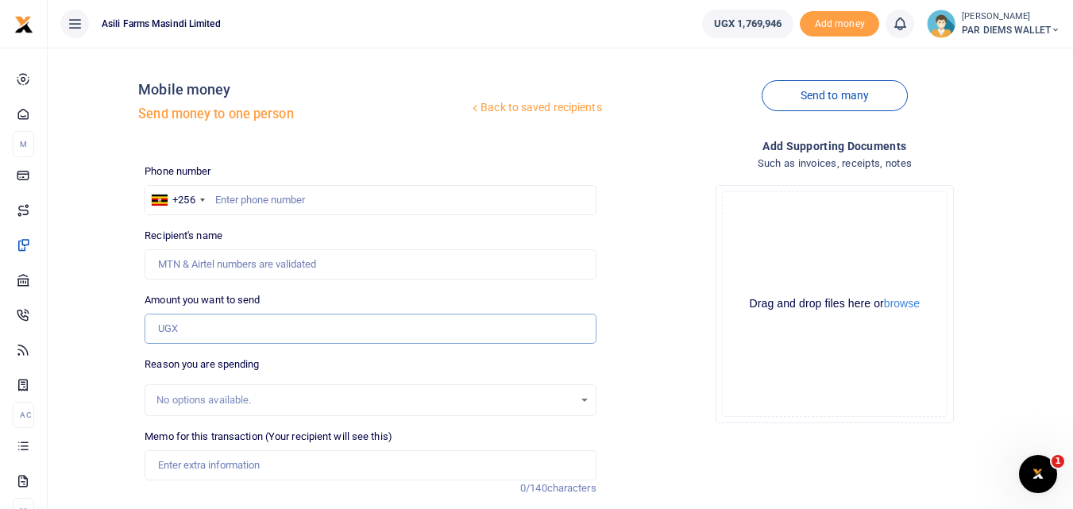
click at [188, 327] on input "Amount you want to send" at bounding box center [370, 329] width 451 height 30
paste input "0784969210"
type input "0784969210"
click at [234, 198] on input "text" at bounding box center [370, 200] width 451 height 30
type input "784969210"
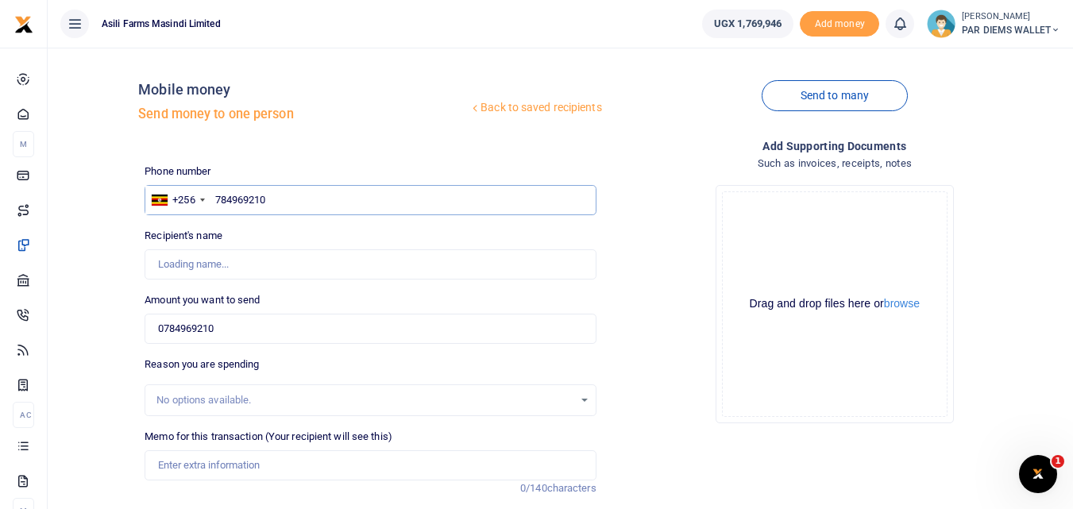
type input "Amon Ojur"
type input "784969210"
click at [245, 338] on input "0784969210" at bounding box center [370, 329] width 451 height 30
type input "0"
type input "20,000"
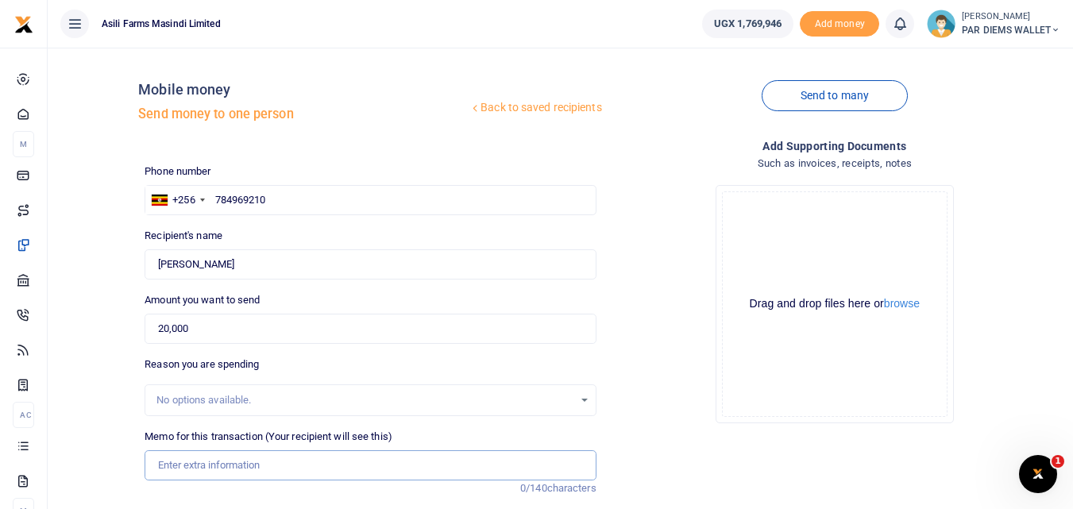
click at [246, 466] on input "Memo for this transaction (Your recipient will see this)" at bounding box center [370, 465] width 451 height 30
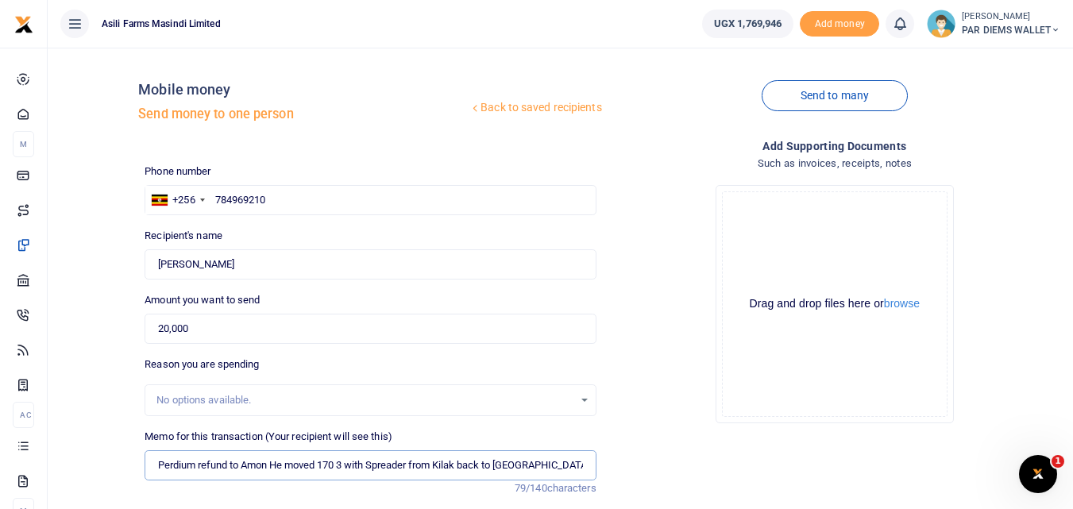
type input "Perdium refund to Amon He moved 170 3 with Spreader from Kilak back to Bunyoro"
click at [771, 207] on div "Drag and drop files here or browse Powered by Uppy" at bounding box center [835, 304] width 226 height 226
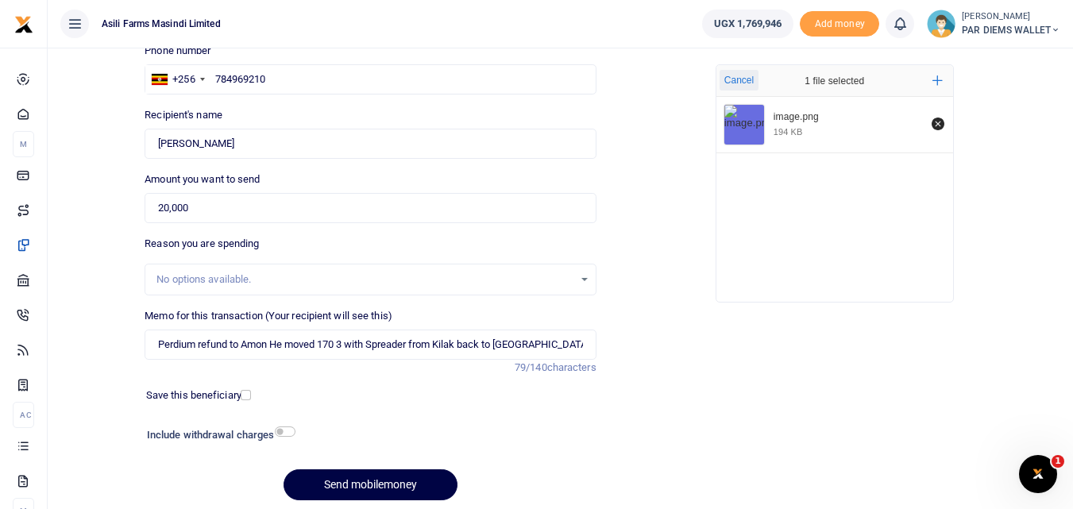
scroll to position [133, 0]
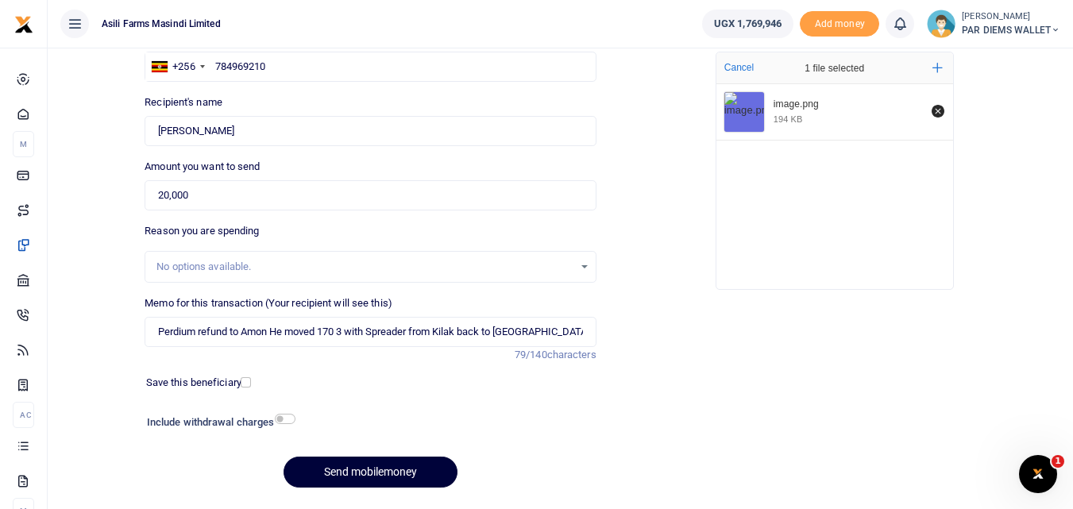
click at [389, 464] on button "Send mobilemoney" at bounding box center [371, 472] width 174 height 31
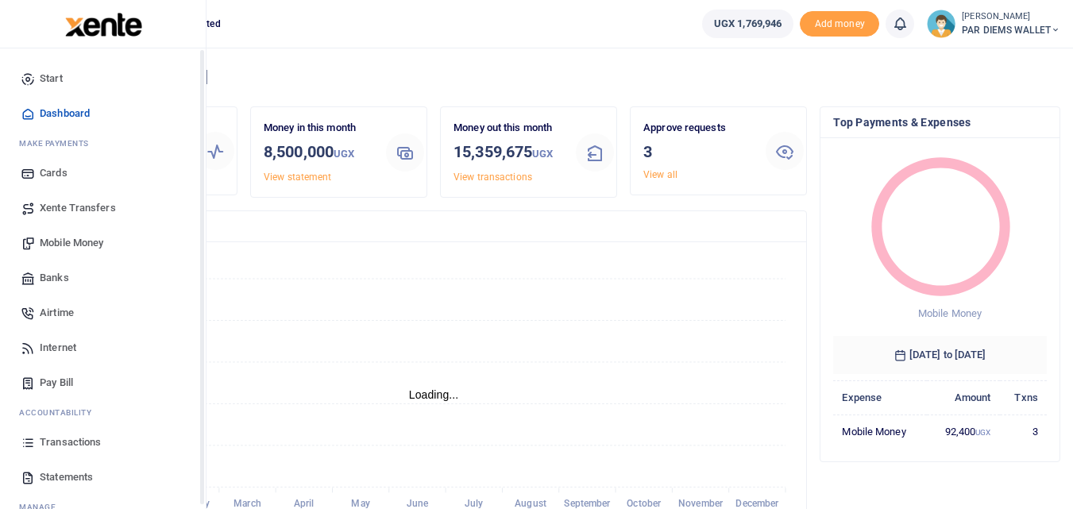
scroll to position [13, 13]
click at [29, 446] on icon at bounding box center [28, 442] width 14 height 14
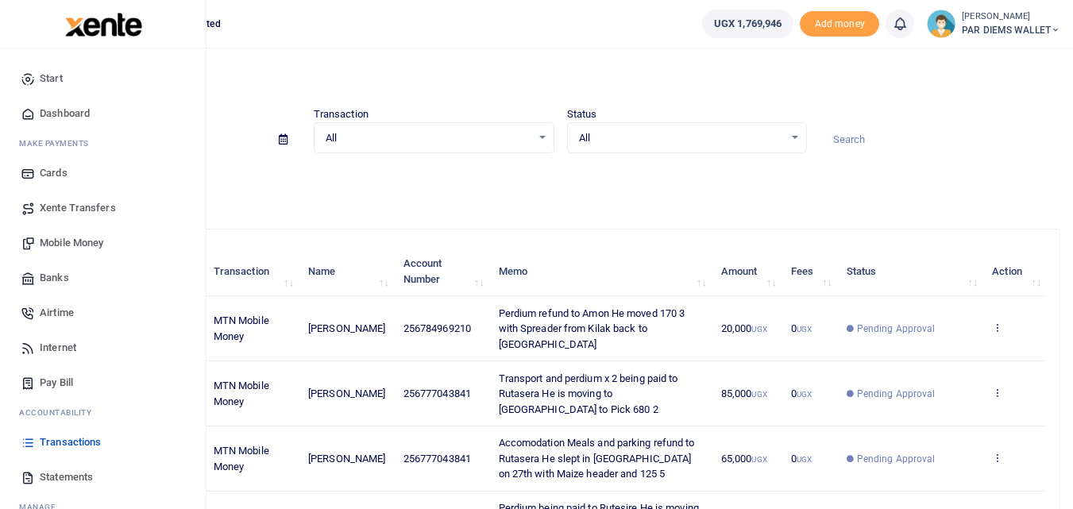
click at [76, 242] on span "Mobile Money" at bounding box center [72, 243] width 64 height 16
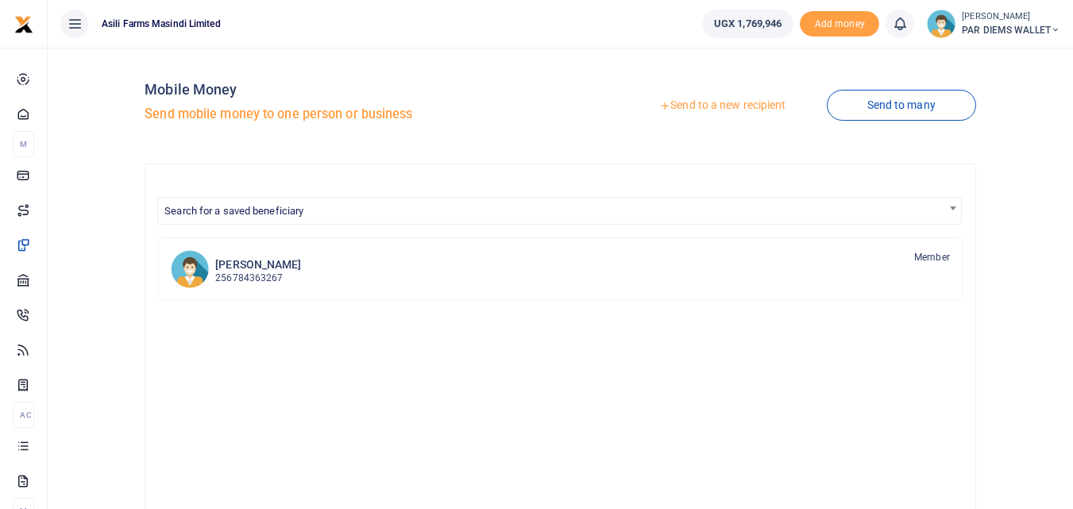
click at [697, 103] on link "Send to a new recipient" at bounding box center [722, 105] width 207 height 29
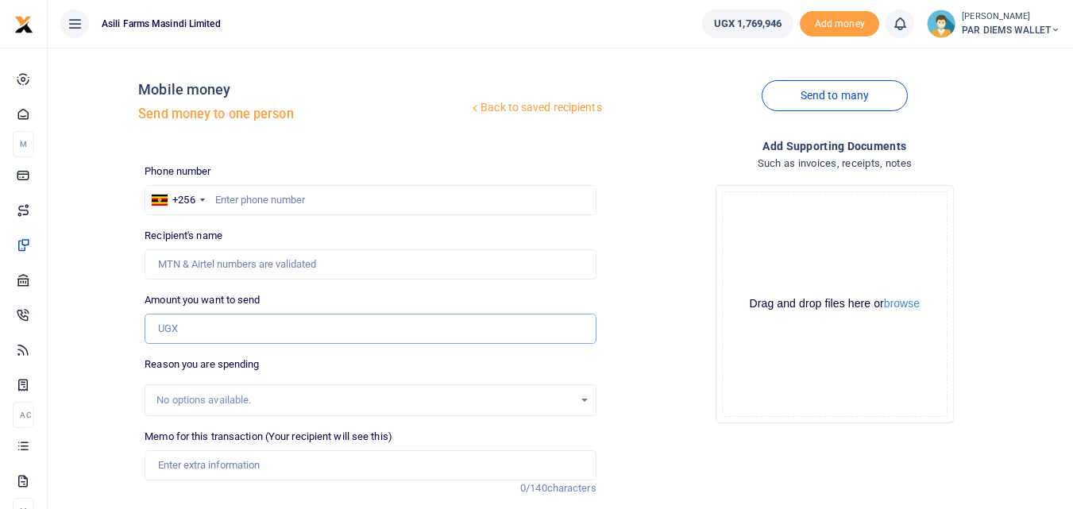
click at [215, 326] on input "Amount you want to send" at bounding box center [370, 329] width 451 height 30
paste input "256779573005"
type input "256779573005"
click at [236, 204] on input "text" at bounding box center [370, 200] width 451 height 30
type input "779573005"
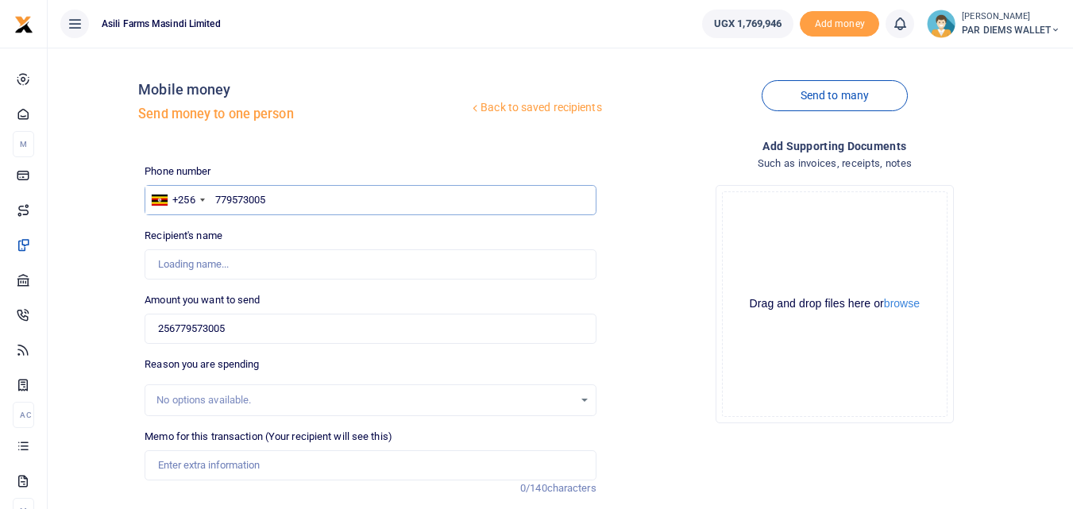
type input "Jaskwa Lony Otim"
type input "779573005"
click at [241, 330] on input "256779573005" at bounding box center [370, 329] width 451 height 30
type input "2"
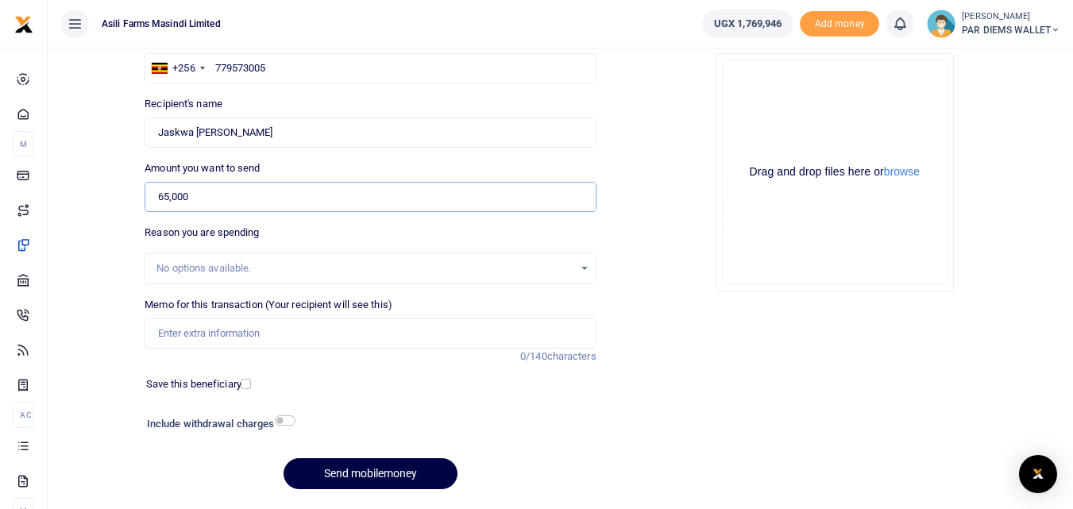
scroll to position [133, 0]
type input "65,000"
click at [230, 336] on input "Memo for this transaction (Your recipient will see this)" at bounding box center [370, 332] width 451 height 30
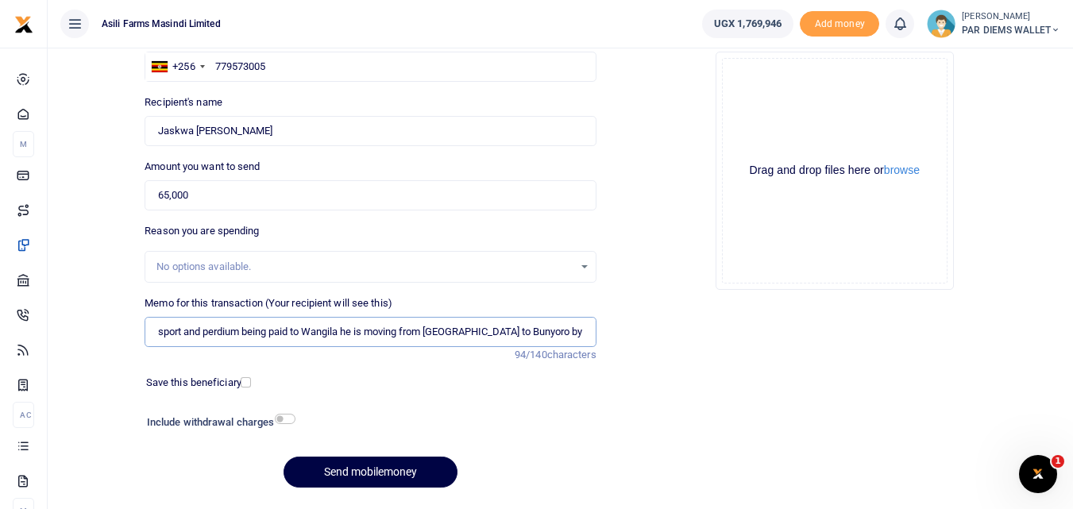
scroll to position [0, 23]
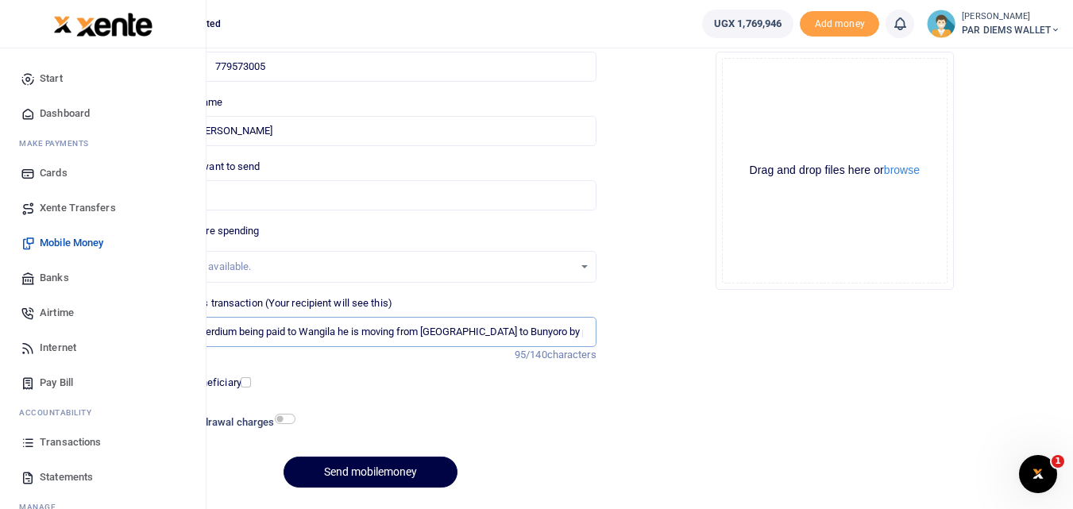
type input "Transport and perdium being paid to Wangila he is moving from [GEOGRAPHIC_DATA]…"
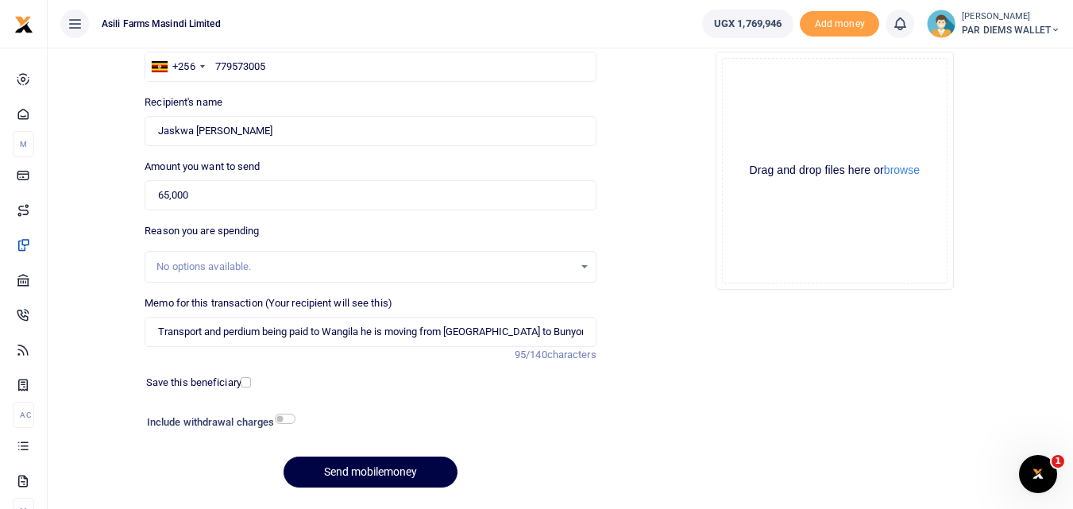
click at [798, 97] on div "Drag and drop files here or browse Powered by Uppy" at bounding box center [835, 171] width 226 height 226
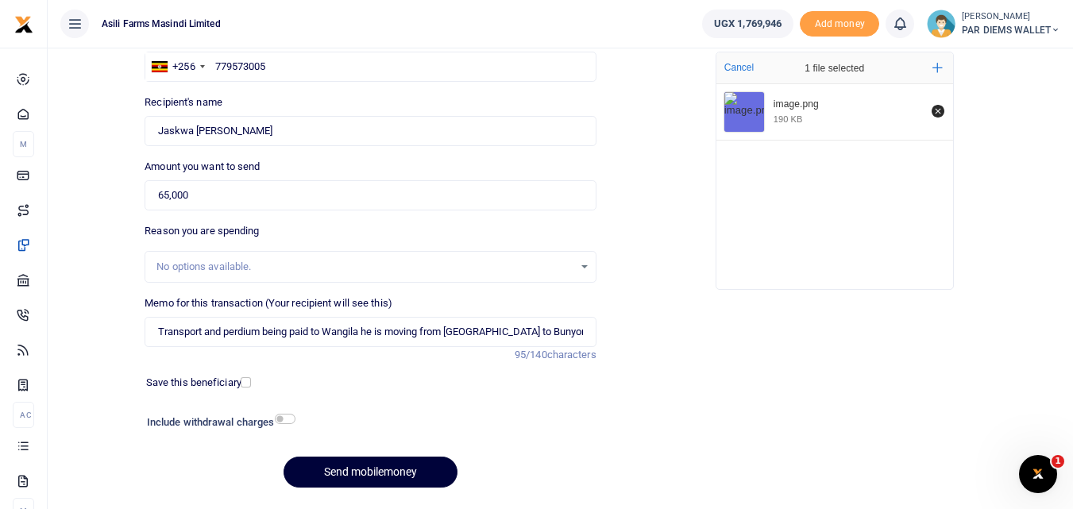
click at [352, 472] on button "Send mobilemoney" at bounding box center [371, 472] width 174 height 31
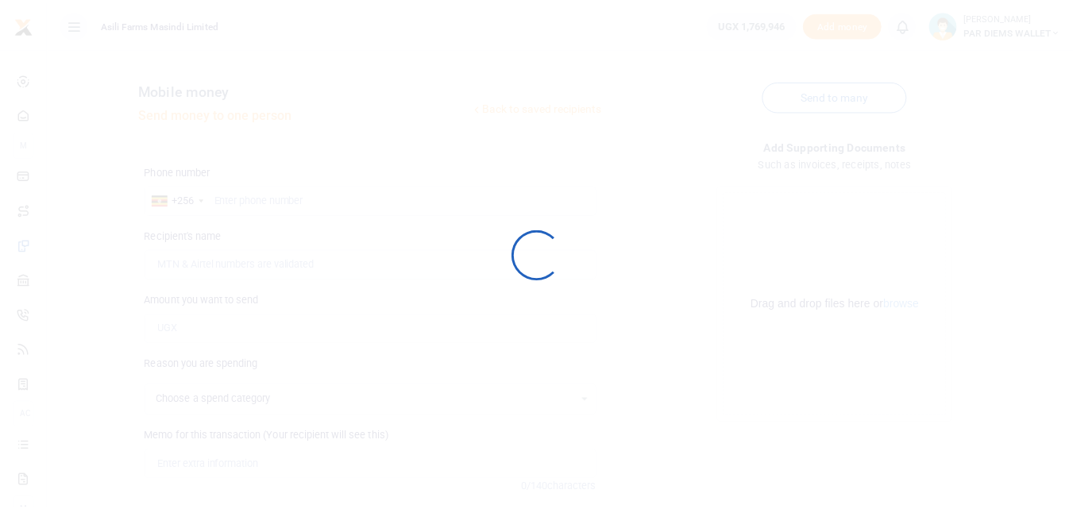
scroll to position [133, 0]
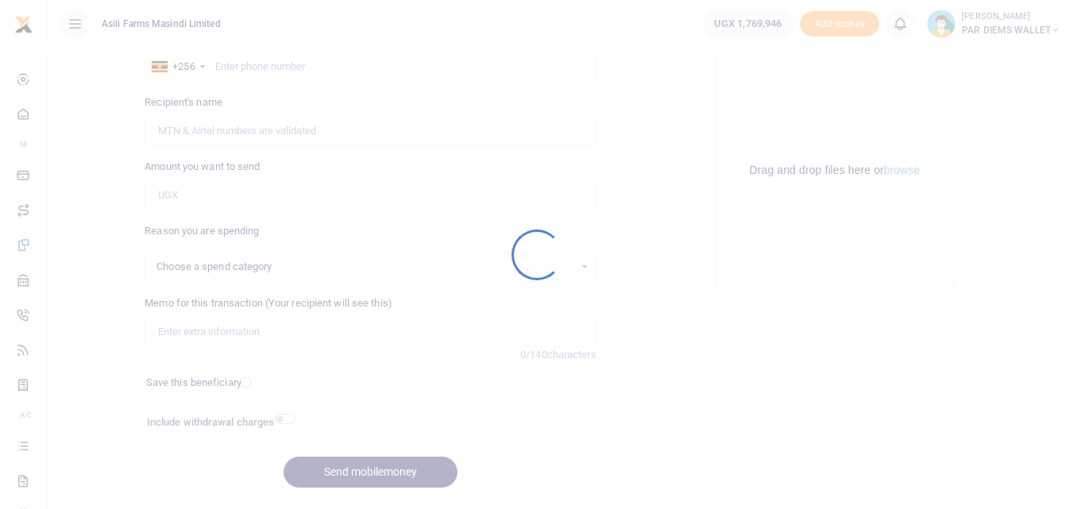
select select
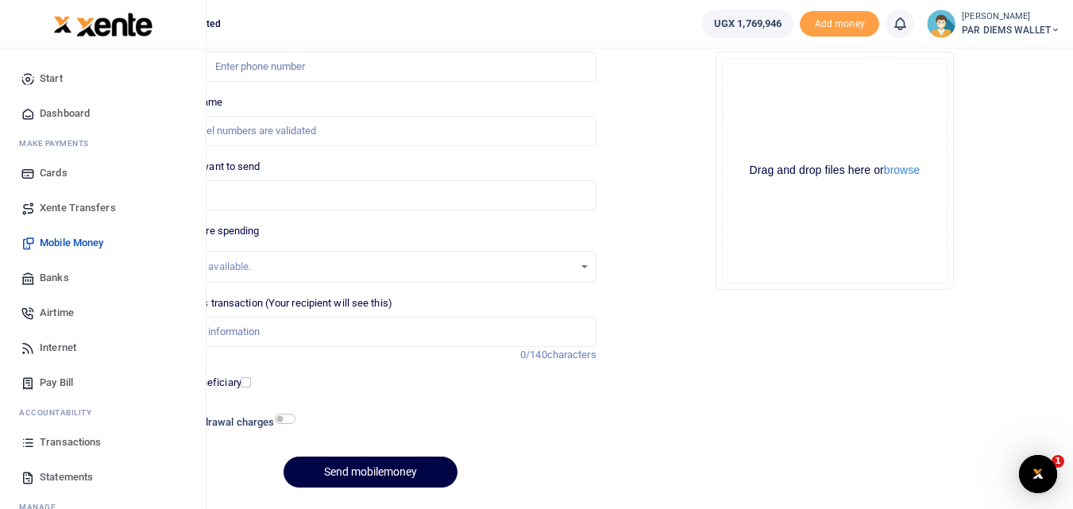
scroll to position [0, 0]
click at [28, 447] on icon at bounding box center [28, 442] width 14 height 14
